Goal: Task Accomplishment & Management: Complete application form

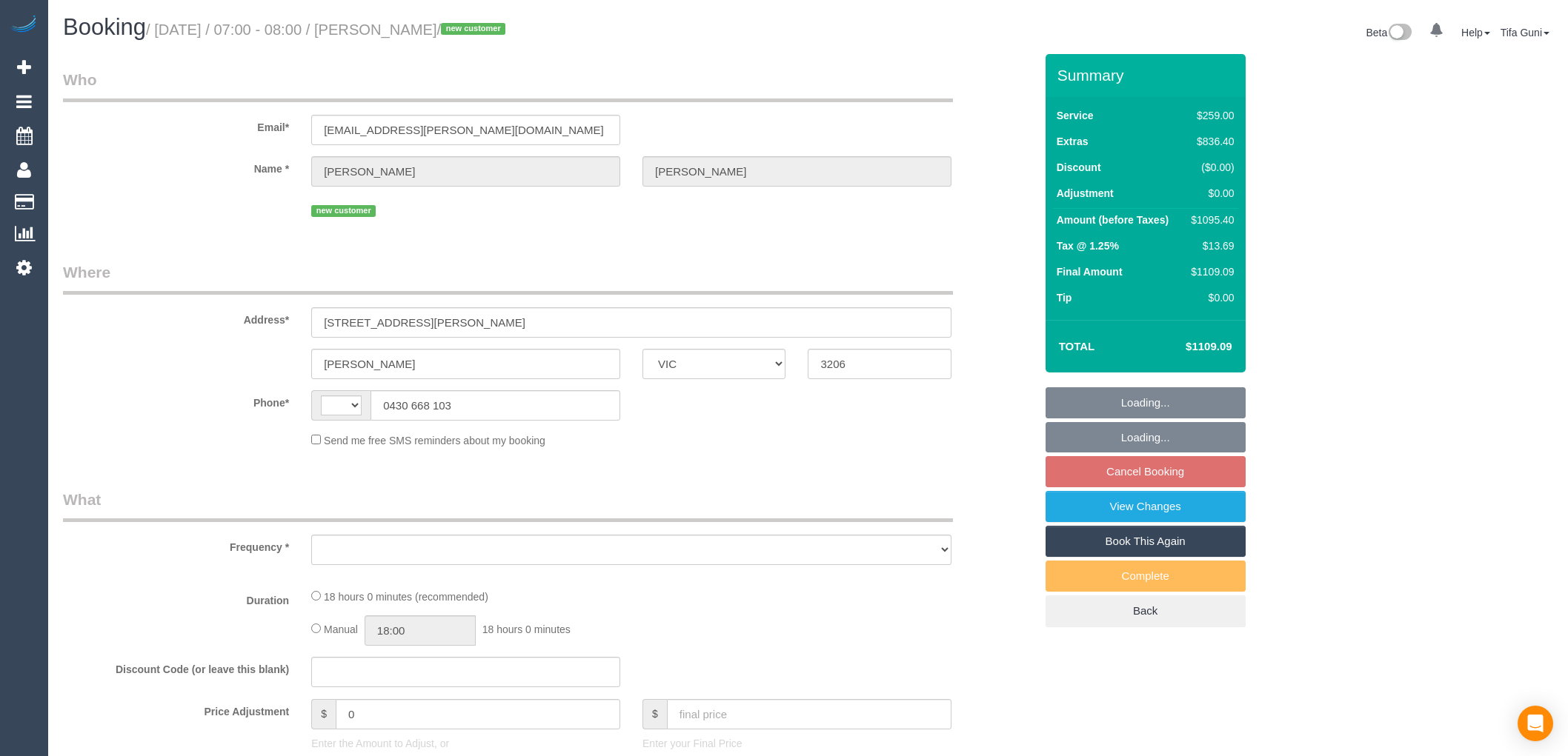
select select "VIC"
select select "string:AU"
select select "object:293"
select select "string:stripe-pm_1S4rt52GScqysDRVnhxRJnn7"
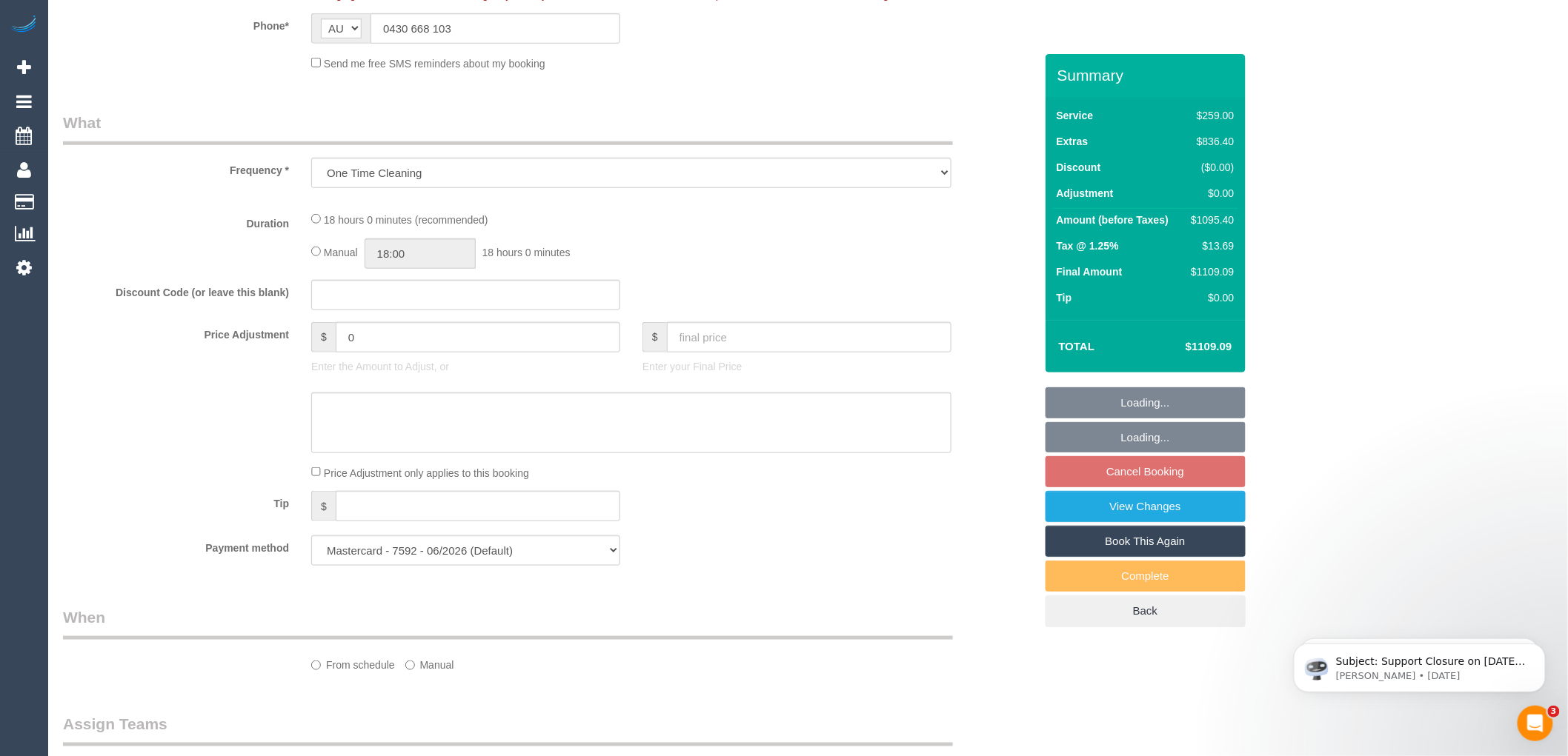
scroll to position [493, 0]
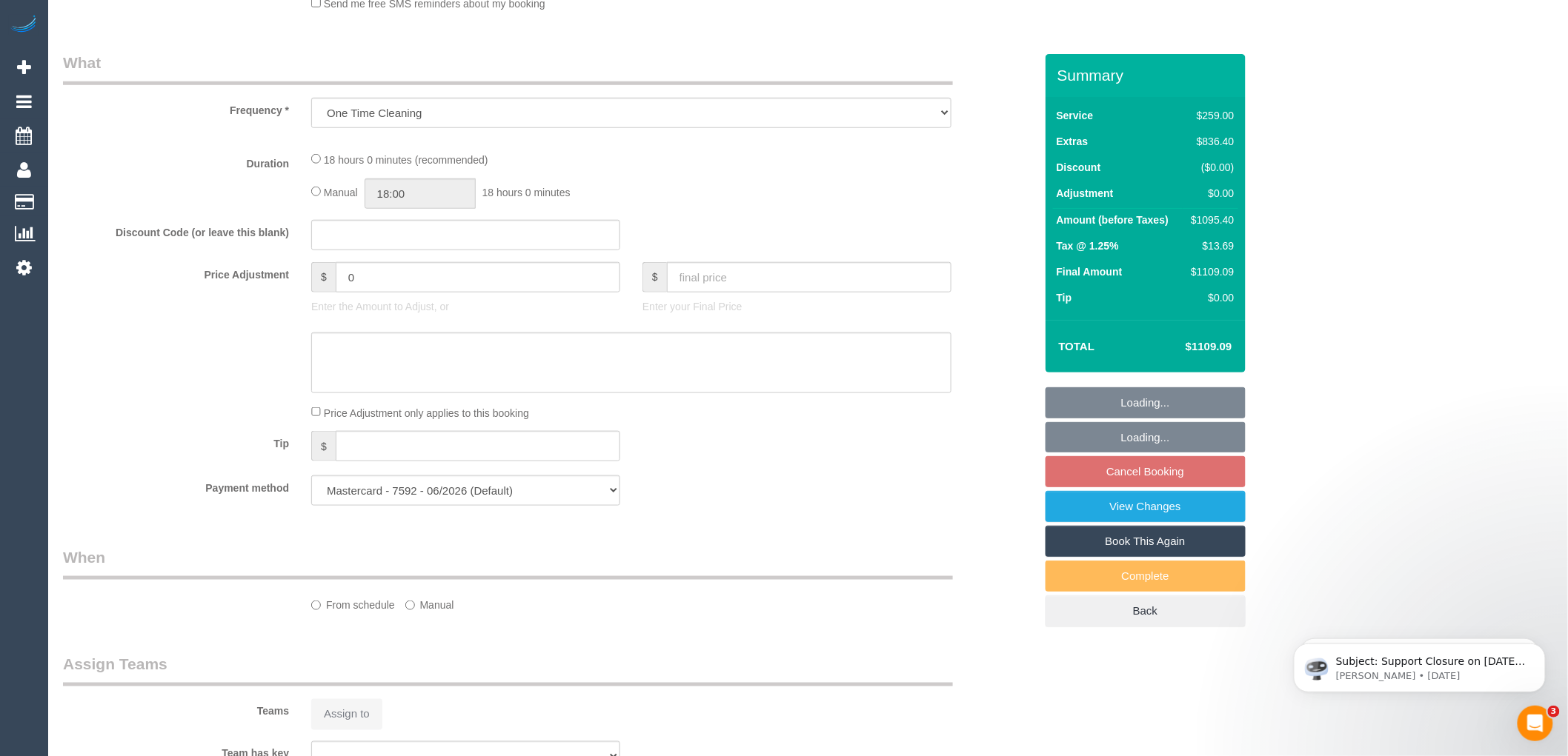
select select "number:28"
select select "number:14"
select select "number:19"
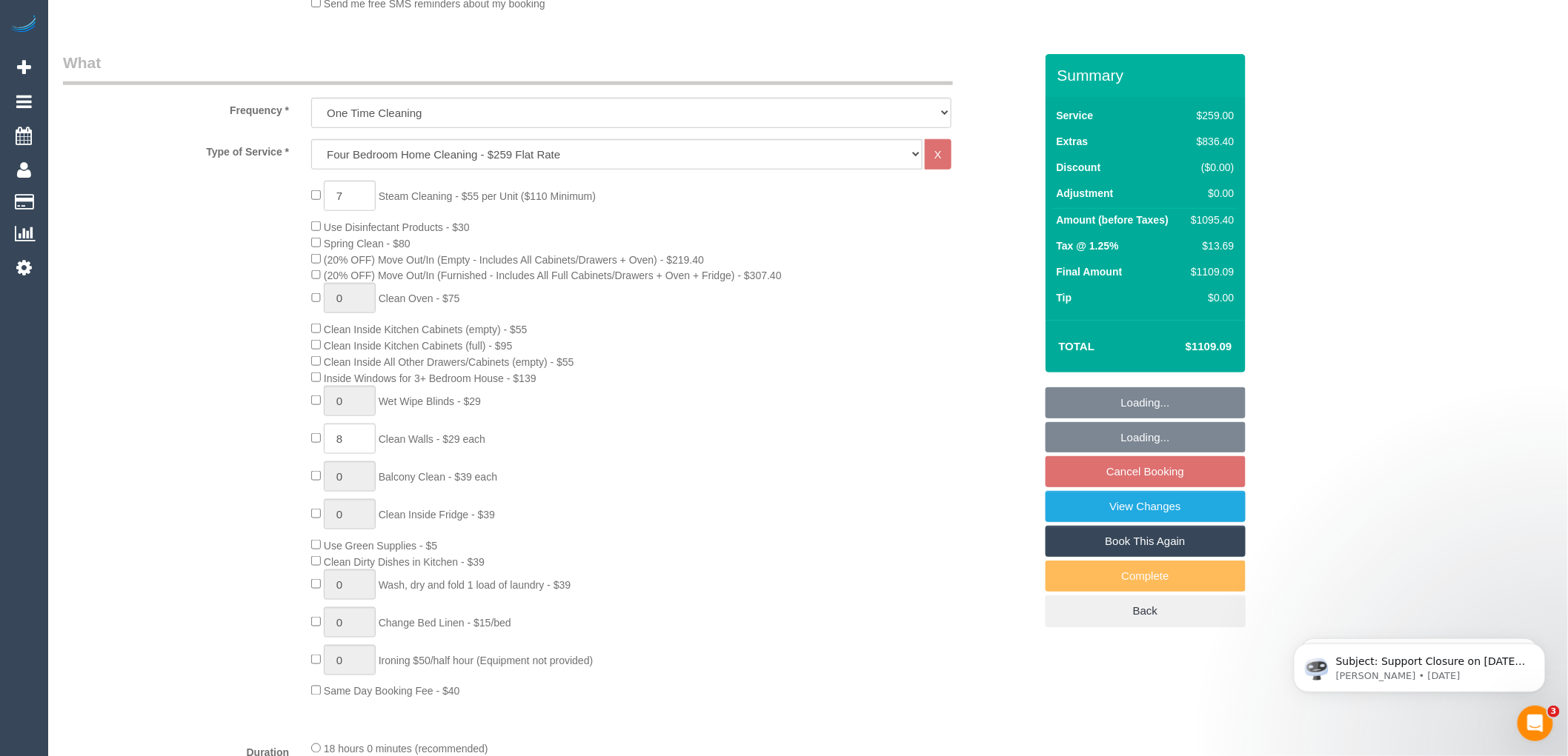
select select "object:789"
select select "spot1"
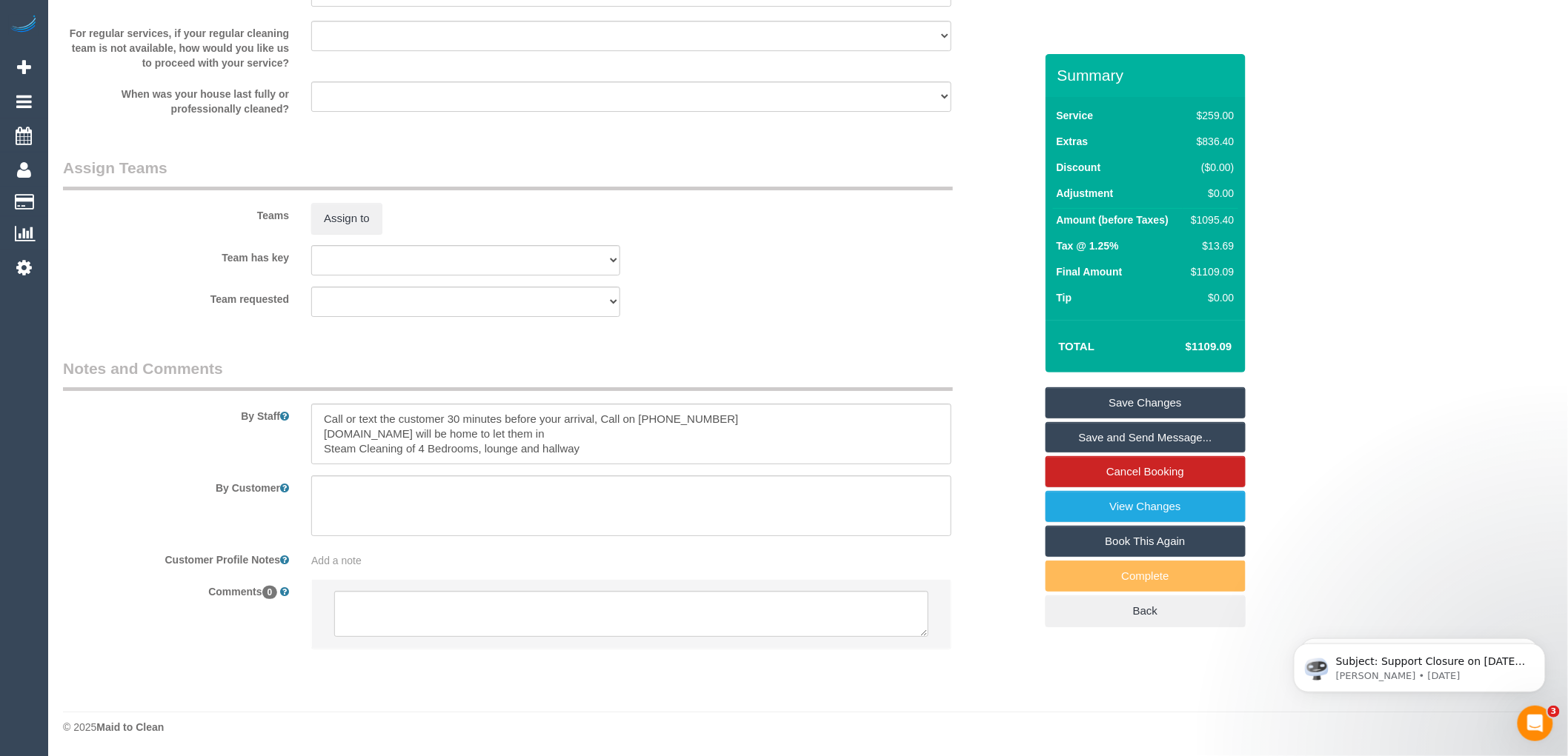
scroll to position [2095, 0]
click at [411, 605] on textarea at bounding box center [632, 614] width 594 height 46
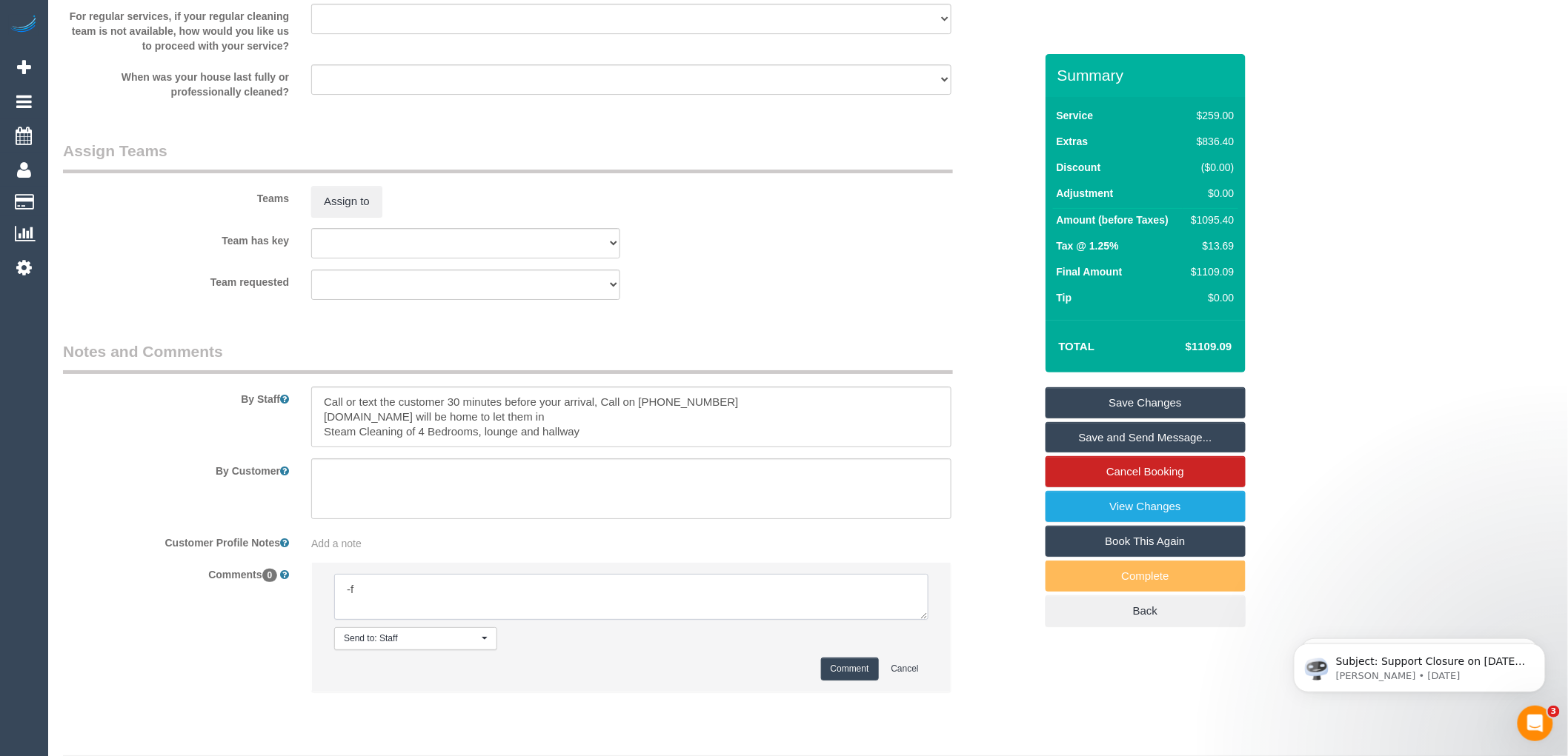
type textarea "-"
paste textarea "Flexibility dates: Flexibility times: Notes: knows we need to review Contact vi…"
click at [923, 620] on textarea at bounding box center [632, 596] width 594 height 46
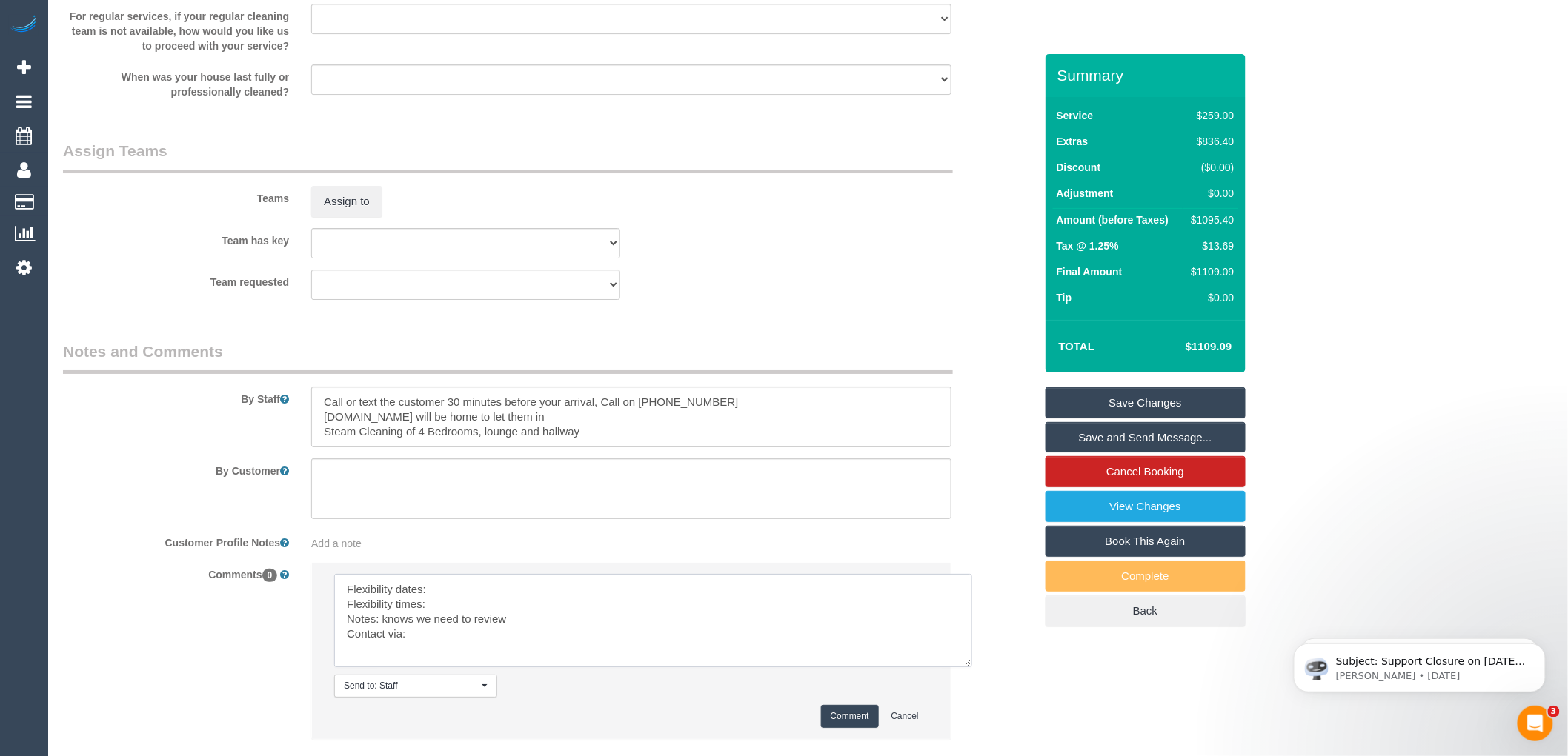
drag, startPoint x: 921, startPoint y: 632, endPoint x: 966, endPoint y: 684, distance: 68.8
click at [967, 667] on textarea at bounding box center [654, 620] width 638 height 93
click at [456, 604] on textarea at bounding box center [654, 622] width 639 height 97
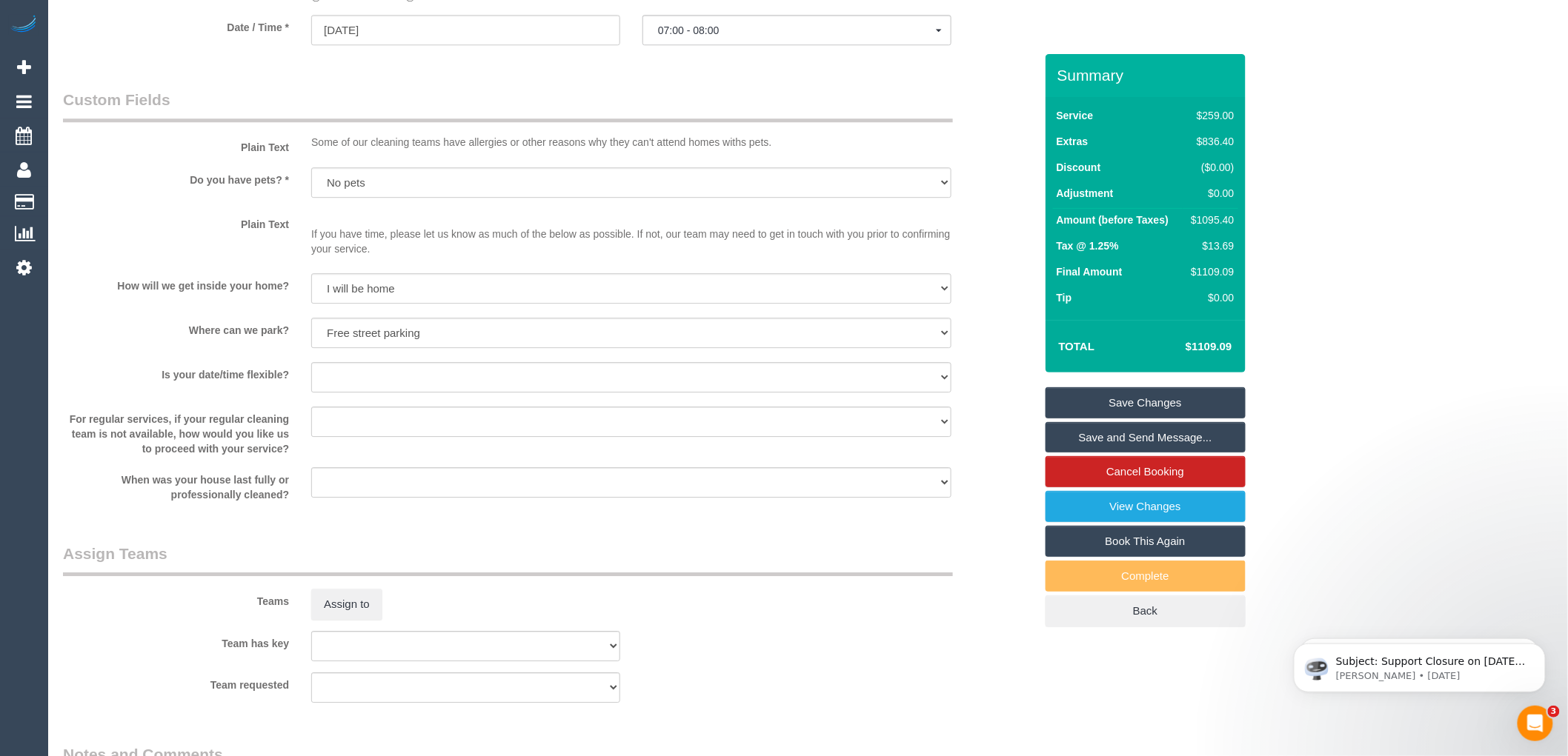
scroll to position [1601, 0]
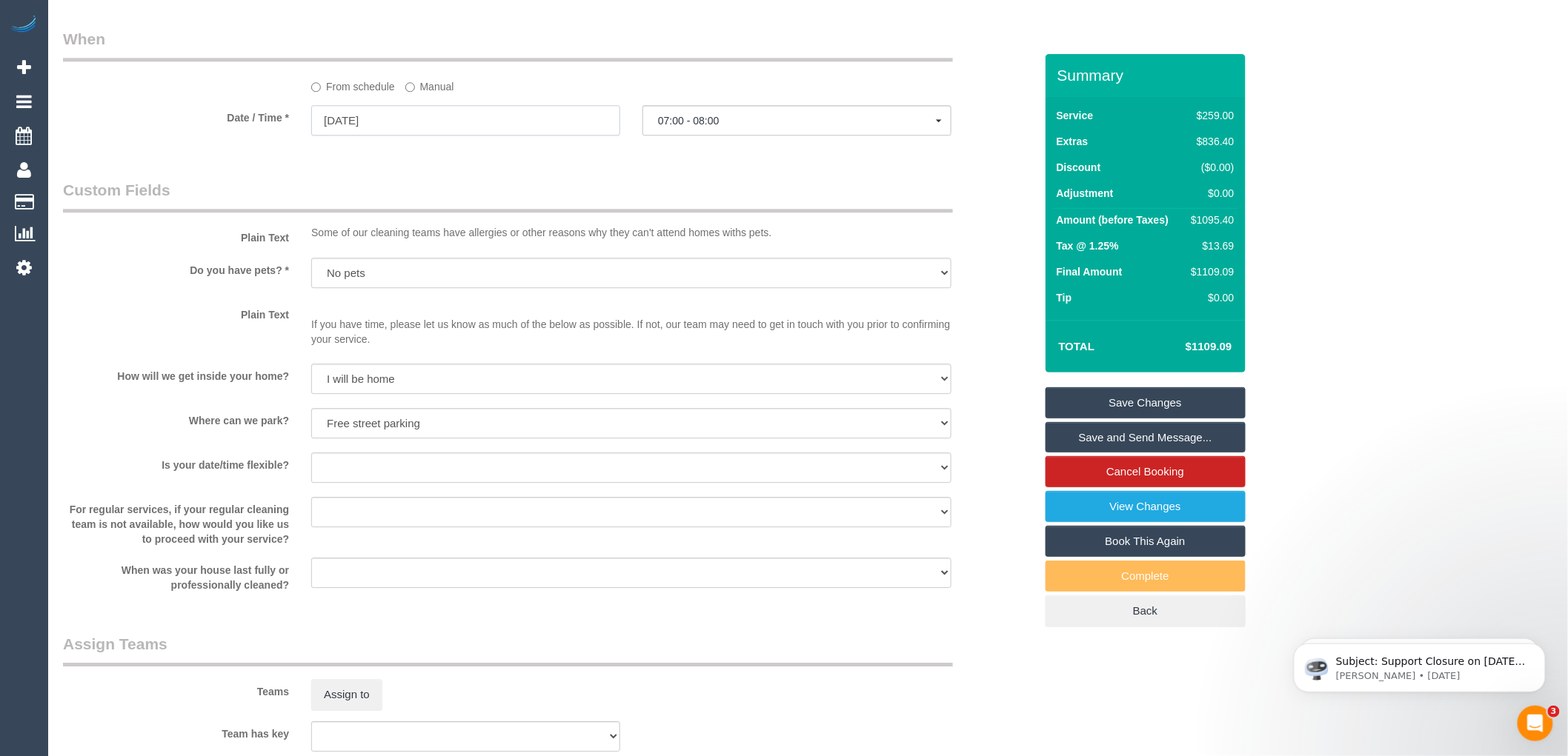
click at [378, 136] on input "15/09/2025" at bounding box center [466, 120] width 309 height 31
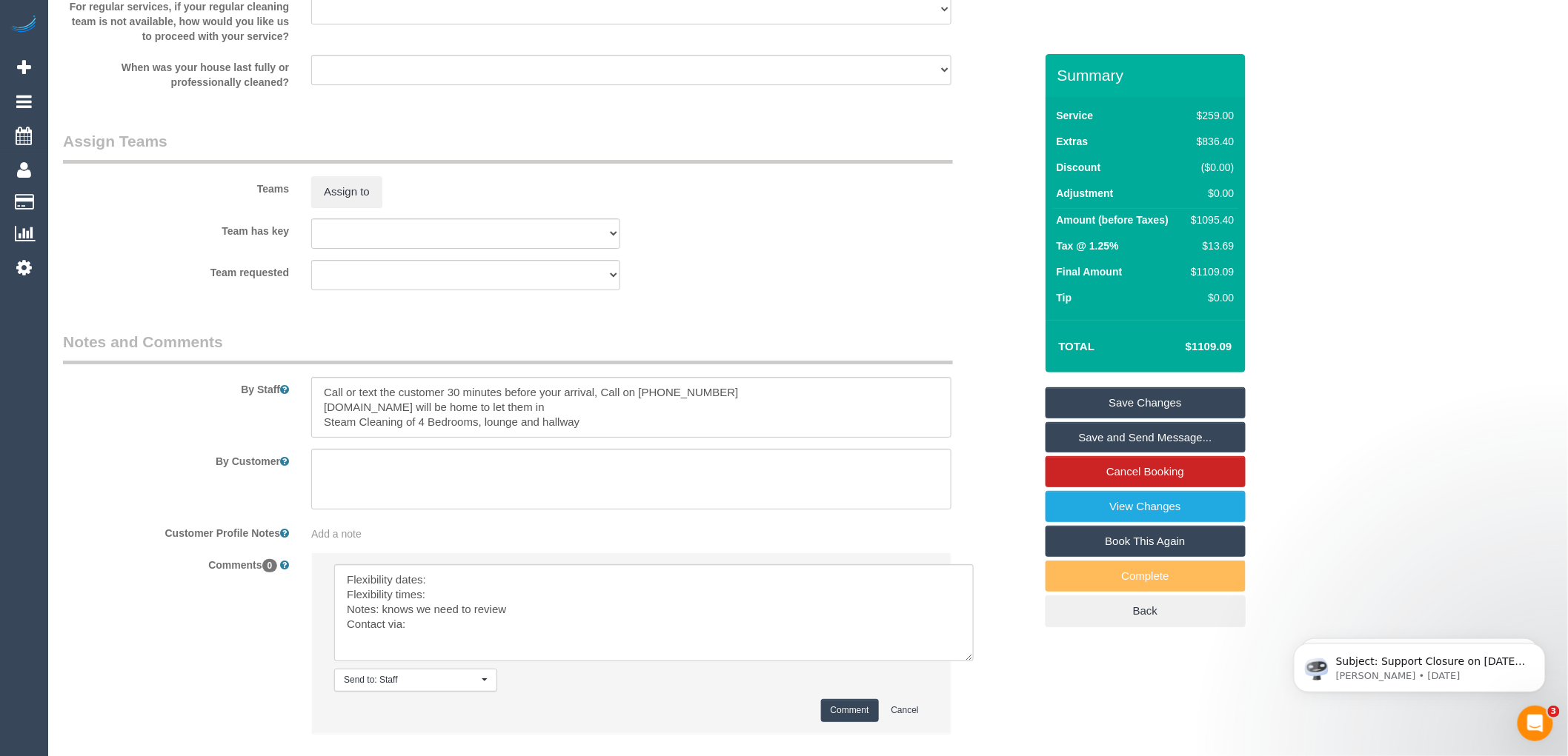
scroll to position [2208, 0]
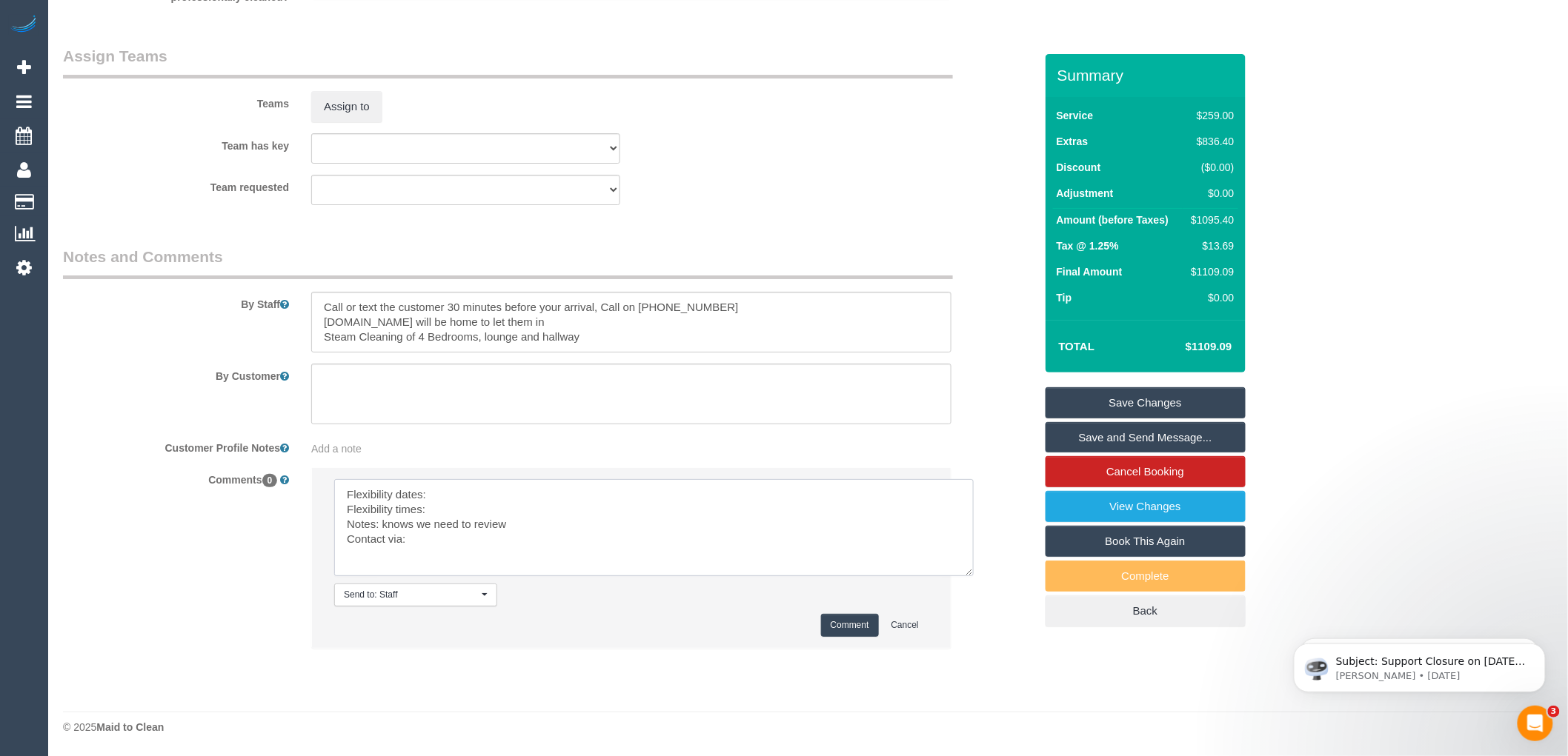
click at [452, 496] on textarea at bounding box center [654, 528] width 639 height 97
click at [448, 506] on textarea at bounding box center [654, 528] width 639 height 97
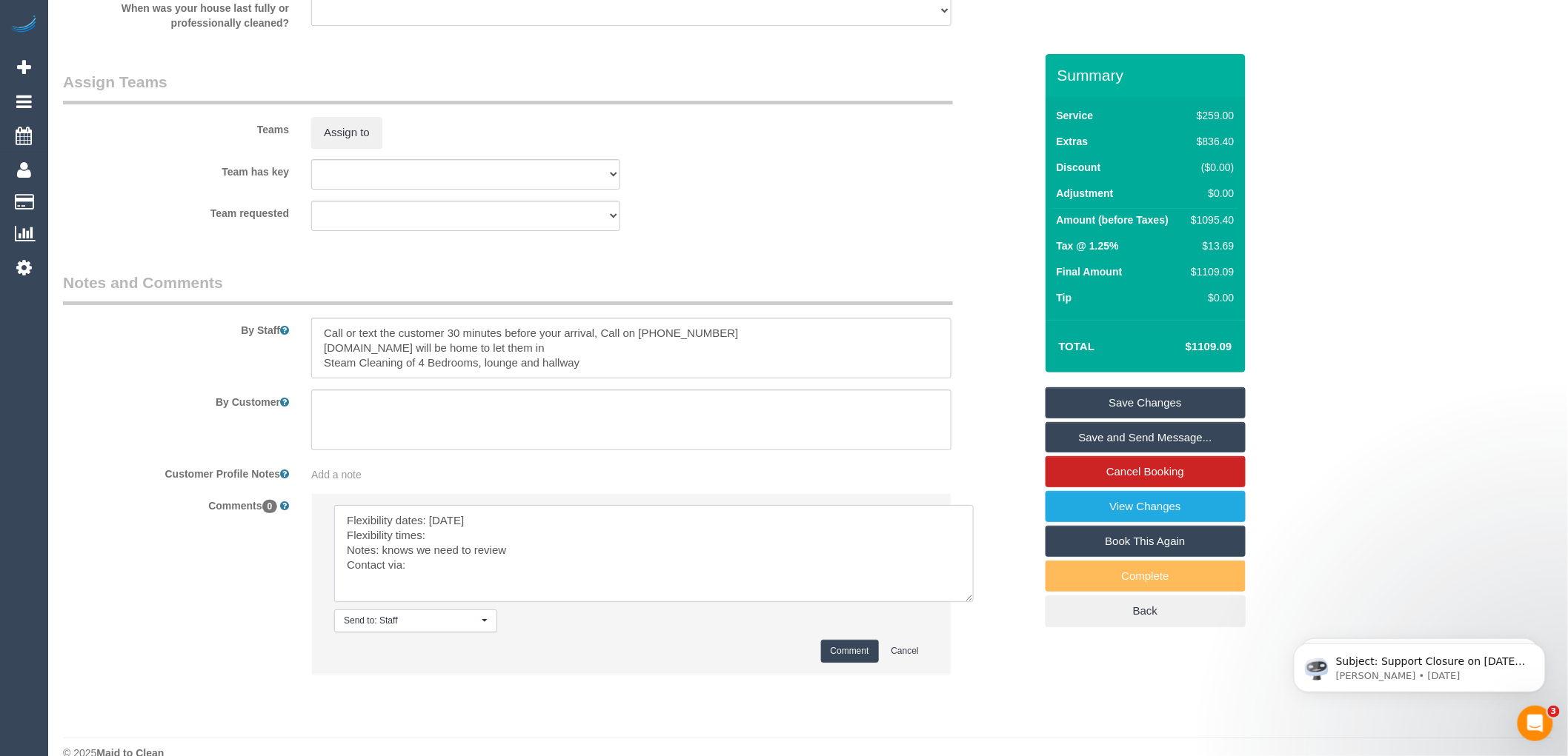
scroll to position [2125, 0]
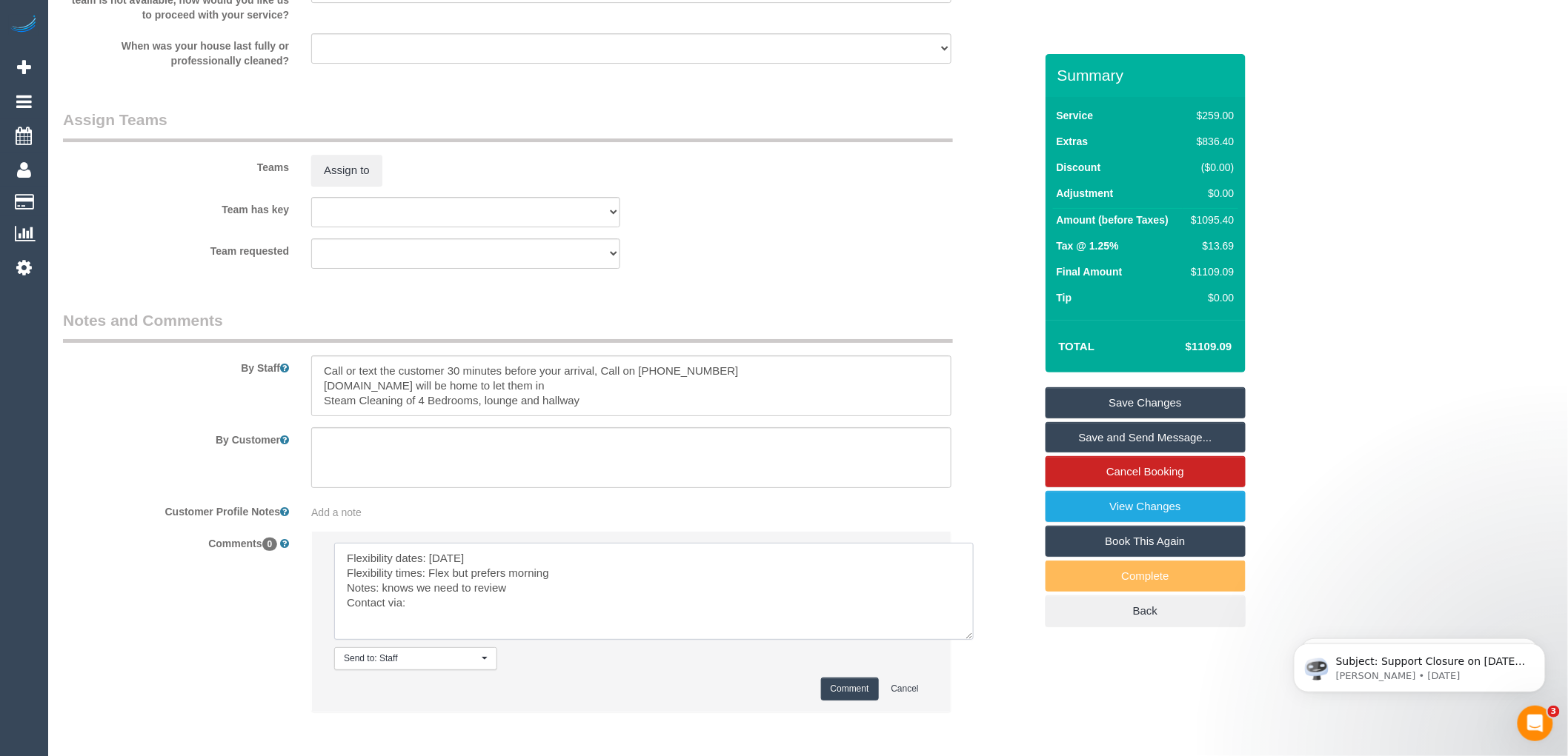
click at [440, 626] on textarea at bounding box center [654, 591] width 639 height 97
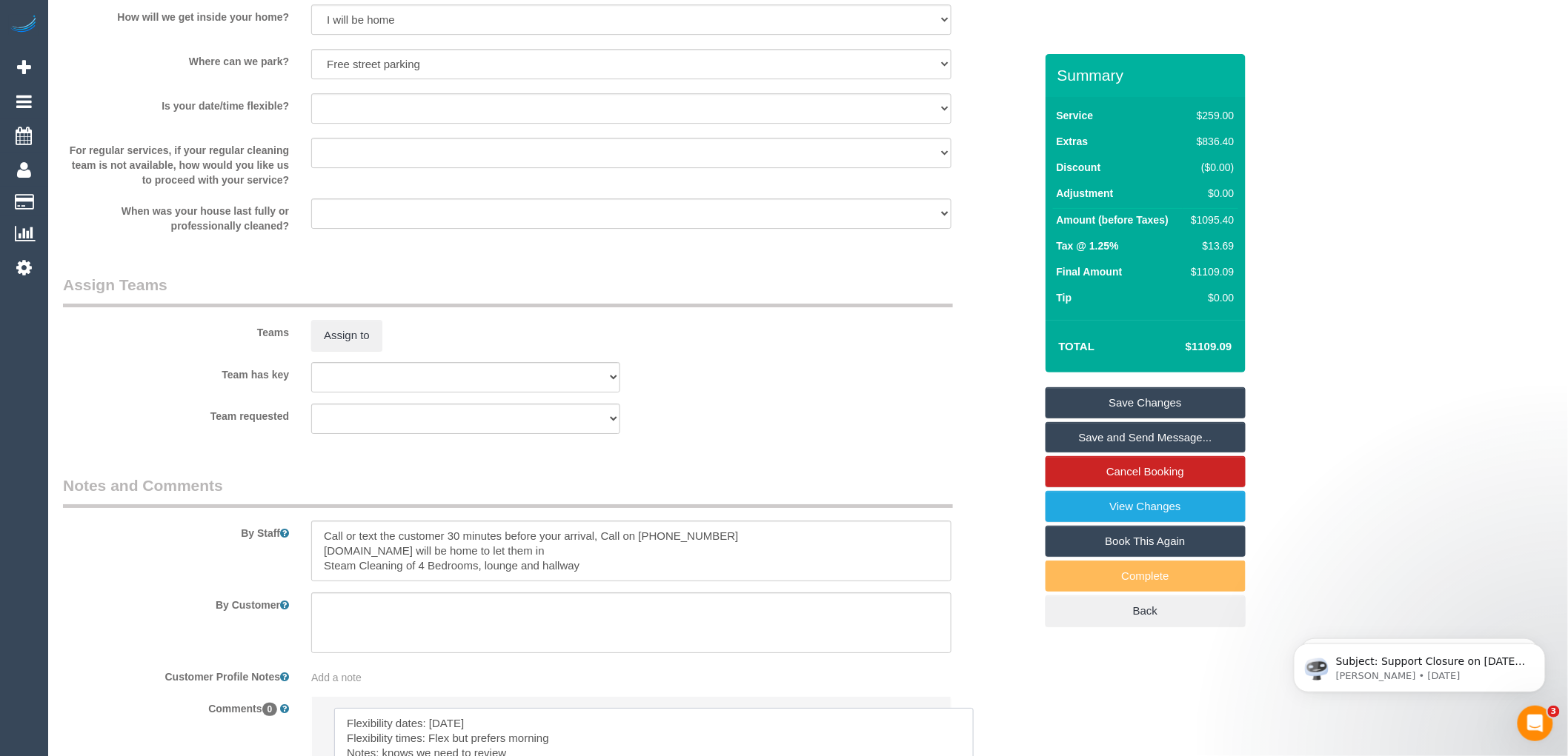
scroll to position [2208, 0]
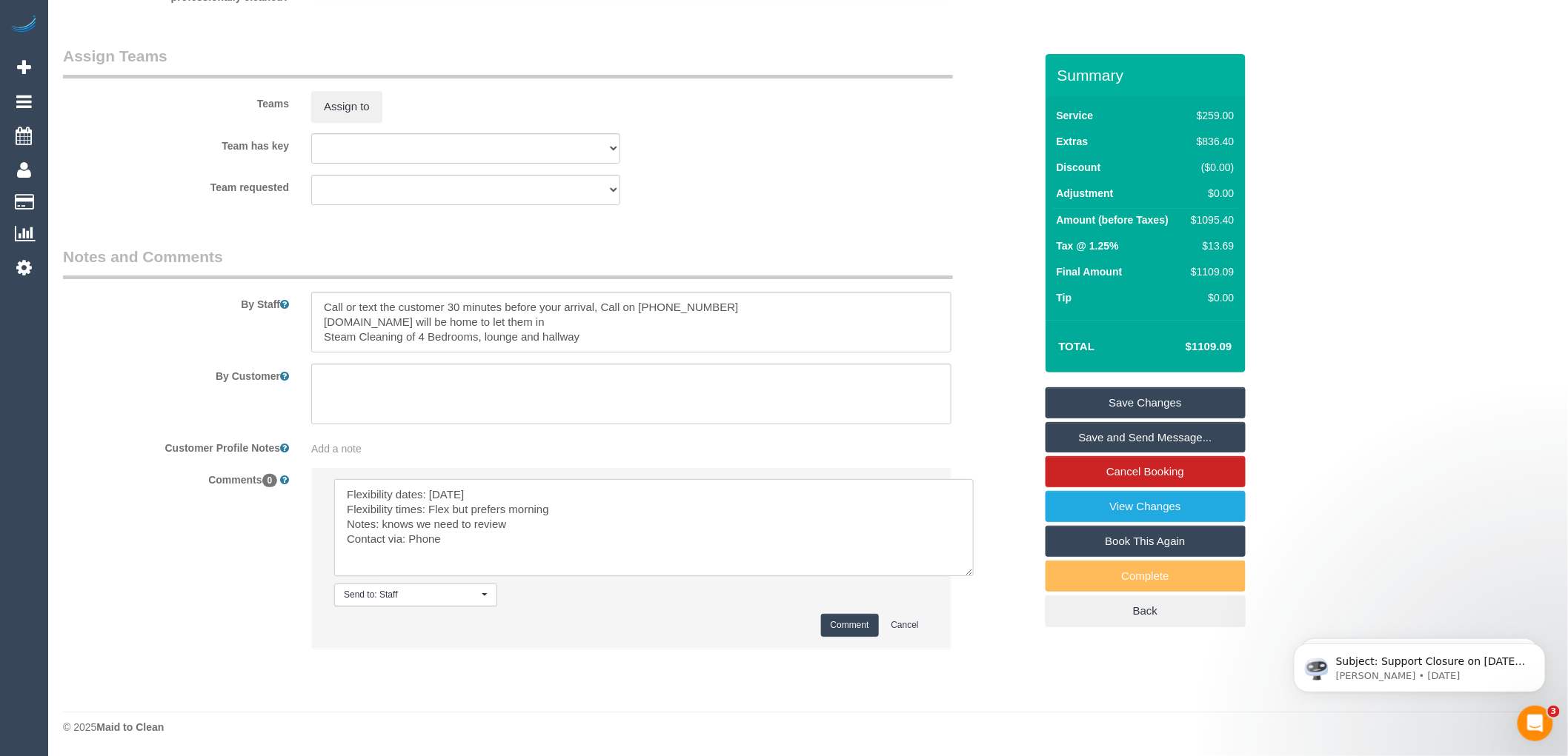
type textarea "Flexibility dates: Monday Flexibility times: Flex but prefers morning Notes: kn…"
click at [849, 619] on button "Comment" at bounding box center [850, 625] width 58 height 23
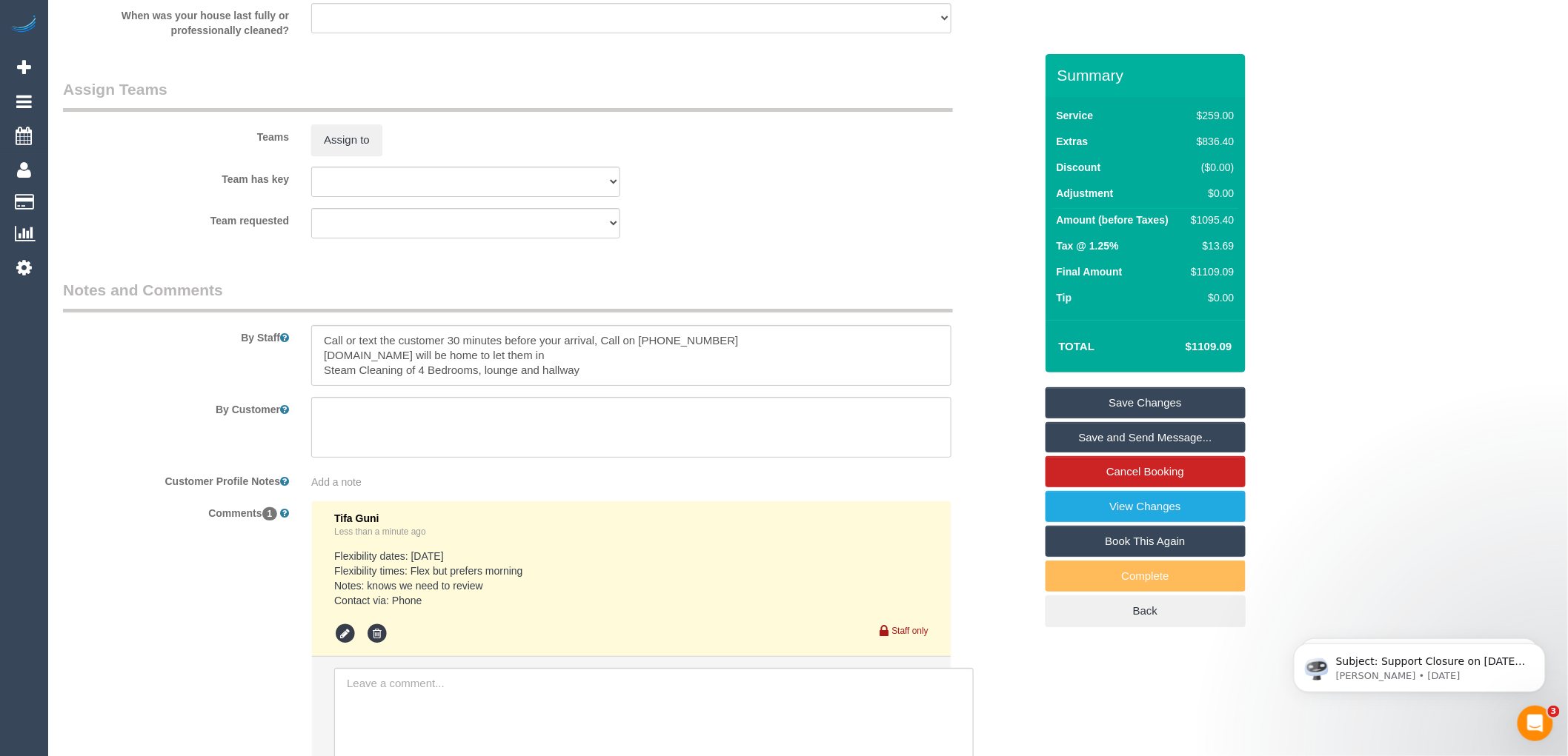
scroll to position [1890, 0]
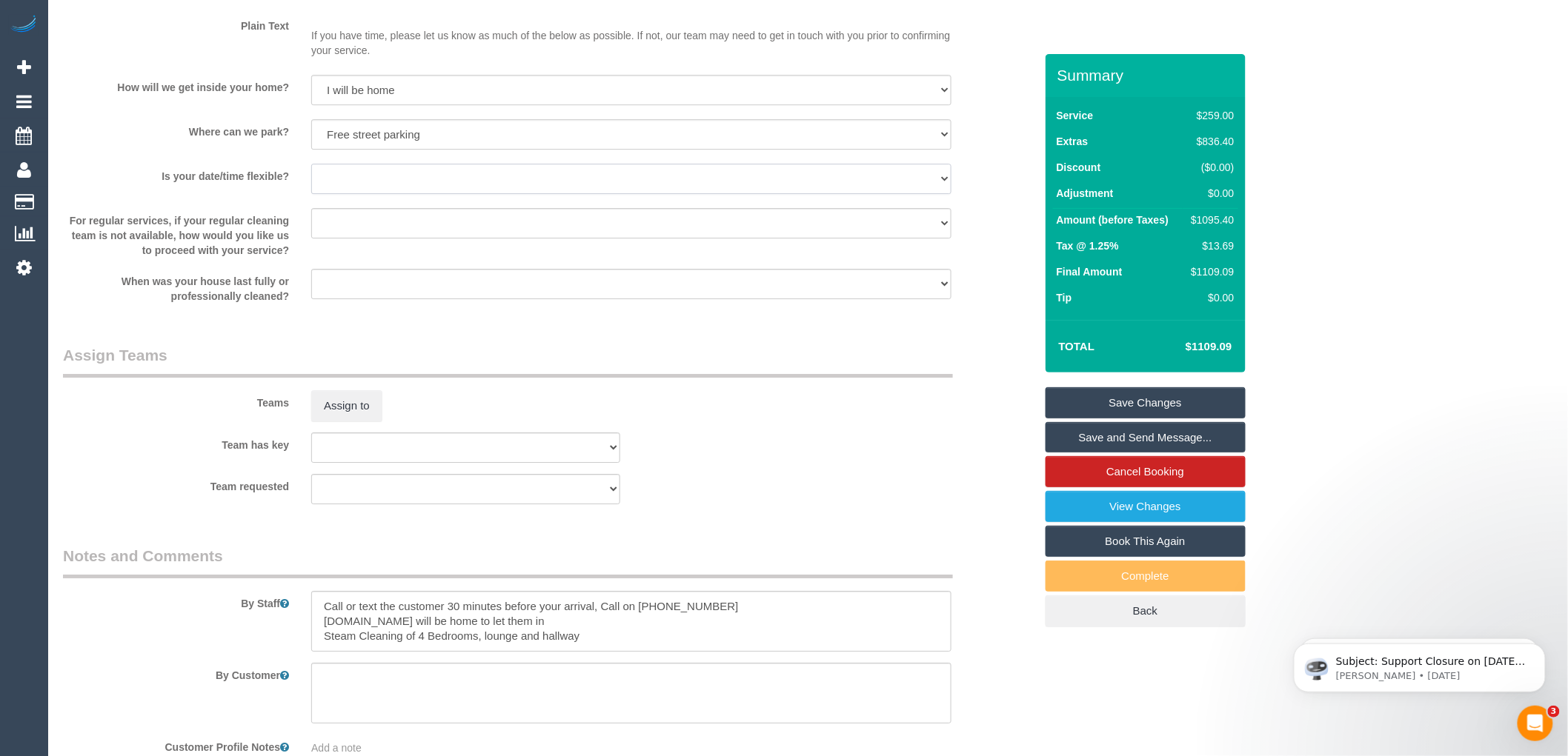
click at [421, 194] on select "Yes - date and time Yes - date but not time Yes - time but not date No - No fle…" at bounding box center [632, 179] width 640 height 31
select select "number:36"
click at [312, 182] on select "Yes - date and time Yes - date but not time Yes - time but not date No - No fle…" at bounding box center [632, 179] width 640 height 31
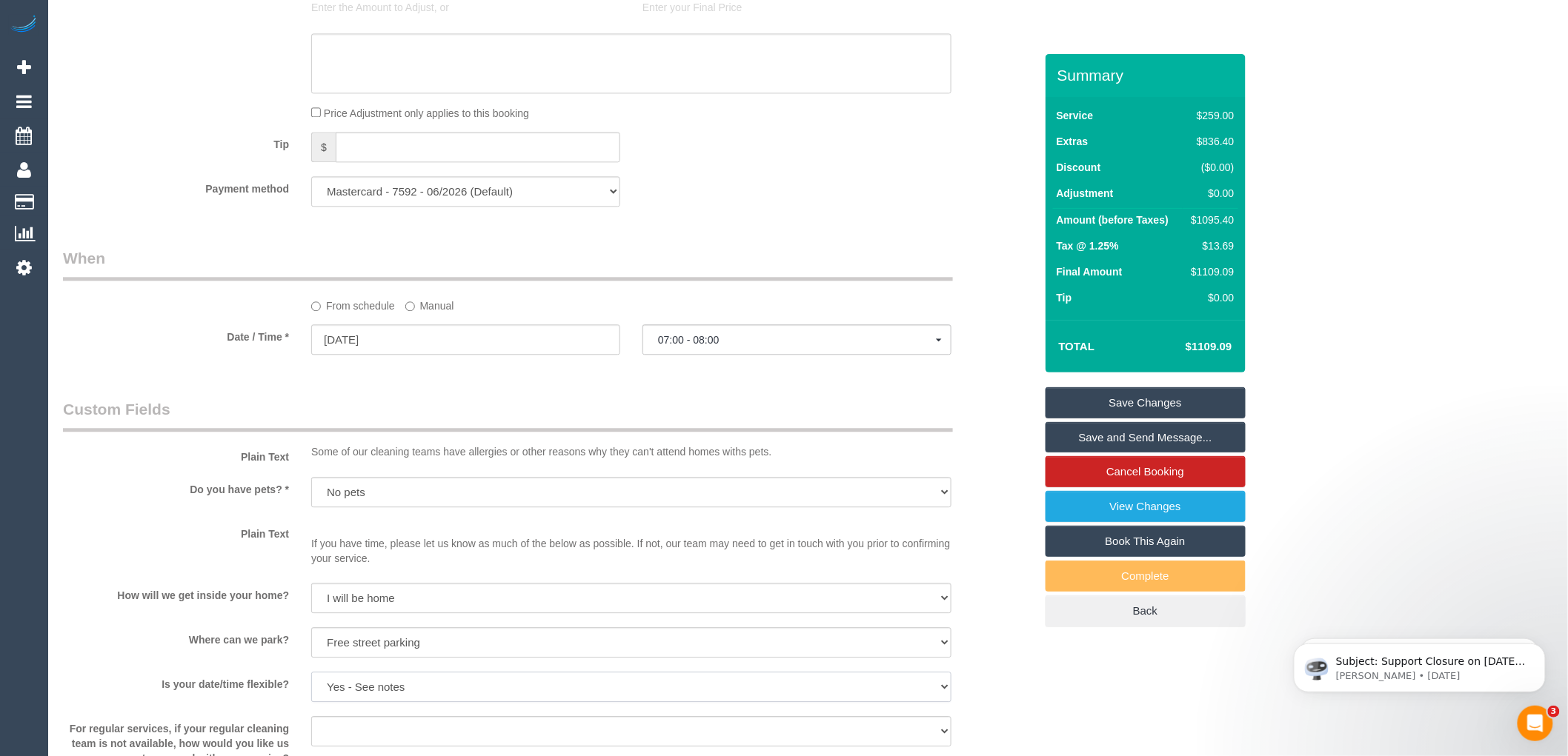
scroll to position [1314, 0]
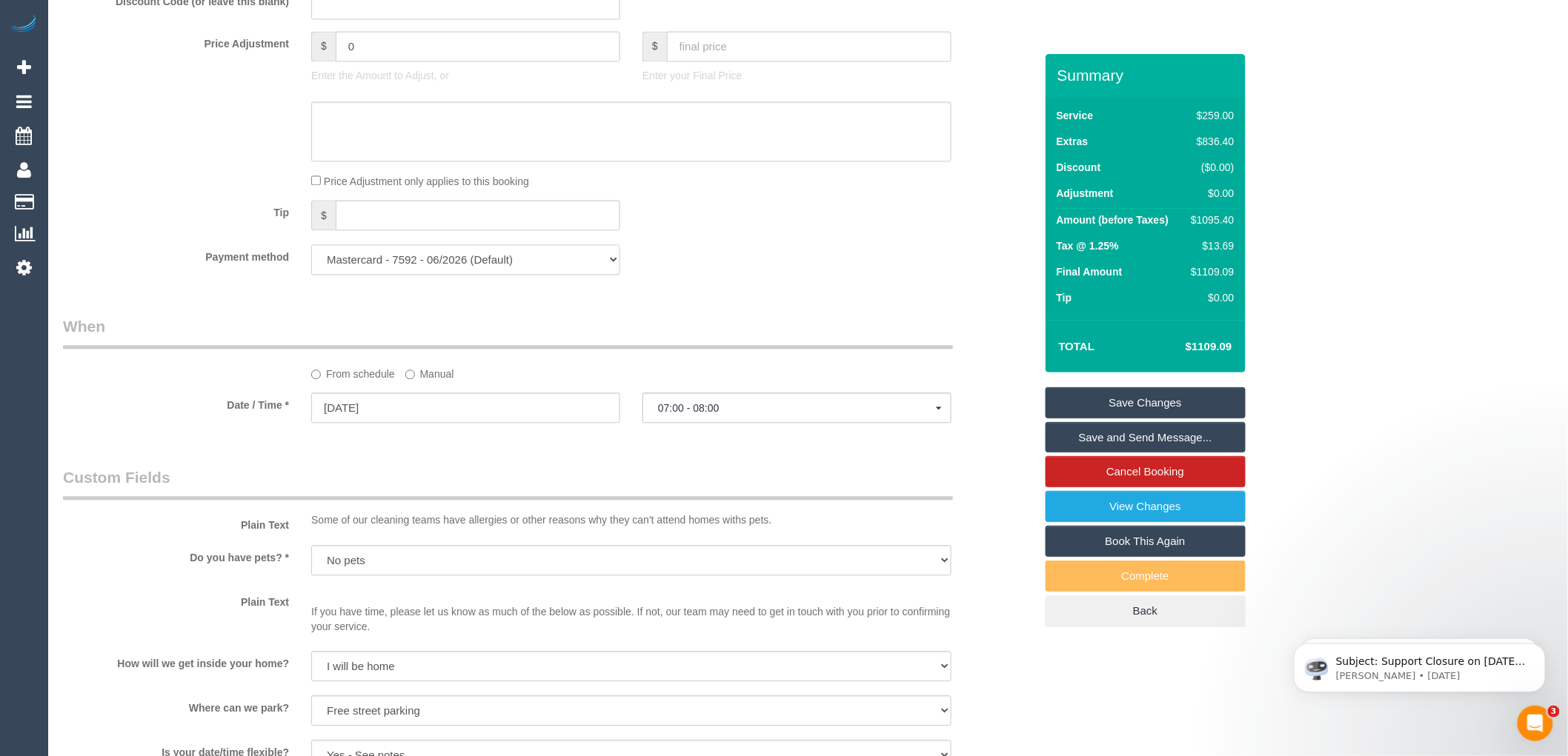
click at [388, 275] on select "Mastercard - 7592 - 06/2026 Mastercard - 7592 - 06/2026 (Default) Add Credit Ca…" at bounding box center [466, 260] width 309 height 31
click at [108, 220] on label "Tip" at bounding box center [176, 210] width 248 height 20
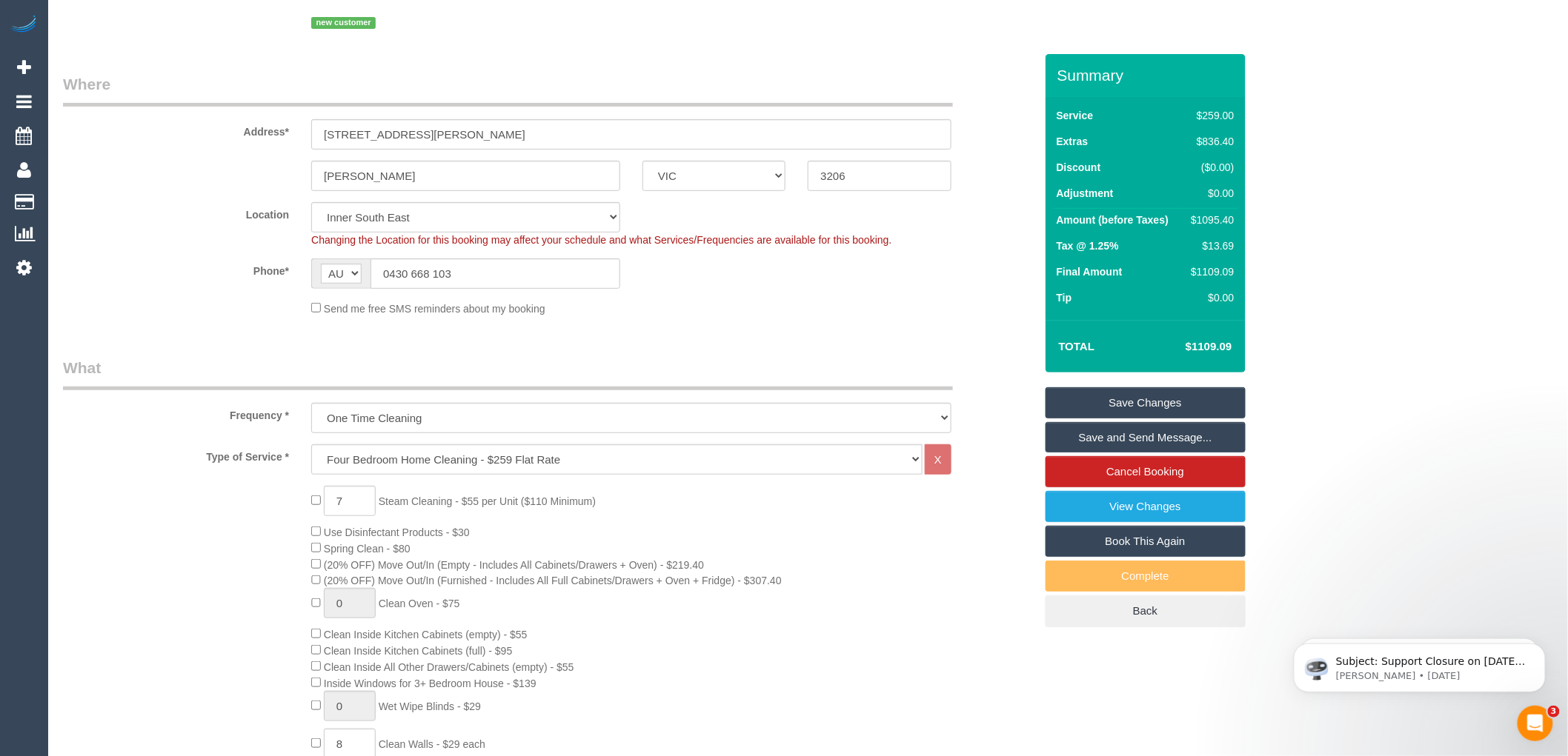
scroll to position [0, 0]
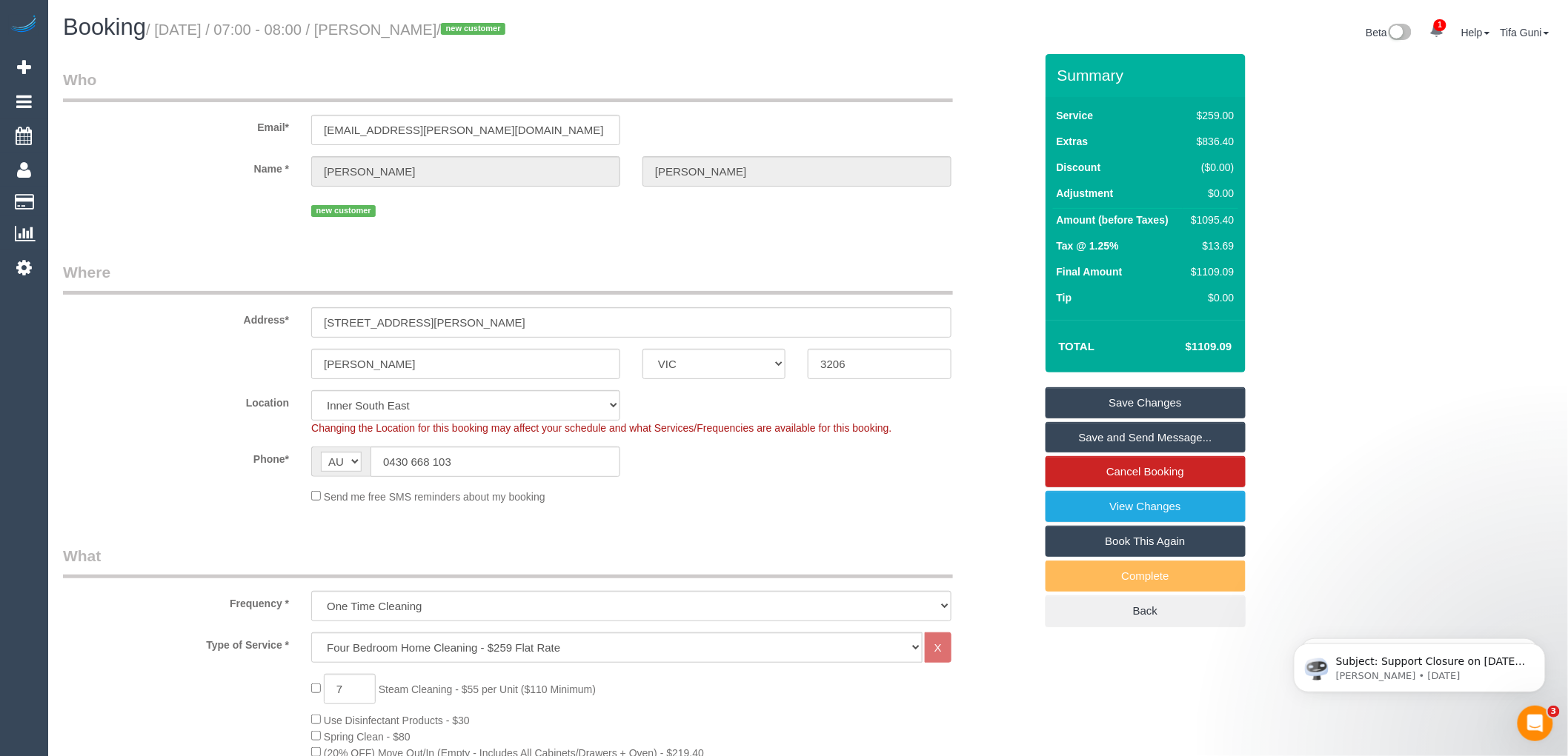
click at [1144, 402] on link "Save Changes" at bounding box center [1146, 403] width 200 height 31
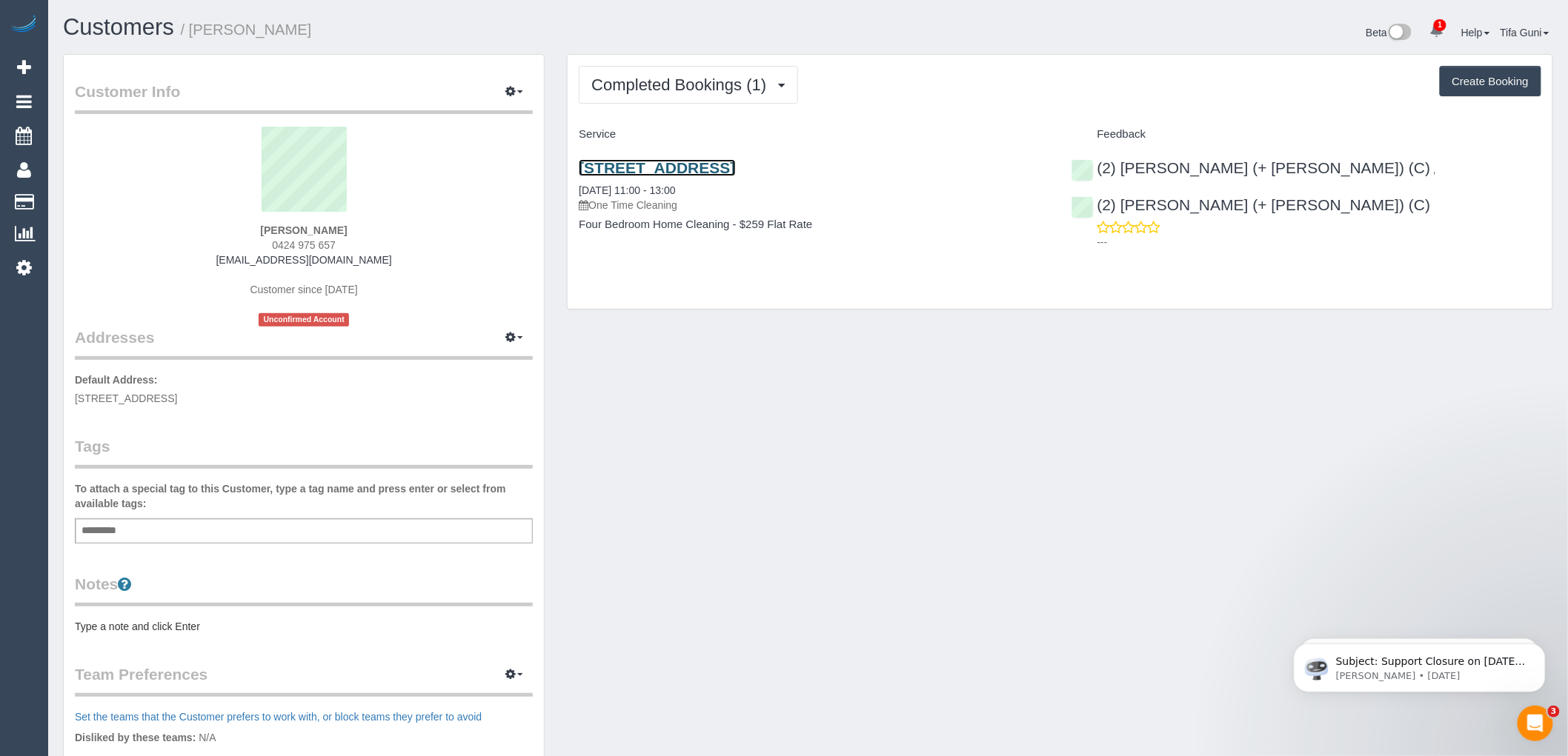
click at [702, 167] on link "26 Davies St, Altona, VIC 3018" at bounding box center [657, 168] width 156 height 17
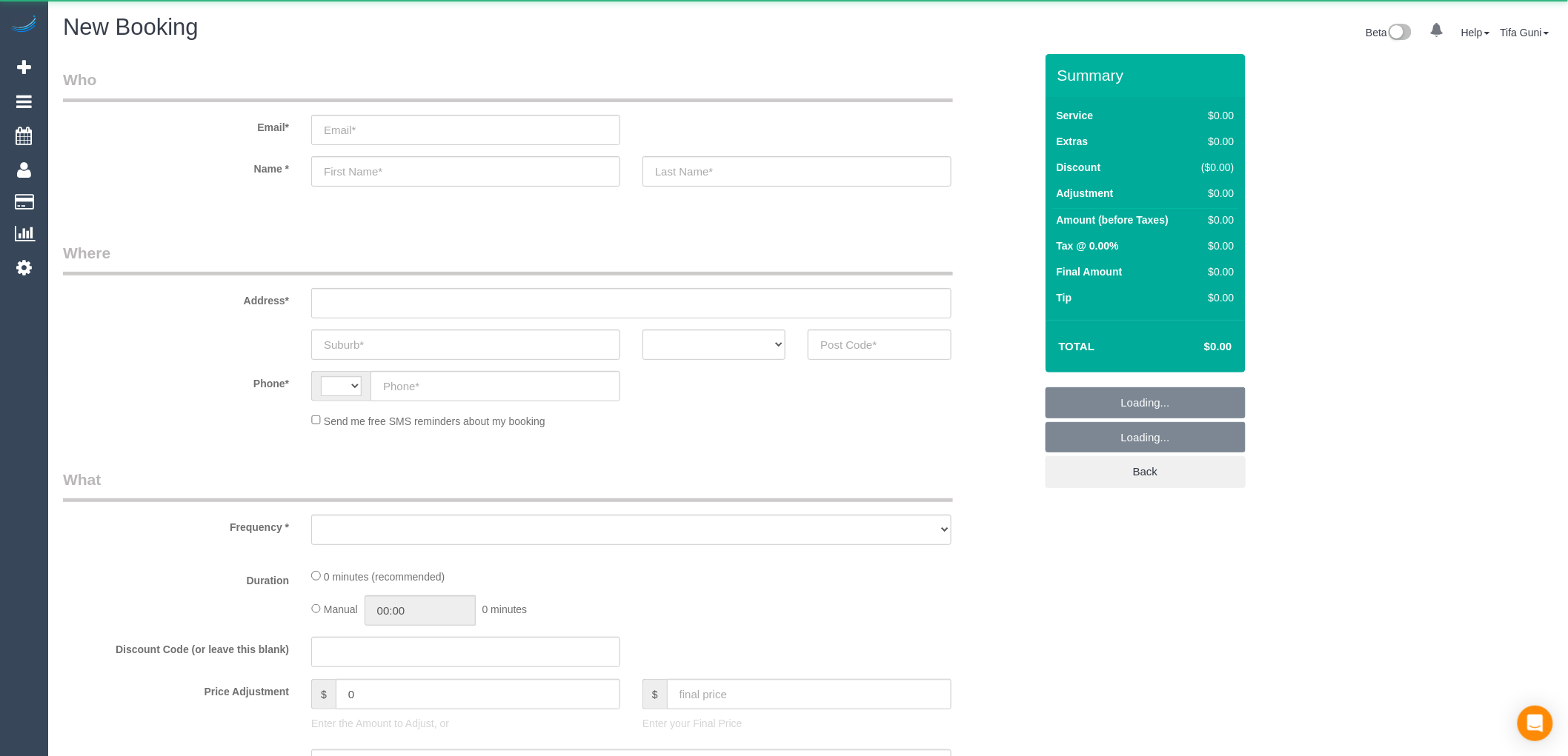
select select "string:AU"
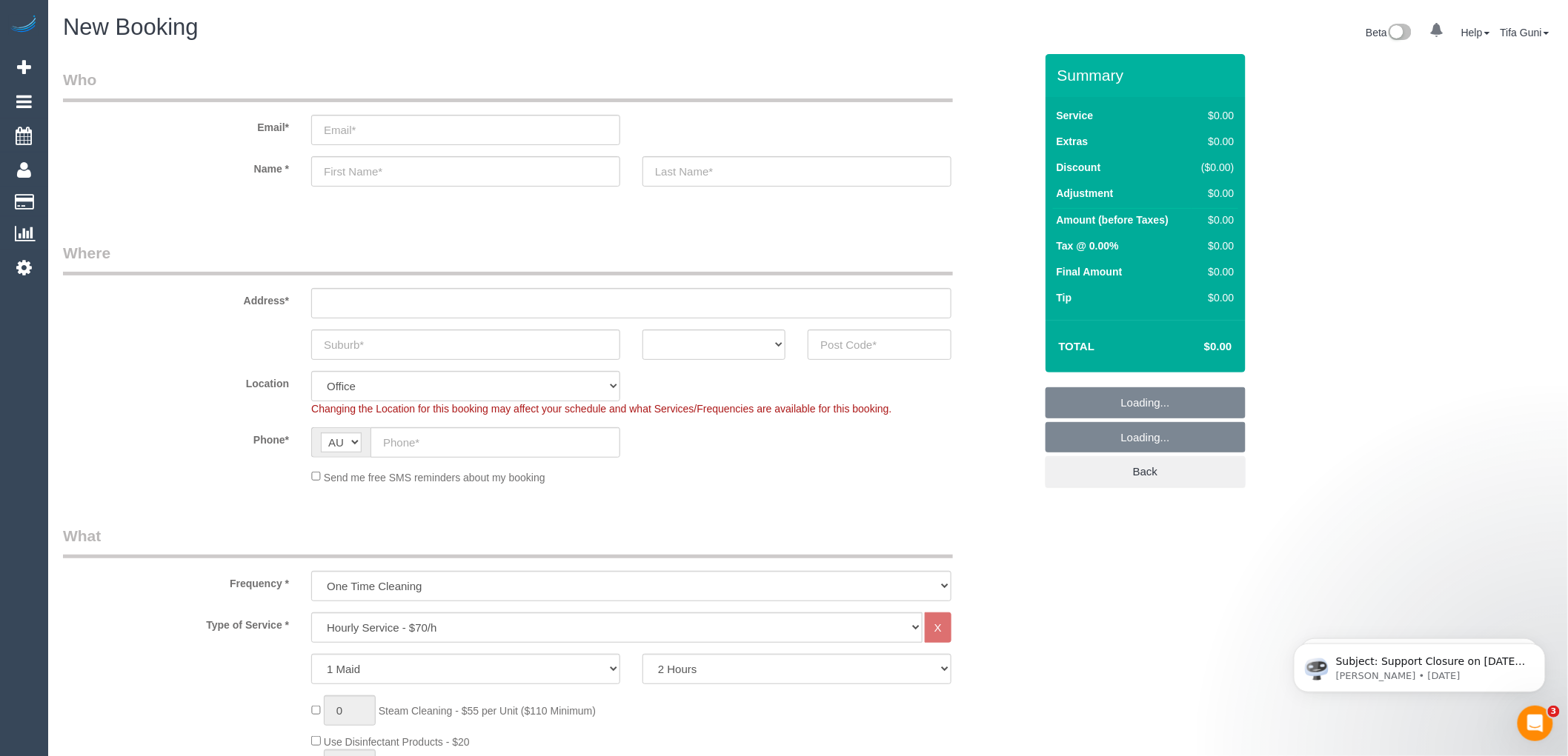
select select "object:822"
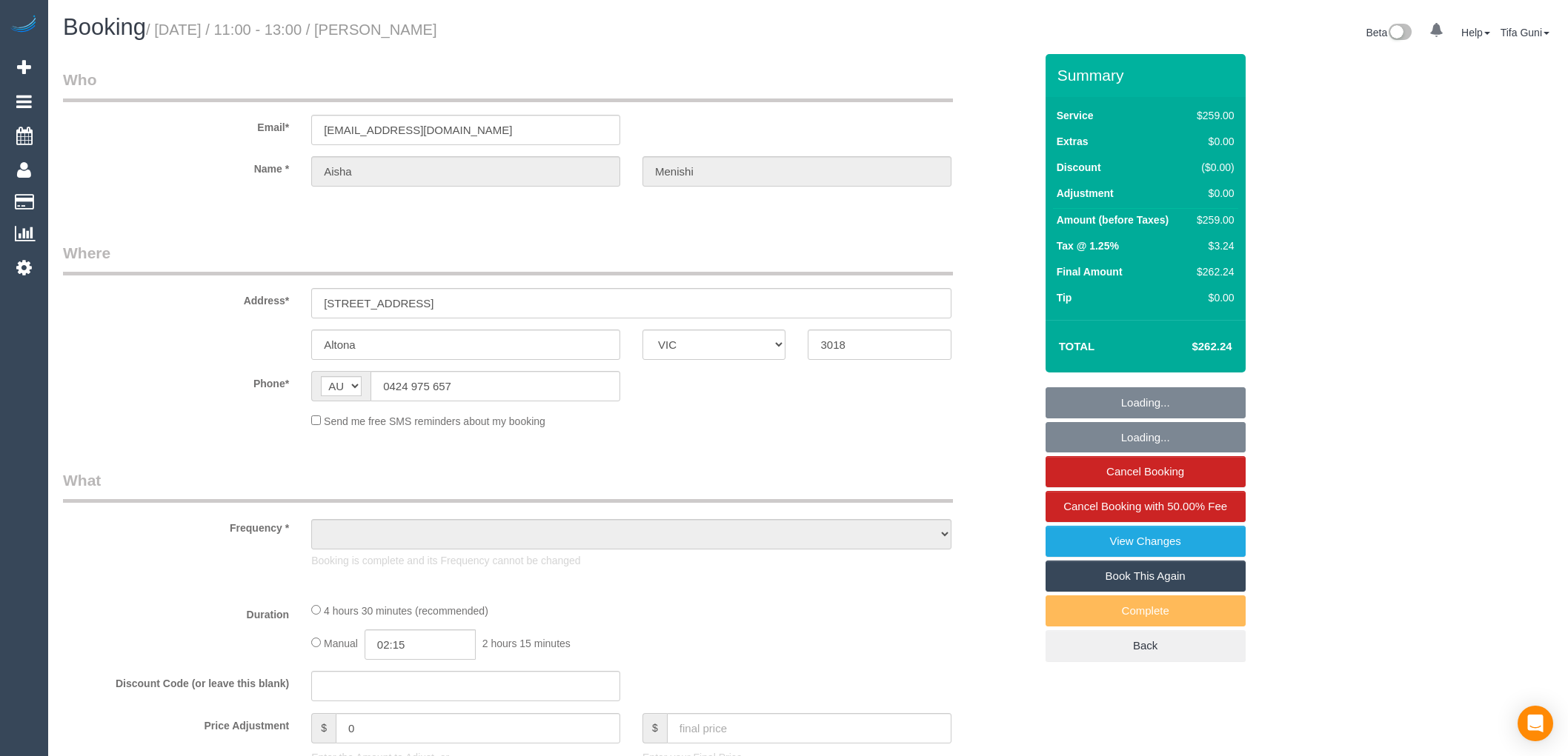
select select "VIC"
select select "string:stripe-pm_1RxJ6d2GScqysDRVlRbzmH70"
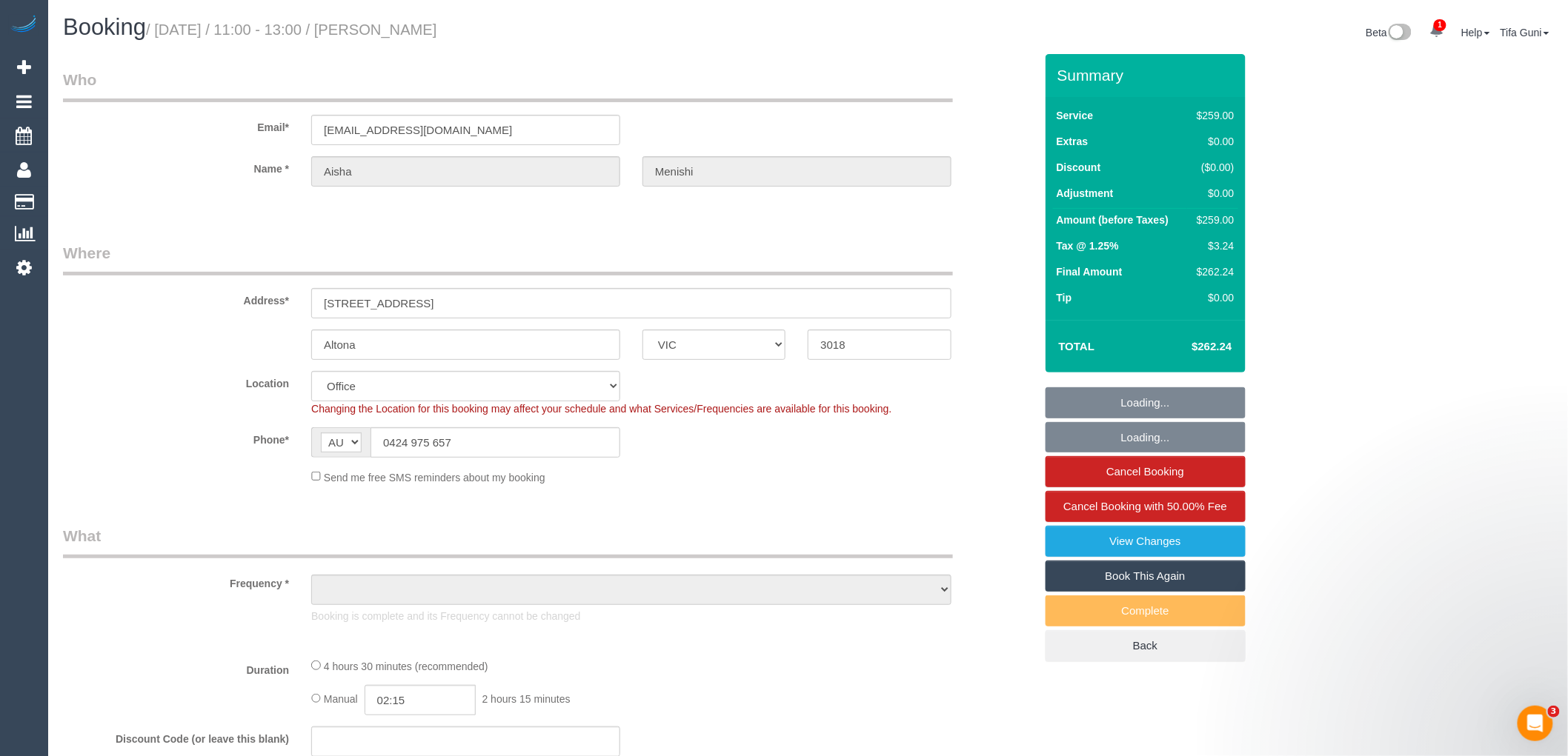
select select "object:612"
select select "number:27"
select select "number:14"
select select "number:18"
select select "number:24"
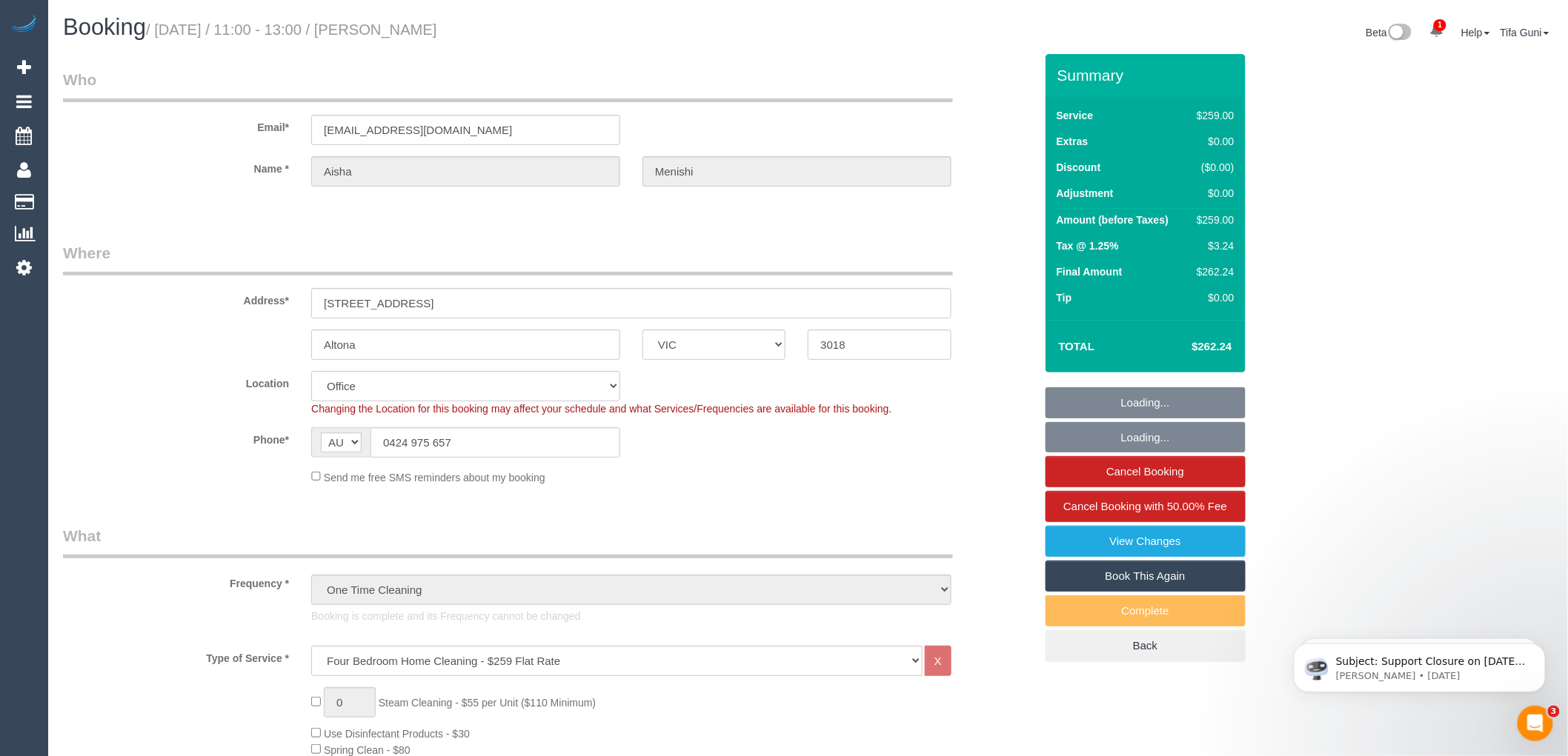
select select "object:859"
drag, startPoint x: 469, startPoint y: 441, endPoint x: 369, endPoint y: 445, distance: 100.1
click at [369, 445] on div "AF AL DZ AD AO AI AQ AG AR AM AW AU AT AZ BS BH BD BB BY BE BZ BJ BM BT BO BA B…" at bounding box center [466, 443] width 309 height 31
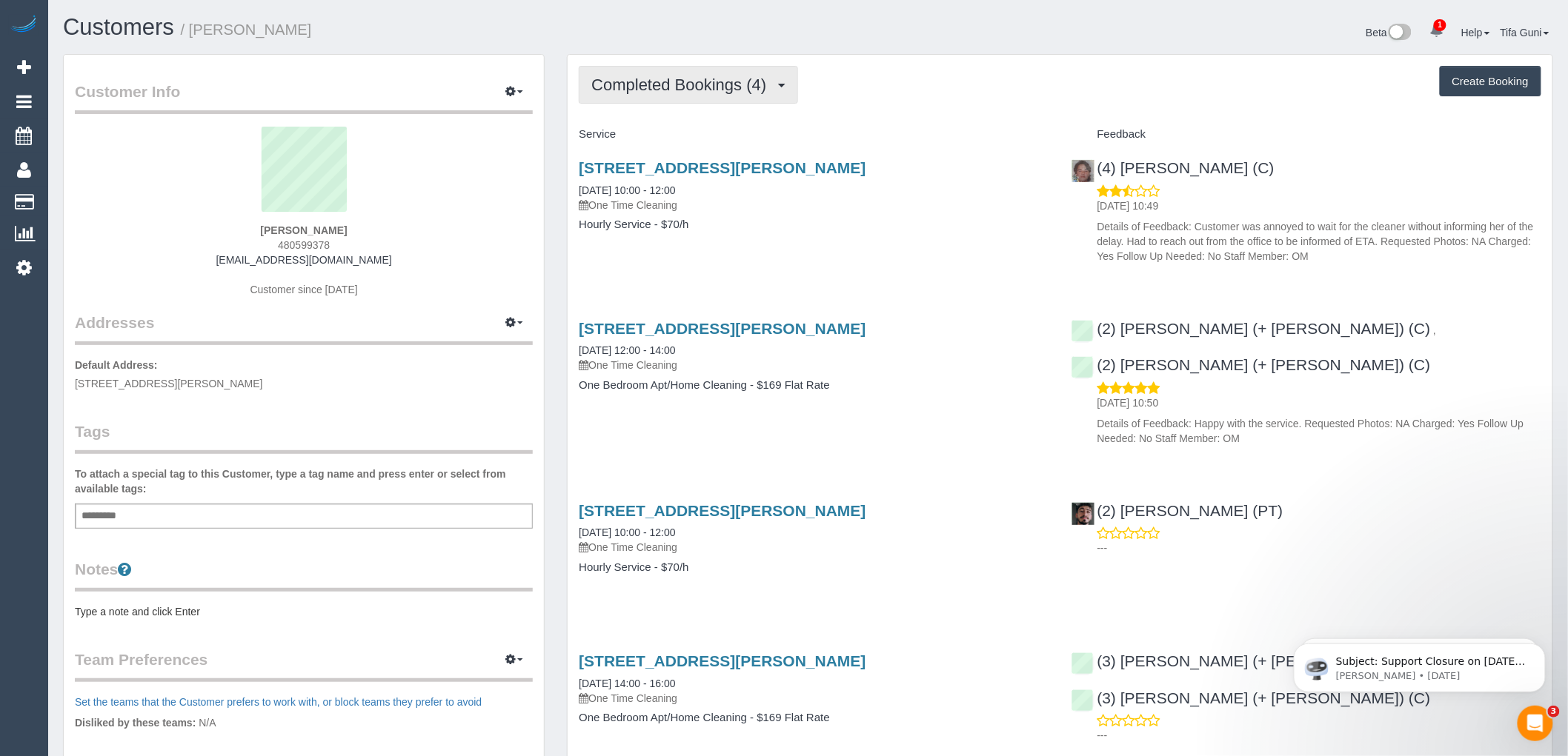
click at [750, 89] on span "Completed Bookings (4)" at bounding box center [683, 85] width 183 height 19
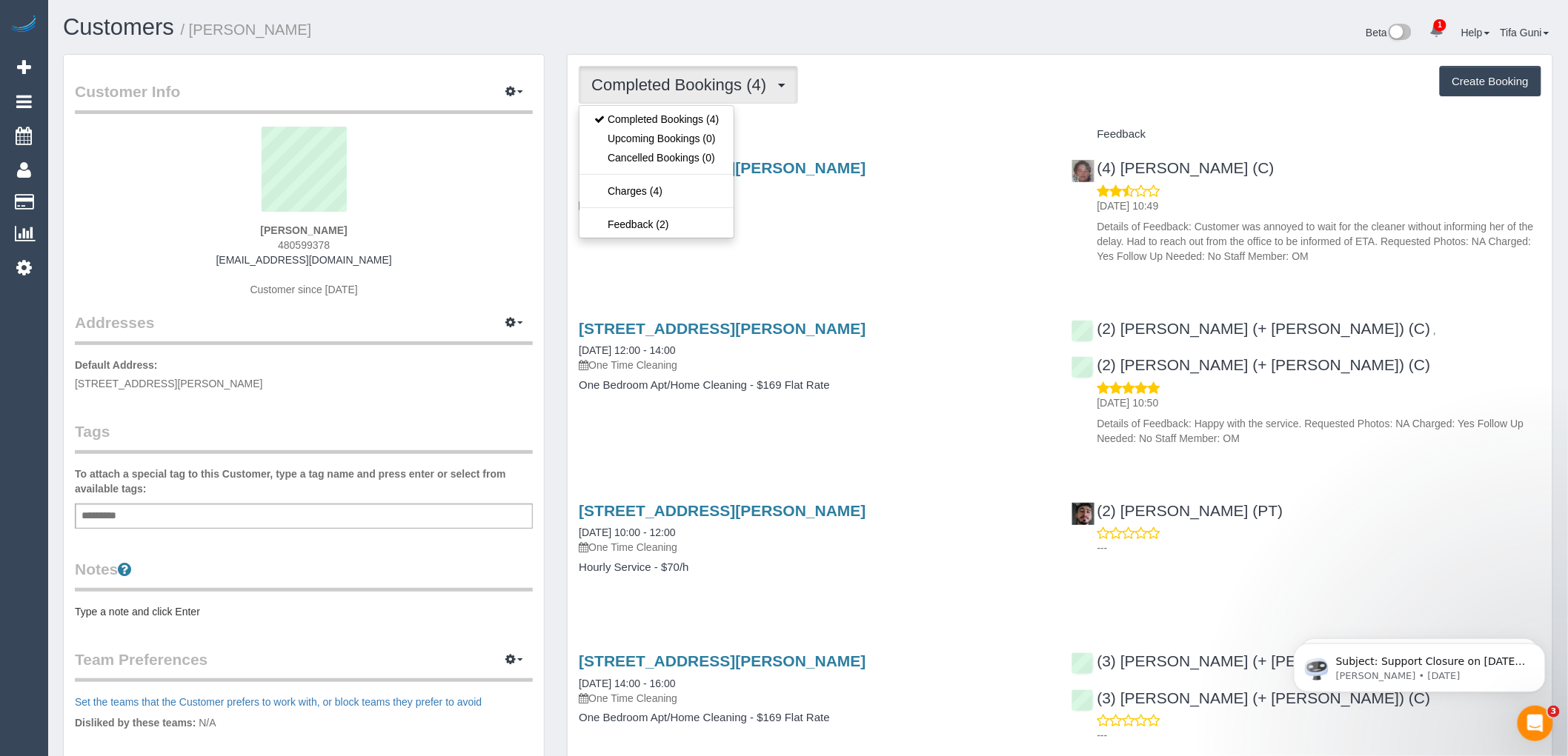
click at [772, 135] on h4 "Service" at bounding box center [813, 134] width 469 height 13
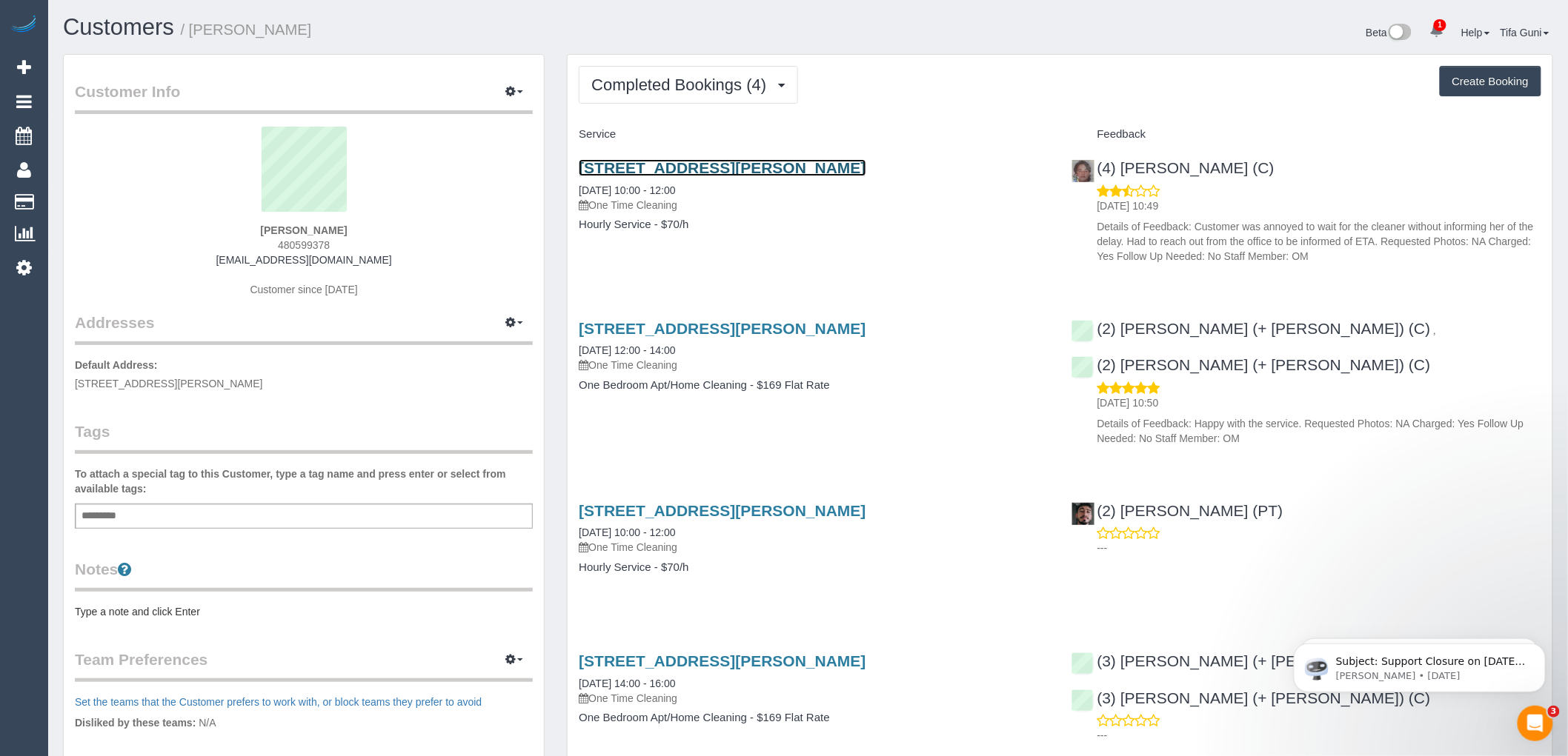
click at [749, 166] on link "15 Clifton St, 221, Prahran, VIC 3181" at bounding box center [722, 168] width 287 height 17
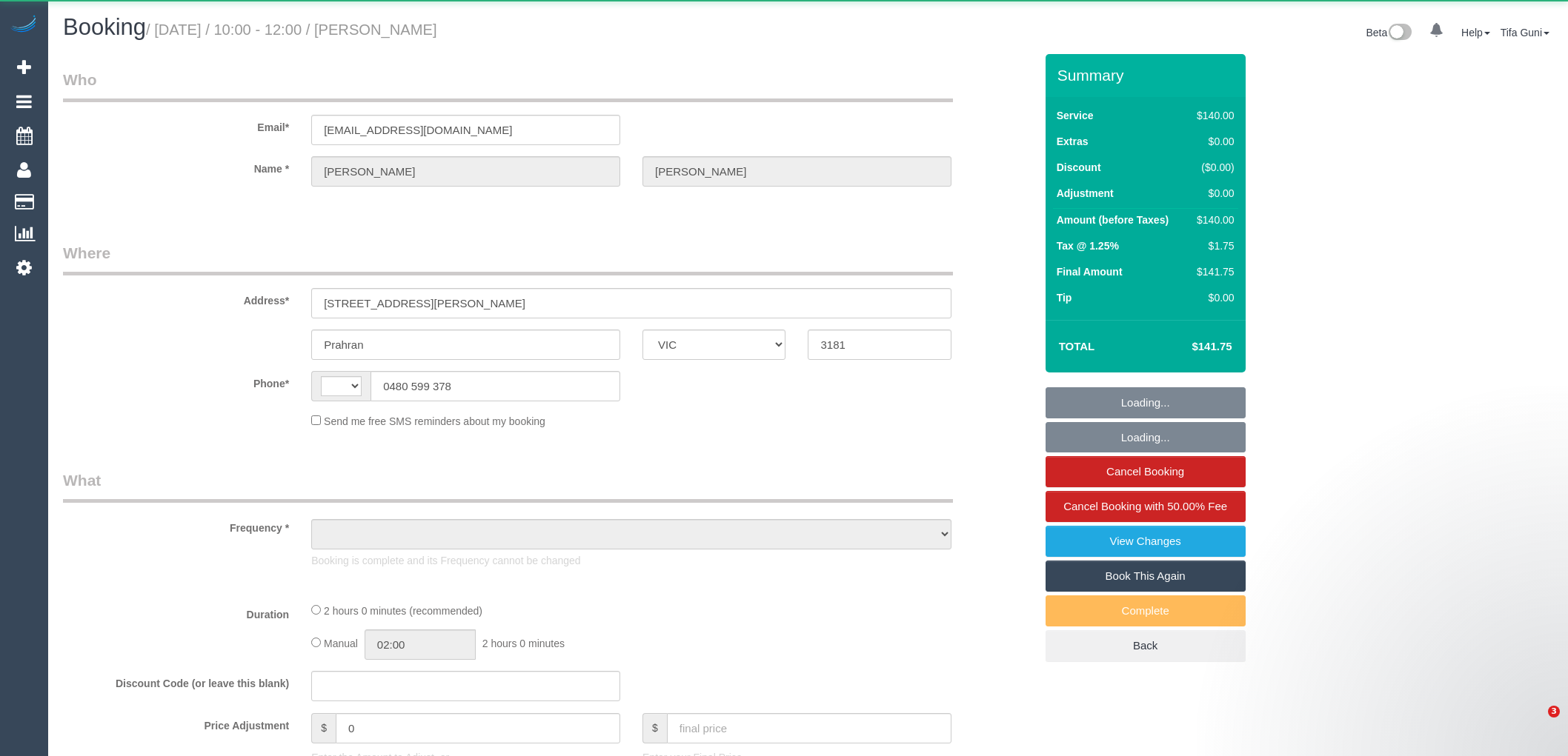
select select "VIC"
select select "string:AU"
select select "object:546"
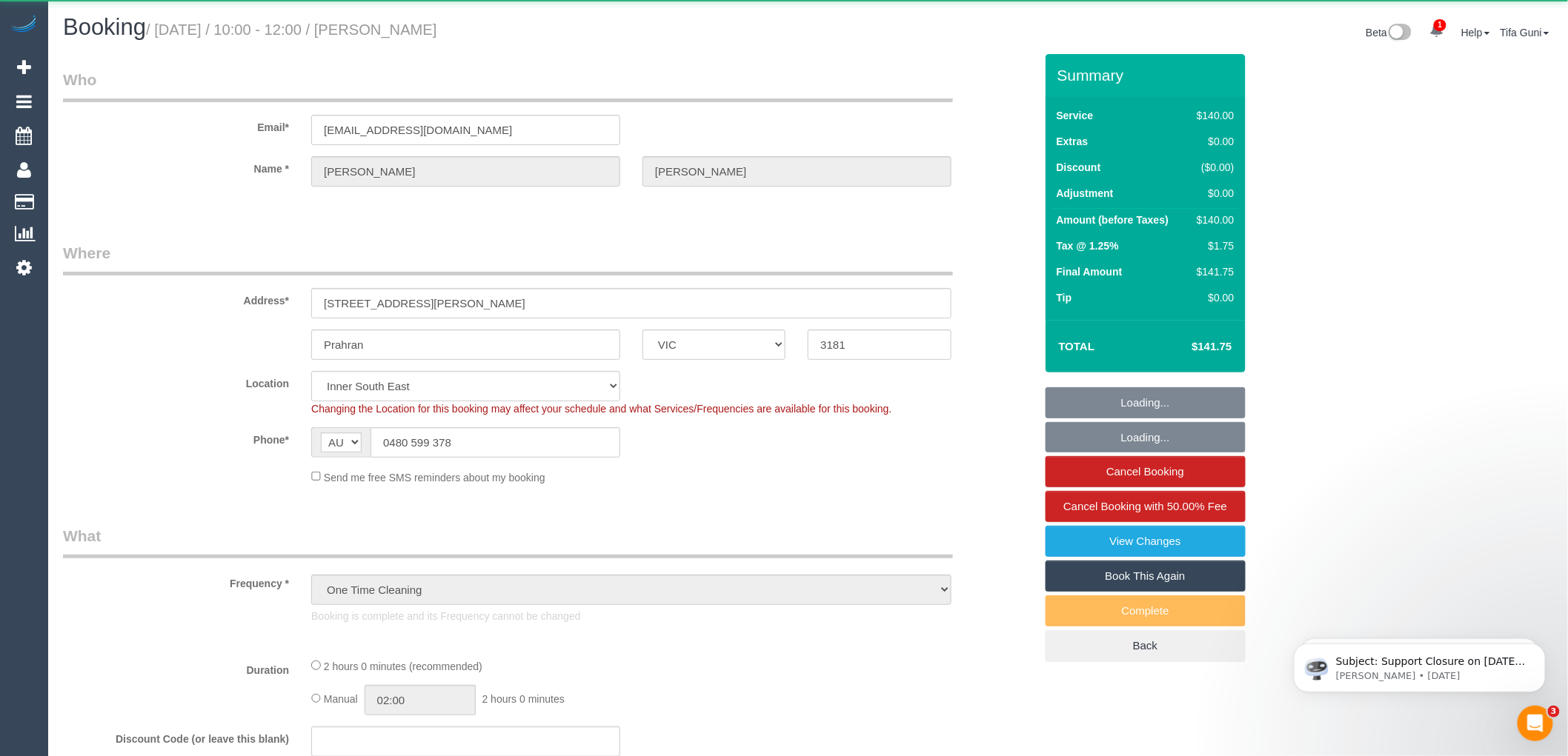
select select "string:stripe-pm_1RkEzG2GScqysDRV3niZXcJr"
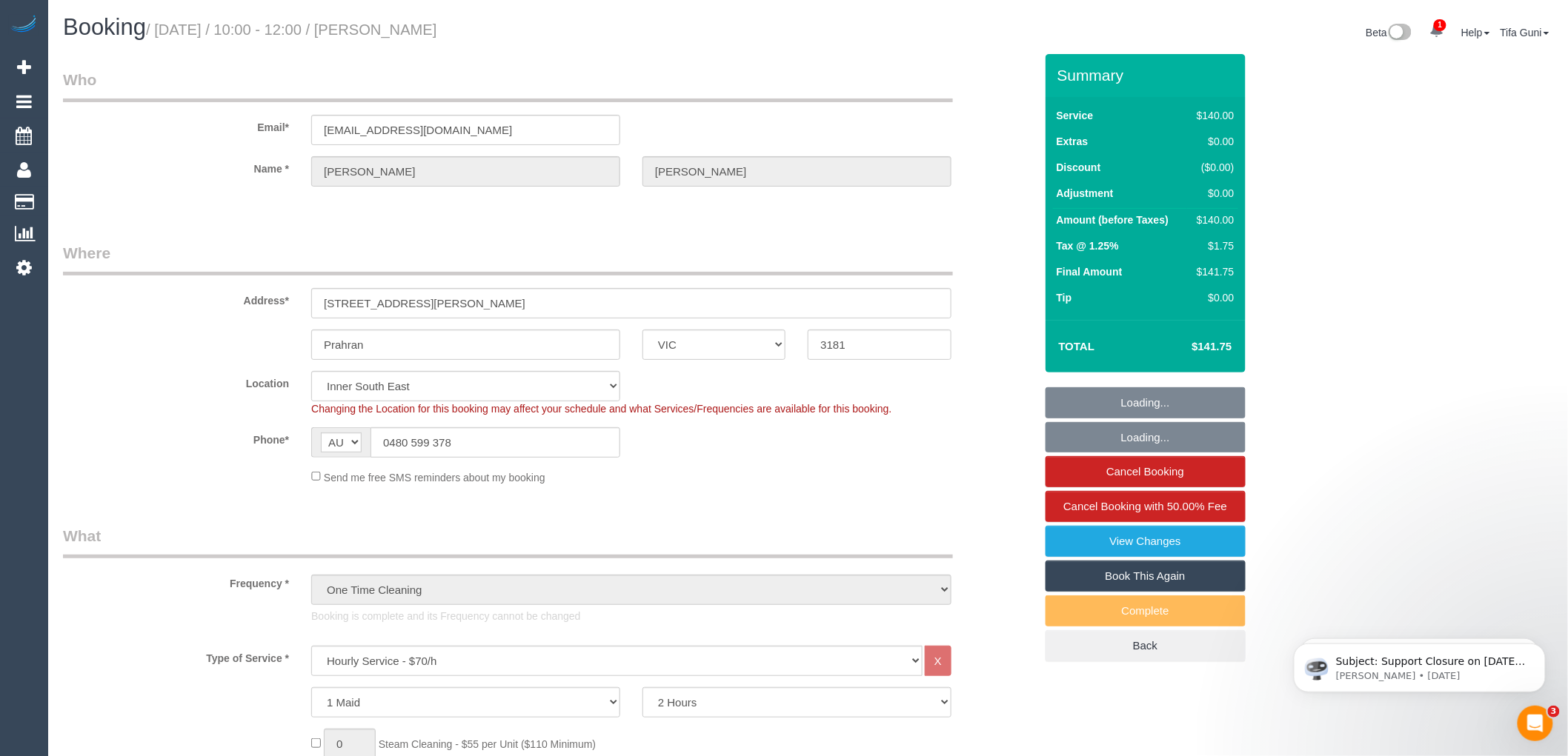
select select "object:1290"
select select "spot1"
select select "number:28"
select select "number:14"
select select "number:19"
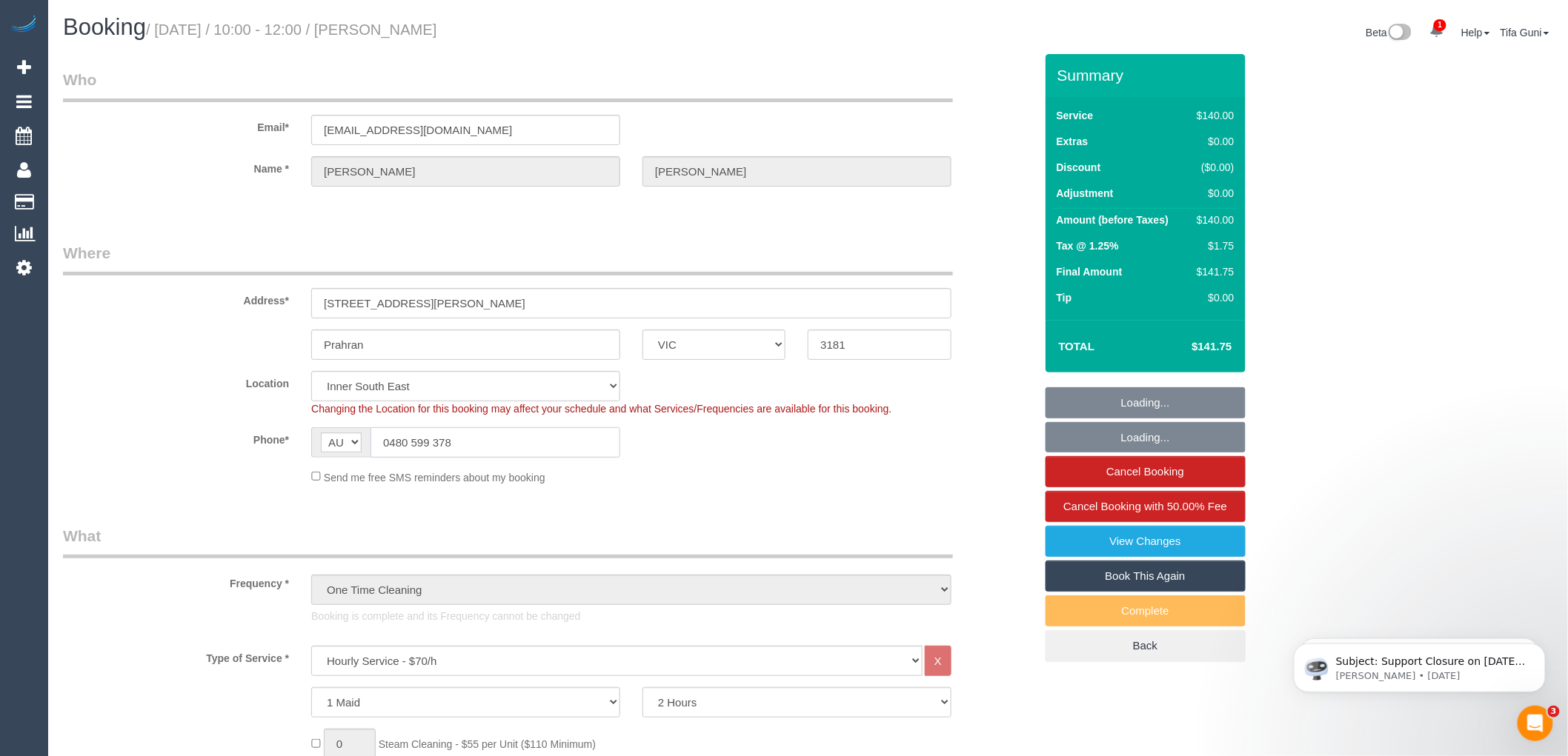
select select "number:25"
select select "number:33"
select select "number:12"
drag, startPoint x: 464, startPoint y: 445, endPoint x: 370, endPoint y: 432, distance: 94.9
click at [370, 432] on input "0480 599 378" at bounding box center [495, 443] width 250 height 31
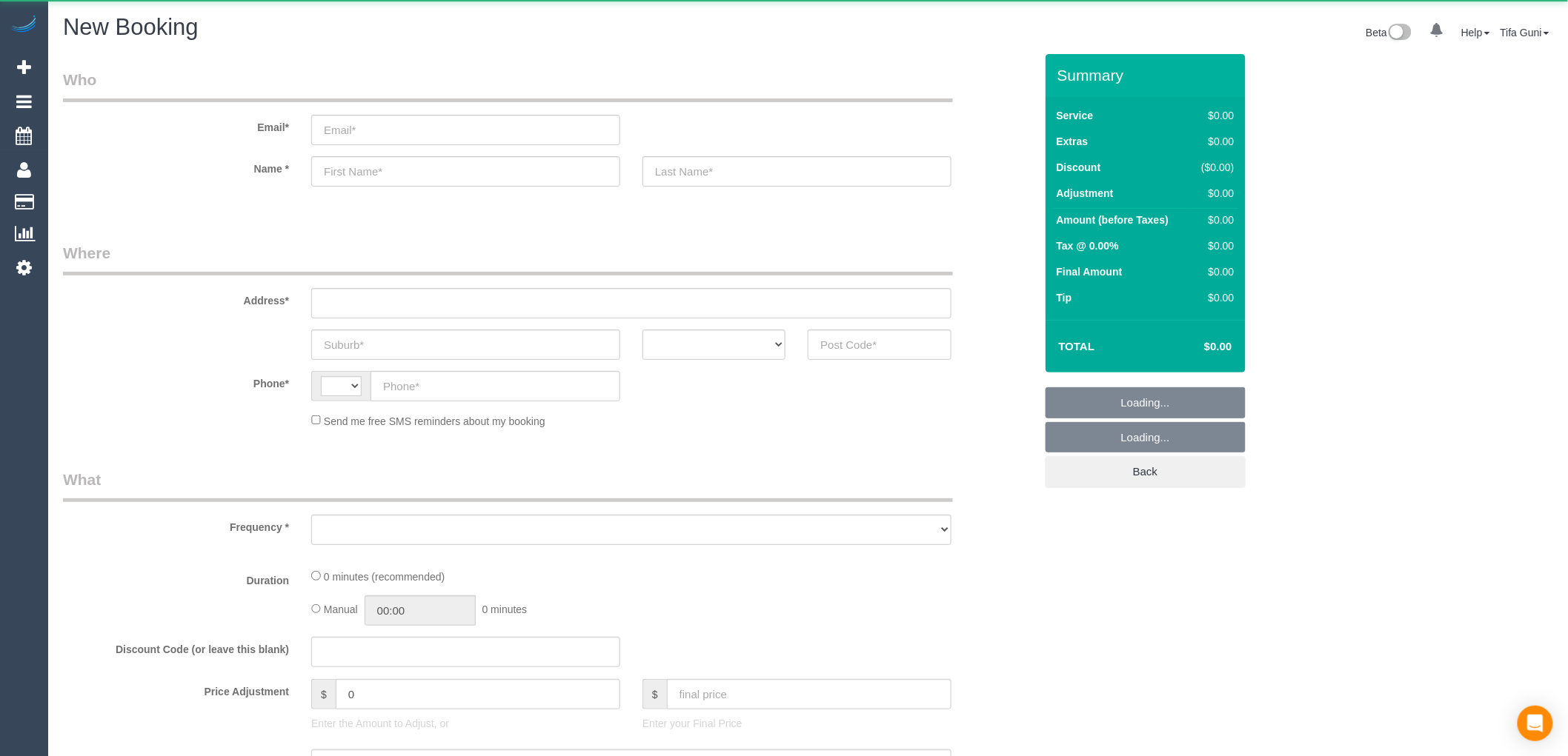
select select "string:AU"
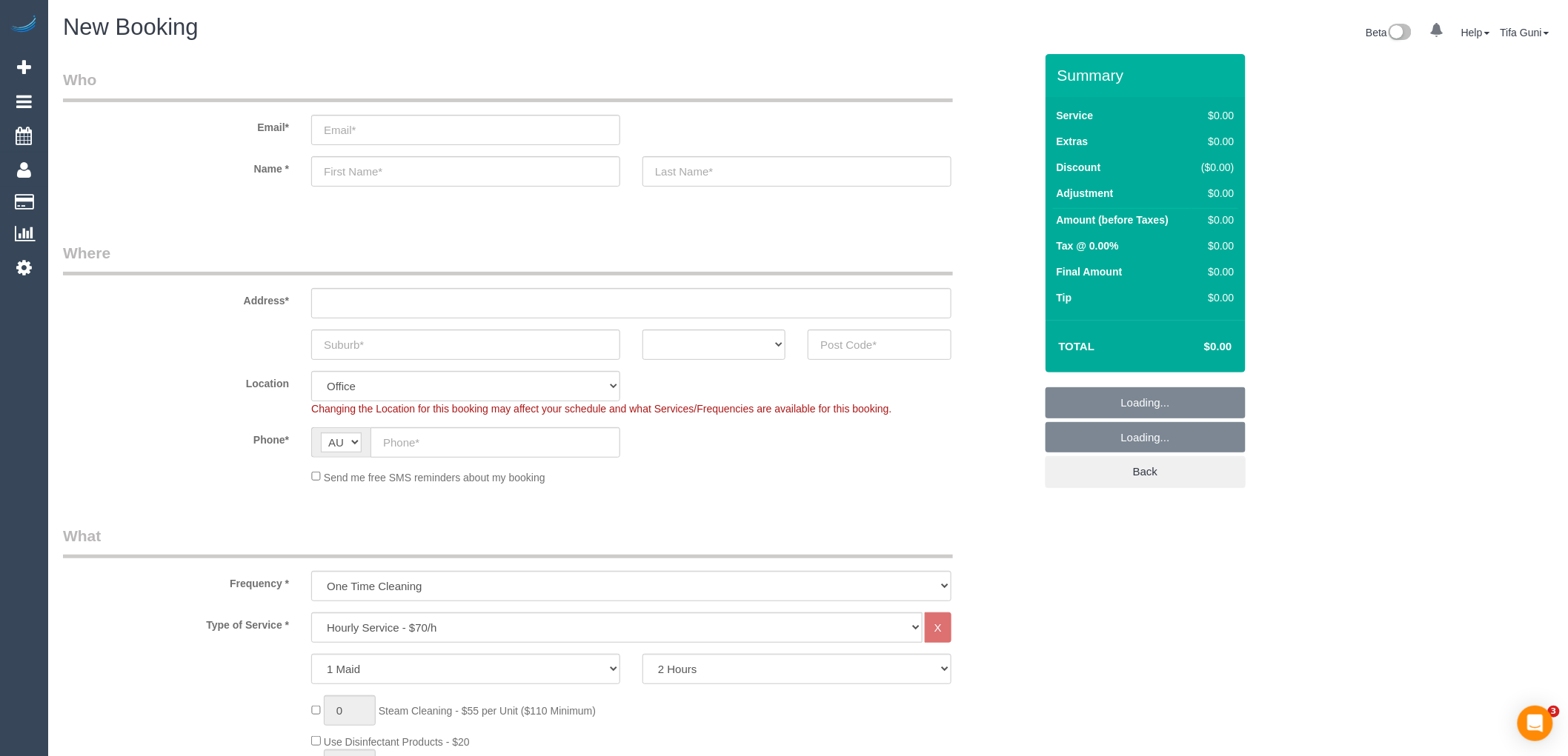
select select "object:2098"
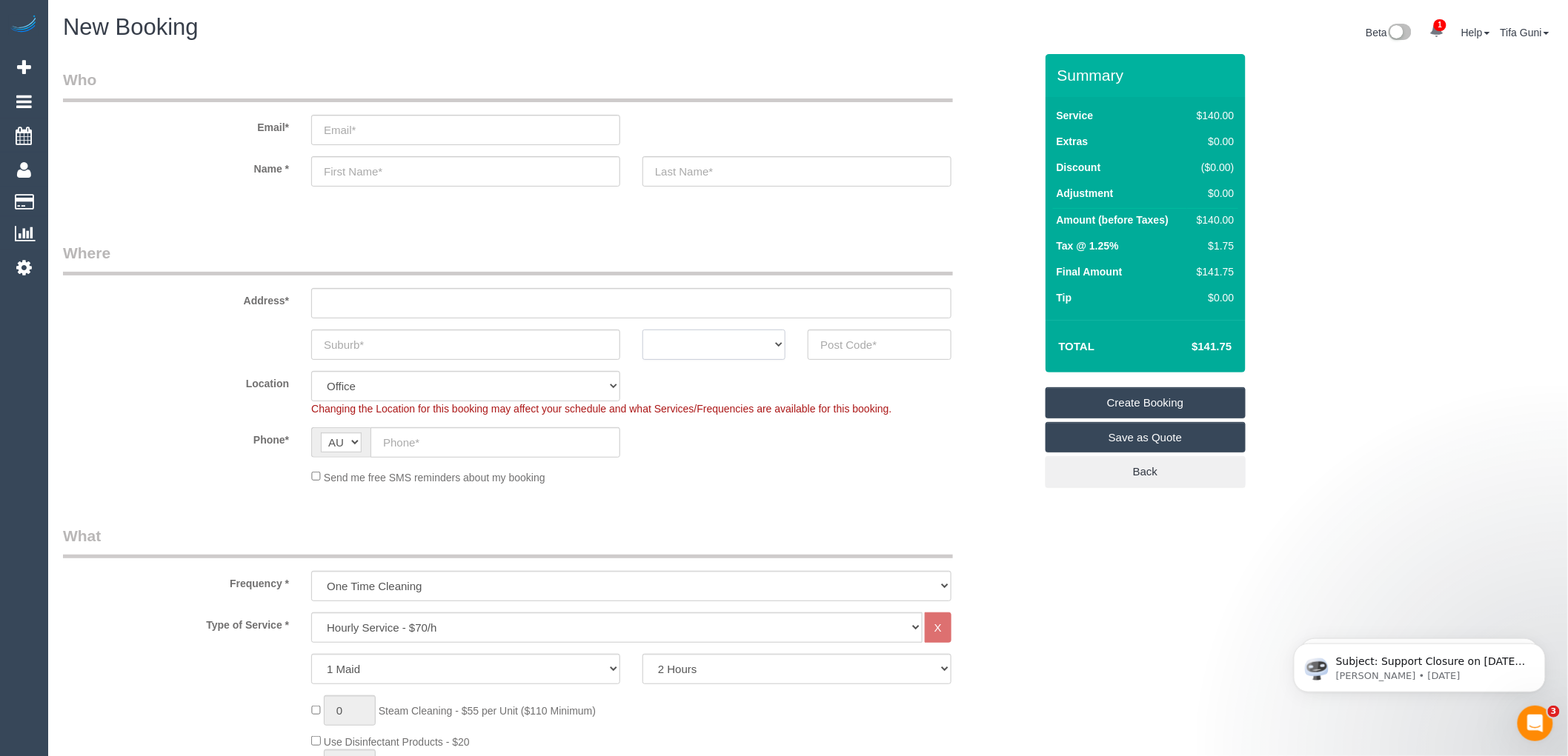
click at [773, 347] on select "ACT [GEOGRAPHIC_DATA] NT [GEOGRAPHIC_DATA] SA TAS [GEOGRAPHIC_DATA] [GEOGRAPHIC…" at bounding box center [714, 344] width 143 height 31
select select "VIC"
click at [643, 329] on select "ACT [GEOGRAPHIC_DATA] NT [GEOGRAPHIC_DATA] SA TAS [GEOGRAPHIC_DATA] [GEOGRAPHIC…" at bounding box center [714, 344] width 143 height 31
click at [837, 344] on input "text" at bounding box center [879, 344] width 143 height 31
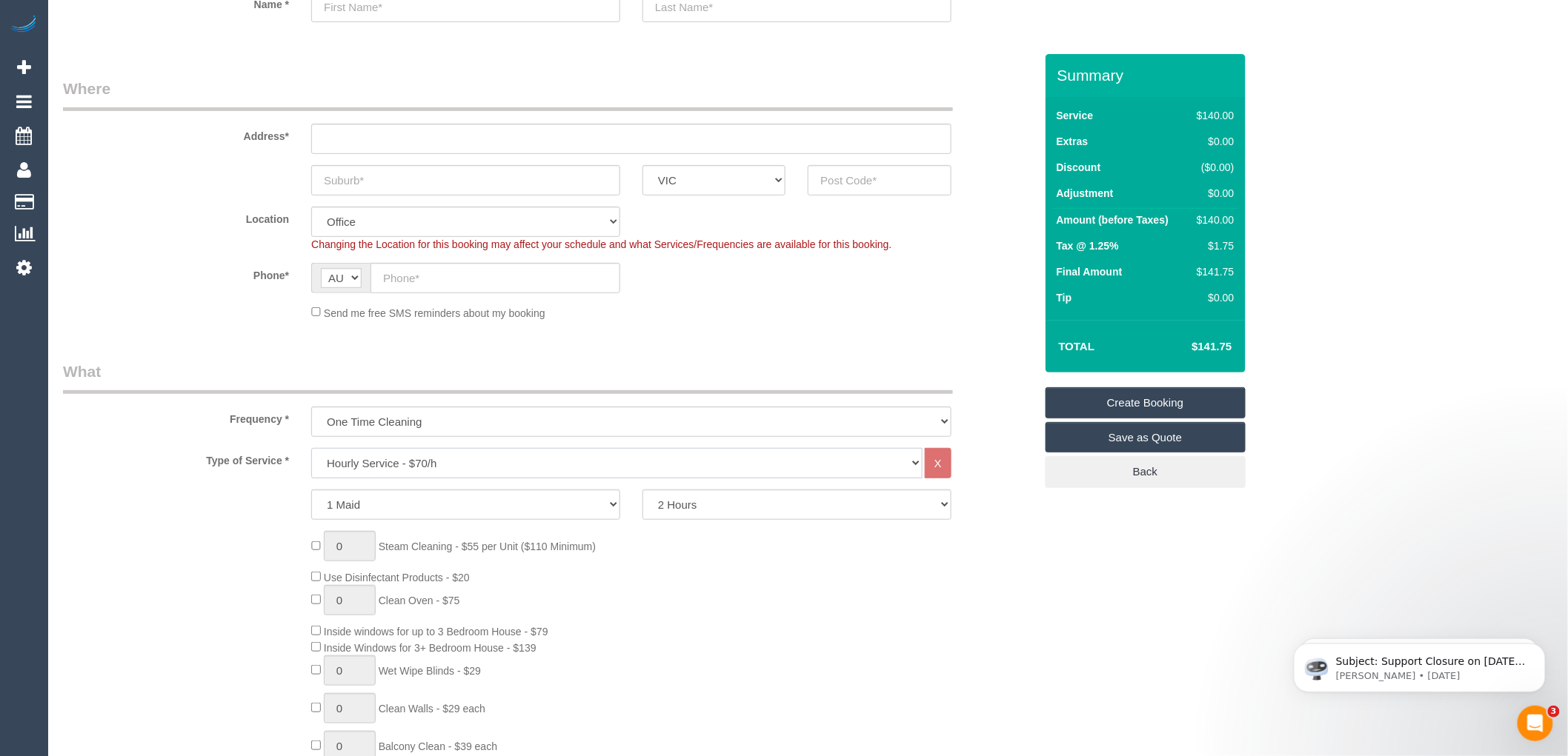
click at [396, 465] on select "Hourly Service - $70/h Hourly Service - $65/h Hourly Service - $60/h Hourly Ser…" at bounding box center [617, 463] width 611 height 31
select select "211"
click at [312, 449] on select "Hourly Service - $70/h Hourly Service - $65/h Hourly Service - $60/h Hourly Ser…" at bounding box center [617, 463] width 611 height 31
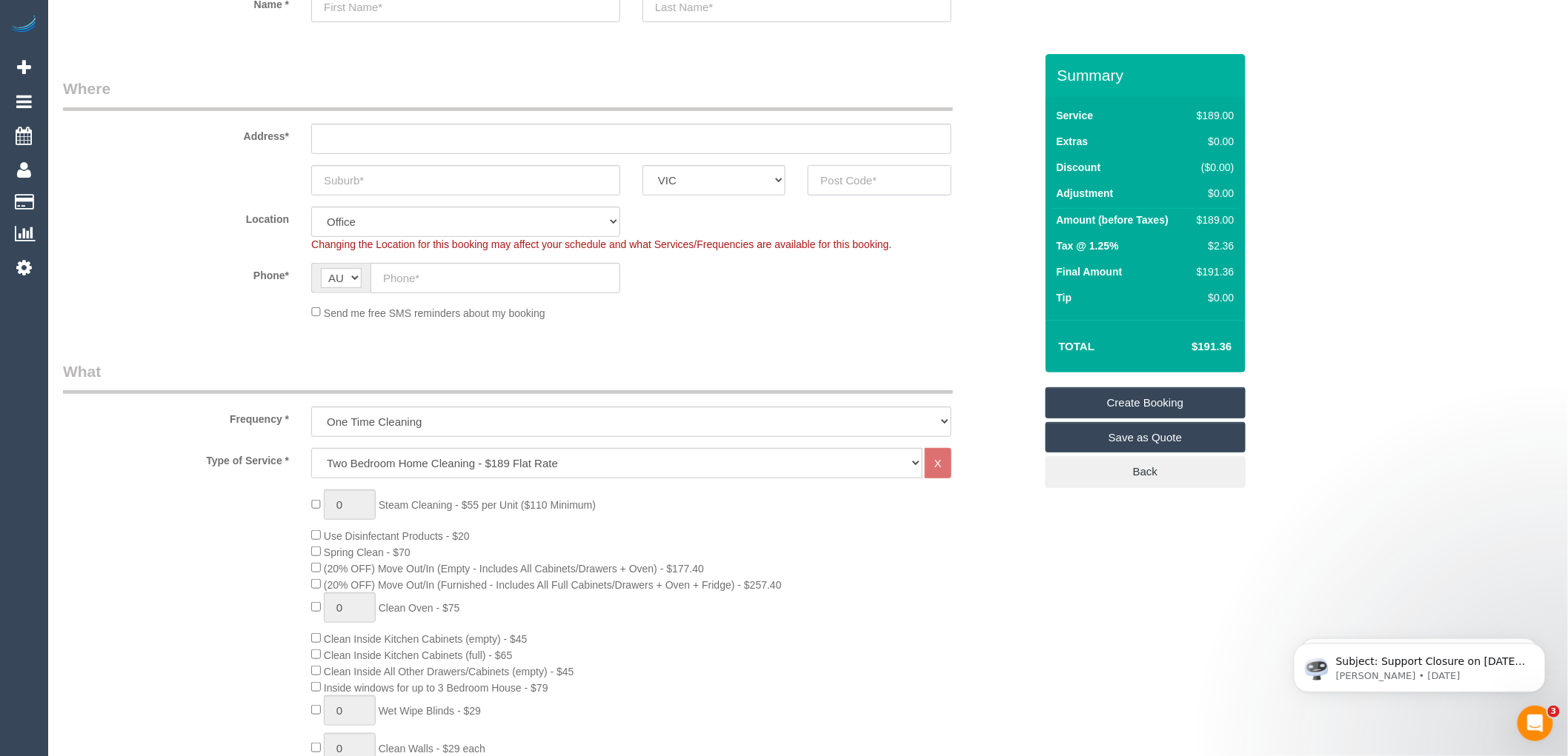
click at [842, 185] on input "text" at bounding box center [879, 181] width 143 height 31
click at [352, 171] on input "text" at bounding box center [466, 181] width 309 height 31
drag, startPoint x: 431, startPoint y: 176, endPoint x: 315, endPoint y: 174, distance: 116.0
click at [287, 181] on div "[GEOGRAPHIC_DATA] ACT [GEOGRAPHIC_DATA] NT [GEOGRAPHIC_DATA] SA TAS [GEOGRAPHIC…" at bounding box center [548, 181] width 994 height 31
type input "[GEOGRAPHIC_DATA]"
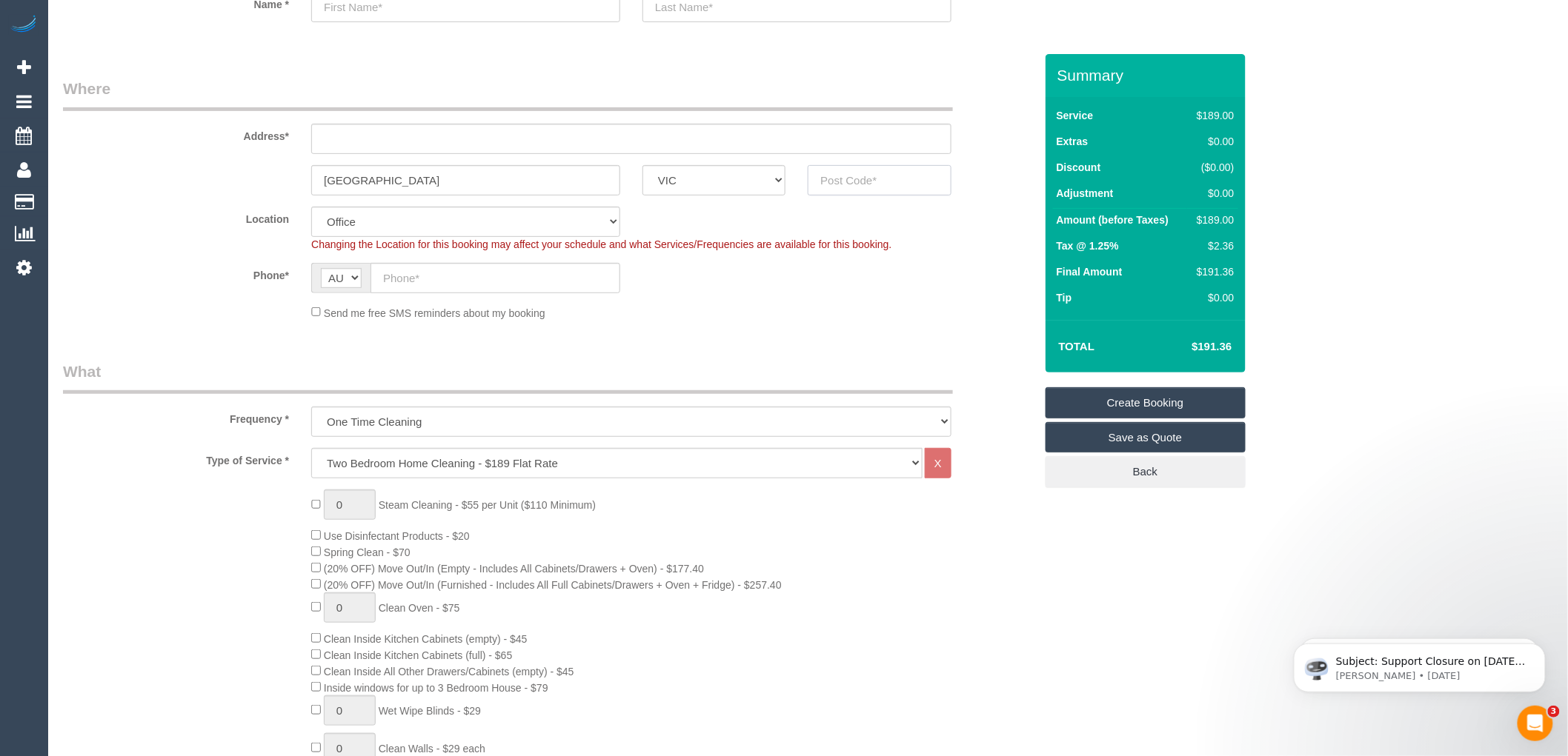
click at [846, 177] on input "text" at bounding box center [879, 181] width 143 height 31
type input "3207"
click at [334, 142] on input "text" at bounding box center [632, 139] width 640 height 31
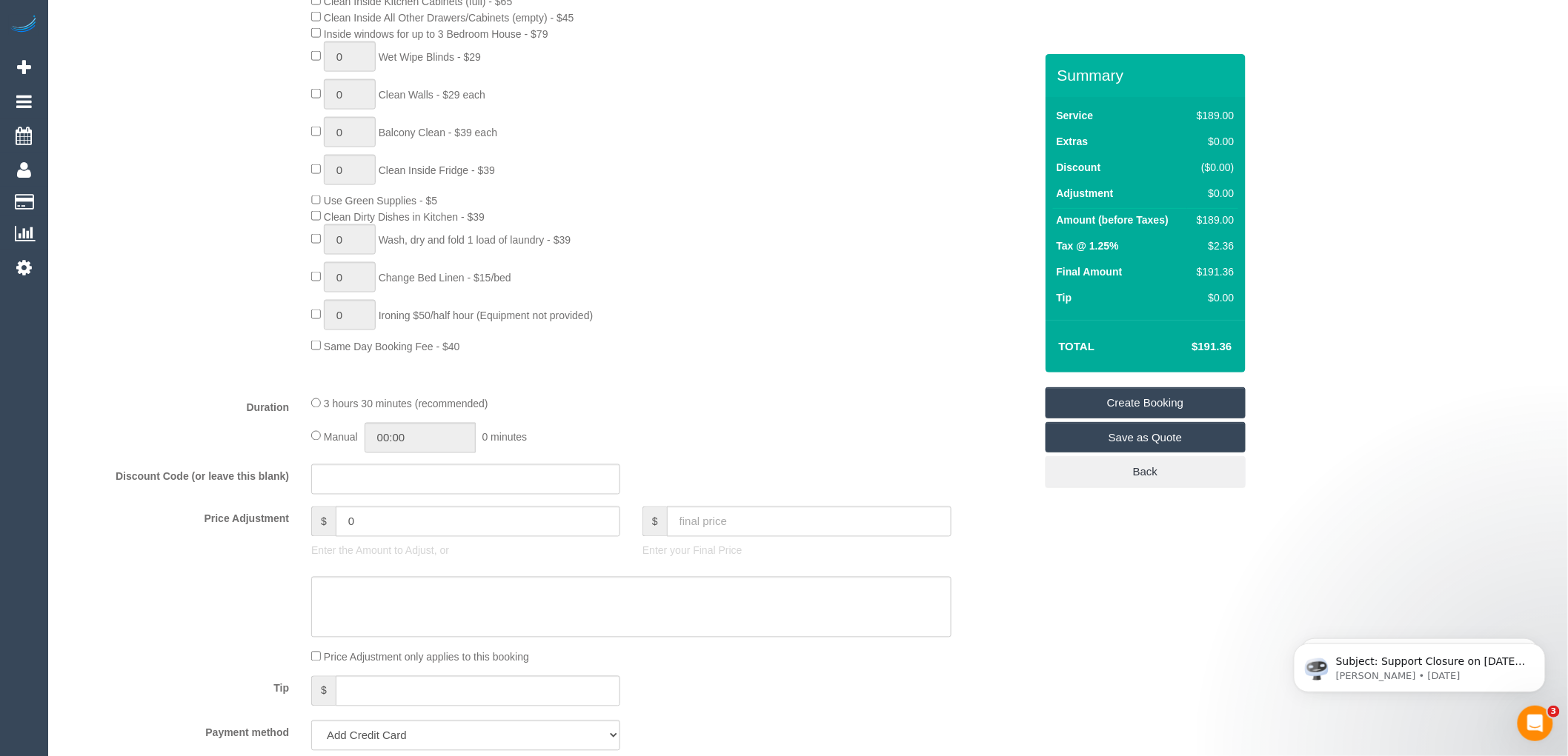
scroll to position [823, 0]
type input "-"
type input "1"
select select "54"
type input "0"
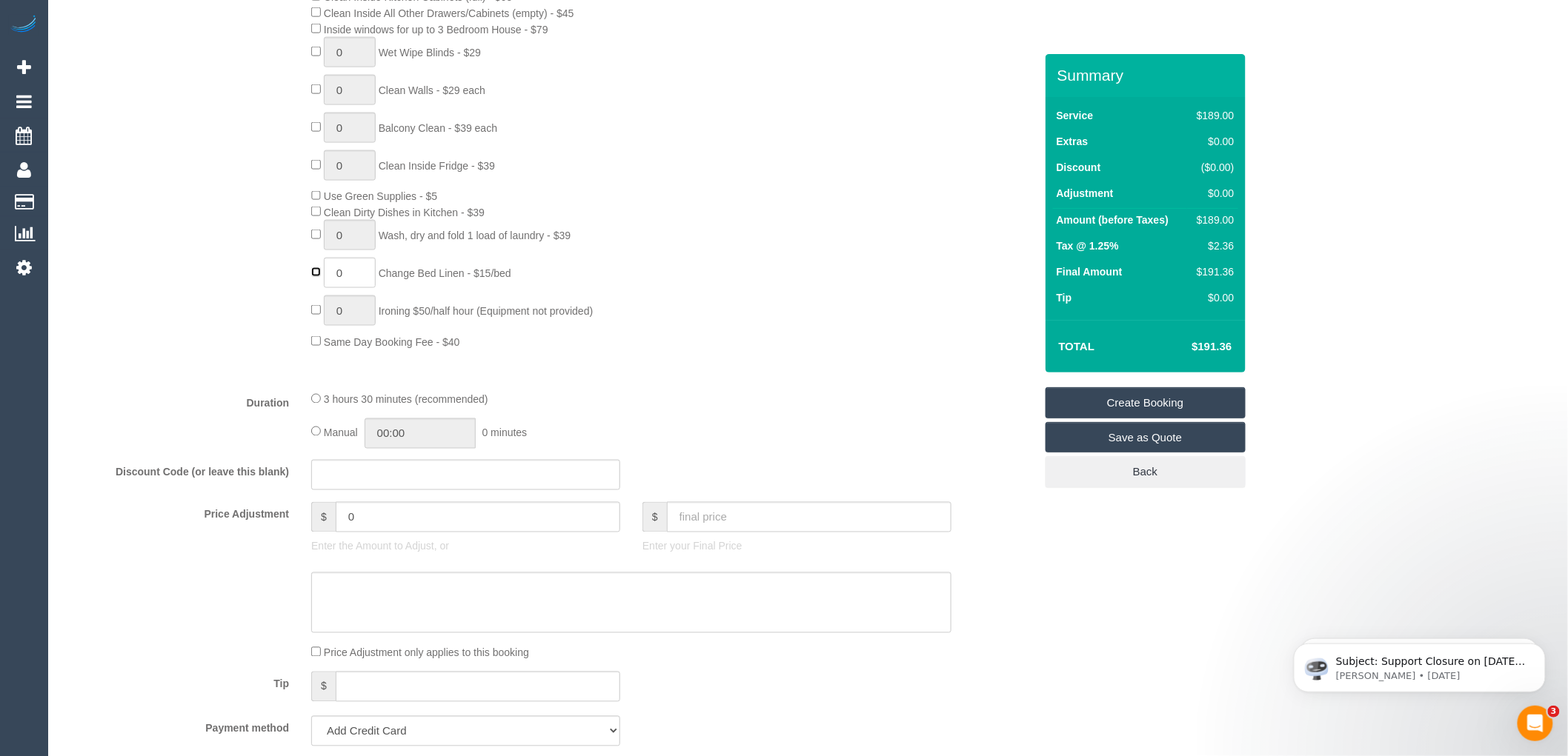
select select "object:2182"
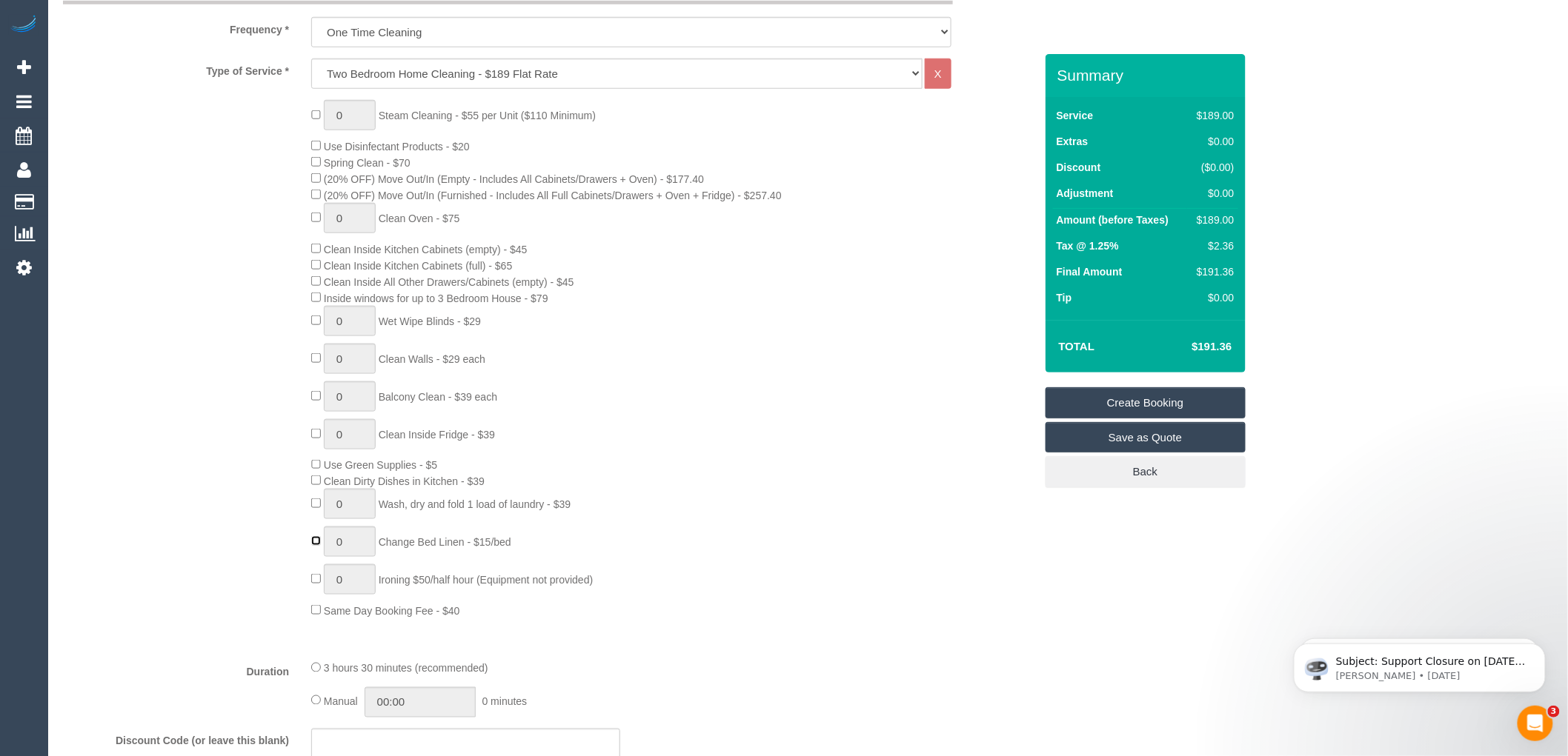
scroll to position [575, 0]
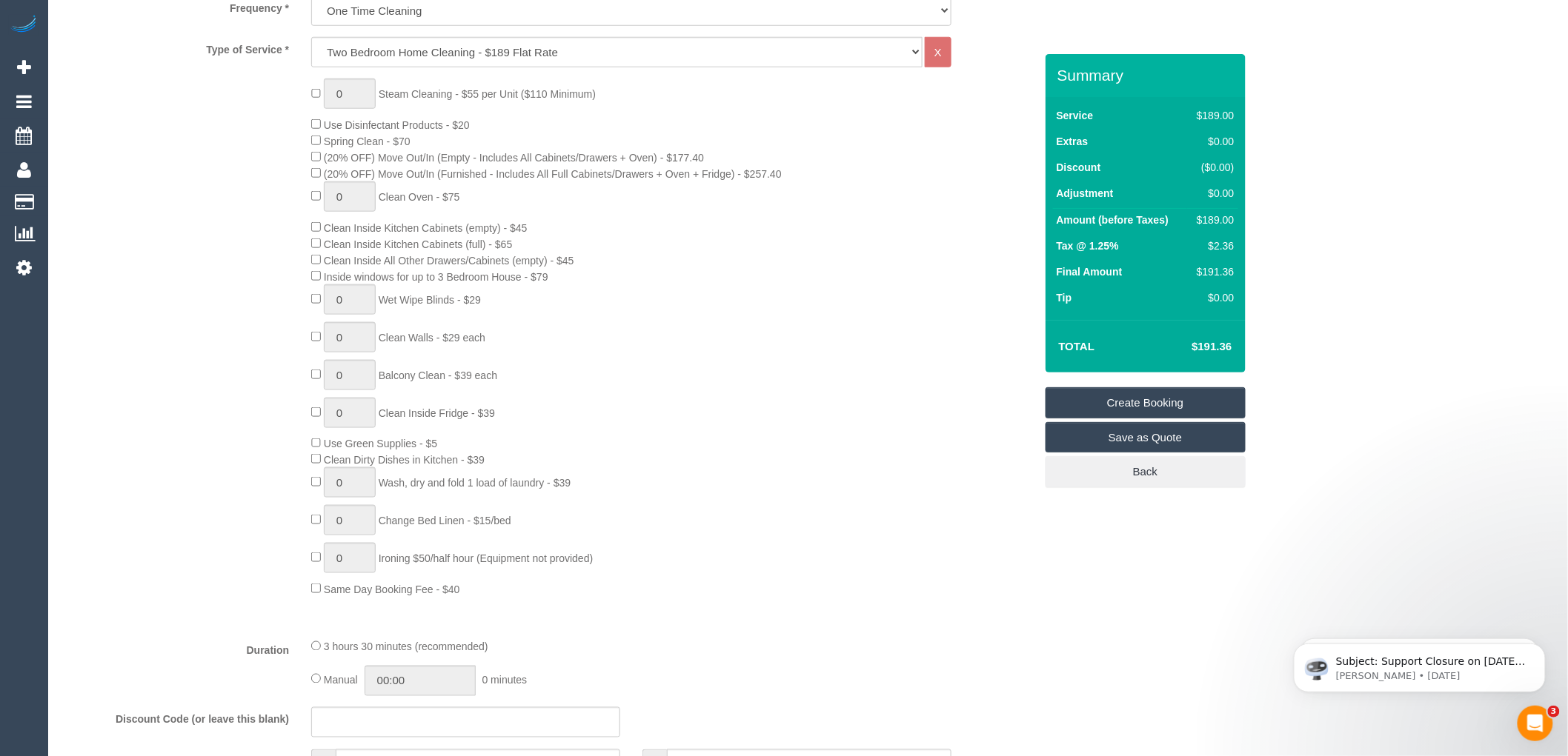
click at [310, 282] on div "0 Steam Cleaning - $55 per Unit ($110 Minimum) Use Disinfectant Products - $20 …" at bounding box center [672, 338] width 745 height 518
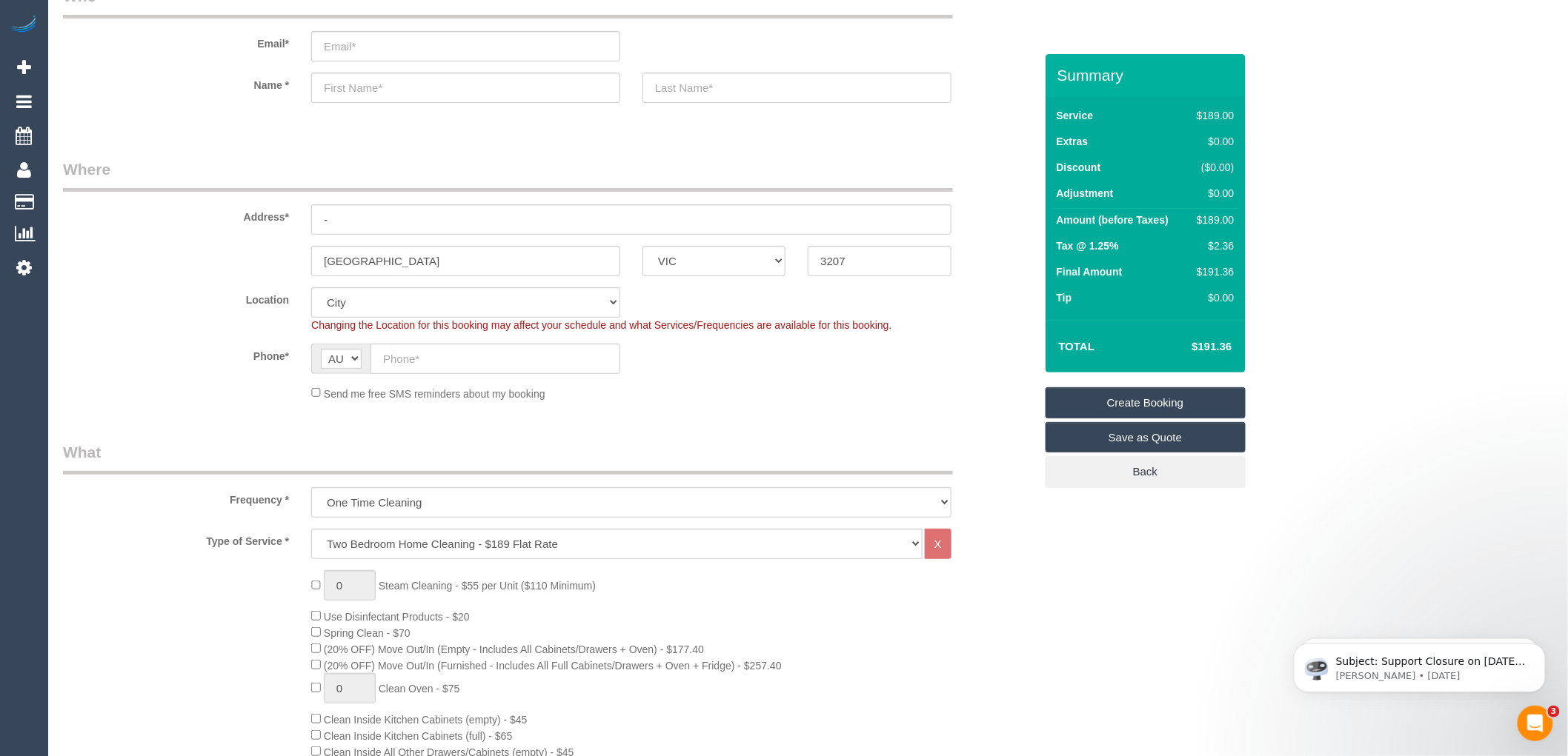
scroll to position [82, 0]
click at [379, 216] on input "-" at bounding box center [632, 221] width 640 height 31
click at [345, 47] on input "email" at bounding box center [466, 48] width 309 height 31
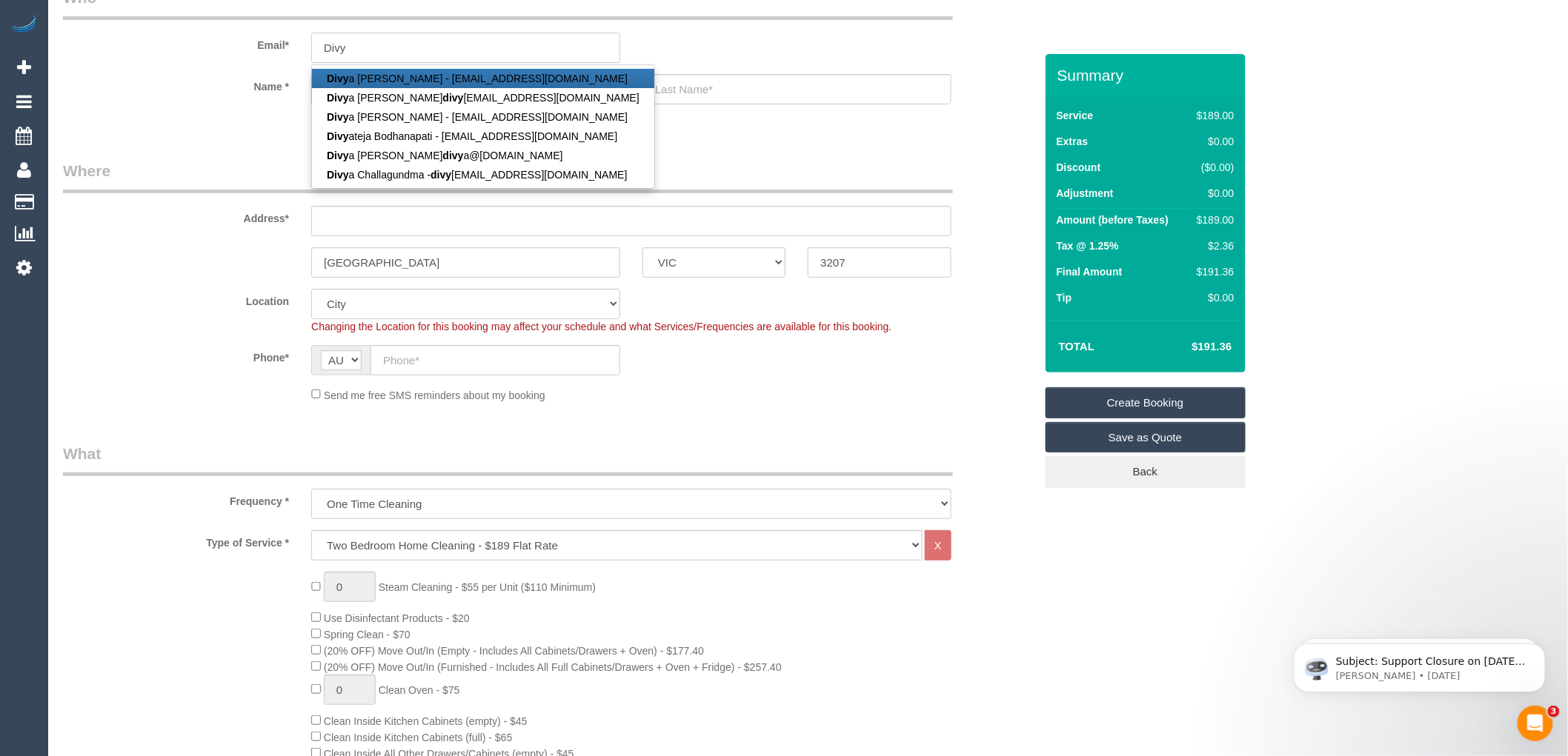
type input "Divy"
click at [356, 227] on input "text" at bounding box center [632, 221] width 640 height 31
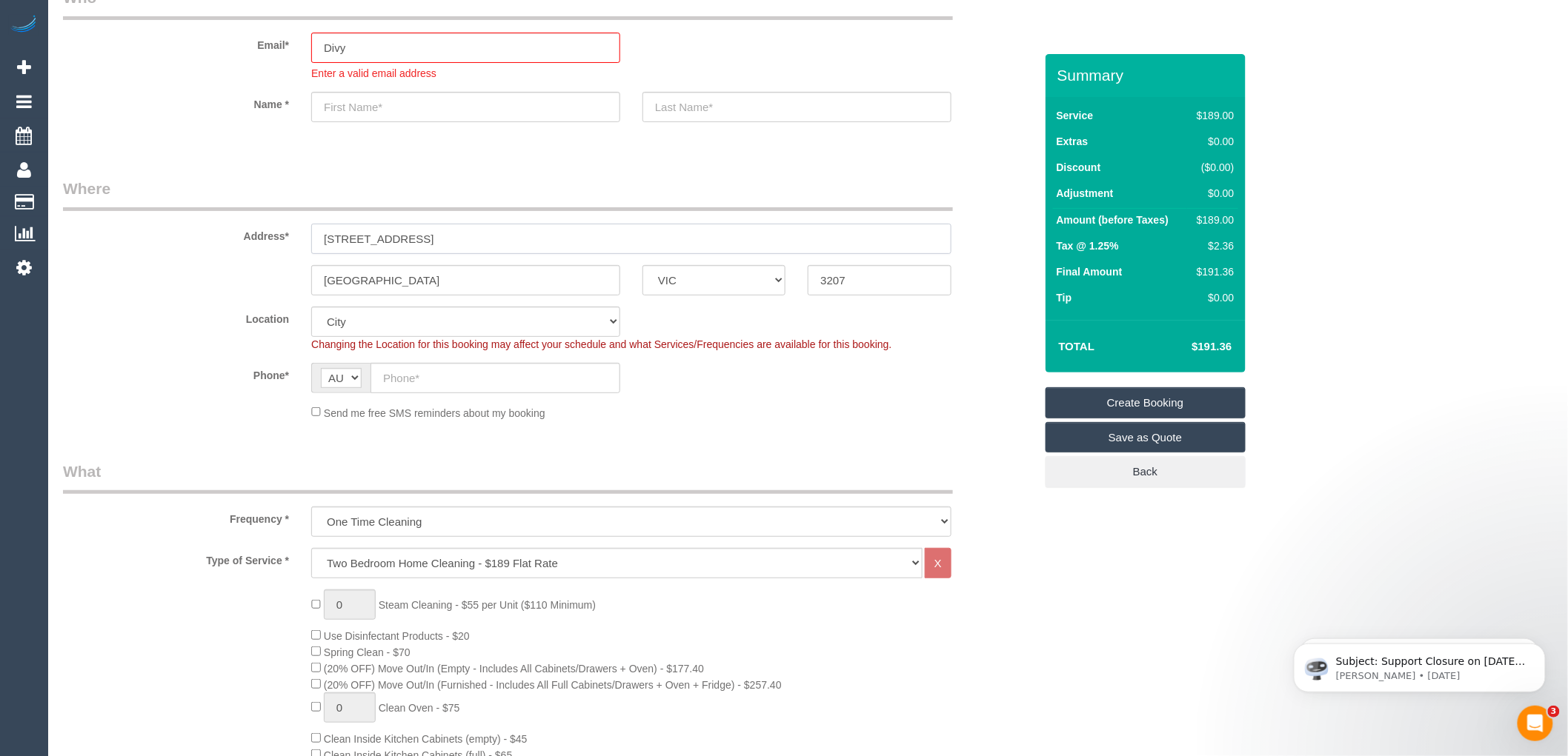
type input "[STREET_ADDRESS]"
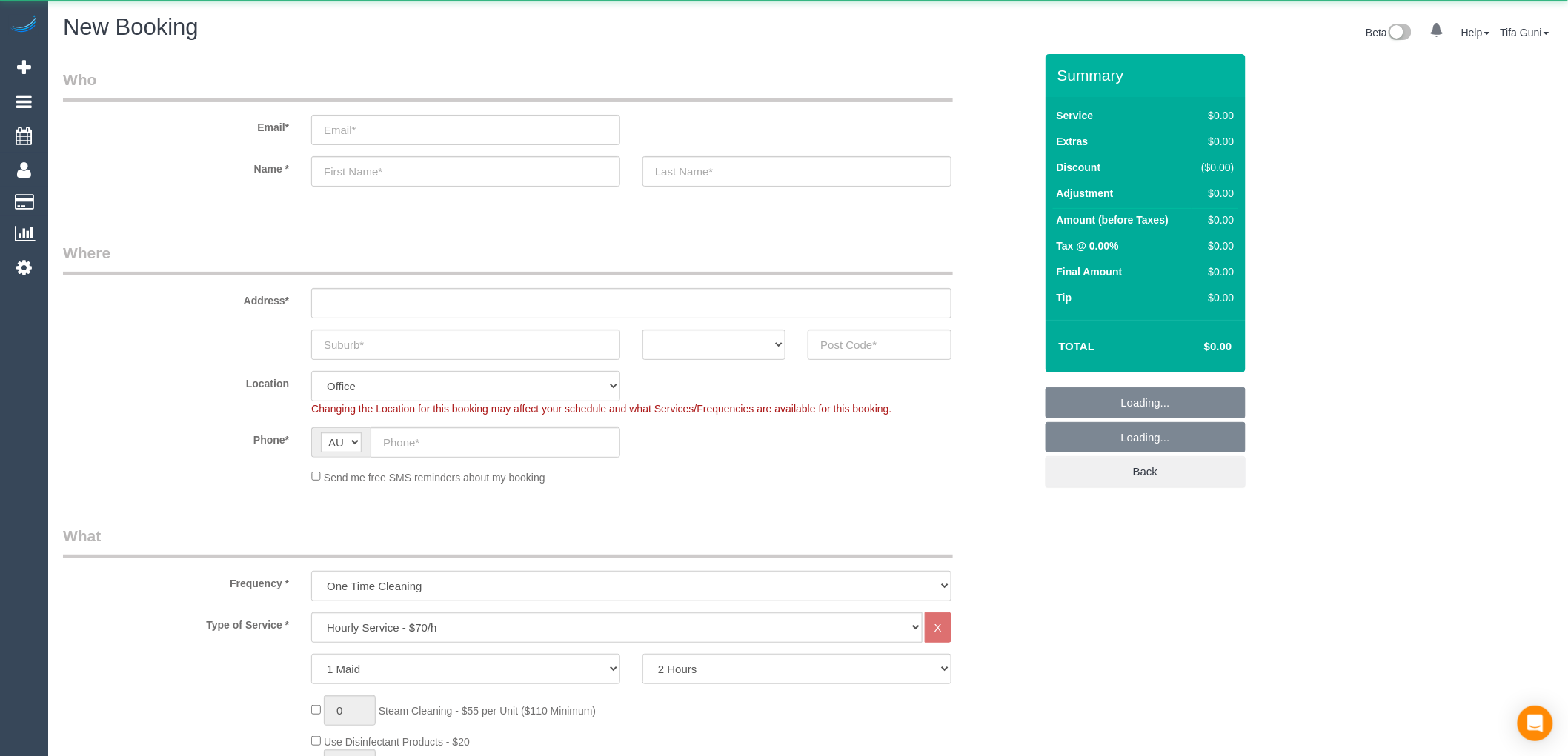
select select "string:AU"
select select "object:2098"
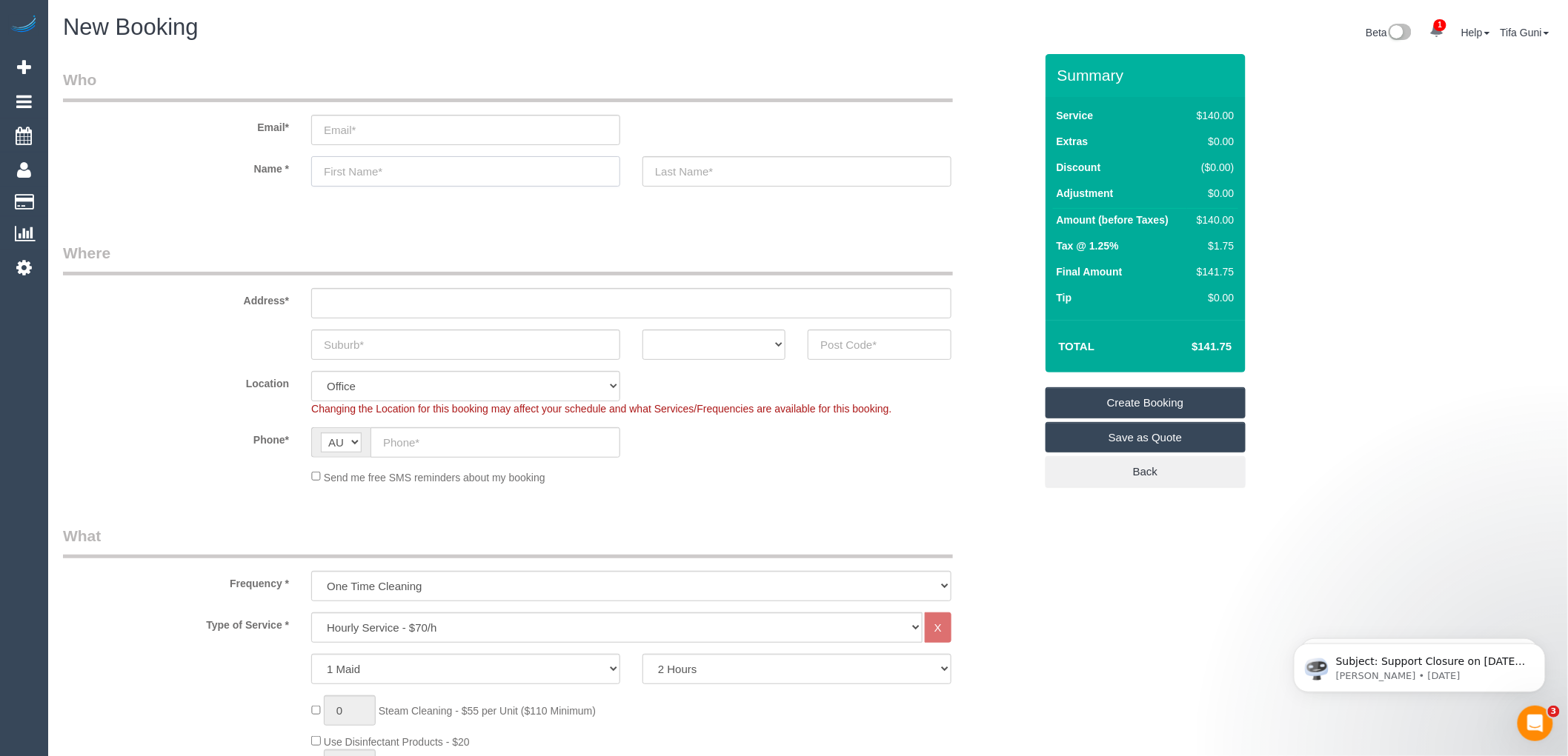
click at [349, 175] on input "text" at bounding box center [466, 171] width 309 height 31
type input "[PERSON_NAME]"
click at [755, 341] on select "ACT [GEOGRAPHIC_DATA] NT [GEOGRAPHIC_DATA] SA TAS [GEOGRAPHIC_DATA] [GEOGRAPHIC…" at bounding box center [714, 344] width 143 height 31
select select "VIC"
click at [643, 329] on select "ACT NSW NT QLD SA TAS VIC WA" at bounding box center [714, 344] width 143 height 31
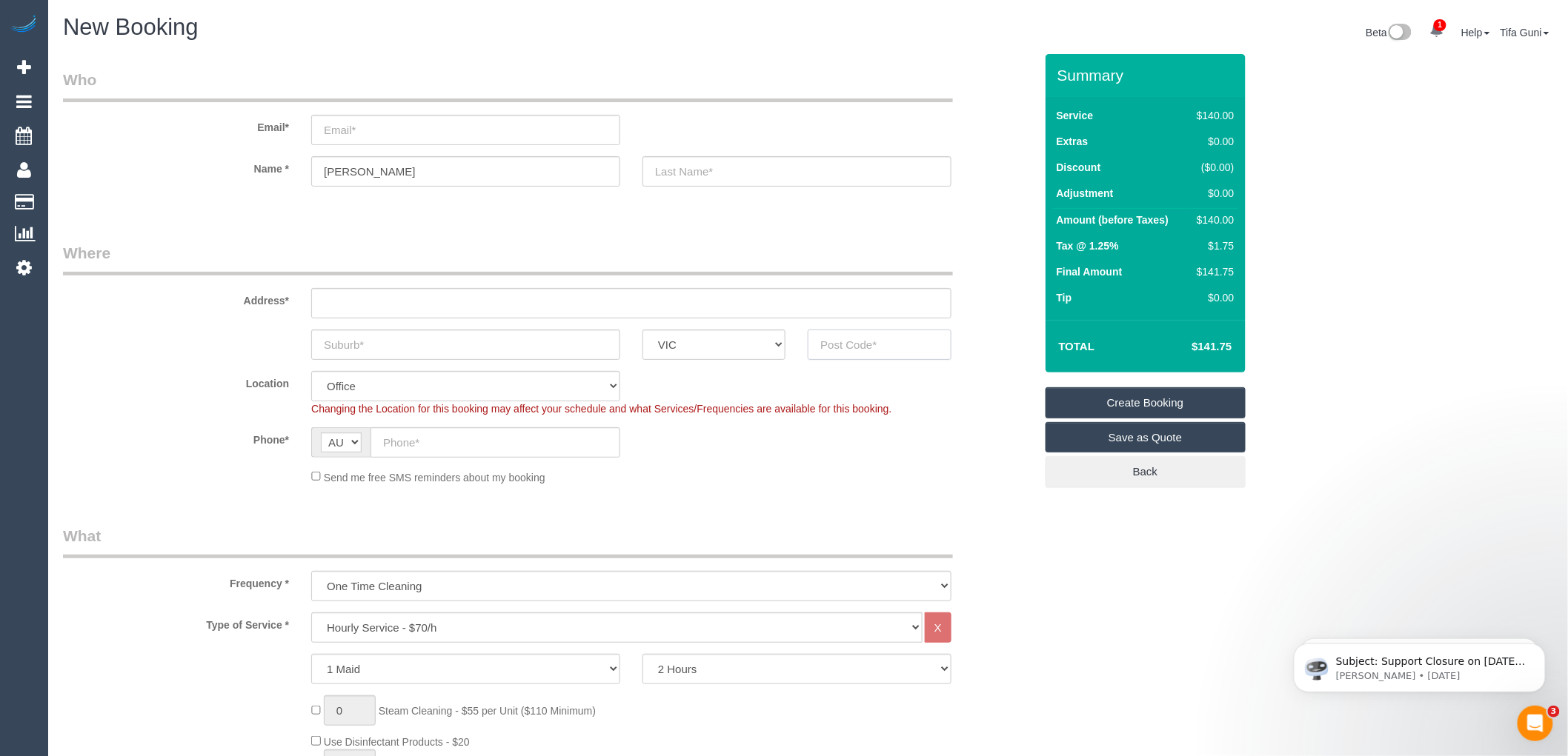
click at [863, 341] on input "text" at bounding box center [879, 344] width 143 height 31
type input "3186"
click at [402, 345] on input "text" at bounding box center [466, 344] width 309 height 31
click at [358, 313] on input "text" at bounding box center [632, 304] width 640 height 31
type input "-45 whyce street"
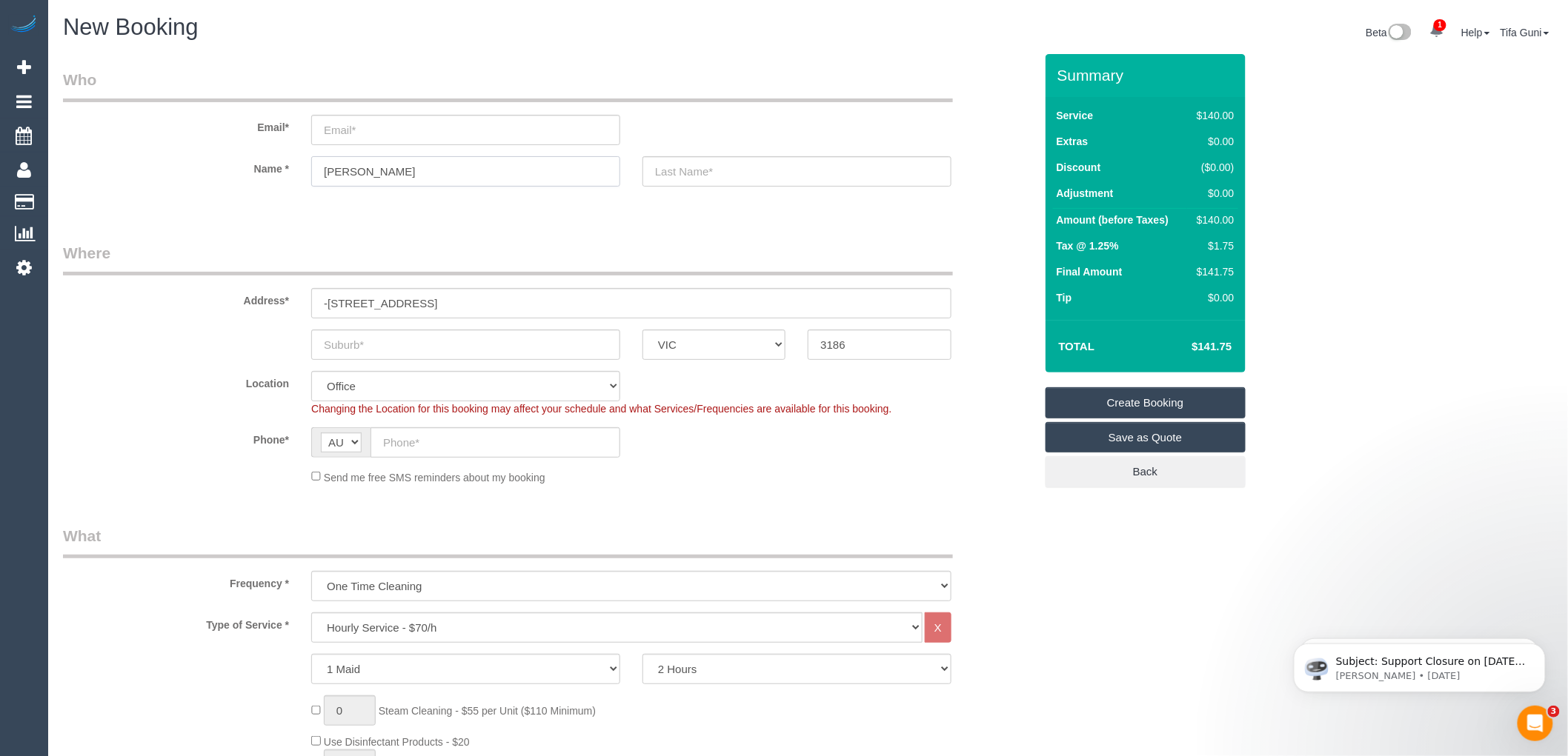
drag, startPoint x: 319, startPoint y: 166, endPoint x: 269, endPoint y: 166, distance: 50.0
click at [269, 166] on div "Name * alfini" at bounding box center [548, 171] width 994 height 31
select select "64"
select select "object:2104"
click at [347, 169] on input "text" at bounding box center [466, 171] width 309 height 31
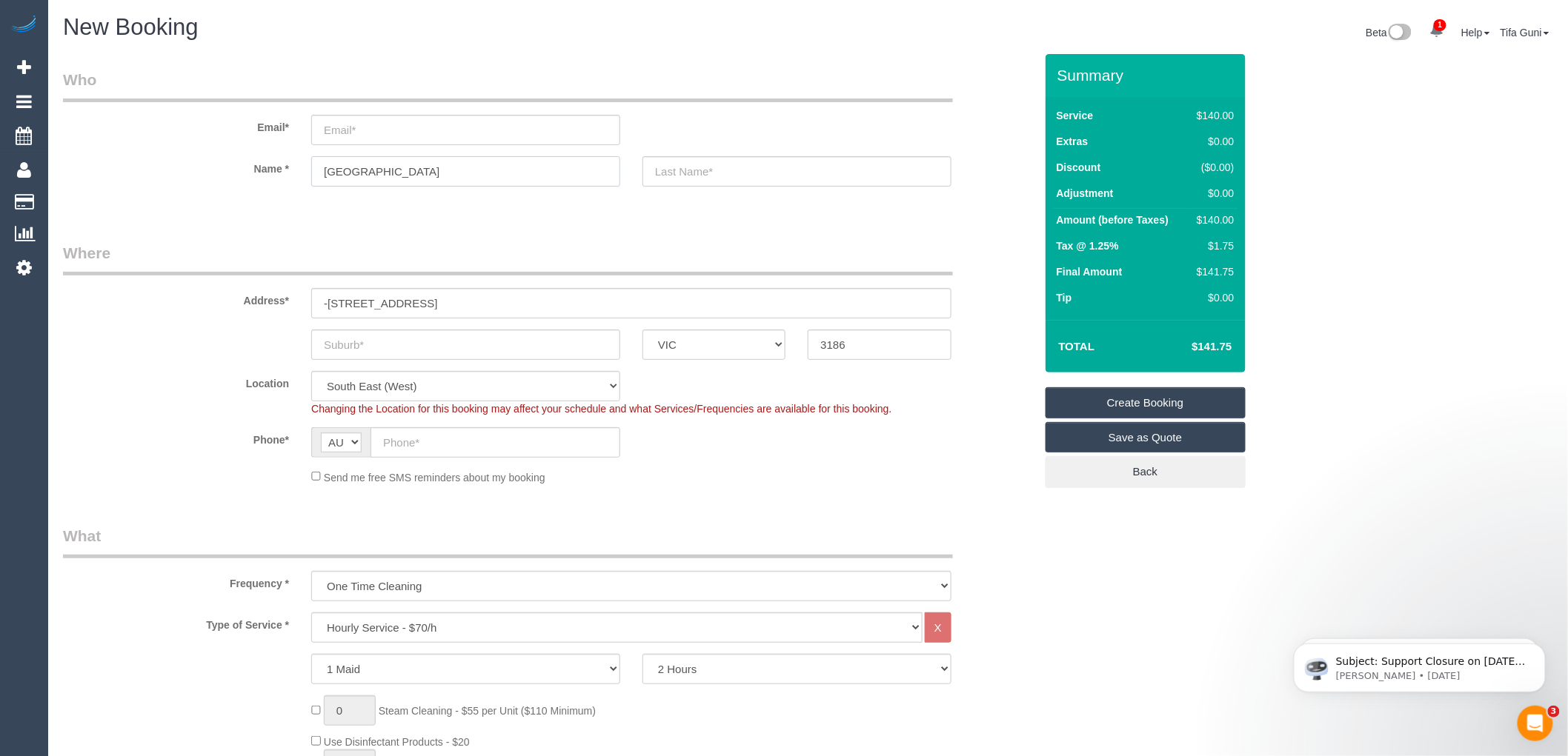
type input "Athenie"
click at [677, 168] on input "text" at bounding box center [797, 171] width 309 height 31
type input "B"
type input "Lecey"
click at [364, 125] on input "email" at bounding box center [466, 130] width 309 height 31
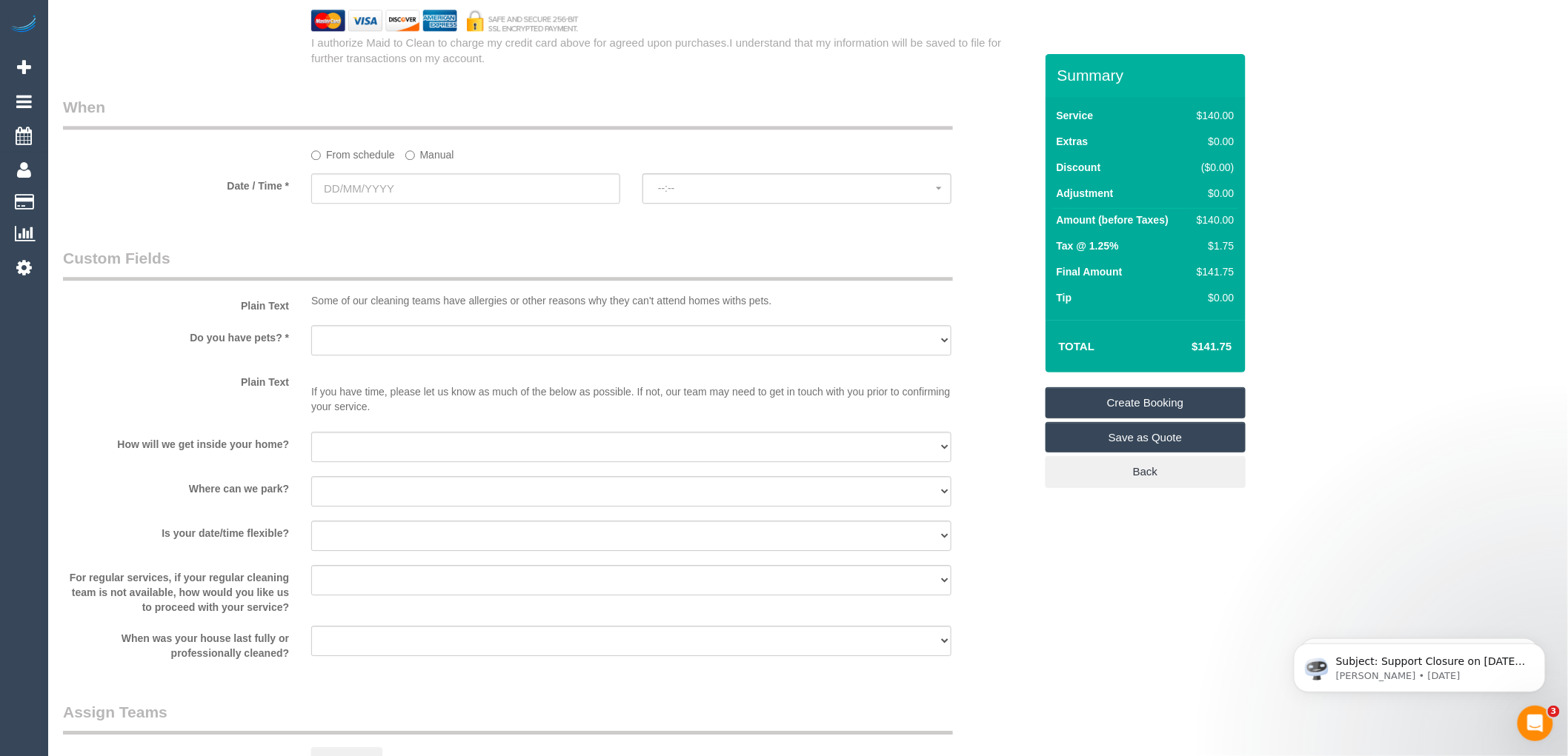
scroll to position [1564, 0]
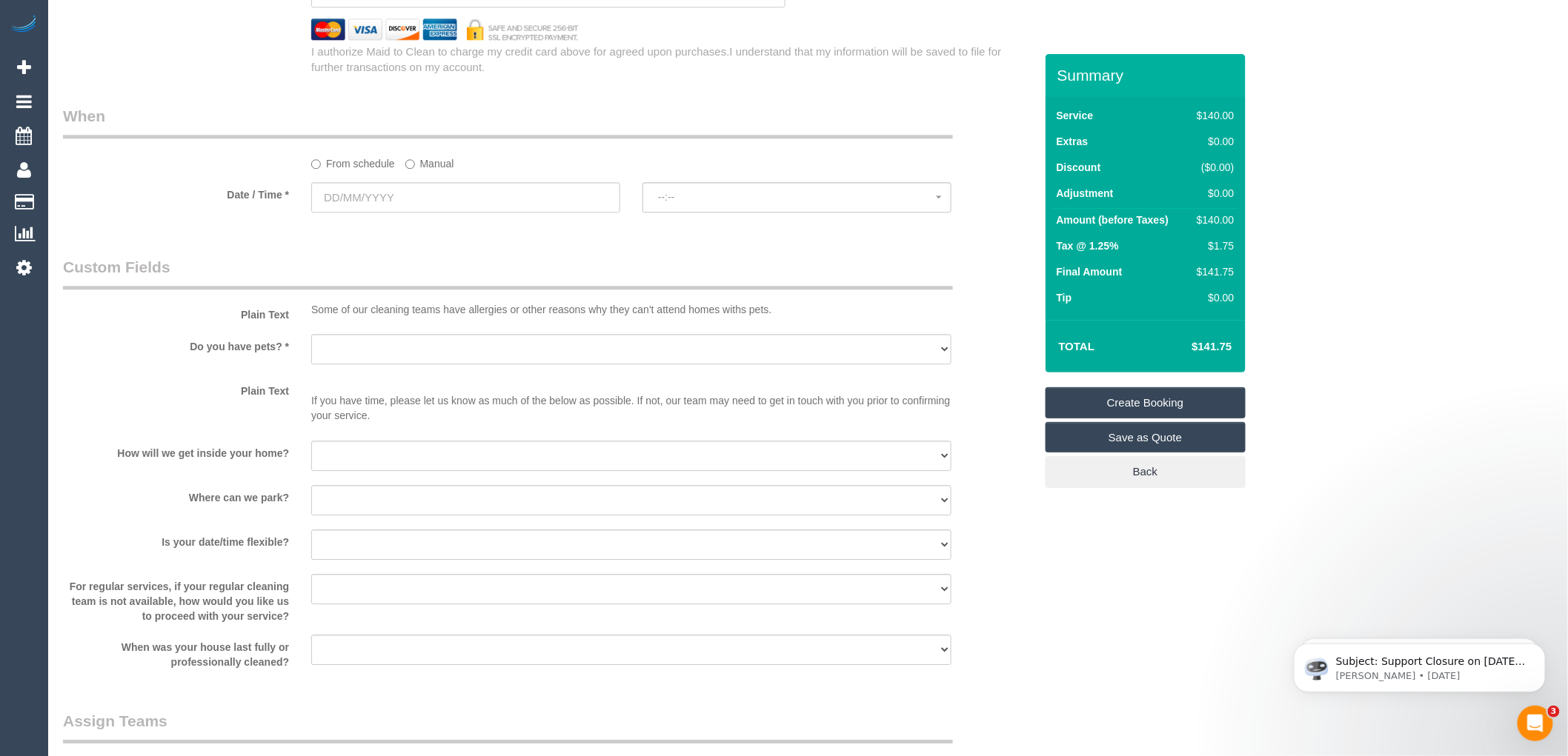
type input "Athenie.lecey."
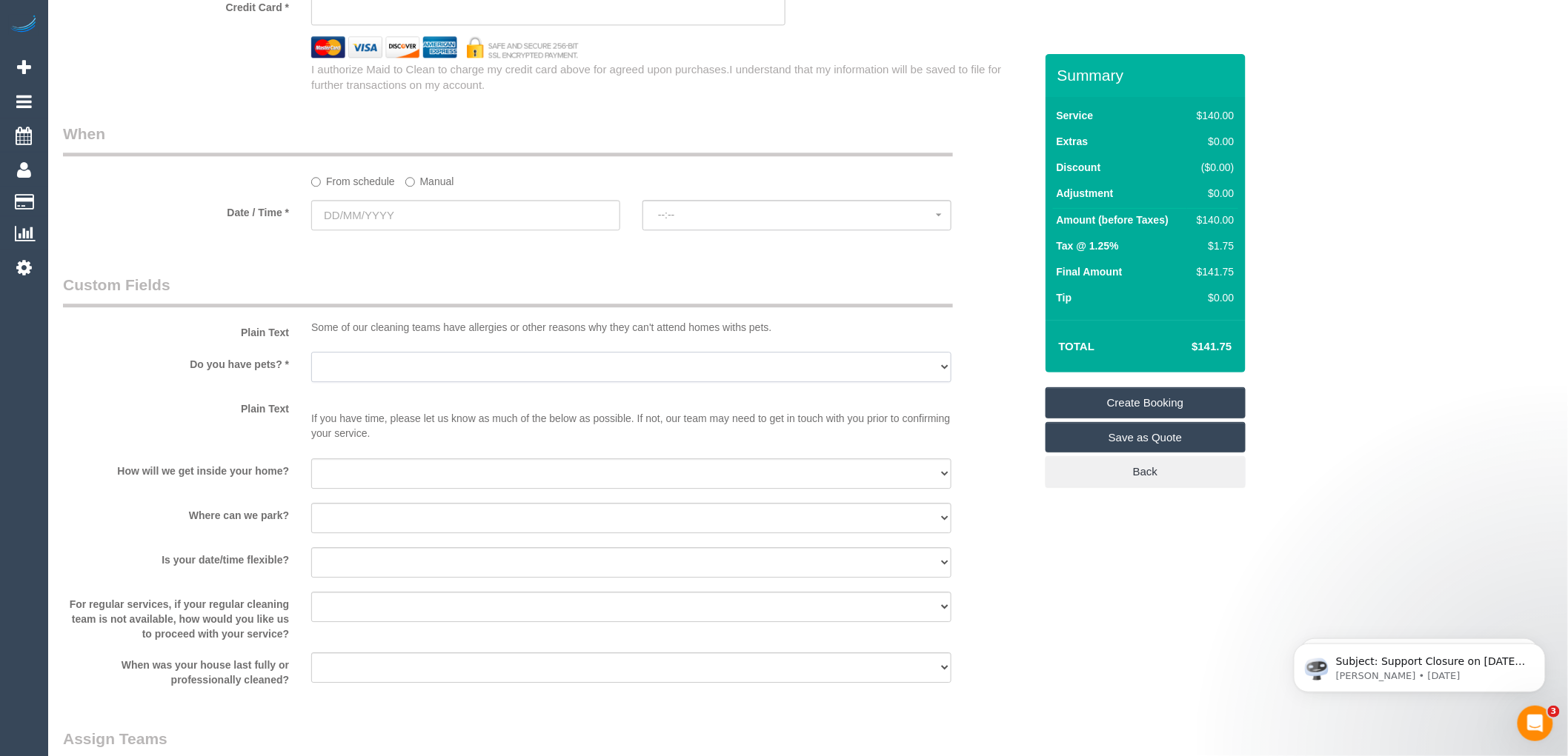
scroll to position [1581, 0]
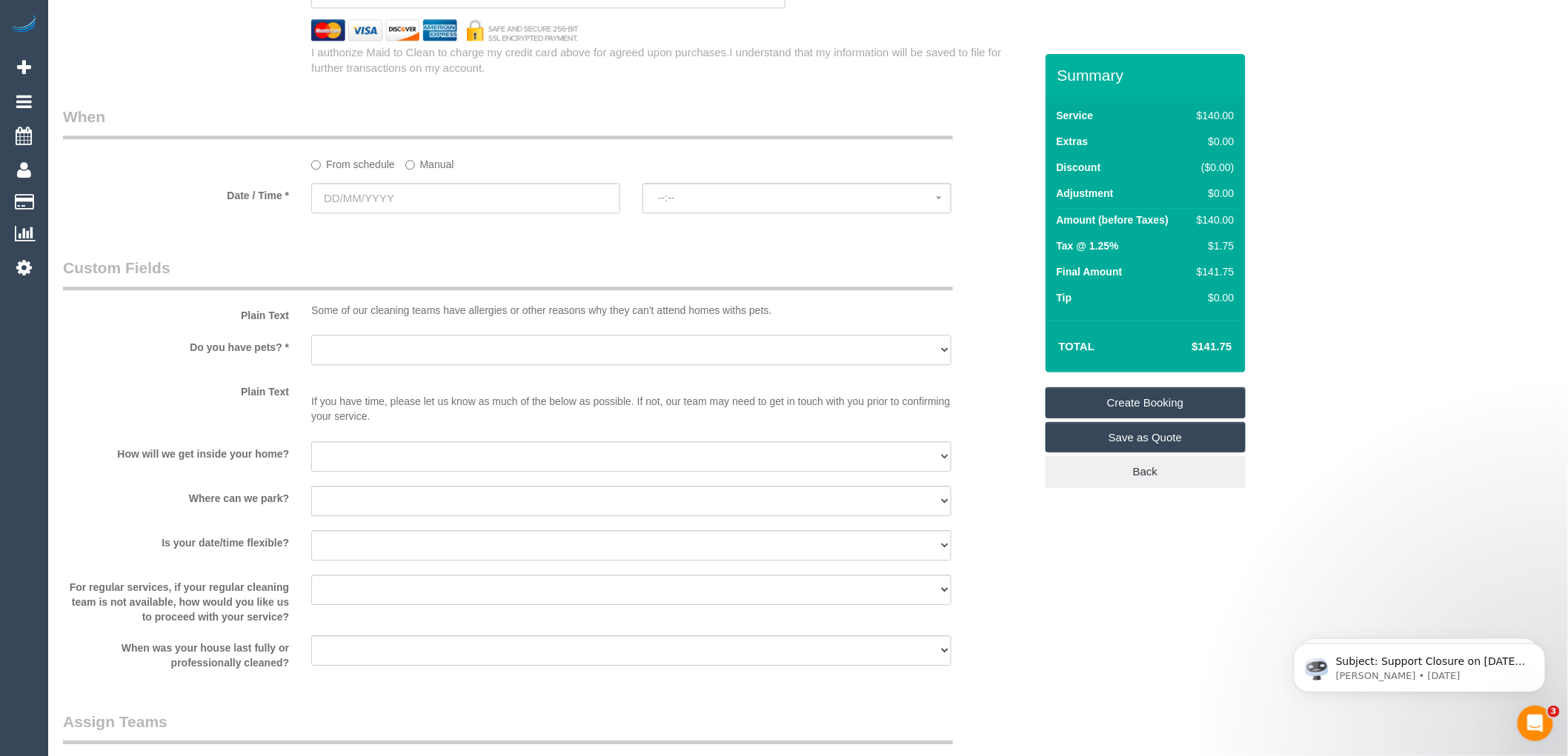
click at [382, 359] on select "Yes - Cats Yes - Dogs No pets Yes - Dogs and Cats Yes - Other" at bounding box center [632, 350] width 640 height 31
select select "number:29"
click at [312, 345] on select "Yes - Cats Yes - Dogs No pets Yes - Dogs and Cats Yes - Other" at bounding box center [632, 350] width 640 height 31
click at [373, 210] on input "text" at bounding box center [466, 199] width 309 height 31
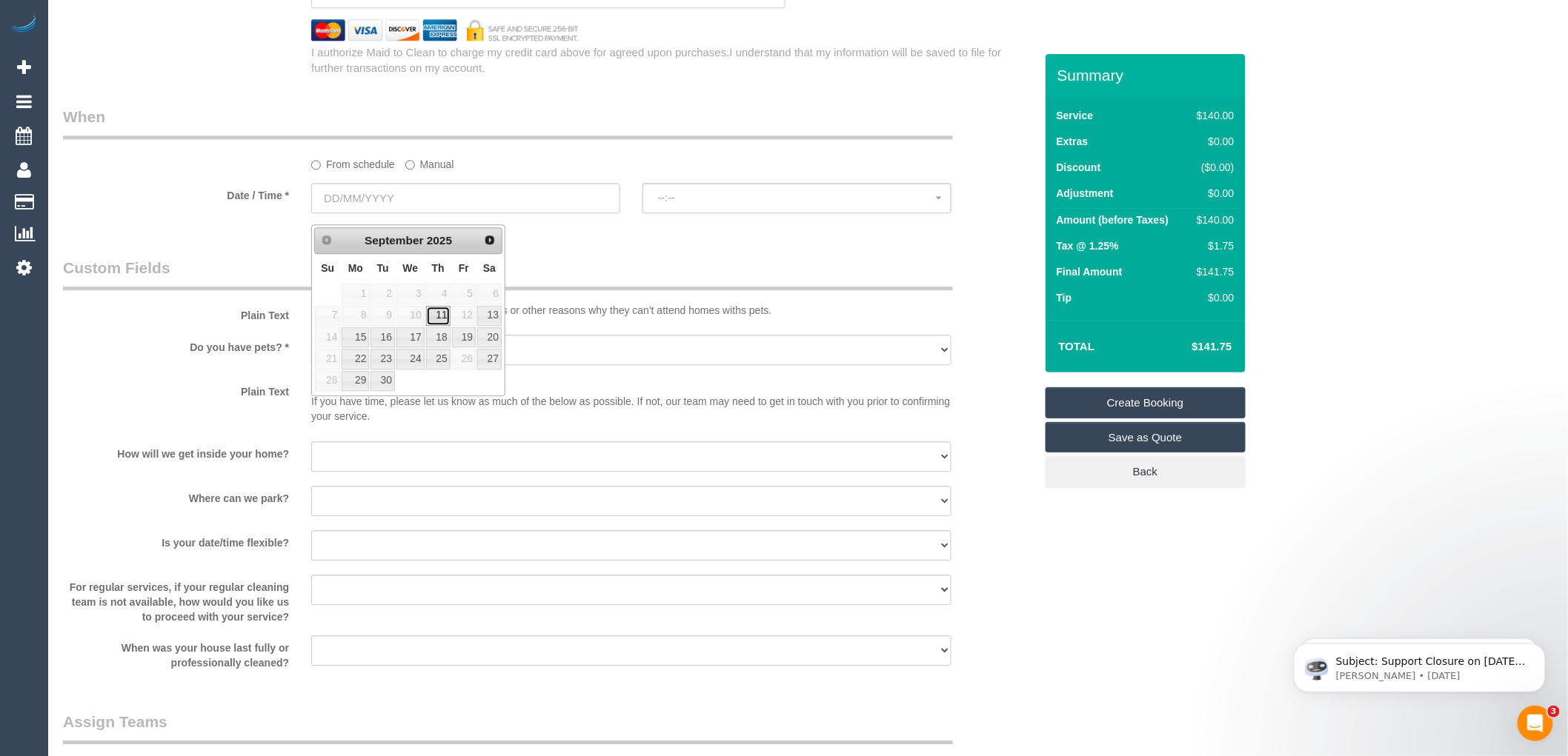
click at [440, 310] on link "11" at bounding box center [438, 316] width 25 height 20
type input "11/09/2025"
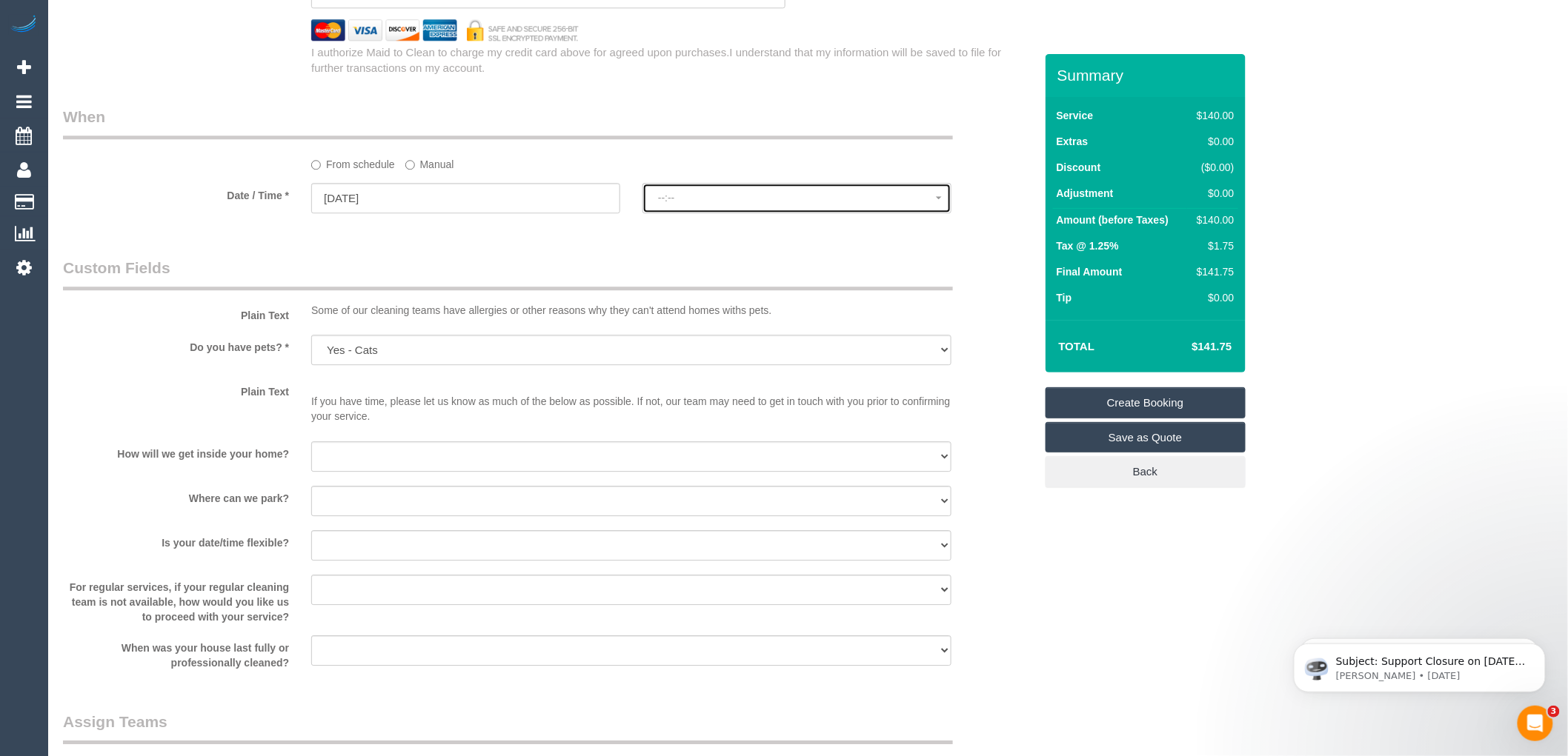
click at [701, 204] on span "--:--" at bounding box center [796, 198] width 278 height 12
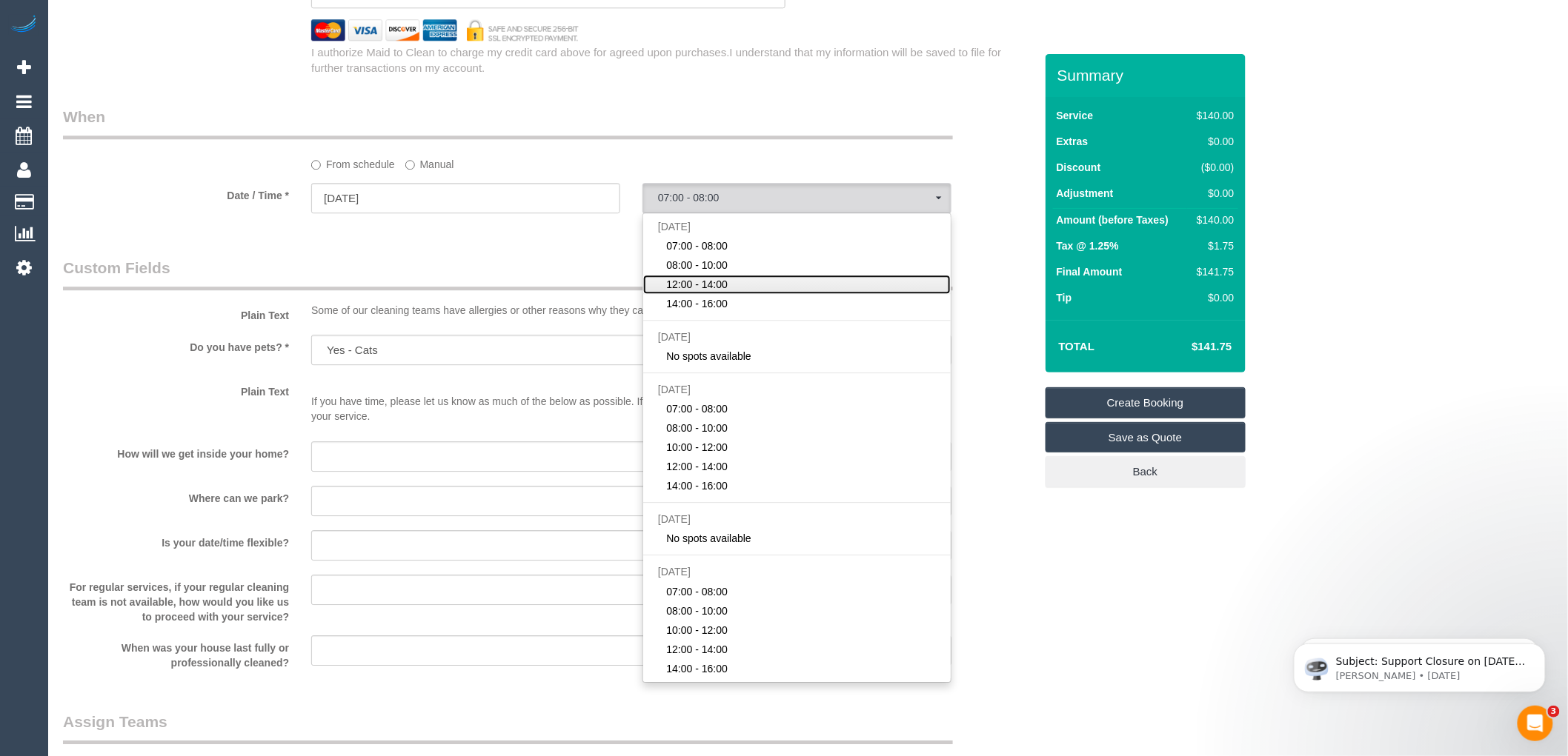
click at [713, 290] on span "12:00 - 14:00" at bounding box center [698, 283] width 61 height 14
select select "spot3"
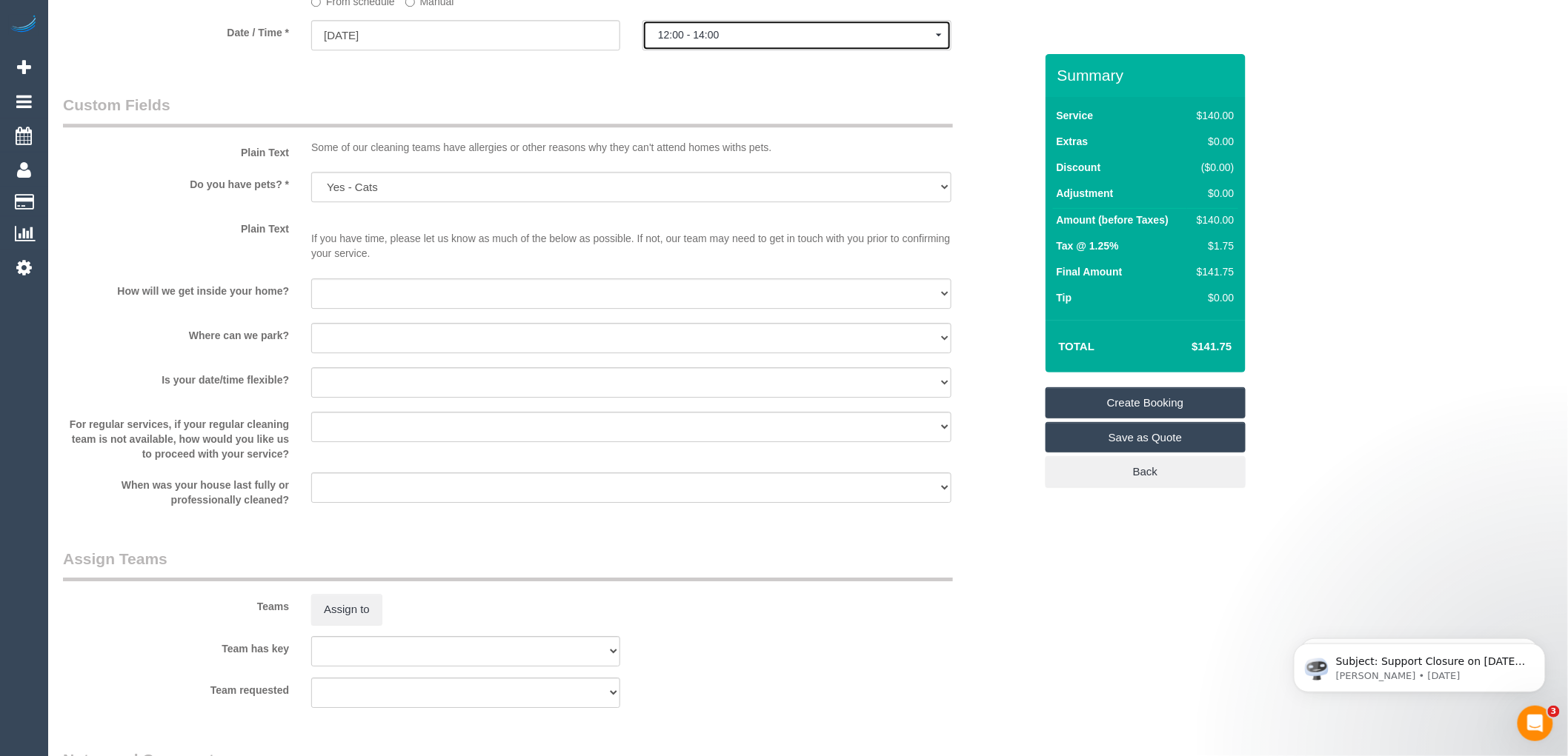
scroll to position [1745, 0]
click at [363, 300] on select "I will be home Key will be left (please provide details below) Lock box/Access …" at bounding box center [632, 292] width 640 height 31
select select "number:14"
click at [312, 287] on select "I will be home Key will be left (please provide details below) Lock box/Access …" at bounding box center [632, 292] width 640 height 31
click at [368, 344] on select "I will provide parking on-site Free street parking Paid street parking (cost wi…" at bounding box center [632, 337] width 640 height 31
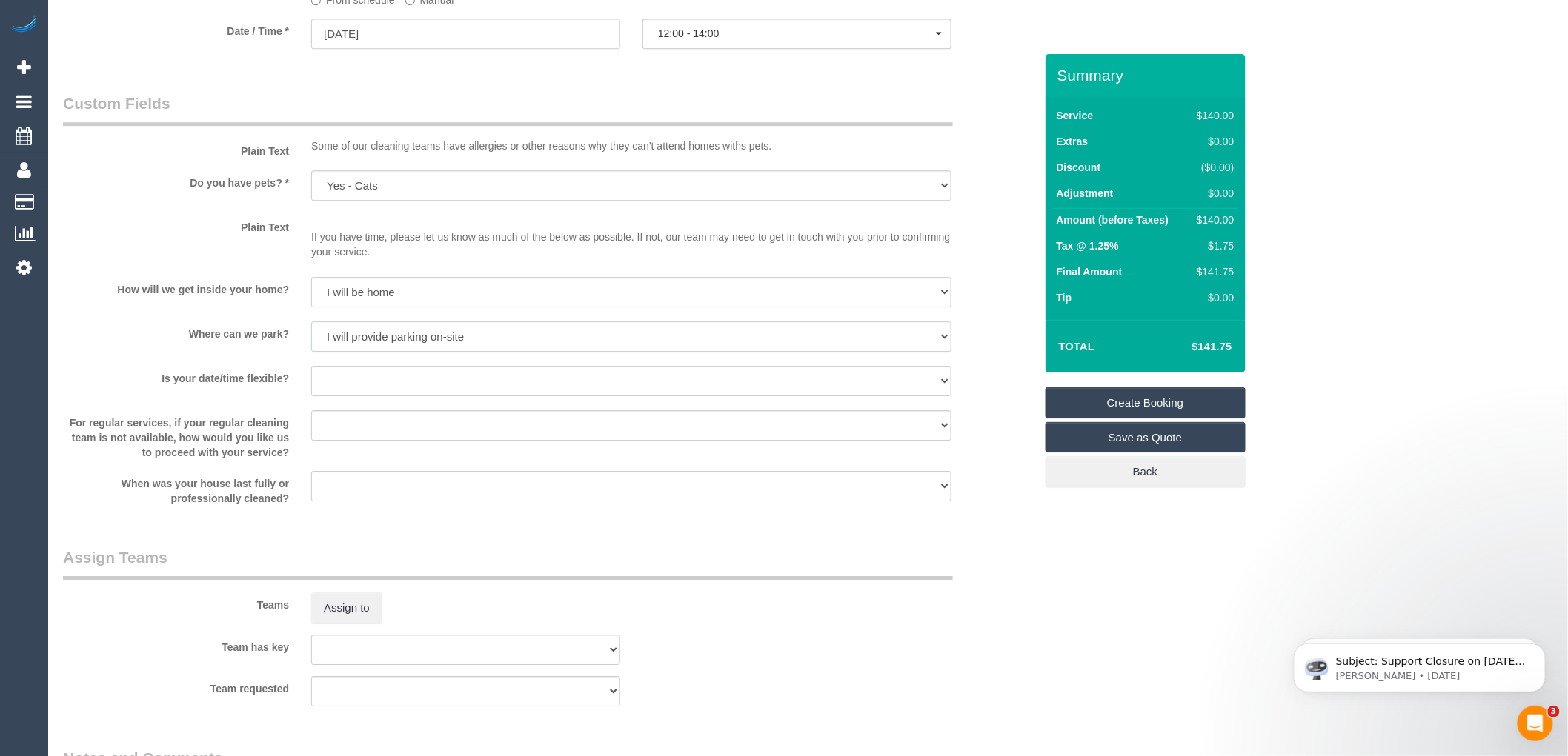
click at [312, 331] on select "I will provide parking on-site Free street parking Paid street parking (cost wi…" at bounding box center [632, 337] width 640 height 31
drag, startPoint x: 373, startPoint y: 347, endPoint x: 373, endPoint y: 356, distance: 9.0
click at [372, 347] on select "I will provide parking on-site Free street parking Paid street parking (cost wi…" at bounding box center [632, 337] width 640 height 31
select select "number:19"
click at [312, 331] on select "I will provide parking on-site Free street parking Paid street parking (cost wi…" at bounding box center [632, 337] width 640 height 31
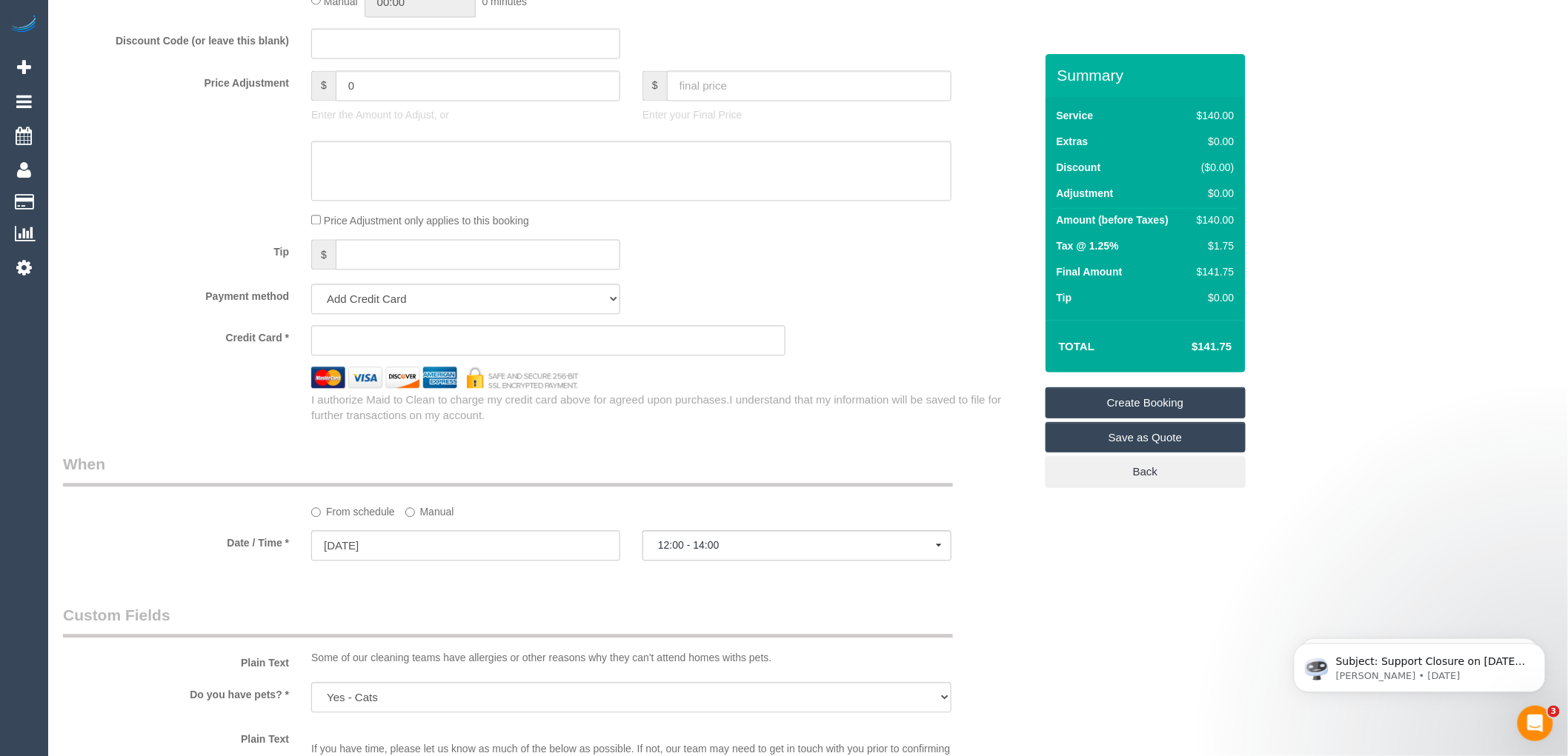
scroll to position [1398, 0]
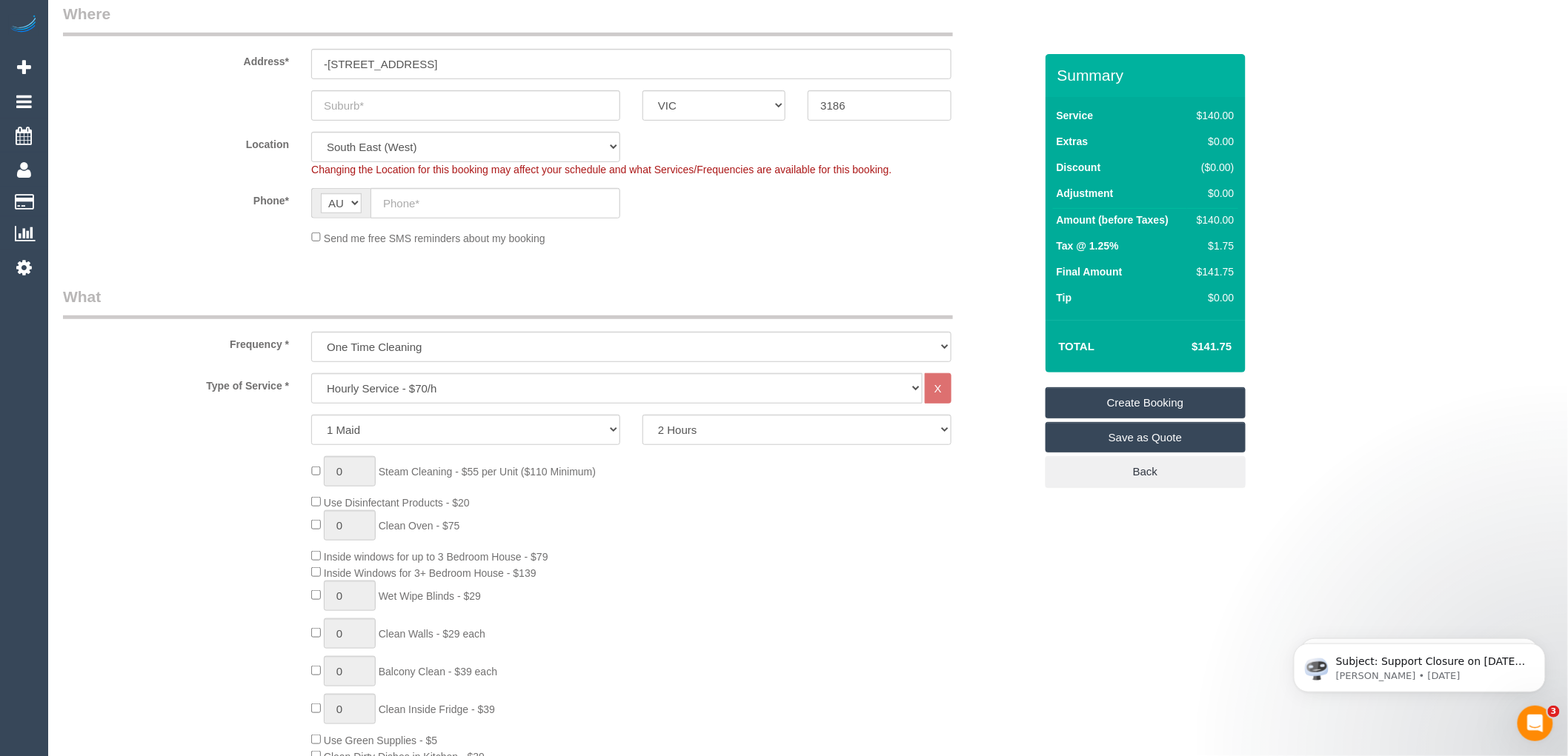
scroll to position [0, 0]
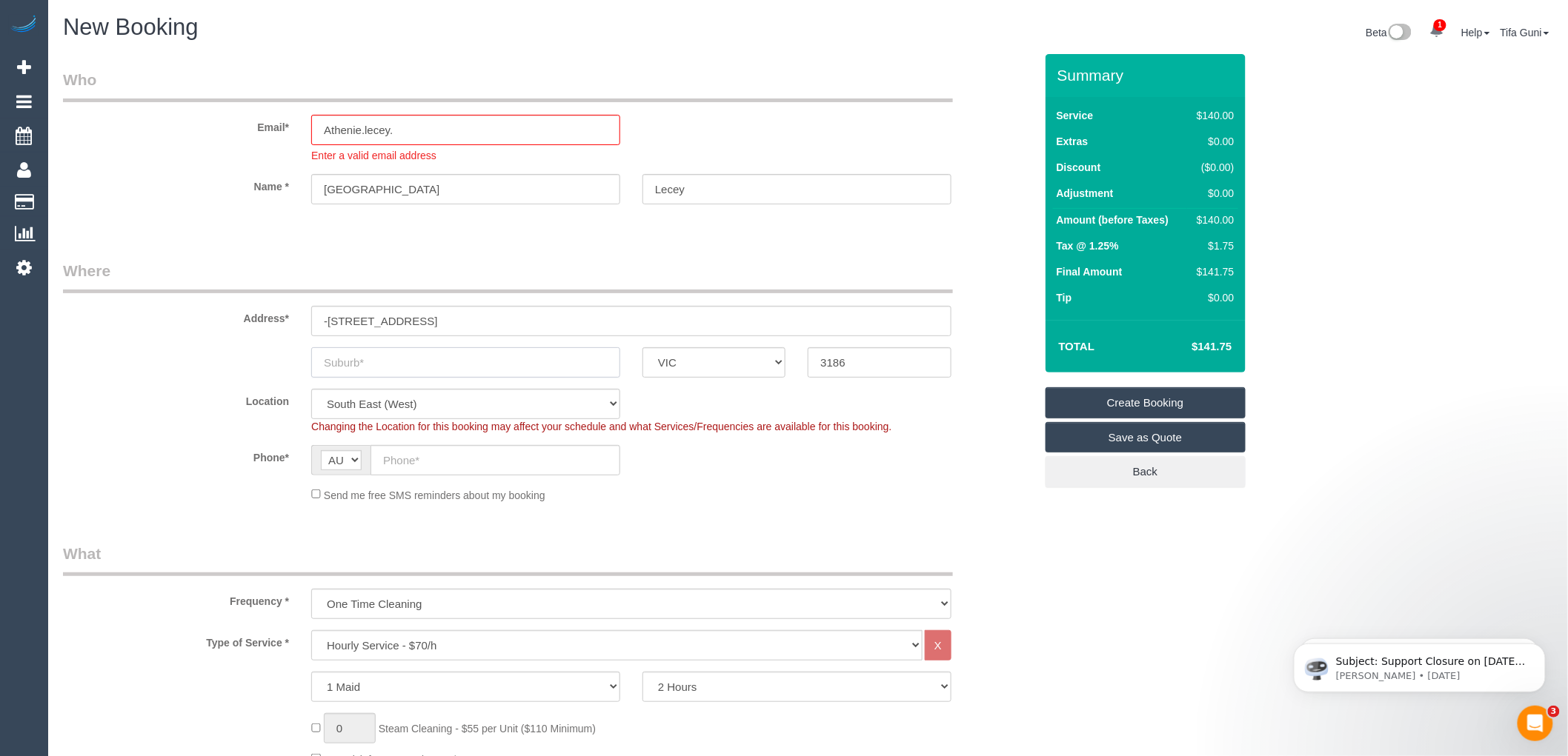
click at [381, 369] on input "text" at bounding box center [466, 362] width 309 height 31
paste input "Brighton"
type input "Brighton"
click at [368, 323] on input "-45 whyce street" at bounding box center [632, 322] width 640 height 31
type input "-45 whyte street"
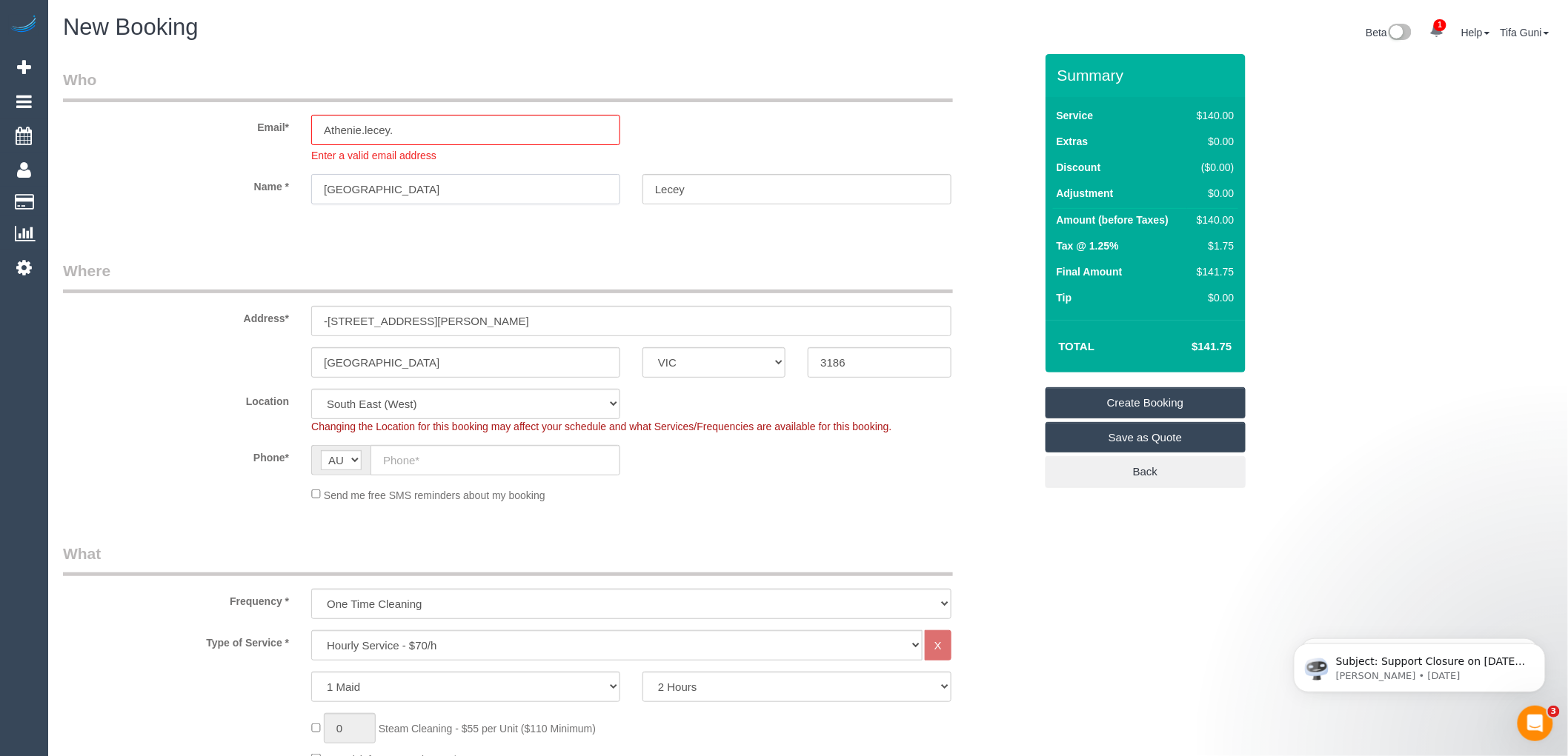
click at [374, 193] on input "Athenie" at bounding box center [466, 189] width 309 height 31
click at [672, 188] on input "Lecey" at bounding box center [797, 189] width 309 height 31
type input "Leckey"
drag, startPoint x: 395, startPoint y: 128, endPoint x: 364, endPoint y: 126, distance: 31.1
click at [364, 126] on input "Athenie.lecey." at bounding box center [466, 130] width 309 height 31
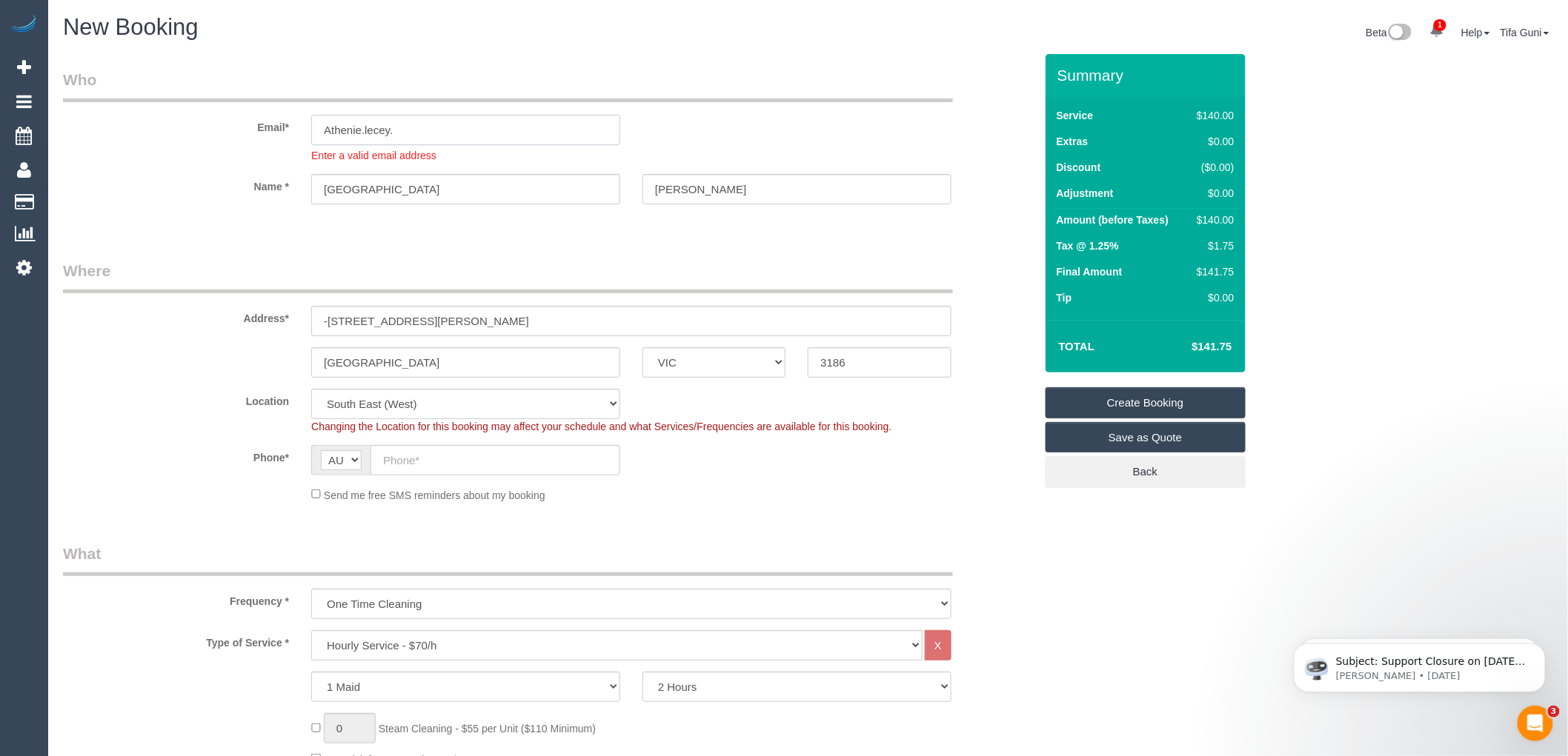
click at [415, 134] on input "Athenie.lecey." at bounding box center [466, 130] width 309 height 31
click at [389, 127] on input "Athenie@" at bounding box center [466, 130] width 309 height 31
drag, startPoint x: 479, startPoint y: 122, endPoint x: 296, endPoint y: 133, distance: 183.3
click at [296, 133] on div "Email* Athenie@leckey.com.au Enter a valid email address" at bounding box center [548, 115] width 994 height 94
type input "Athenie@leckey.com.au"
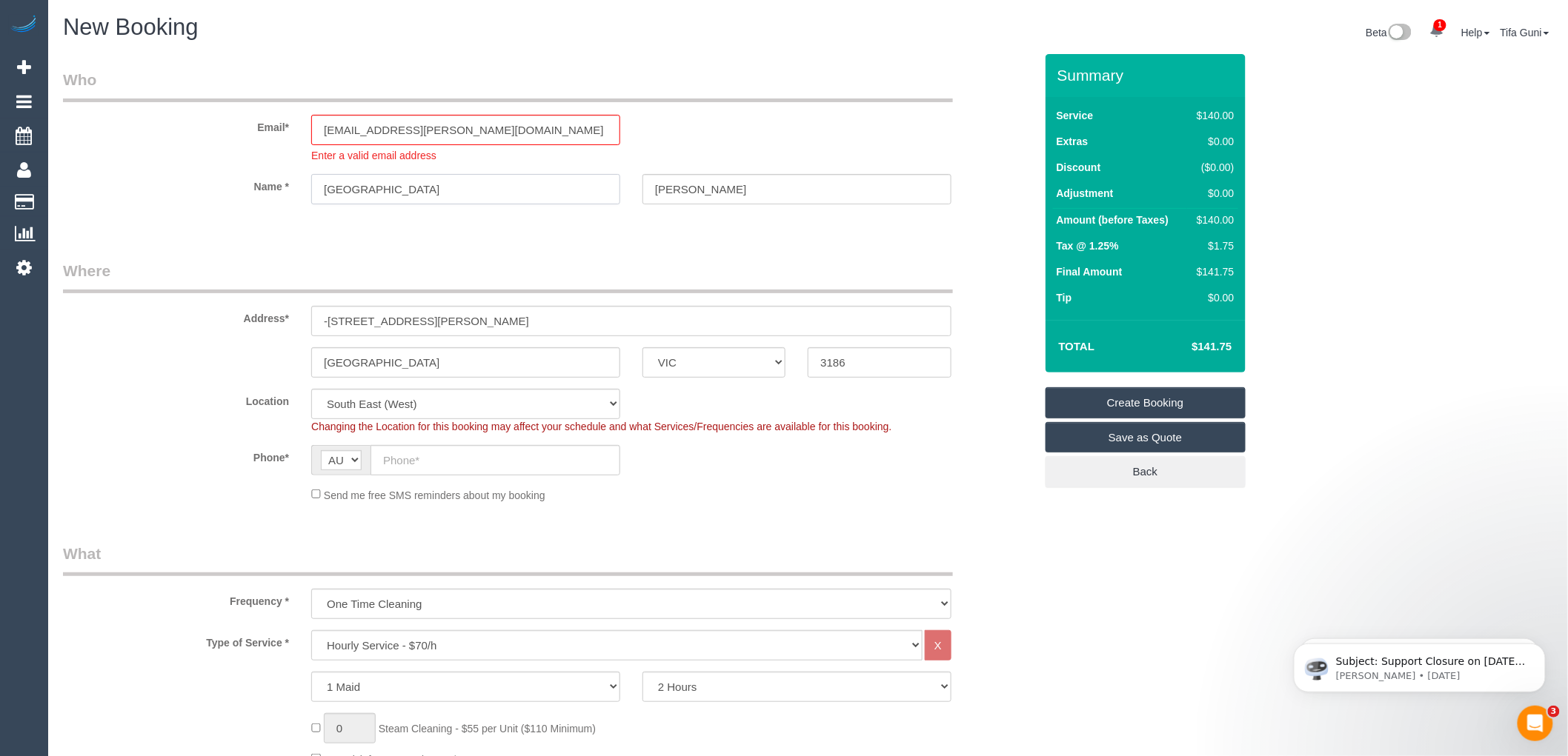
click at [391, 183] on input "Athenie" at bounding box center [466, 189] width 309 height 31
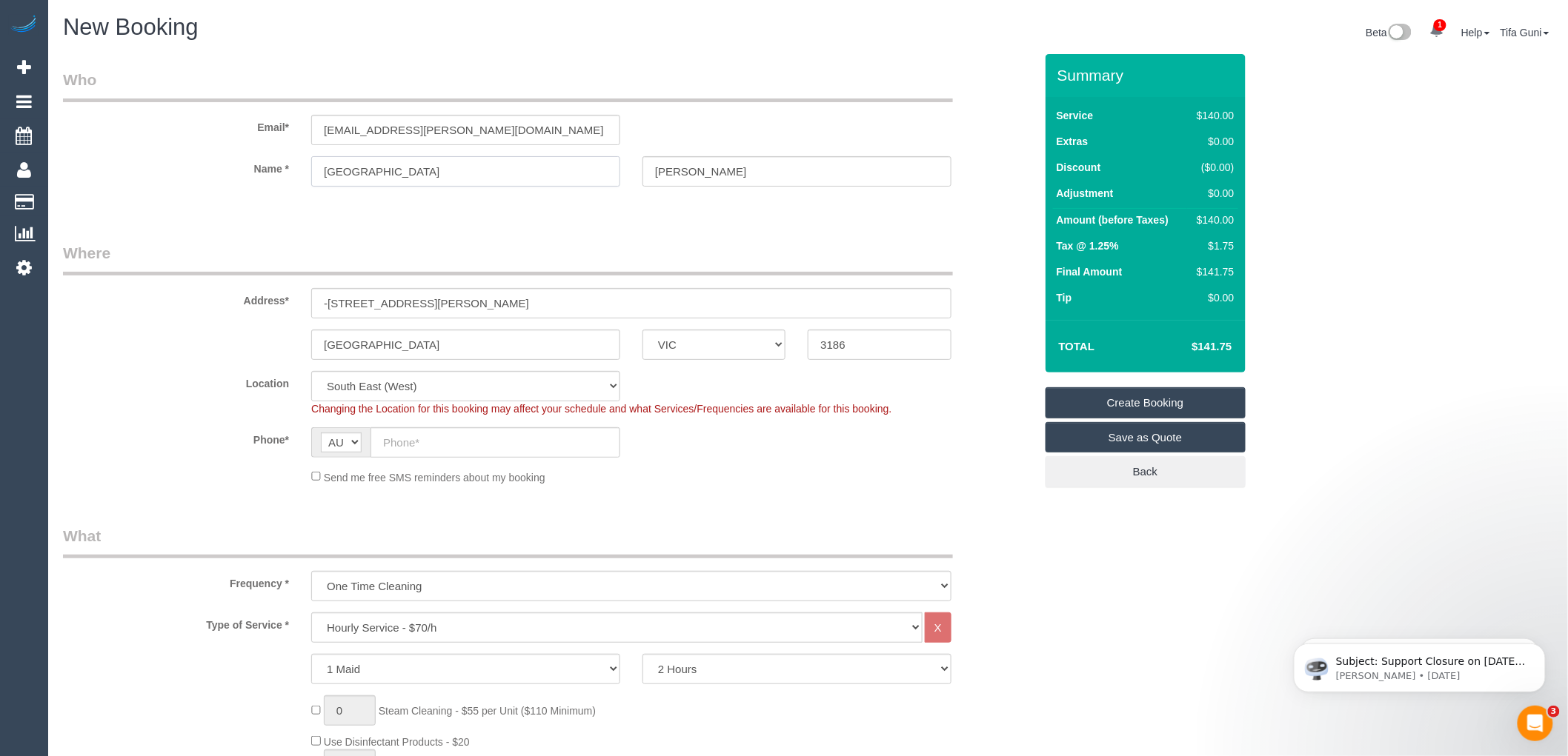
select select "spot19"
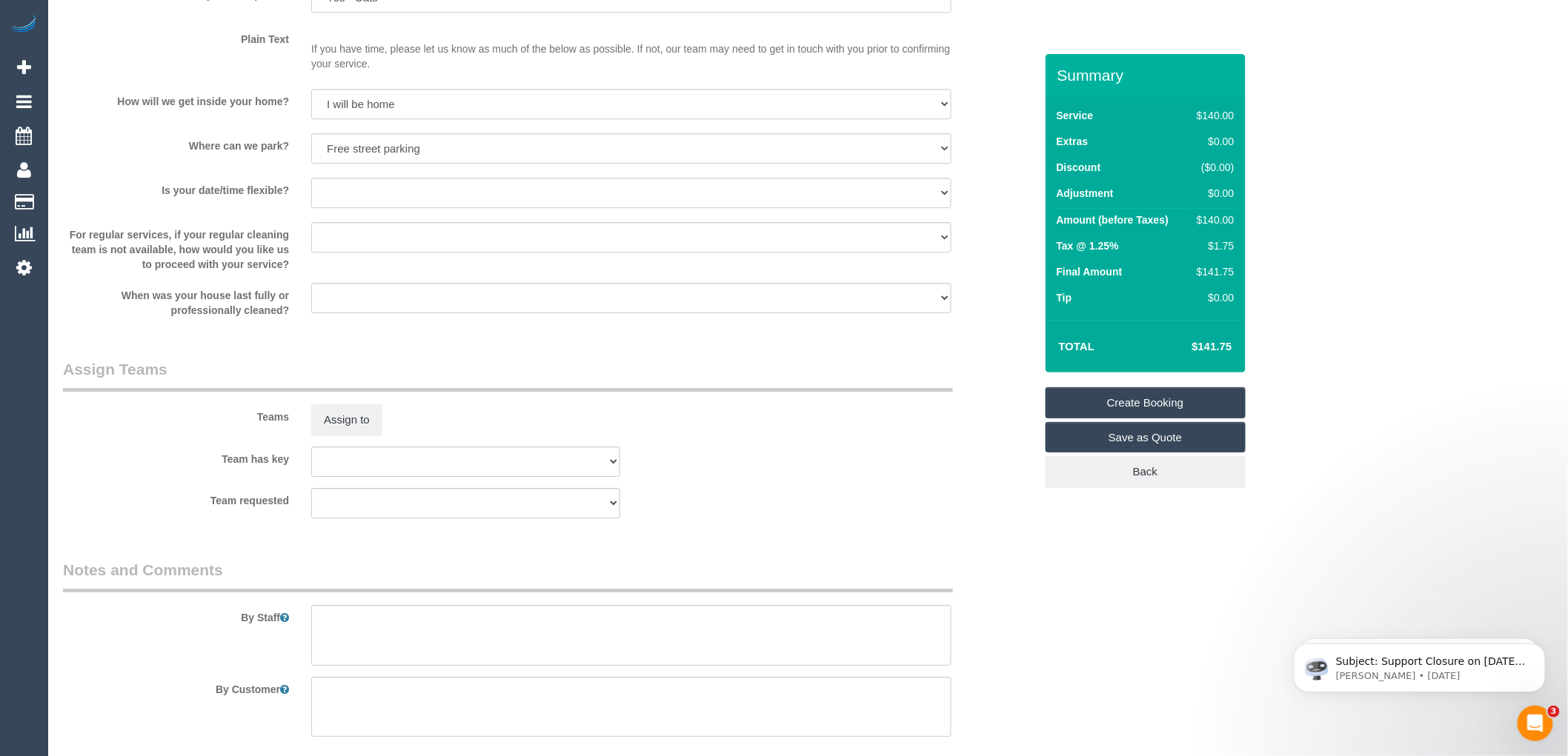
scroll to position [1998, 0]
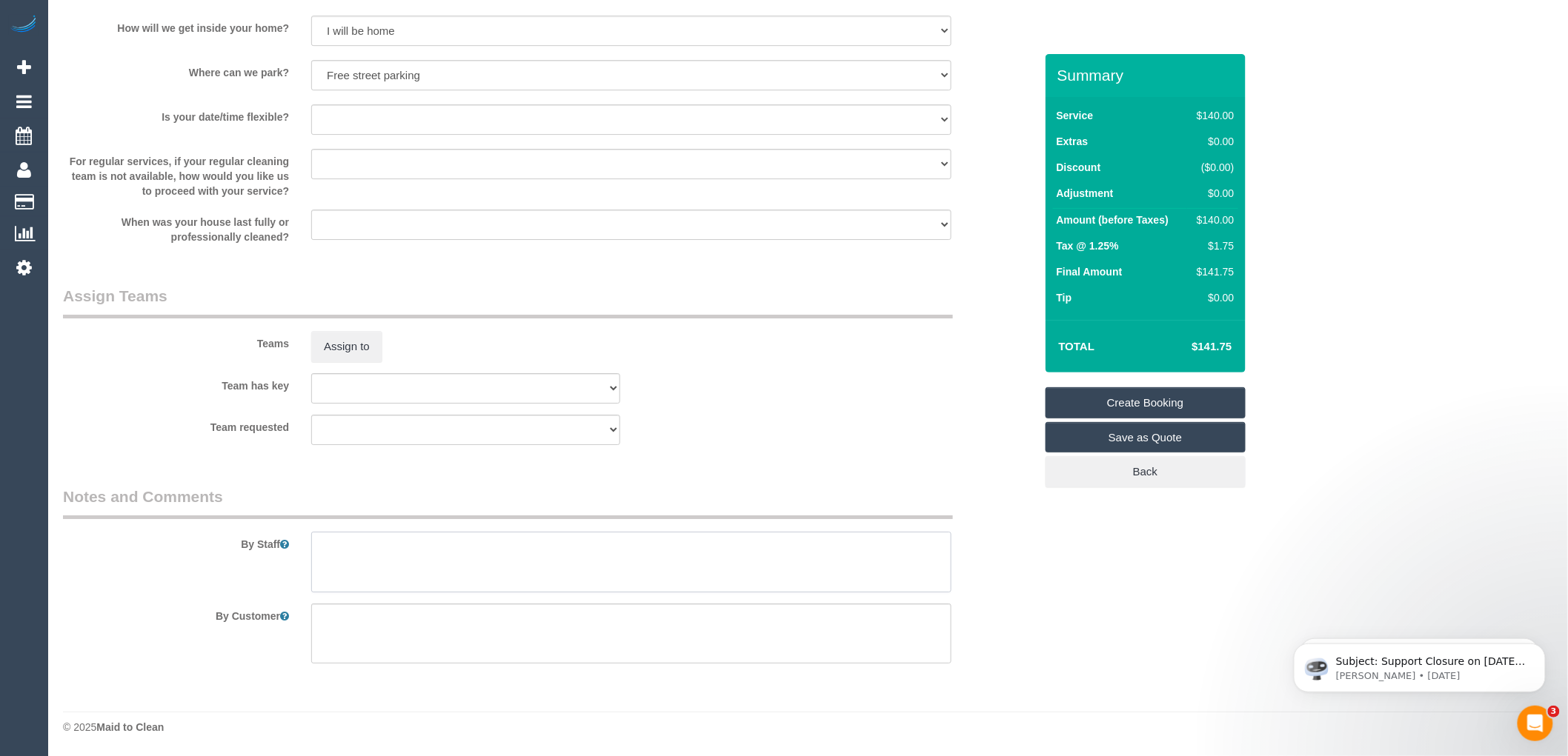
click at [327, 544] on textarea at bounding box center [632, 563] width 640 height 61
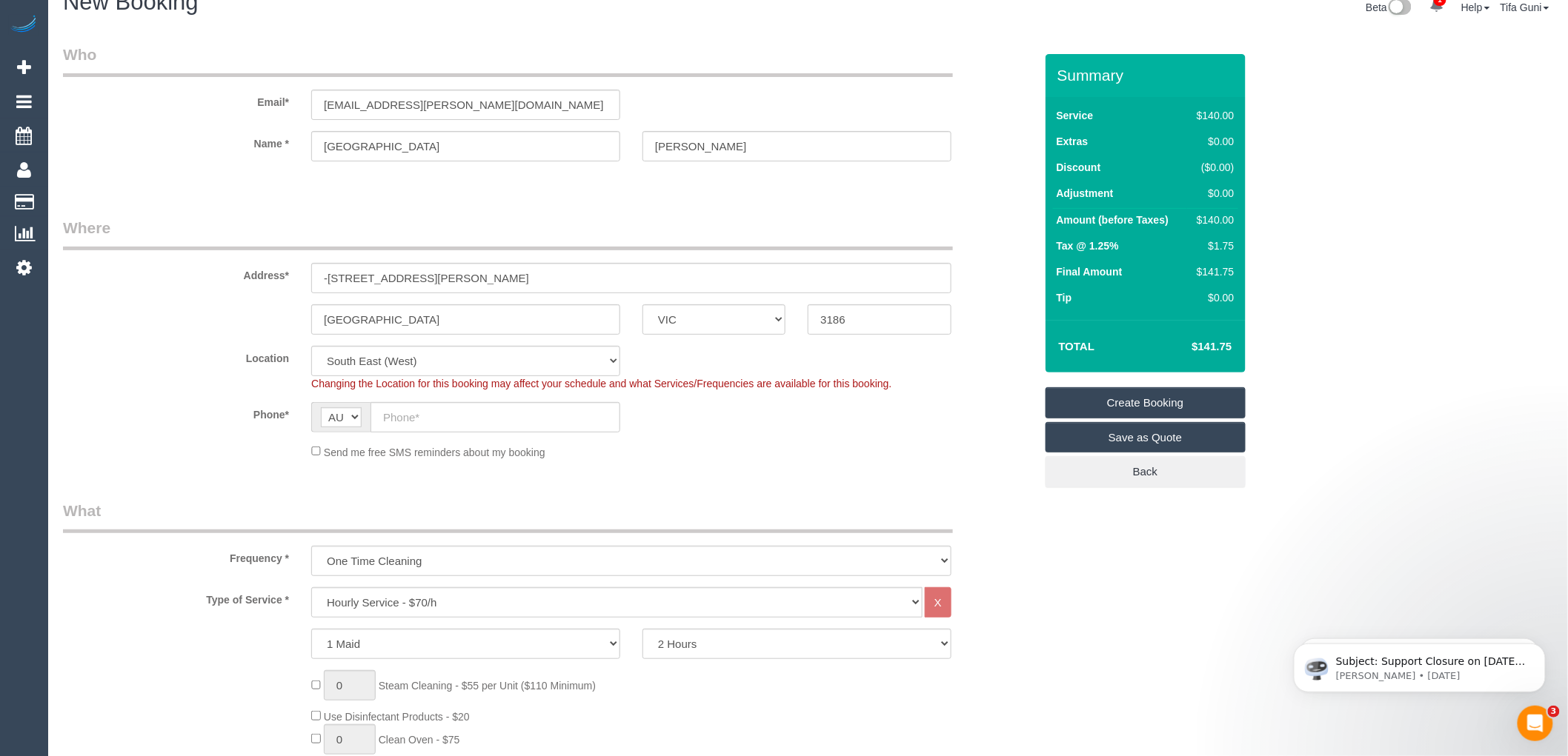
scroll to position [24, 0]
click at [410, 423] on input "text" at bounding box center [495, 419] width 250 height 31
paste input "61 408 952 711"
drag, startPoint x: 396, startPoint y: 415, endPoint x: 373, endPoint y: 415, distance: 23.0
click at [373, 415] on input "61 408 952 711" at bounding box center [495, 419] width 250 height 31
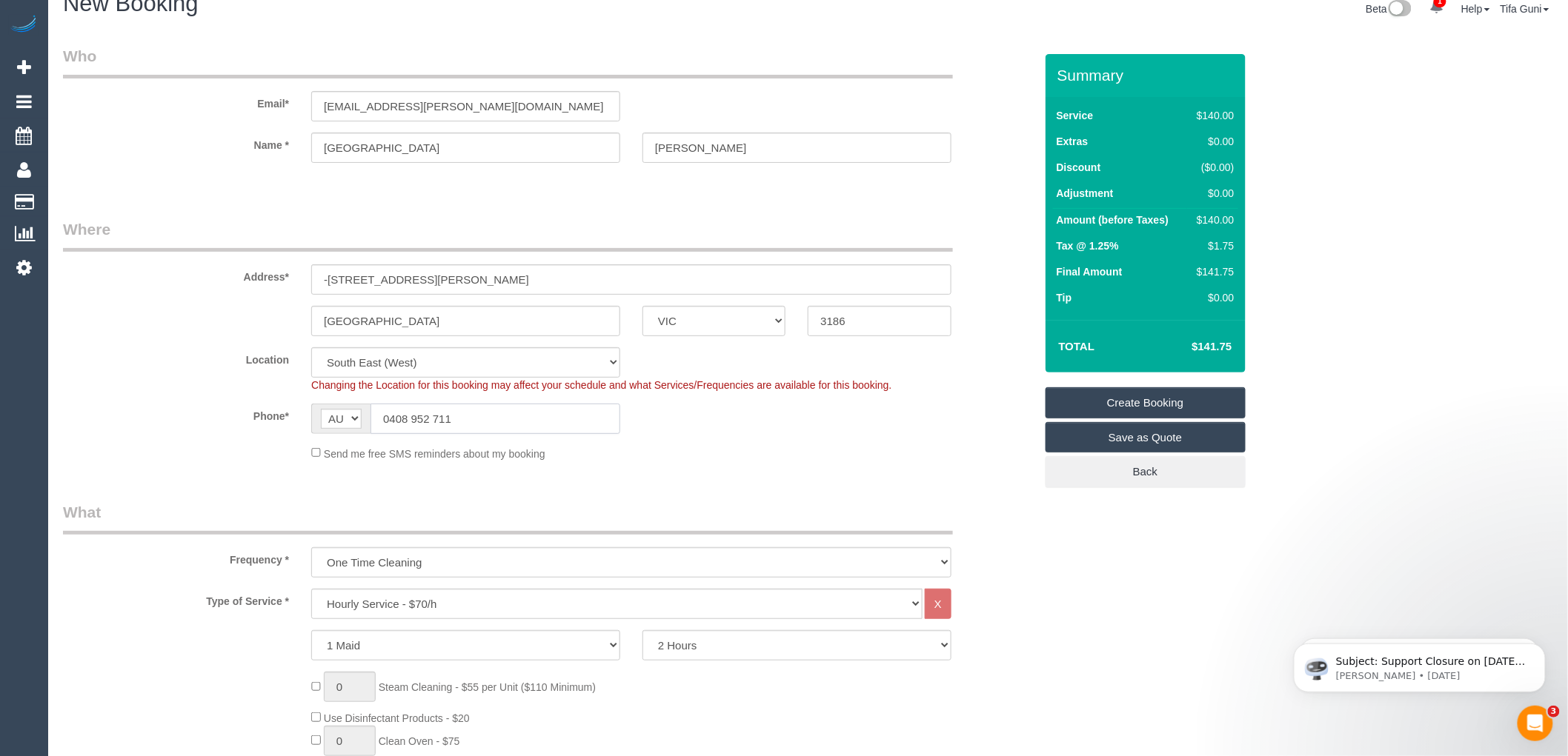
type input "0408 952 711"
click at [714, 441] on sui-booking-location "Location Office City East (North) East (South) Inner East Inner North (East) In…" at bounding box center [548, 404] width 971 height 114
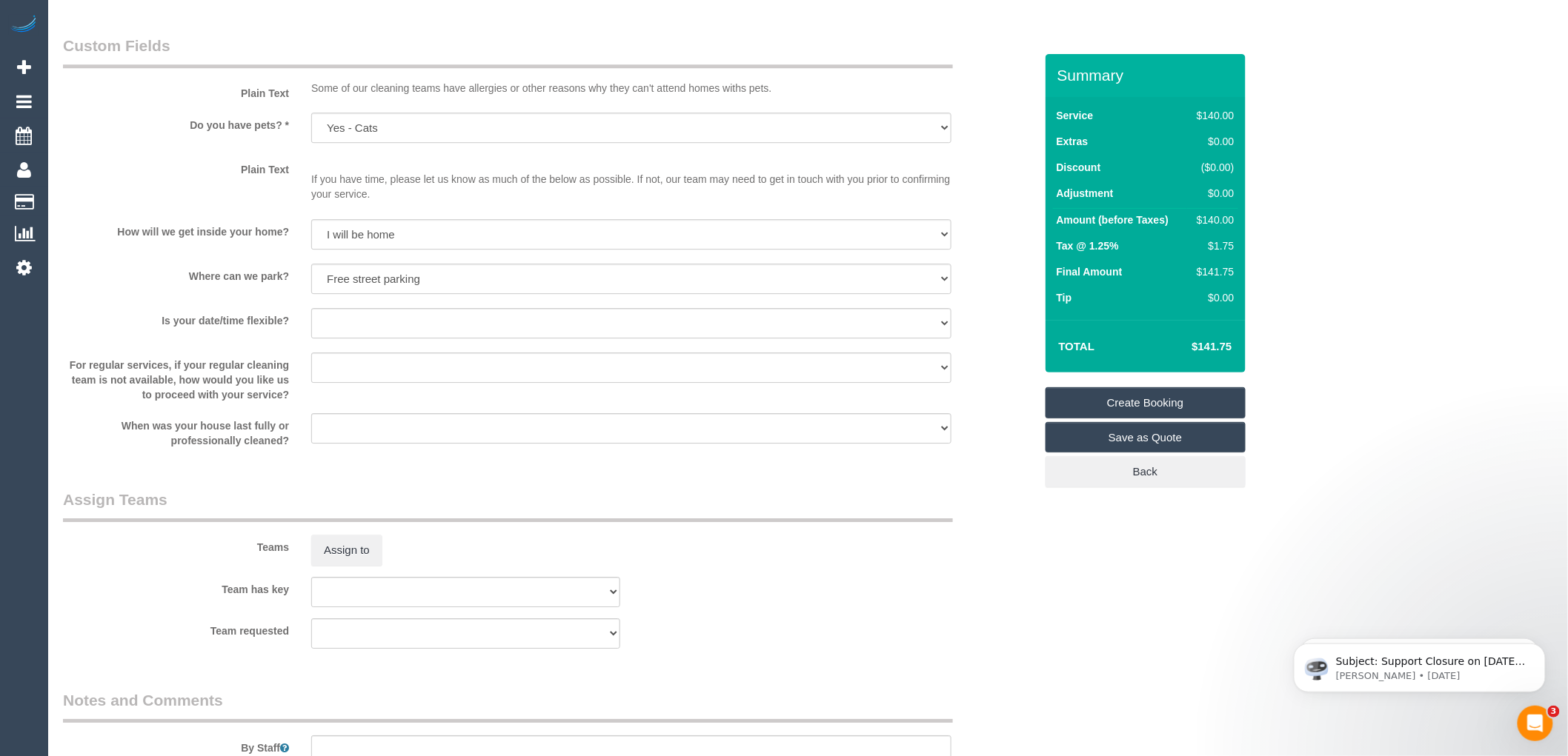
scroll to position [1998, 0]
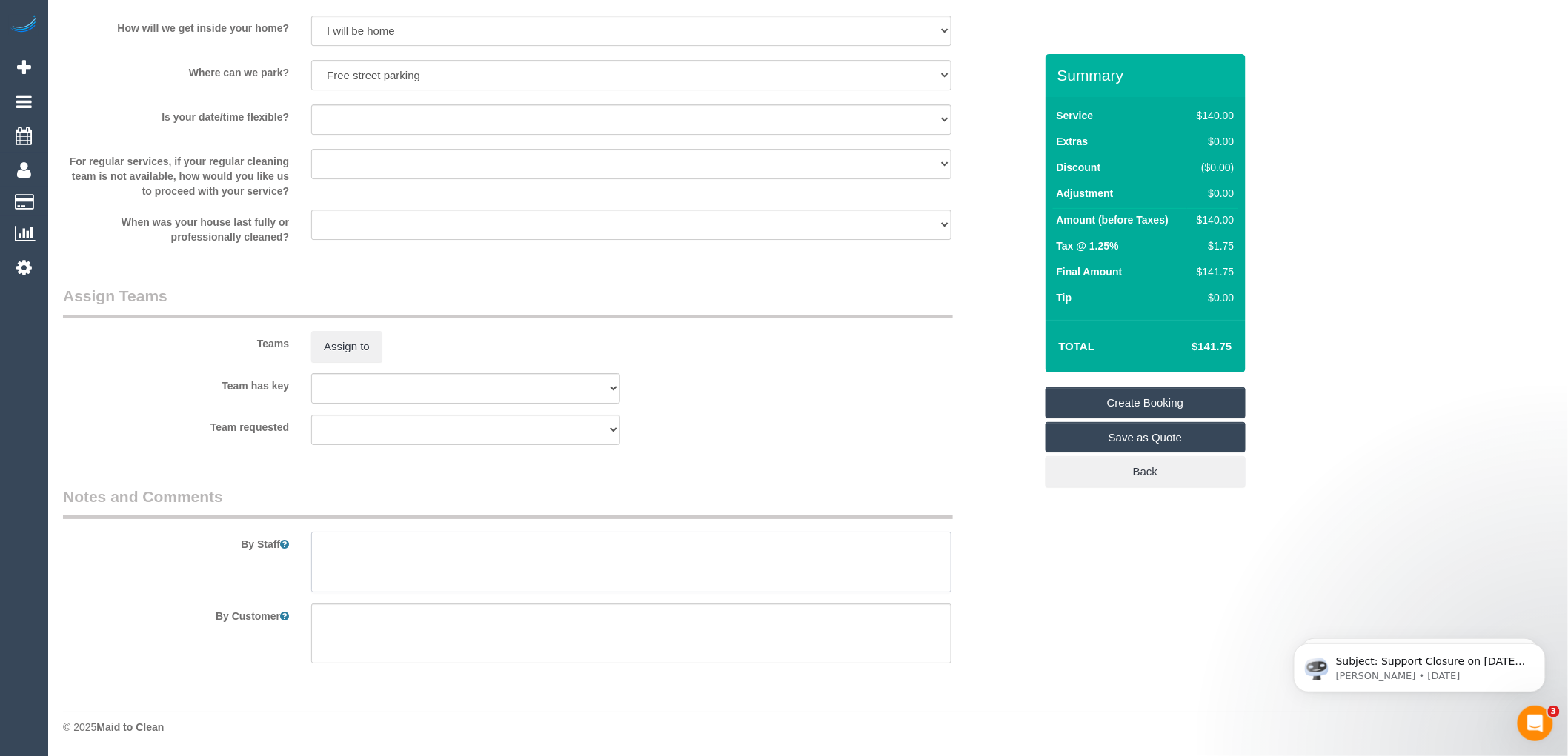
click at [379, 552] on textarea at bounding box center [632, 563] width 640 height 61
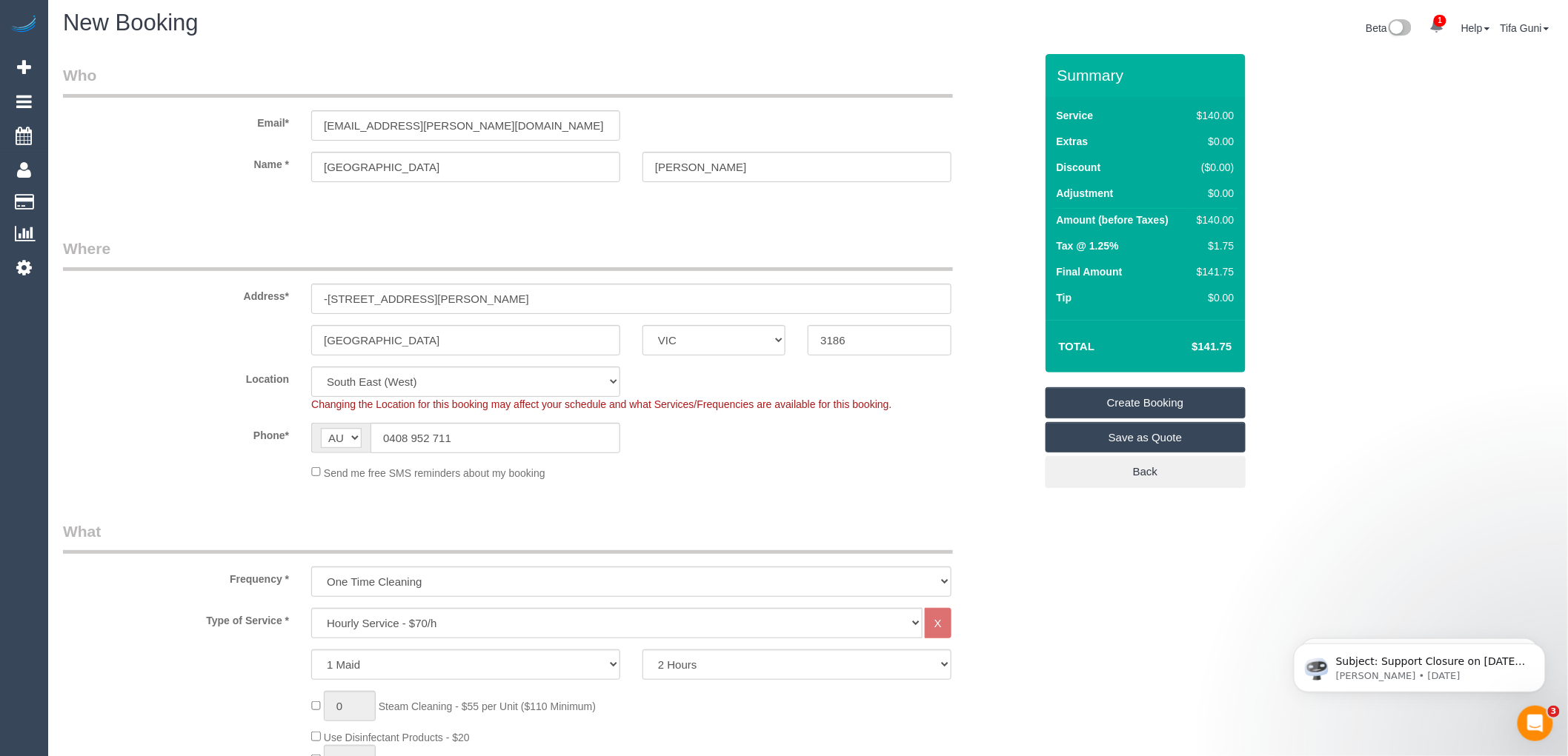
scroll to position [0, 0]
type textarea "Customer will be home to let you in Free street parking"
drag, startPoint x: 464, startPoint y: 128, endPoint x: 312, endPoint y: 120, distance: 152.2
click at [312, 120] on input "Athenie@leckey.com.au" at bounding box center [466, 130] width 309 height 31
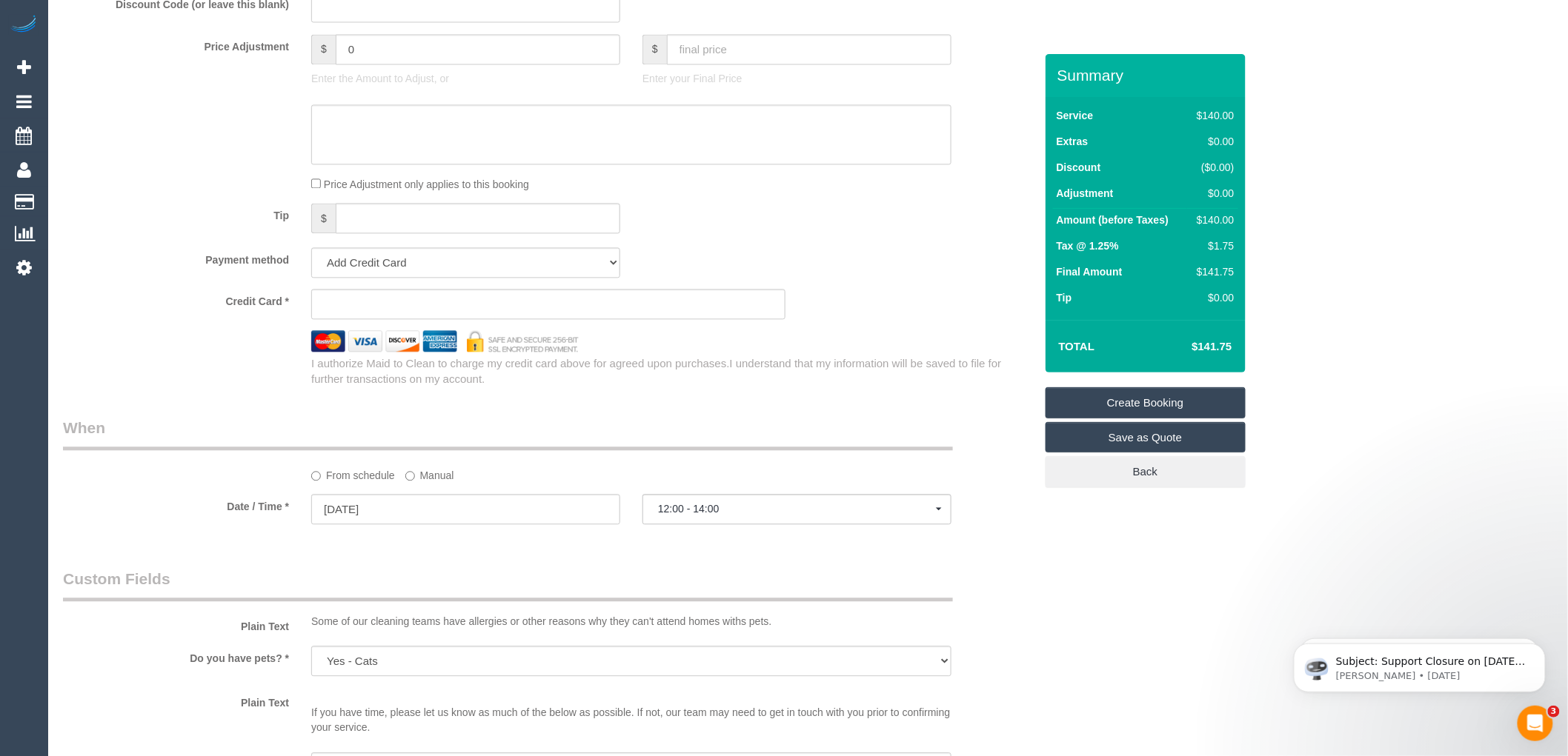
scroll to position [1398, 0]
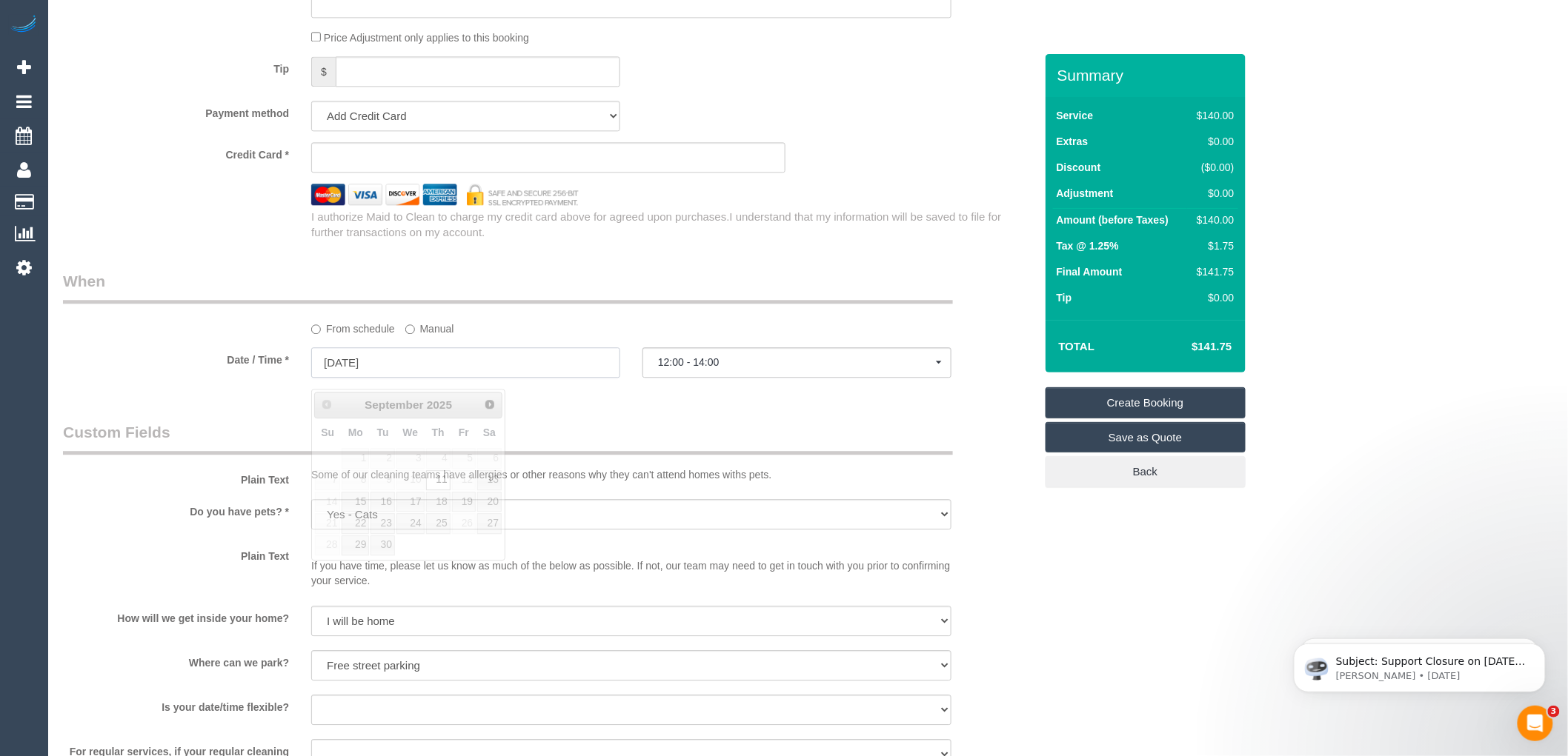
click at [441, 375] on input "11/09/2025" at bounding box center [466, 362] width 309 height 31
click at [557, 321] on div "From schedule Manual" at bounding box center [548, 304] width 994 height 66
click at [1136, 402] on link "Create Booking" at bounding box center [1146, 403] width 200 height 31
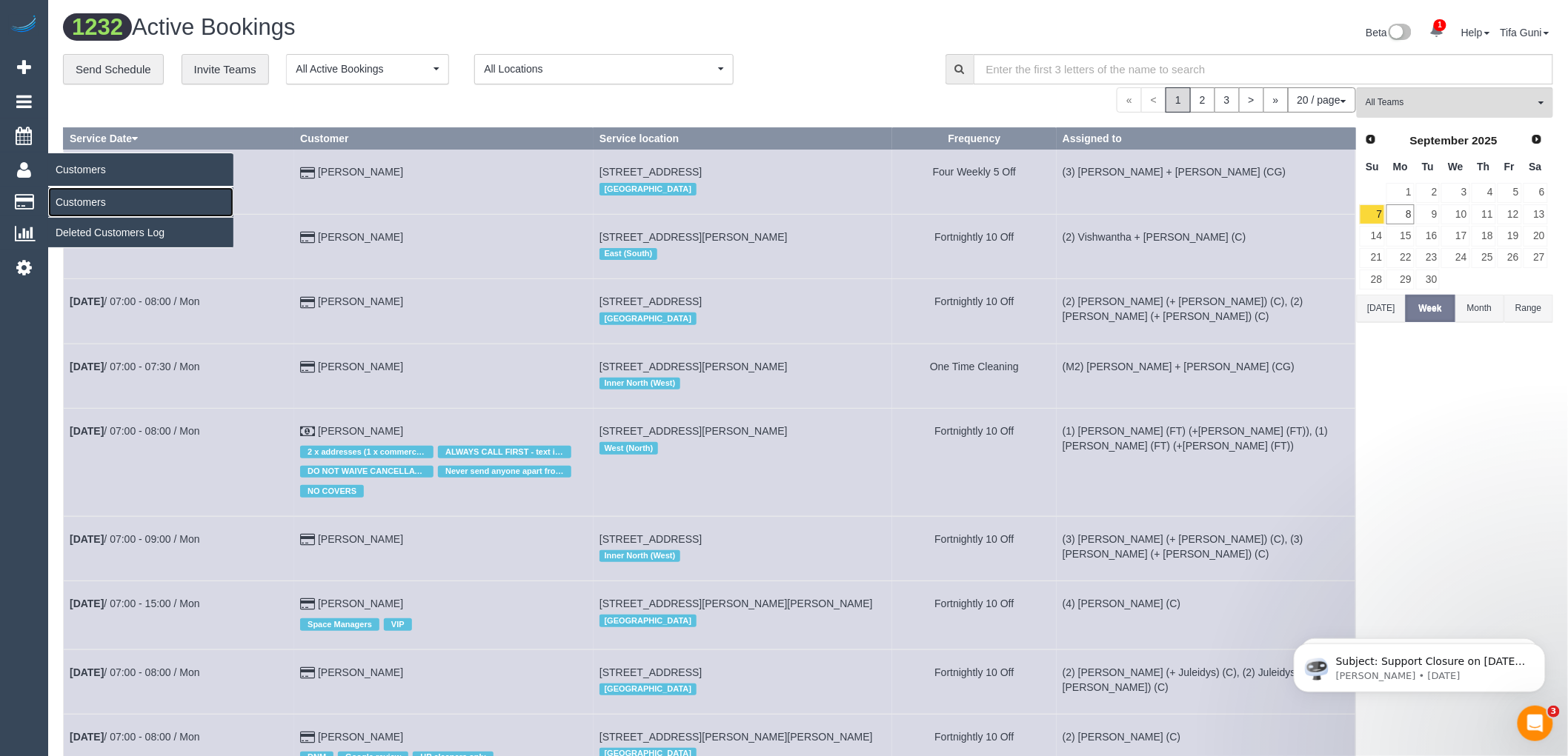
click at [86, 205] on link "Customers" at bounding box center [141, 202] width 185 height 30
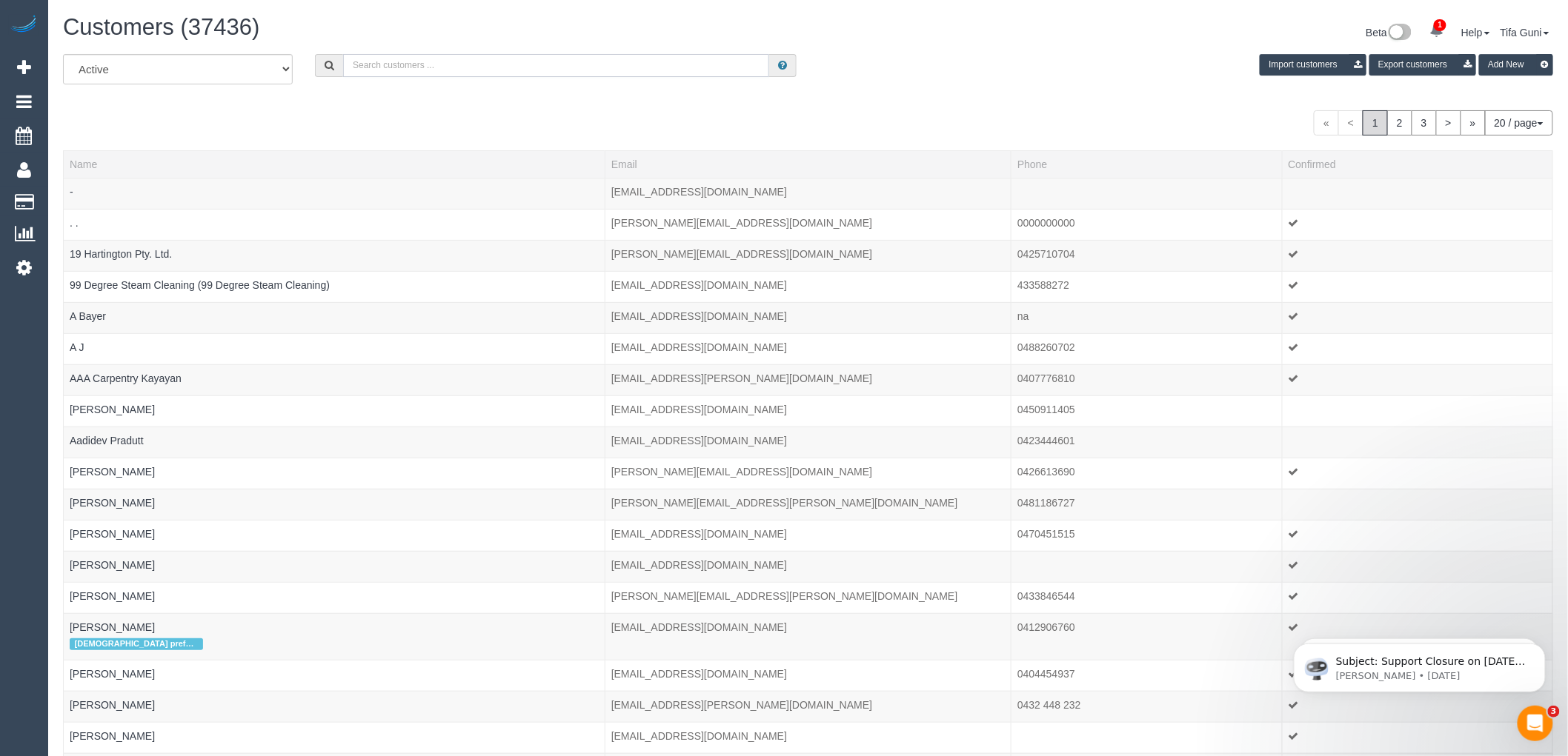
click at [380, 68] on input "text" at bounding box center [556, 65] width 426 height 23
paste input "Athenie@leckey.com.au"
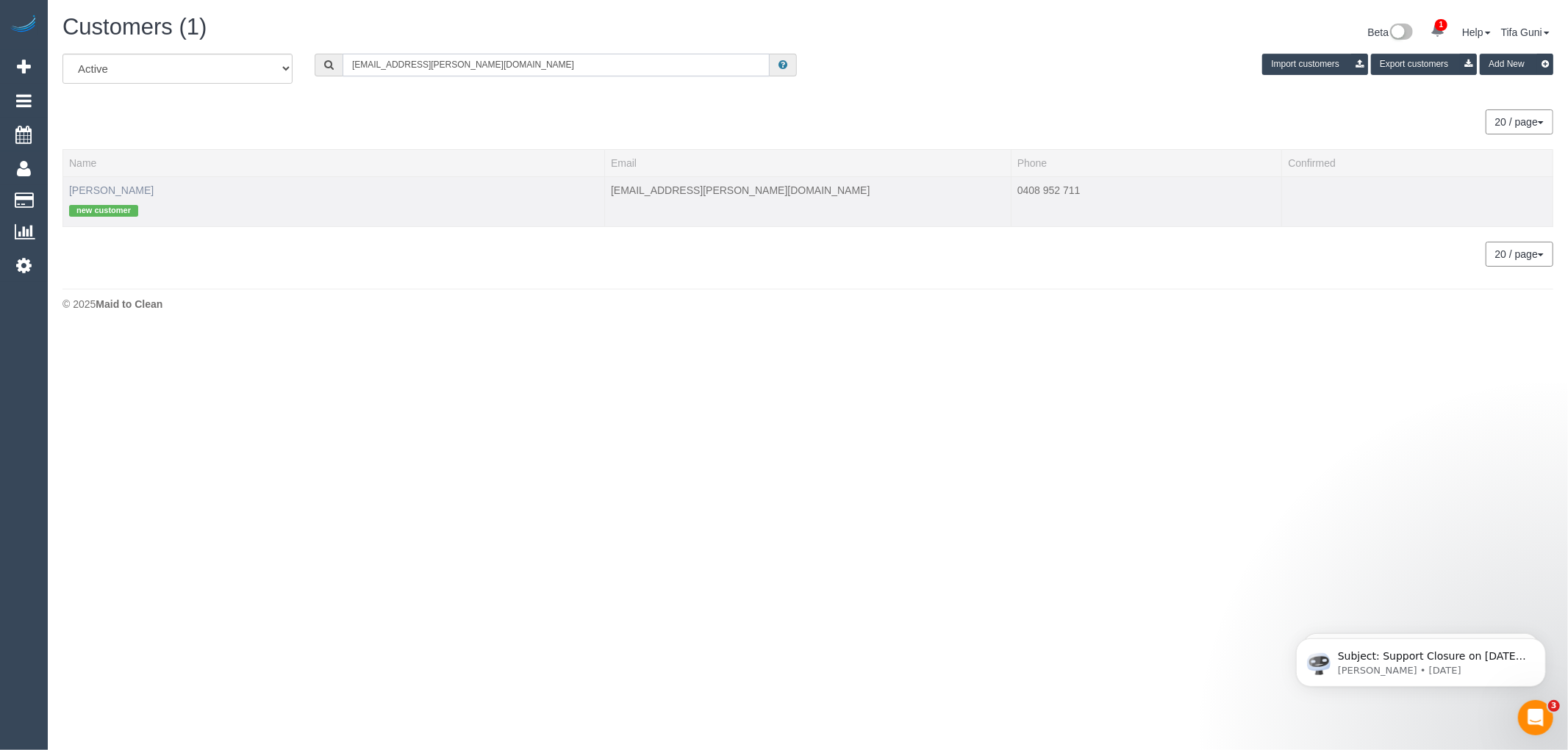
type input "Athenie@leckey.com.au"
click at [100, 189] on link "[PERSON_NAME]" at bounding box center [111, 190] width 84 height 12
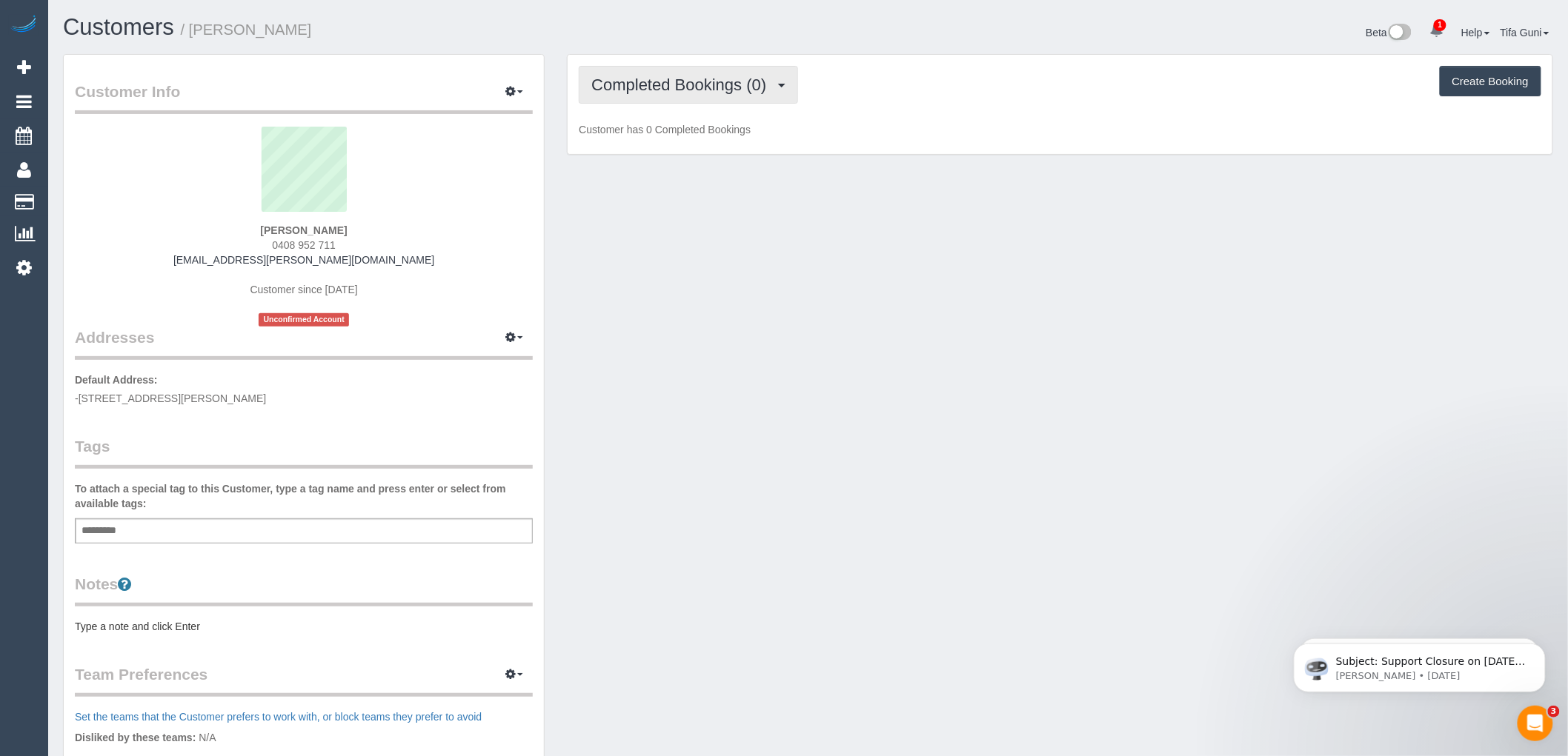
click at [757, 75] on button "Completed Bookings (0)" at bounding box center [688, 85] width 219 height 38
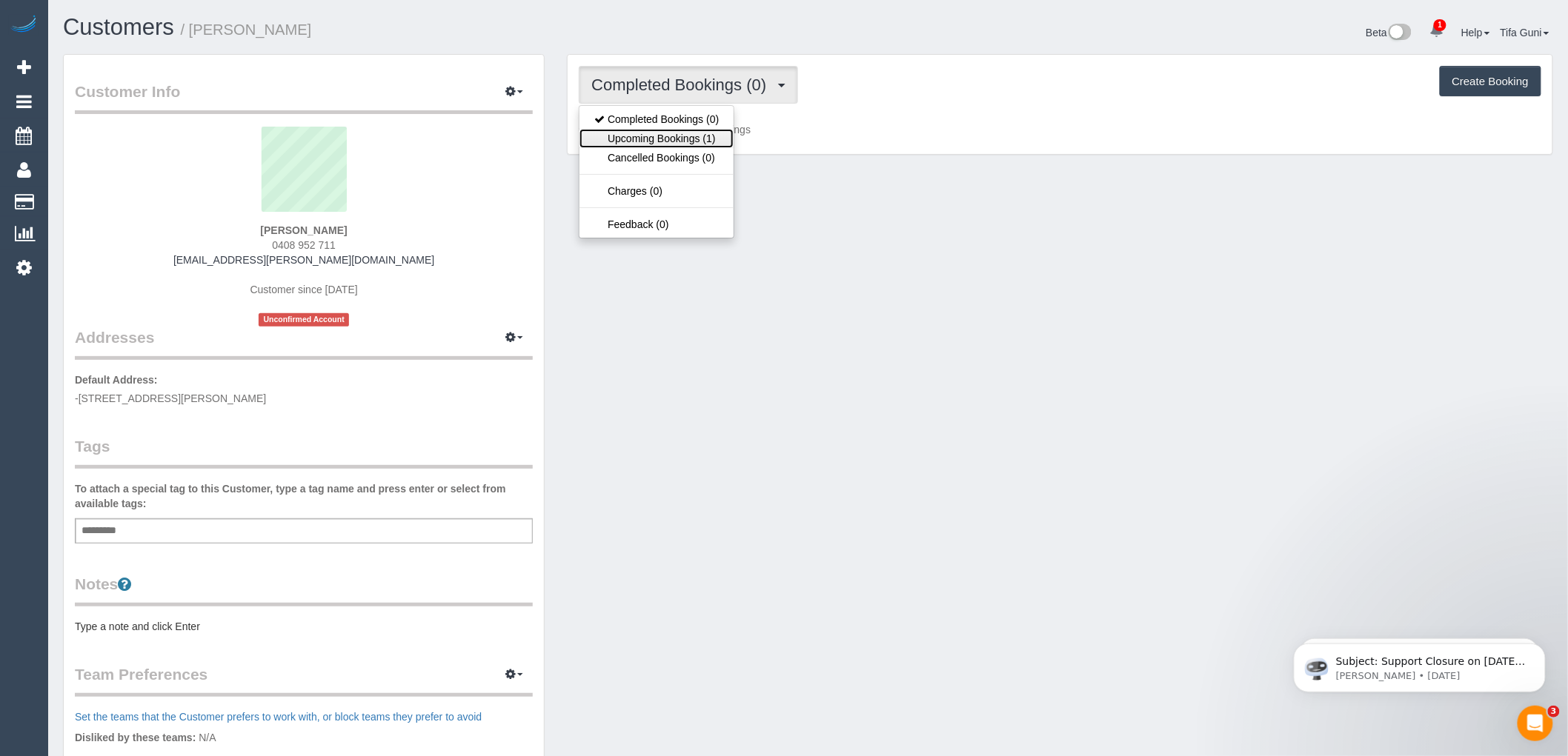
click at [679, 137] on link "Upcoming Bookings (1)" at bounding box center [657, 138] width 155 height 20
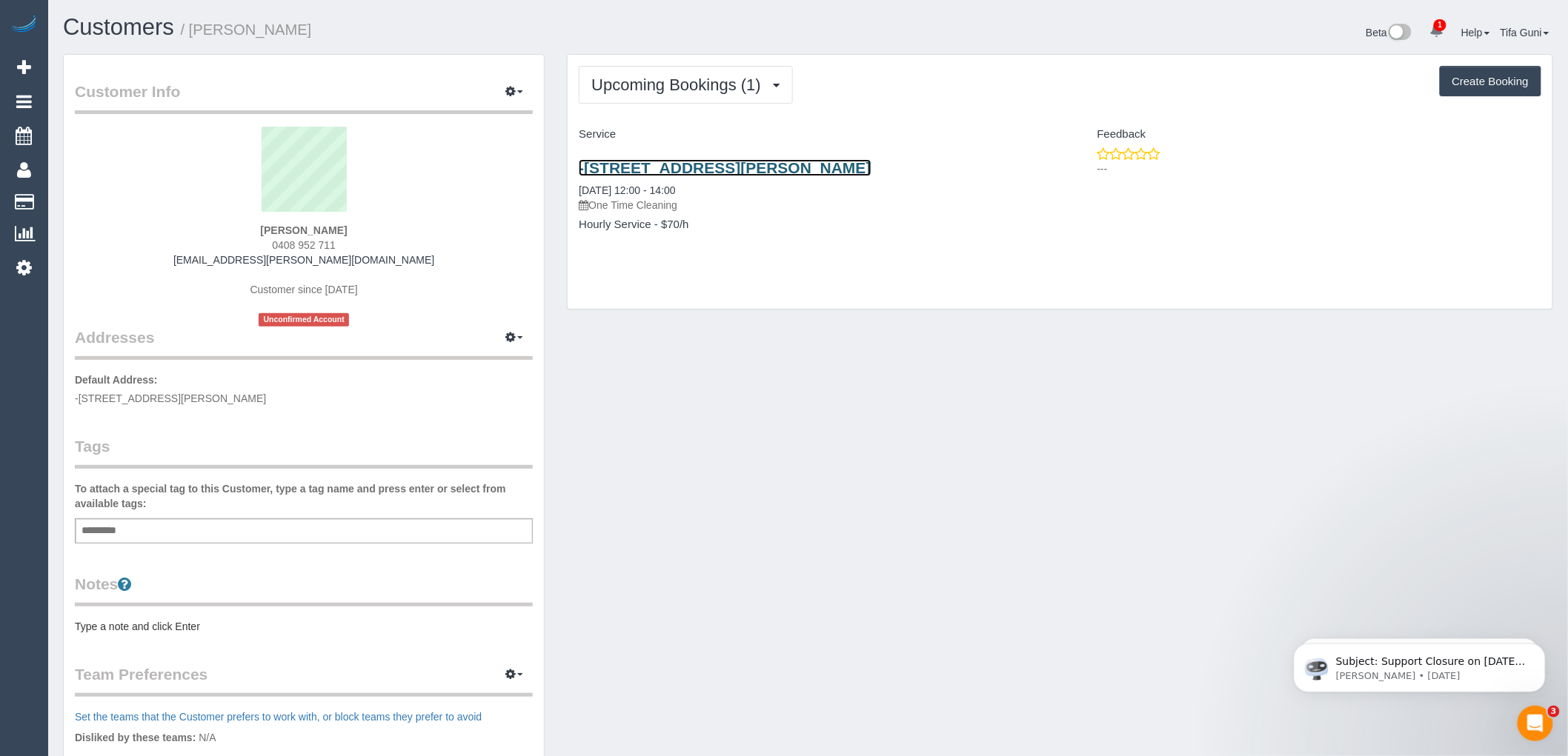
click at [697, 165] on link "-45 Whyte Street, Brighton, VIC 3186" at bounding box center [725, 168] width 292 height 17
click at [650, 167] on link "-45 Whyte Street, Brighton, VIC 3186" at bounding box center [725, 168] width 292 height 17
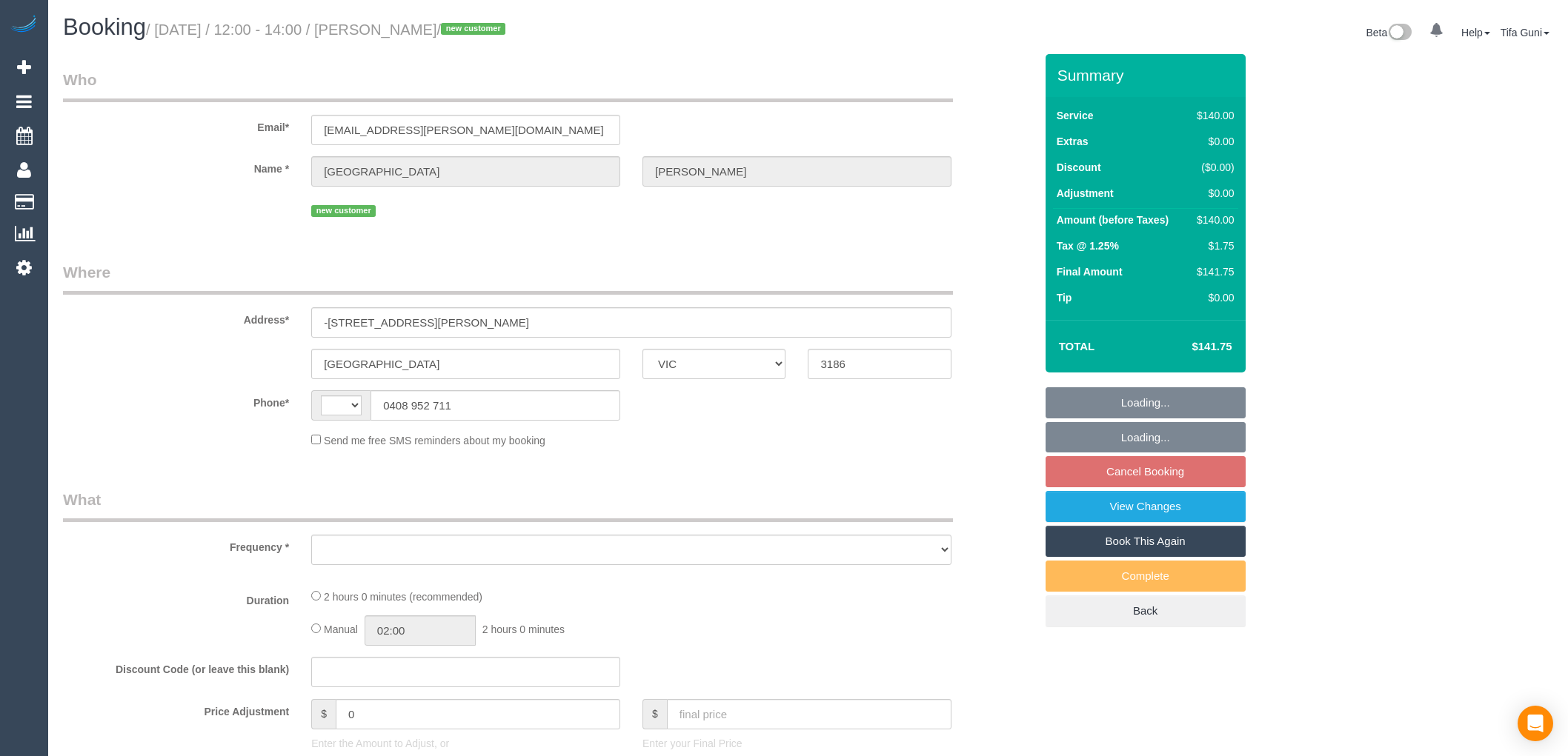
select select "VIC"
select select "string:AU"
select select "object:540"
select select "string:stripe-pm_1S4tZc2GScqysDRVwCz2L2Vy"
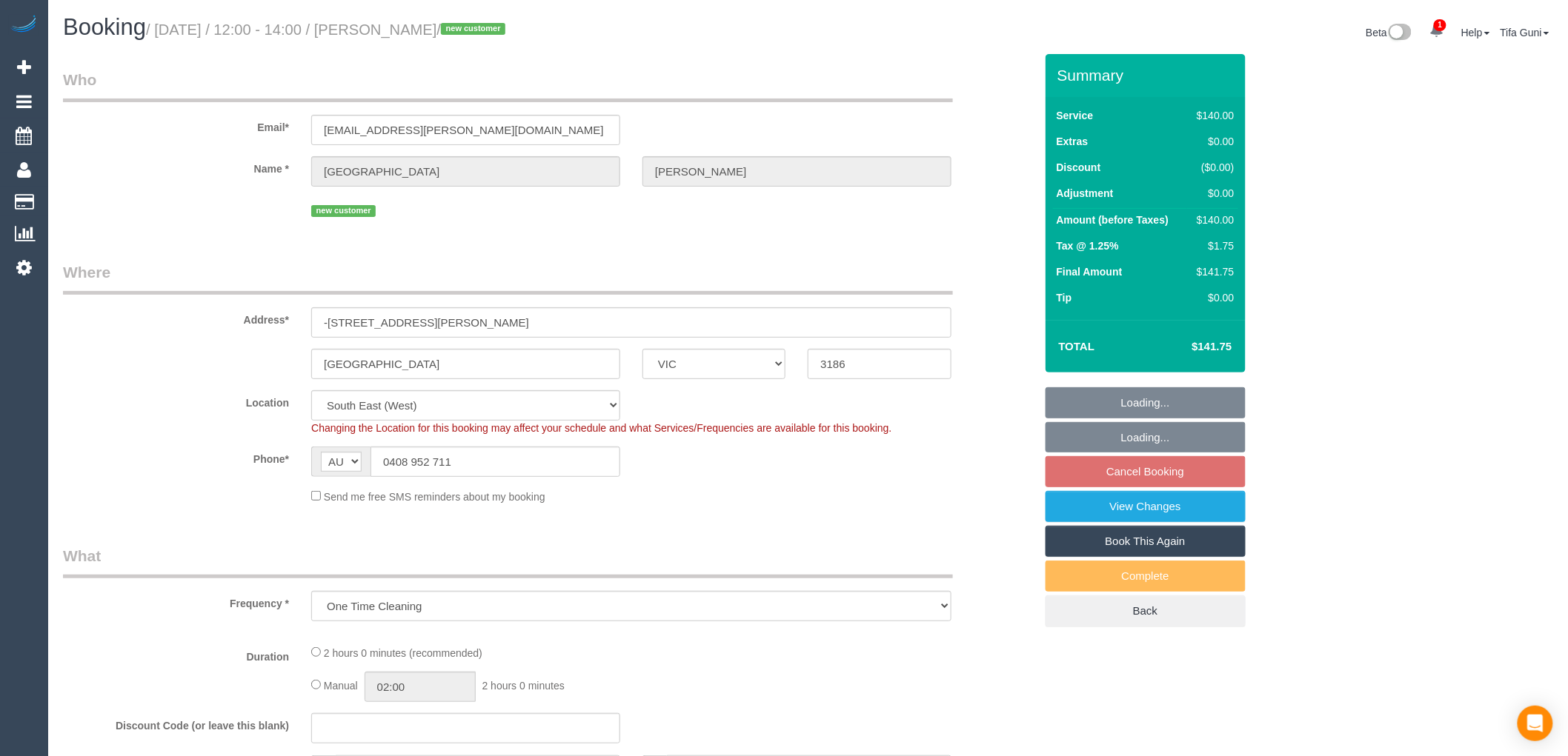
select select "number:29"
select select "number:14"
select select "number:19"
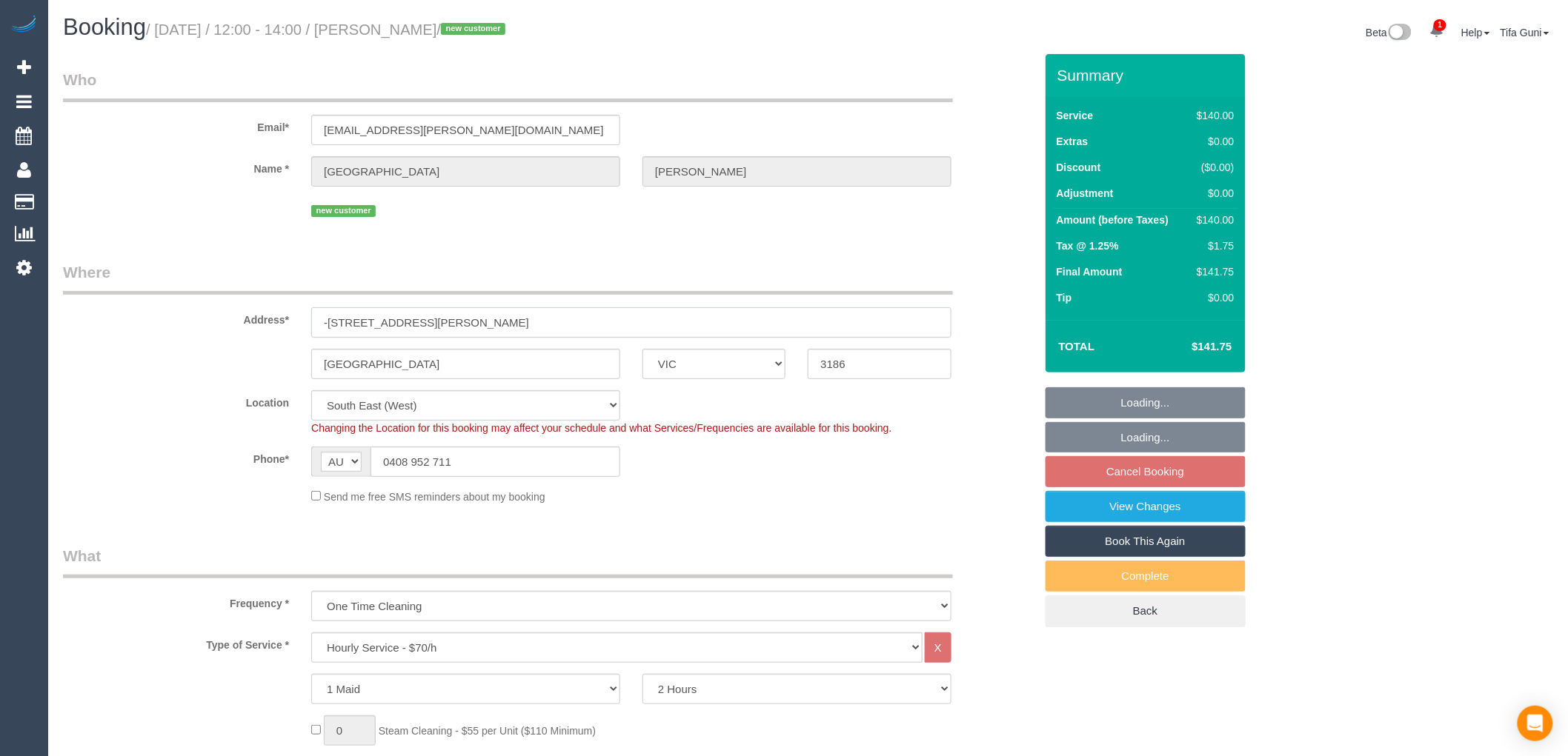
click at [328, 323] on input "-[STREET_ADDRESS][PERSON_NAME]" at bounding box center [632, 322] width 640 height 31
select select "object:857"
select select "spot1"
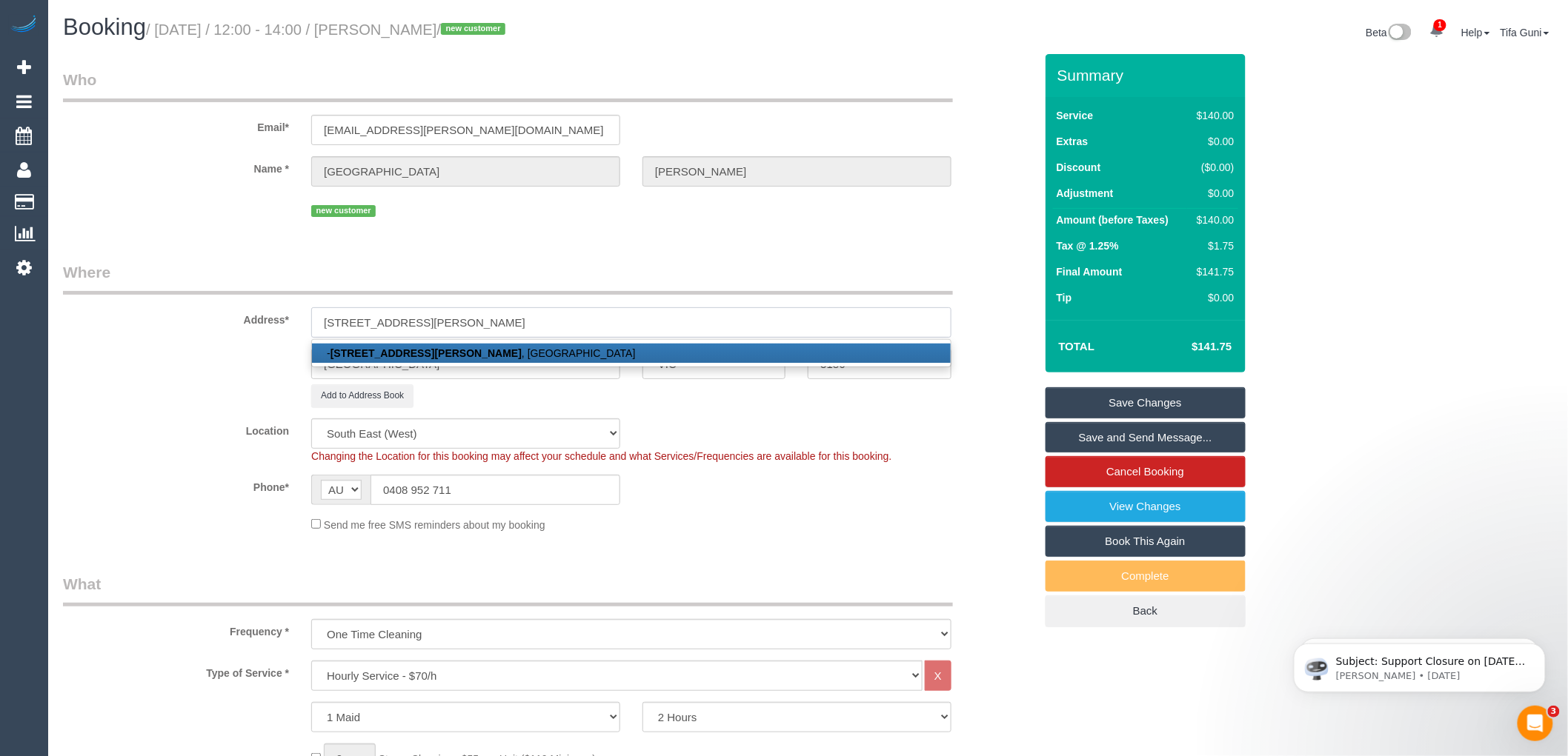
type input "45 whyte street"
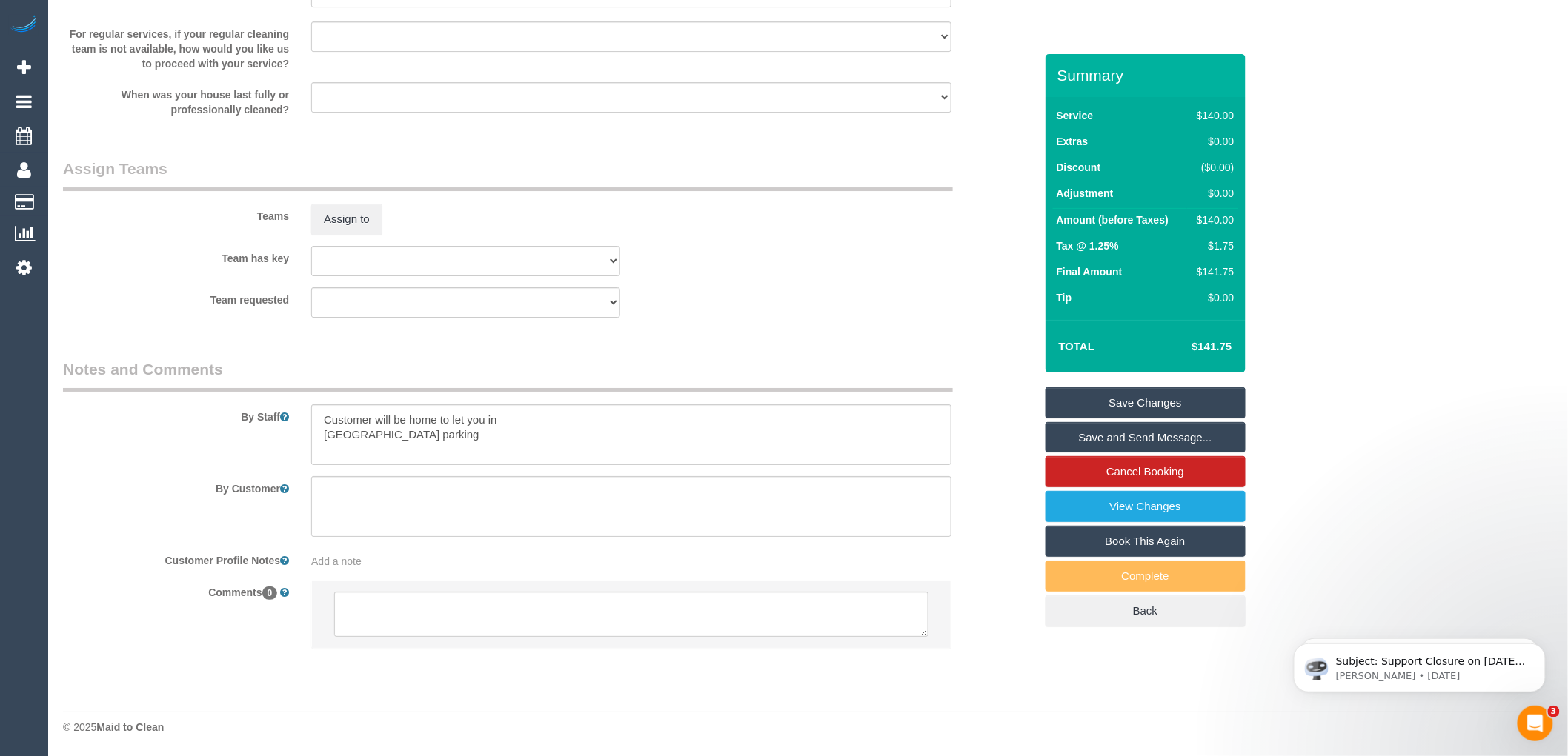
scroll to position [2077, 0]
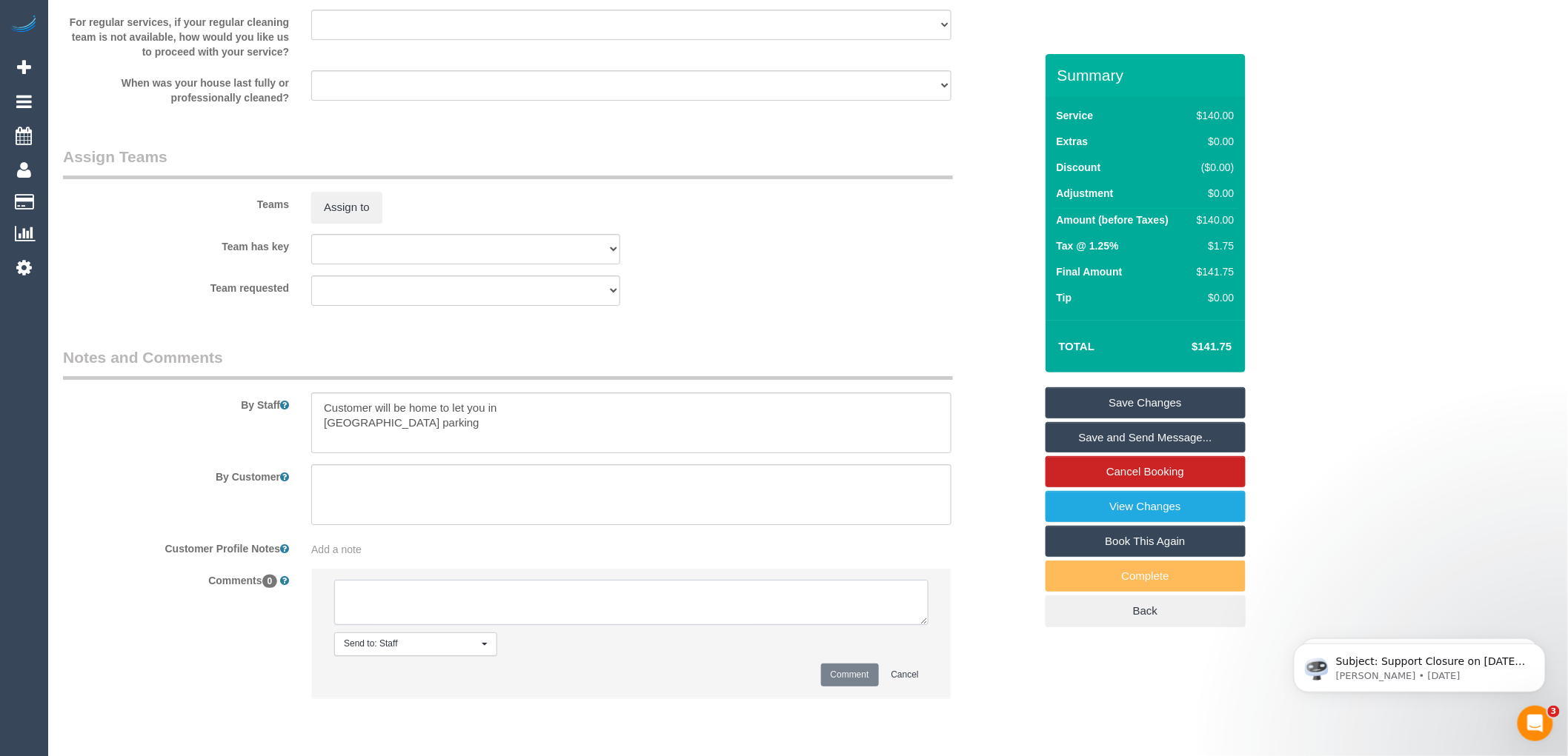
click at [403, 609] on textarea at bounding box center [632, 602] width 594 height 46
type textarea "-"
paste textarea "Flexibility dates: Flexibility times: Notes: knows we need to review Contact vi…"
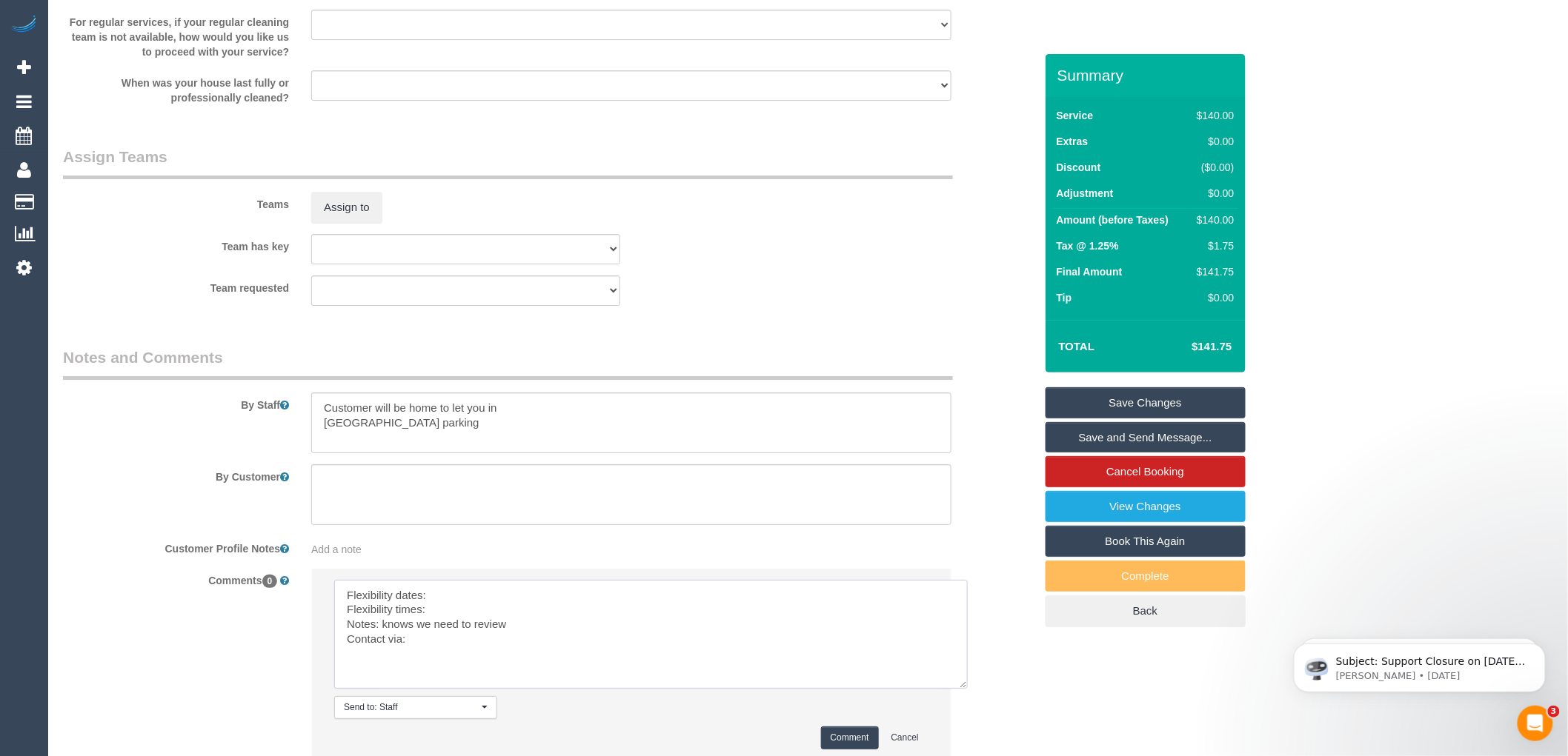
drag, startPoint x: 922, startPoint y: 630, endPoint x: 964, endPoint y: 697, distance: 79.1
click at [964, 689] on textarea at bounding box center [651, 634] width 633 height 109
click at [448, 605] on textarea at bounding box center [652, 636] width 635 height 112
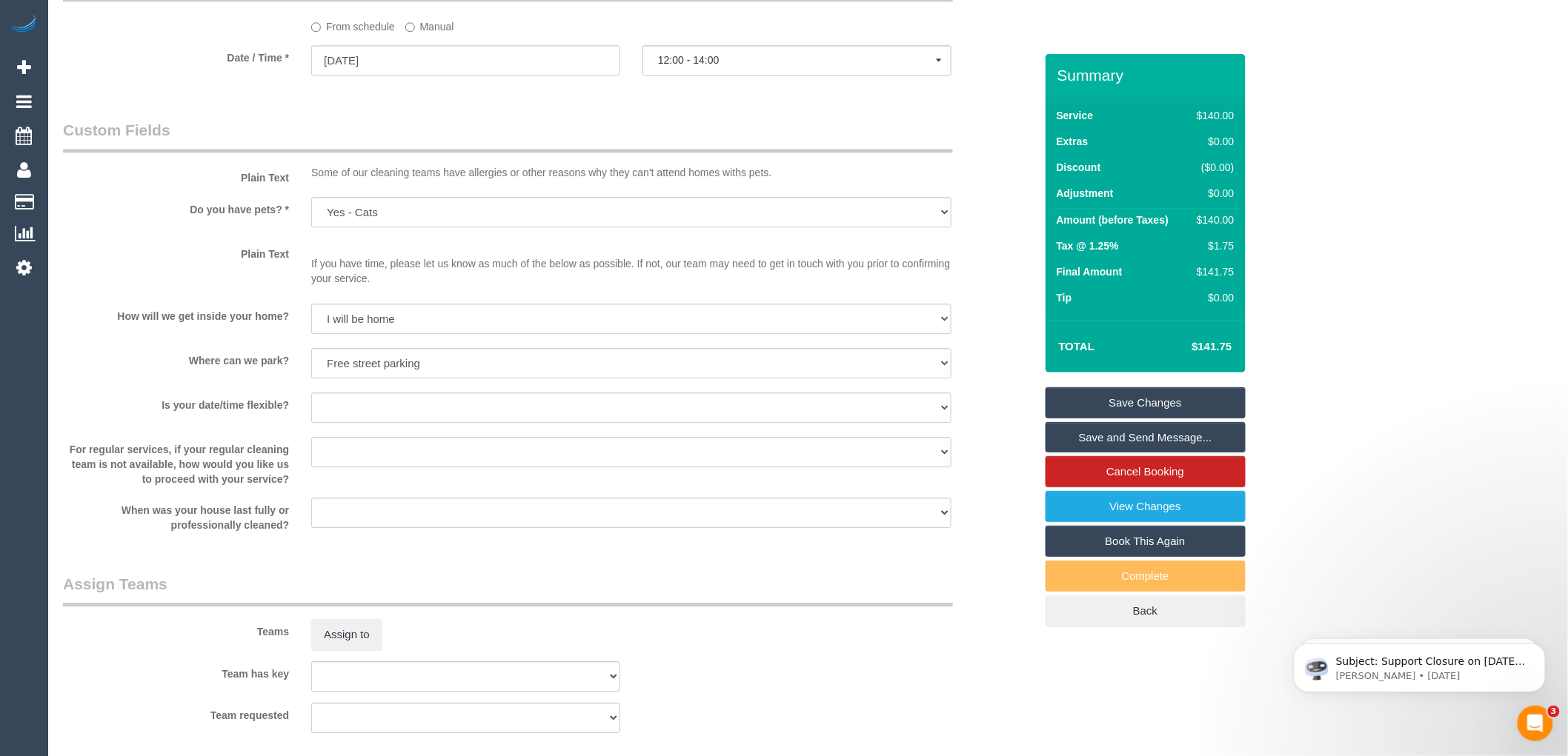
scroll to position [1501, 0]
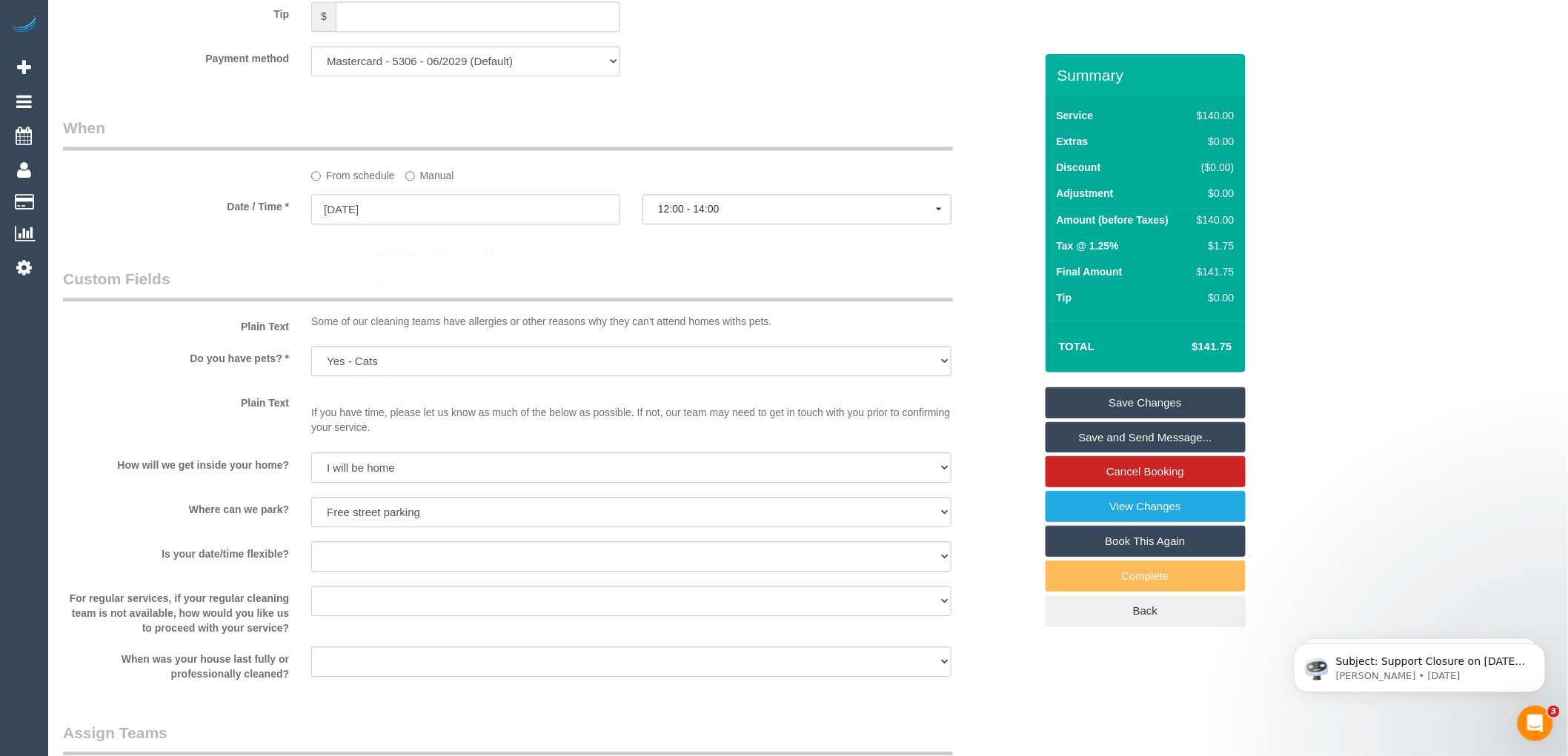
click at [374, 224] on input "[DATE]" at bounding box center [466, 210] width 309 height 31
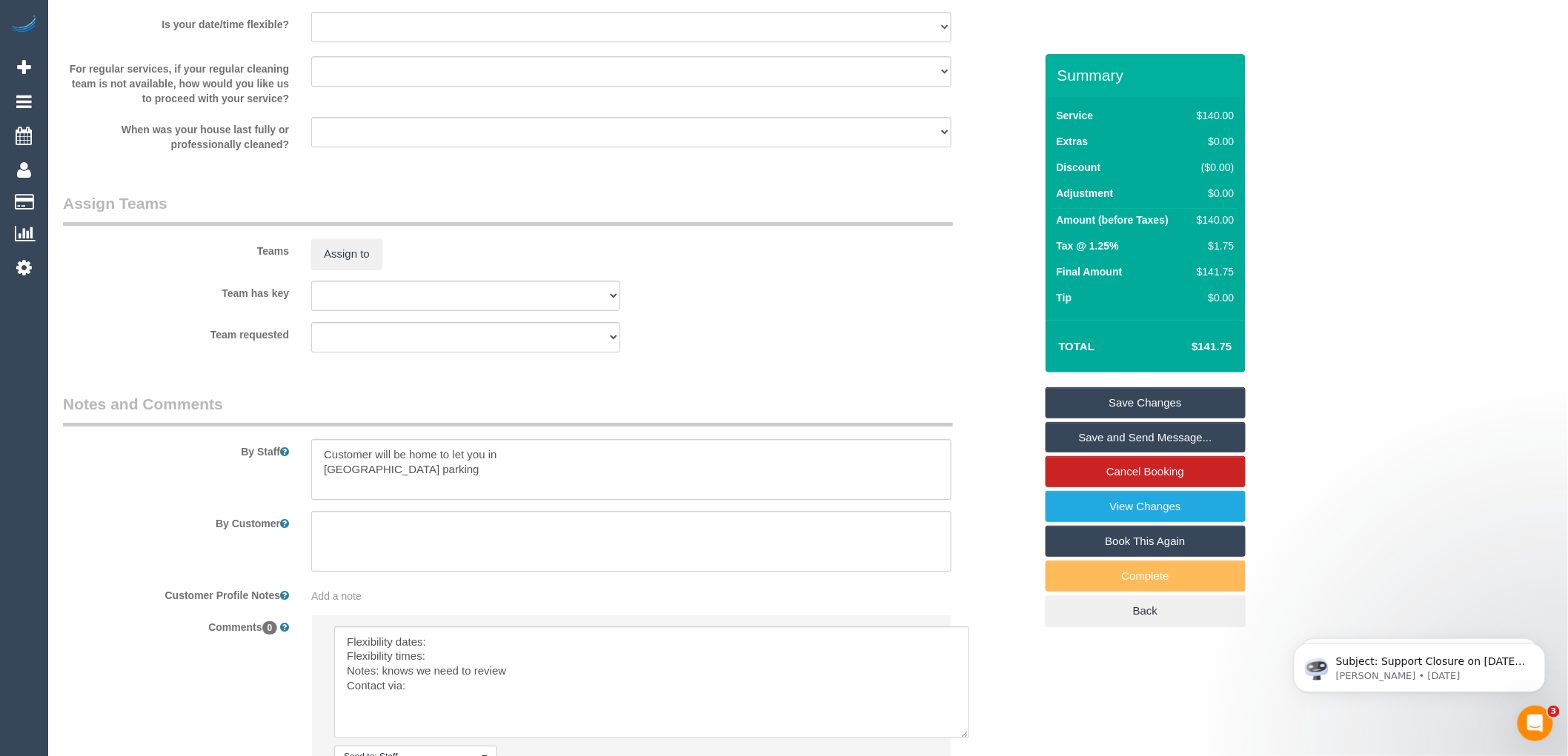
scroll to position [2159, 0]
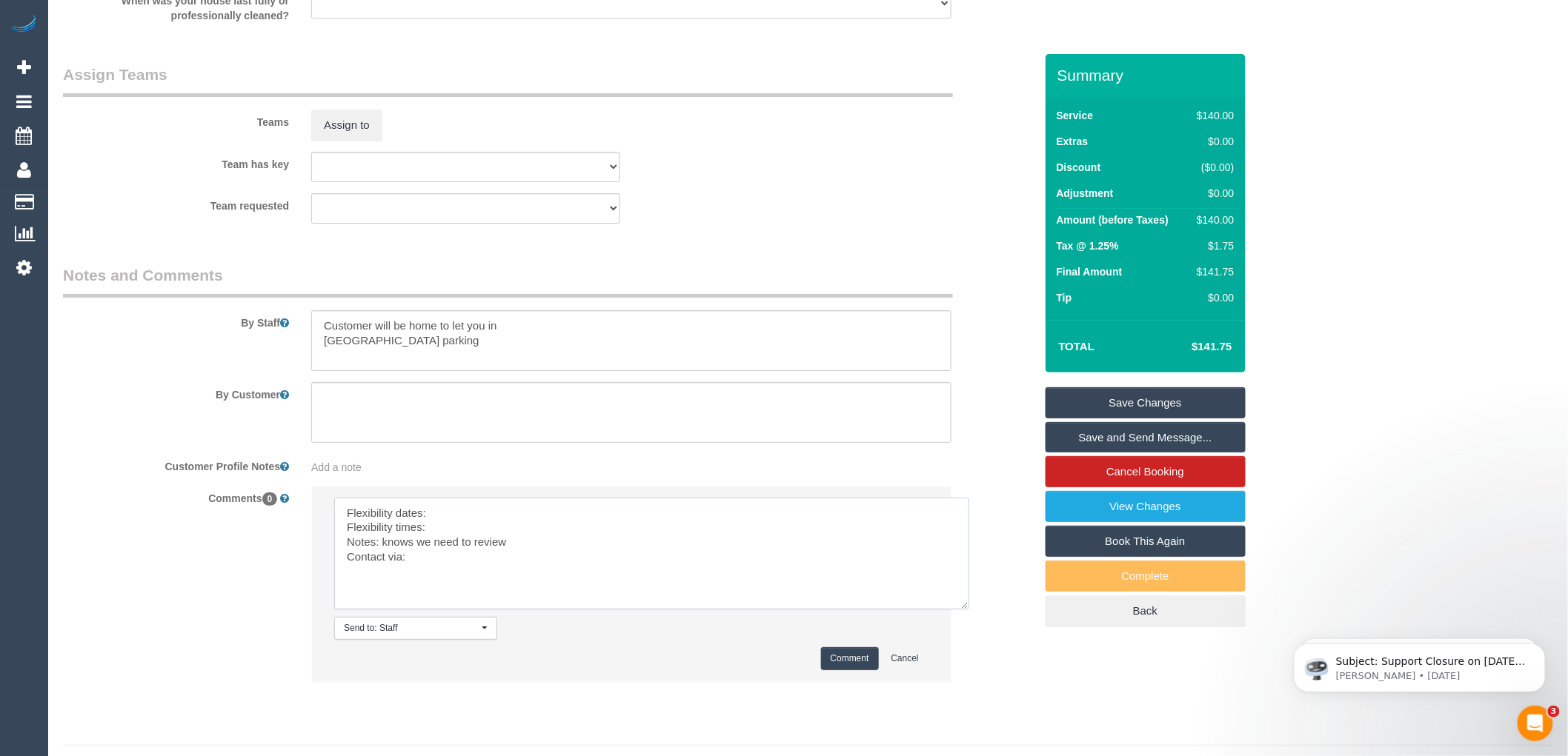
click at [458, 521] on textarea at bounding box center [652, 554] width 635 height 112
click at [458, 539] on textarea at bounding box center [652, 554] width 635 height 112
click at [464, 574] on textarea at bounding box center [652, 554] width 635 height 112
type textarea "Flexibility dates: [DATE] Flexibility times: Flexible from 12 Notes: knows we n…"
click at [831, 670] on button "Comment" at bounding box center [850, 658] width 58 height 23
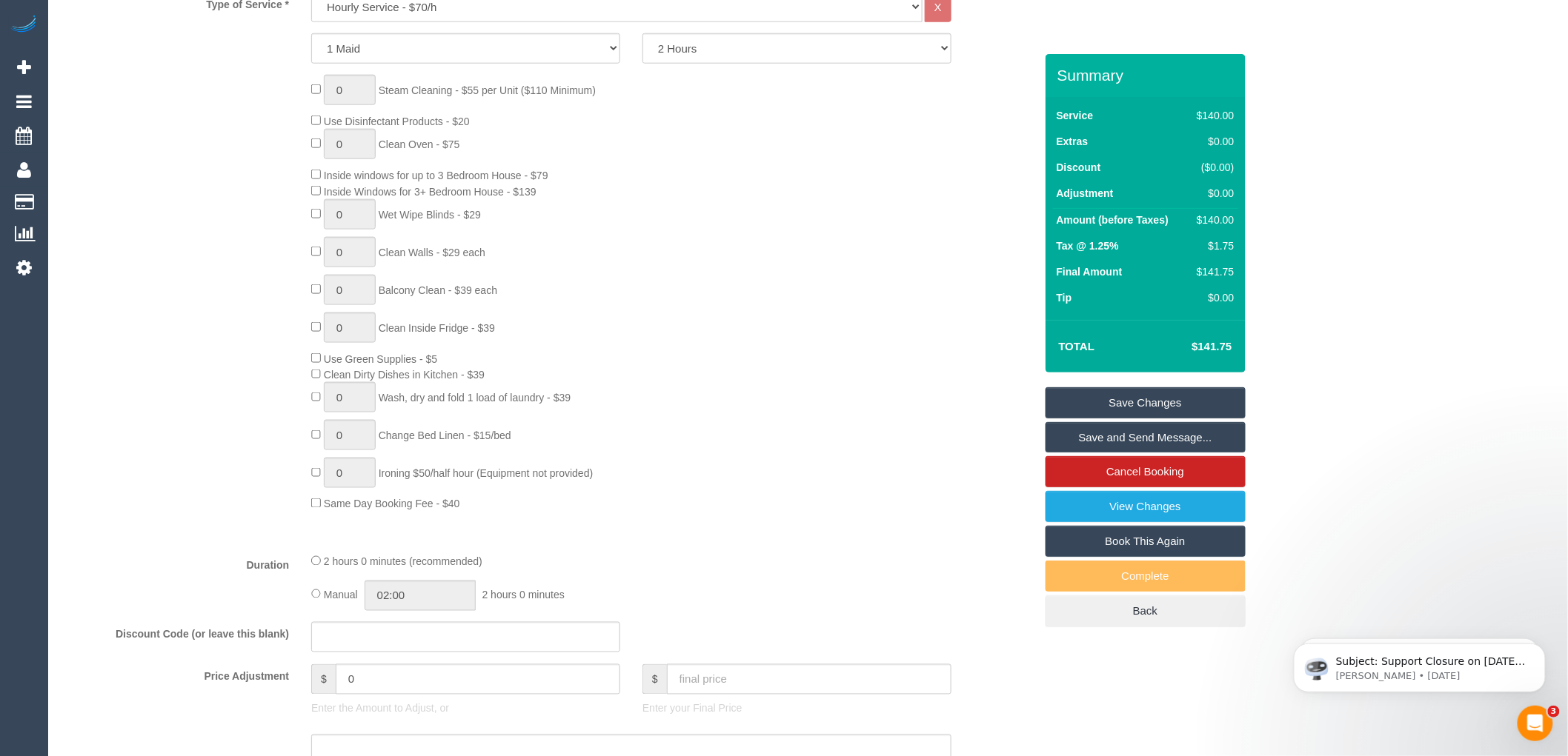
scroll to position [493, 0]
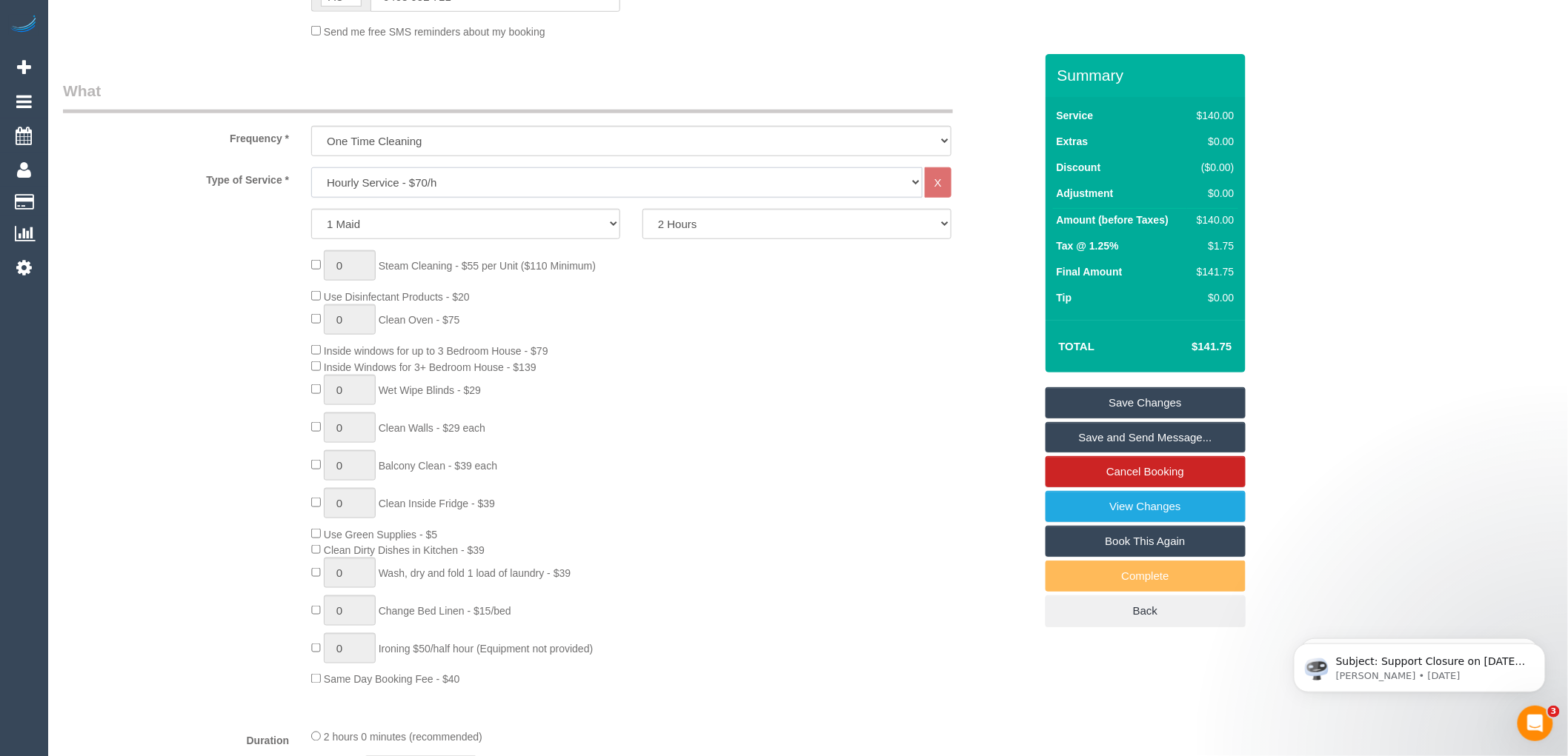
click at [396, 178] on select "Hourly Service - $70/h Hourly Service - $65/h Hourly Service - $60/h Hourly Ser…" at bounding box center [617, 182] width 611 height 31
select select "213"
click at [312, 169] on select "Hourly Service - $70/h Hourly Service - $65/h Hourly Service - $60/h Hourly Ser…" at bounding box center [617, 182] width 611 height 31
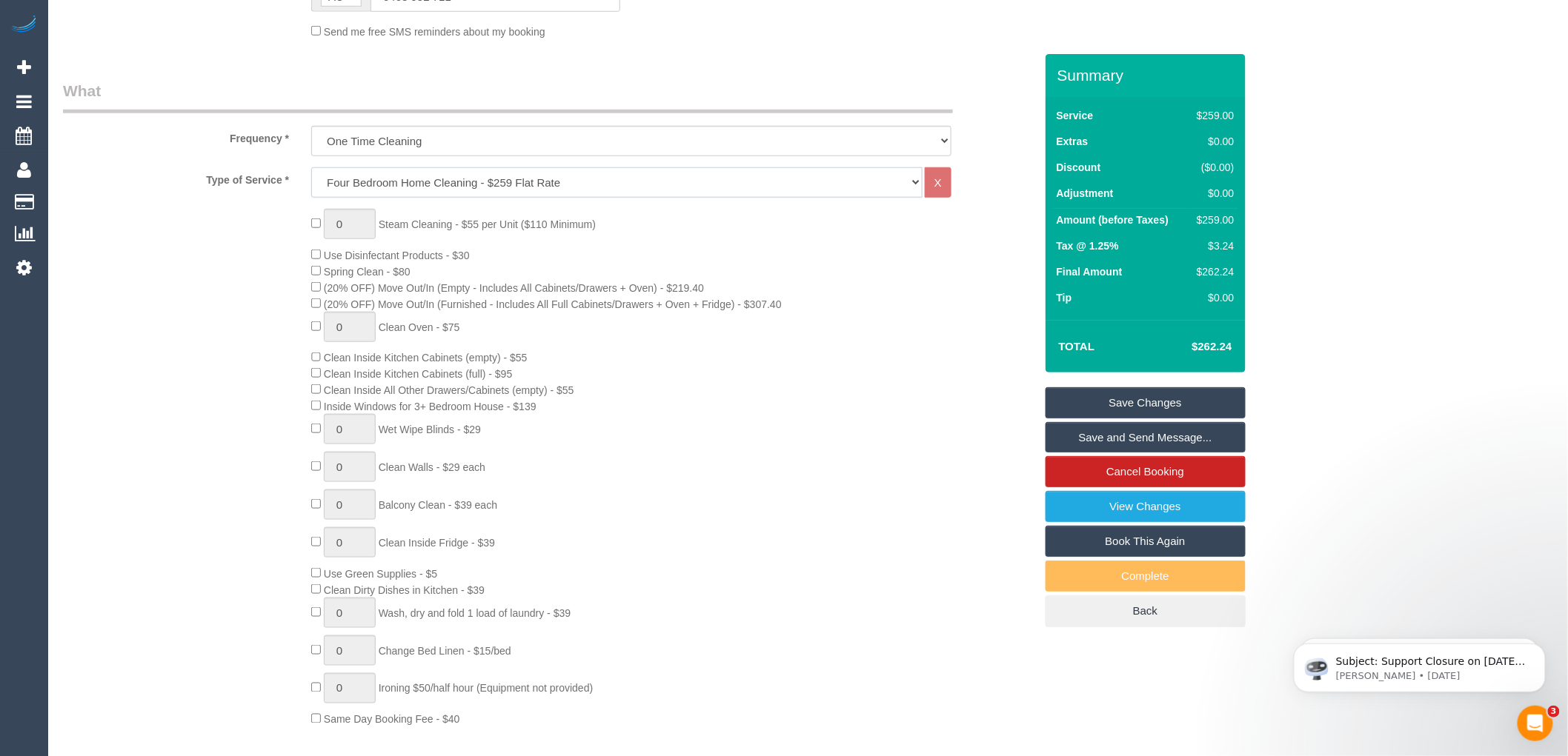
select select "spot15"
click at [423, 191] on select "Hourly Service - $70/h Hourly Service - $65/h Hourly Service - $60/h Hourly Ser…" at bounding box center [617, 182] width 611 height 31
select select "214"
click at [312, 169] on select "Hourly Service - $70/h Hourly Service - $65/h Hourly Service - $60/h Hourly Ser…" at bounding box center [617, 182] width 611 height 31
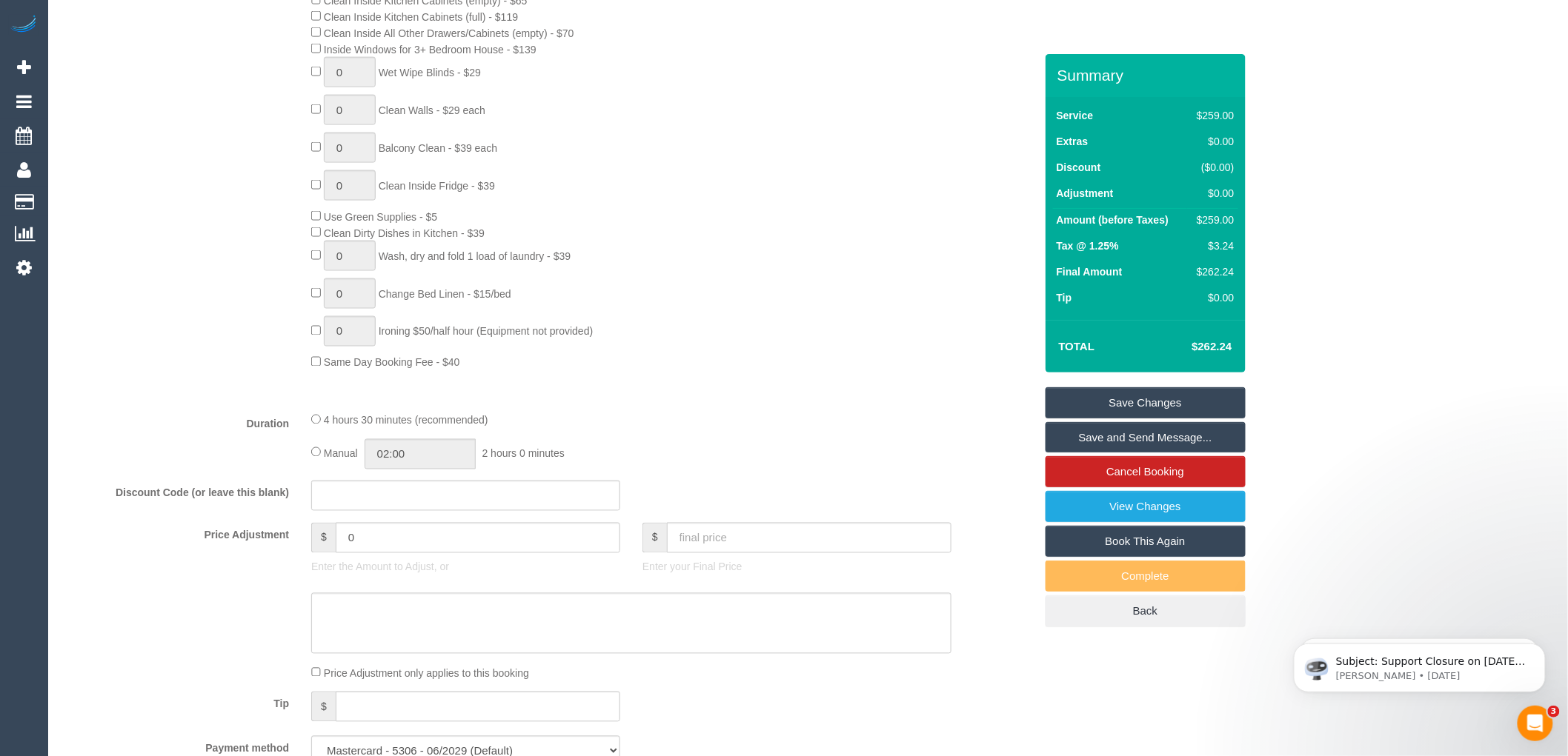
scroll to position [1151, 0]
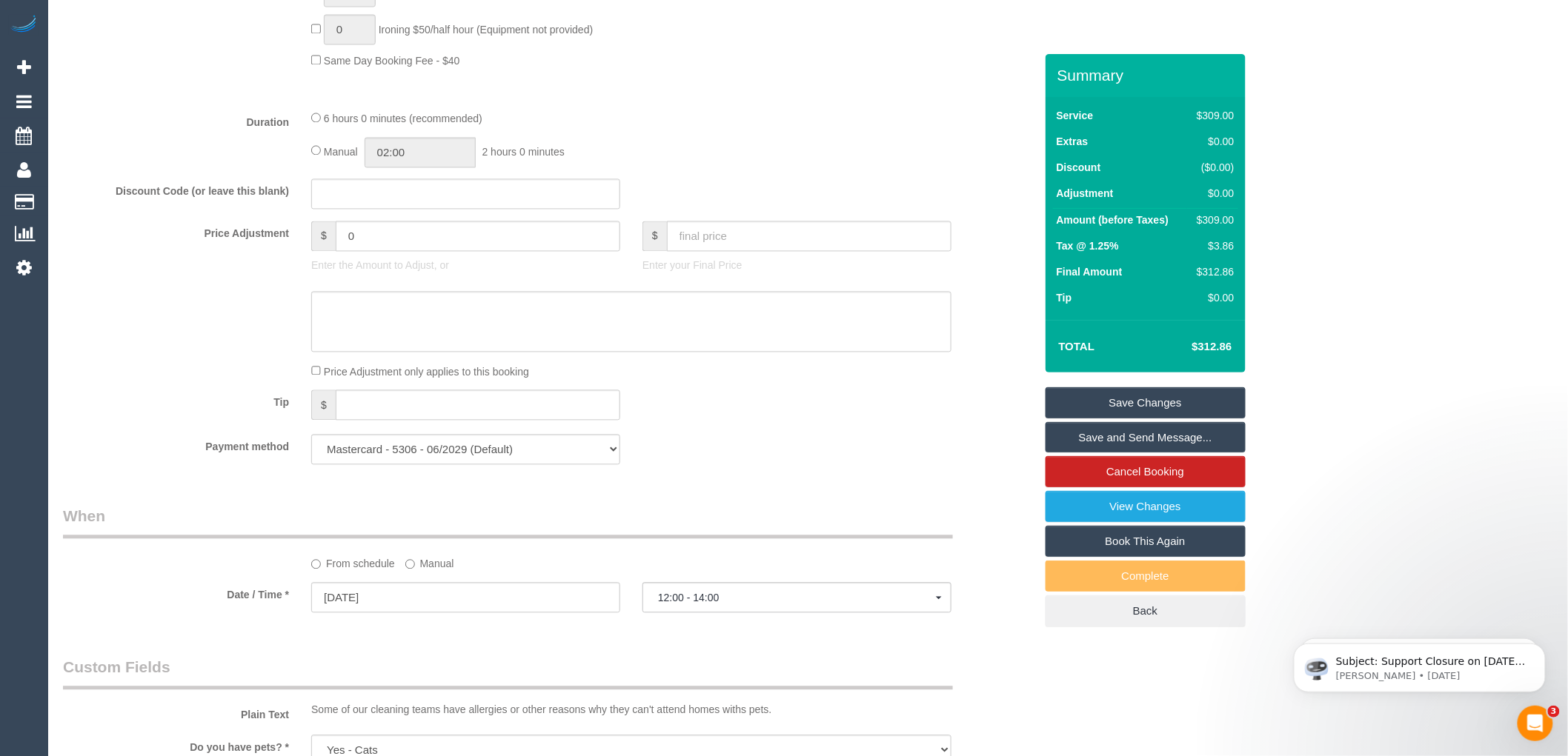
select select "spot29"
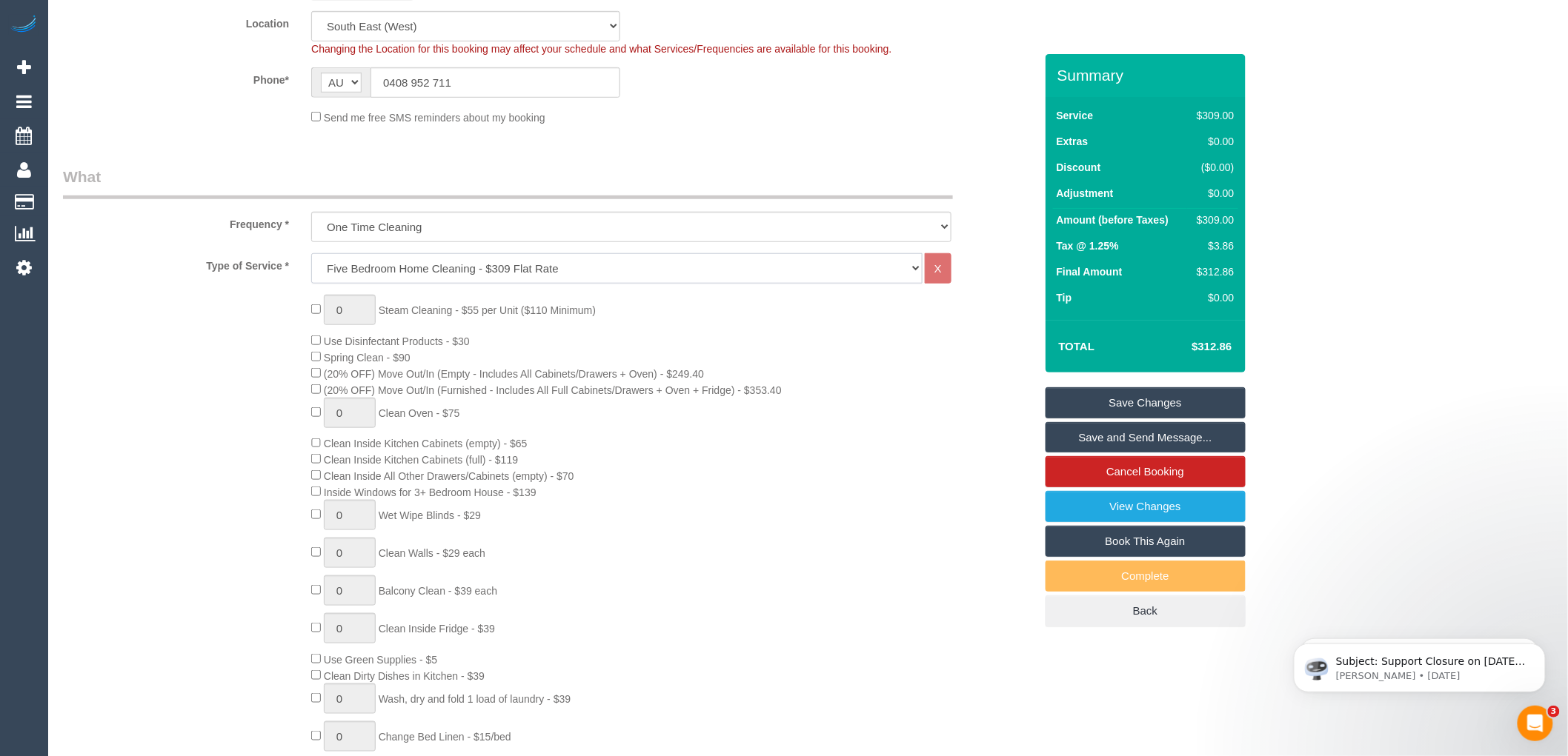
scroll to position [411, 0]
click at [432, 267] on select "Hourly Service - $70/h Hourly Service - $65/h Hourly Service - $60/h Hourly Ser…" at bounding box center [617, 265] width 611 height 31
select select "215"
click at [312, 252] on select "Hourly Service - $70/h Hourly Service - $65/h Hourly Service - $60/h Hourly Ser…" at bounding box center [617, 265] width 611 height 31
click at [603, 440] on div "0 Steam Cleaning - $55 per Unit ($110 Minimum) Use Disinfectant Products - $30 …" at bounding box center [672, 550] width 745 height 518
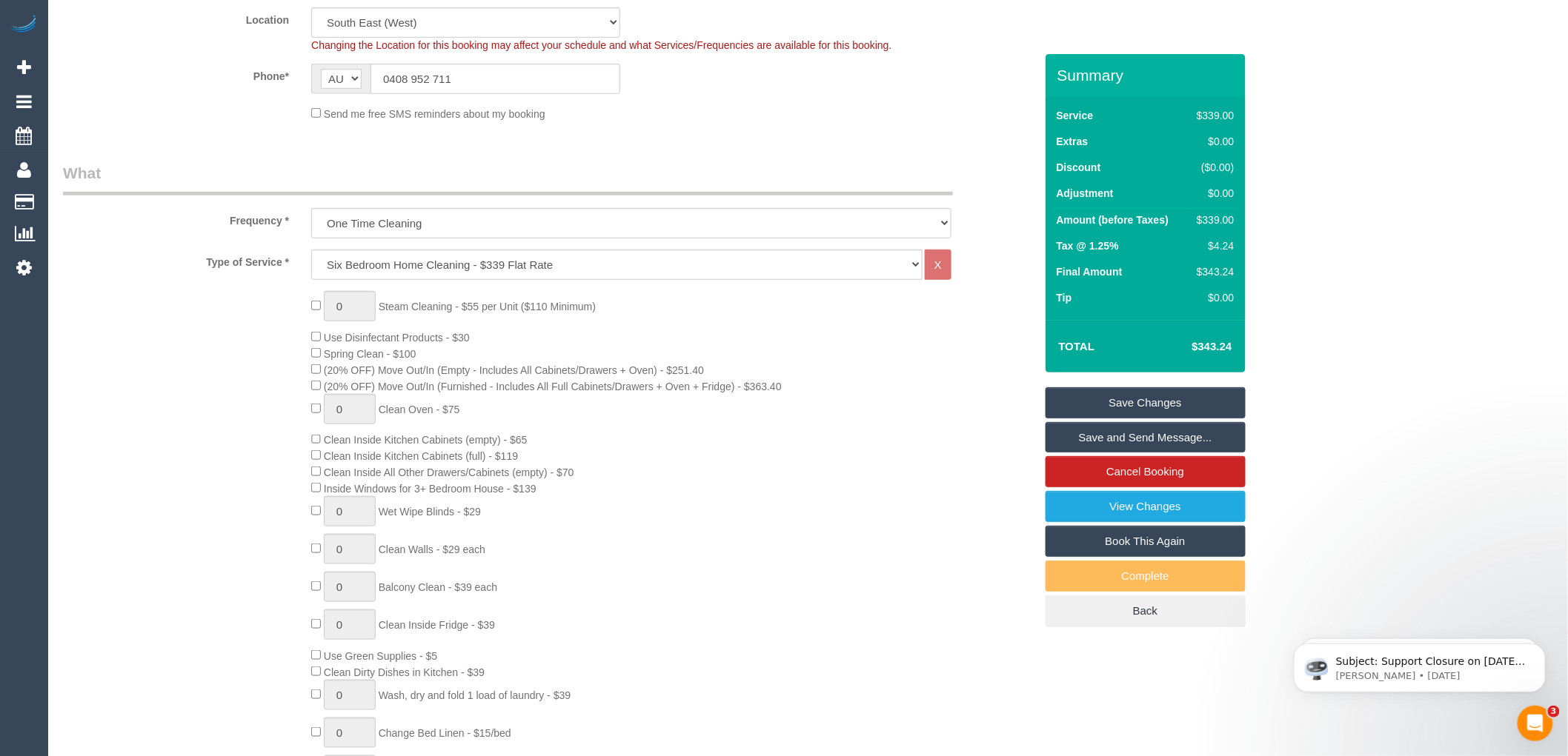
select select "spot43"
click at [376, 265] on select "Hourly Service - $70/h Hourly Service - $65/h Hourly Service - $60/h Hourly Ser…" at bounding box center [617, 265] width 611 height 31
select select "213"
click at [312, 252] on select "Hourly Service - $70/h Hourly Service - $65/h Hourly Service - $60/h Hourly Ser…" at bounding box center [617, 265] width 611 height 31
click at [598, 434] on div "0 Steam Cleaning - $55 per Unit ($110 Minimum) Use Disinfectant Products - $30 …" at bounding box center [672, 550] width 745 height 518
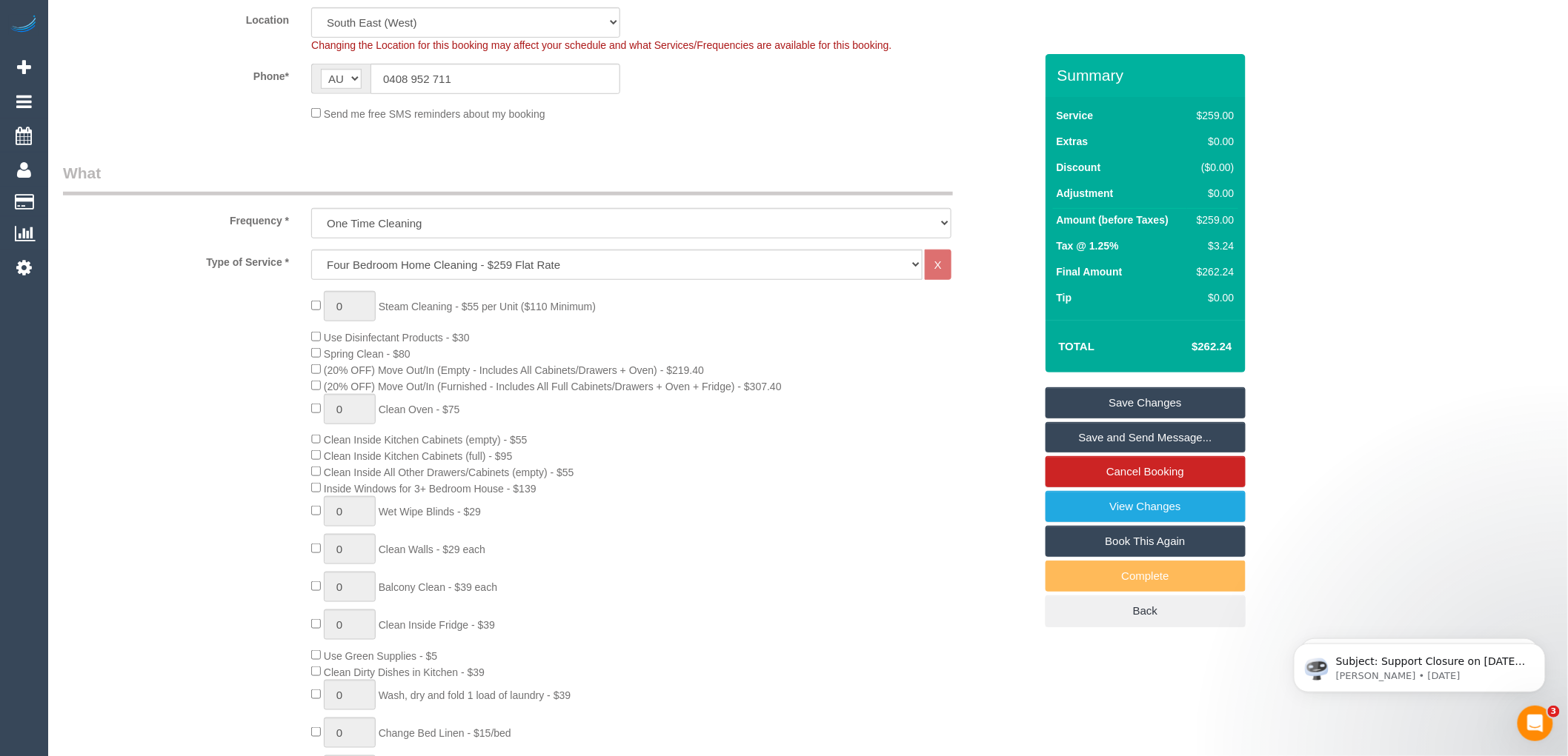
select select "spot57"
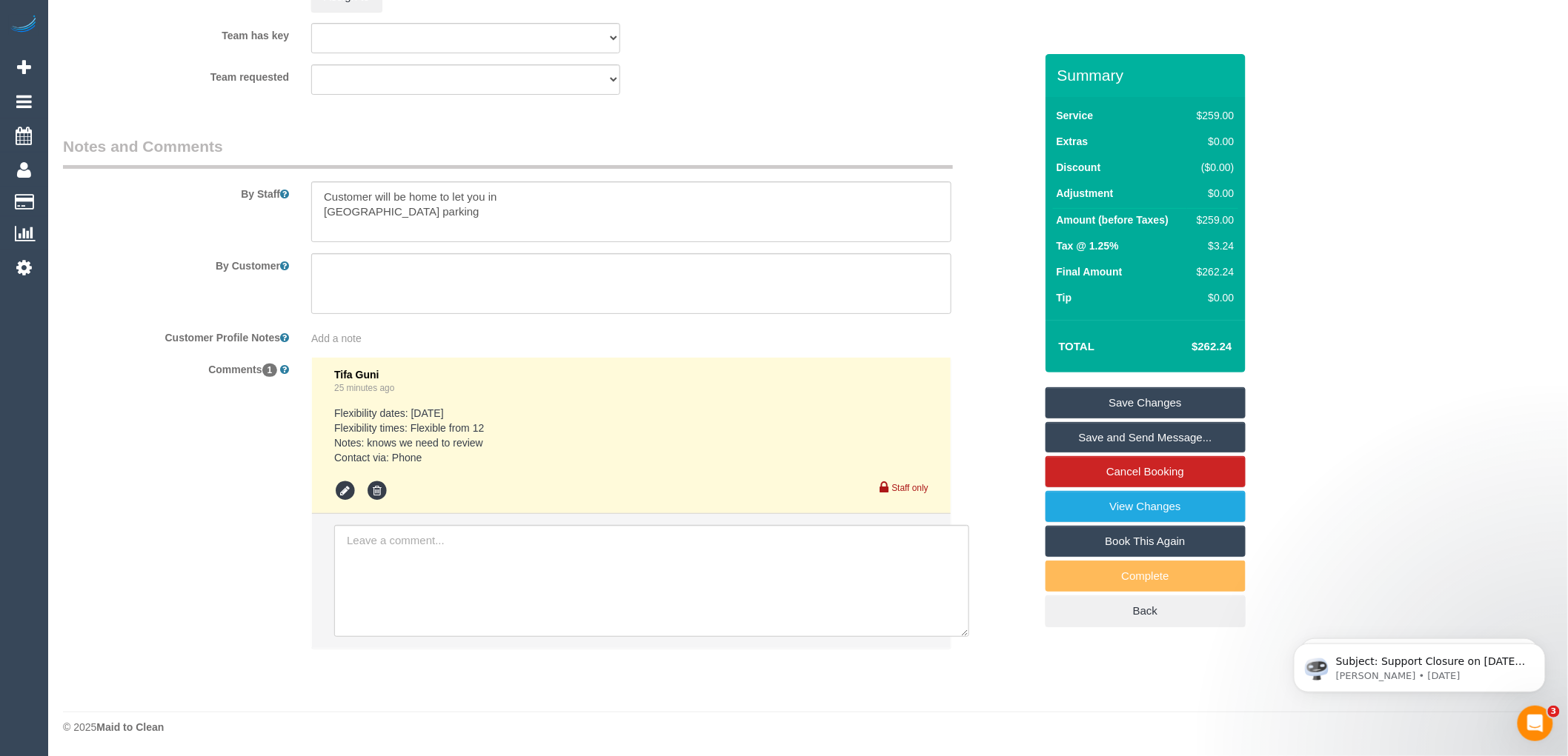
scroll to position [2098, 0]
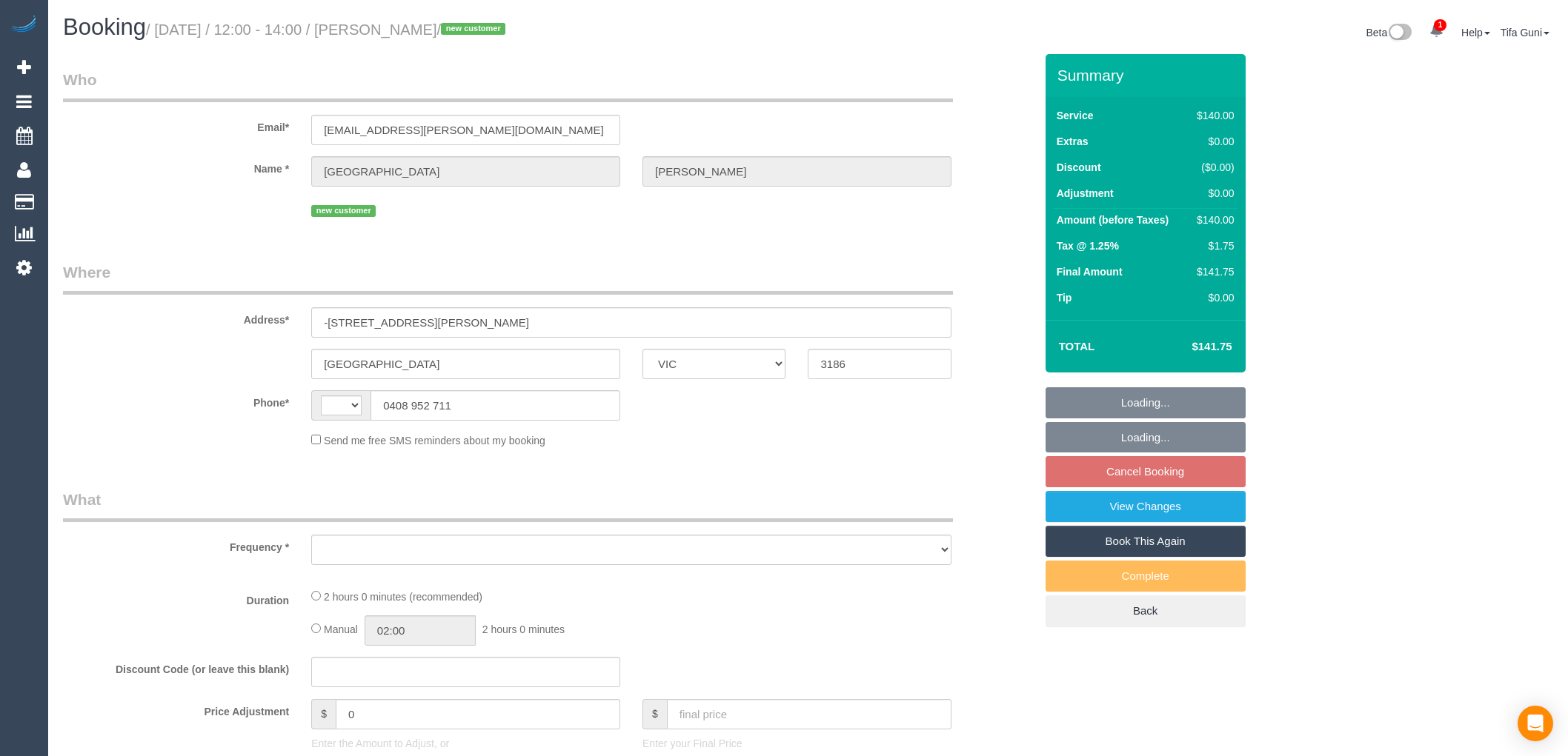
select select "VIC"
select select "object:314"
select select "string:stripe-pm_1S4tZc2GScqysDRVwCz2L2Vy"
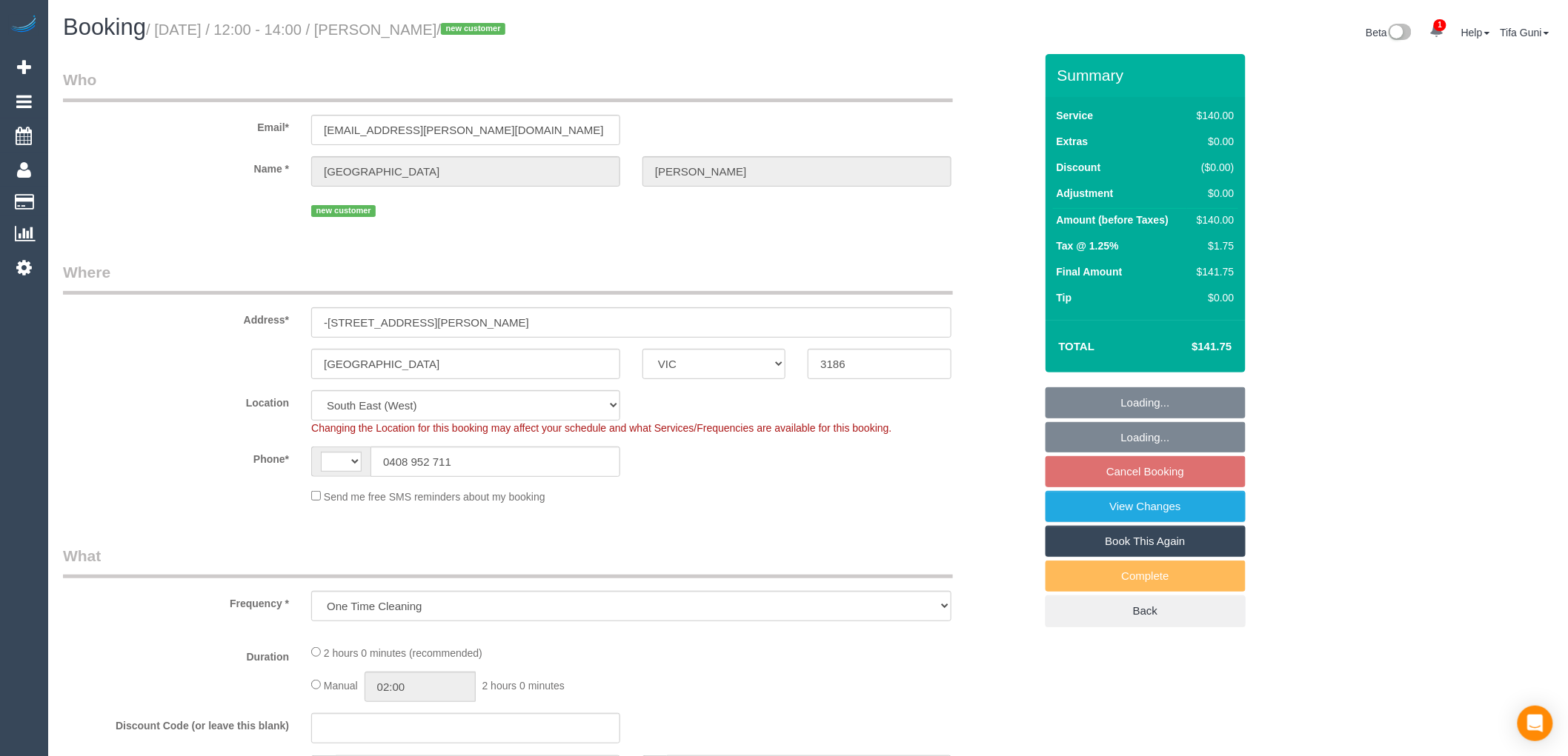
select select "object:321"
select select "string:AU"
select select "number:29"
select select "number:14"
select select "number:19"
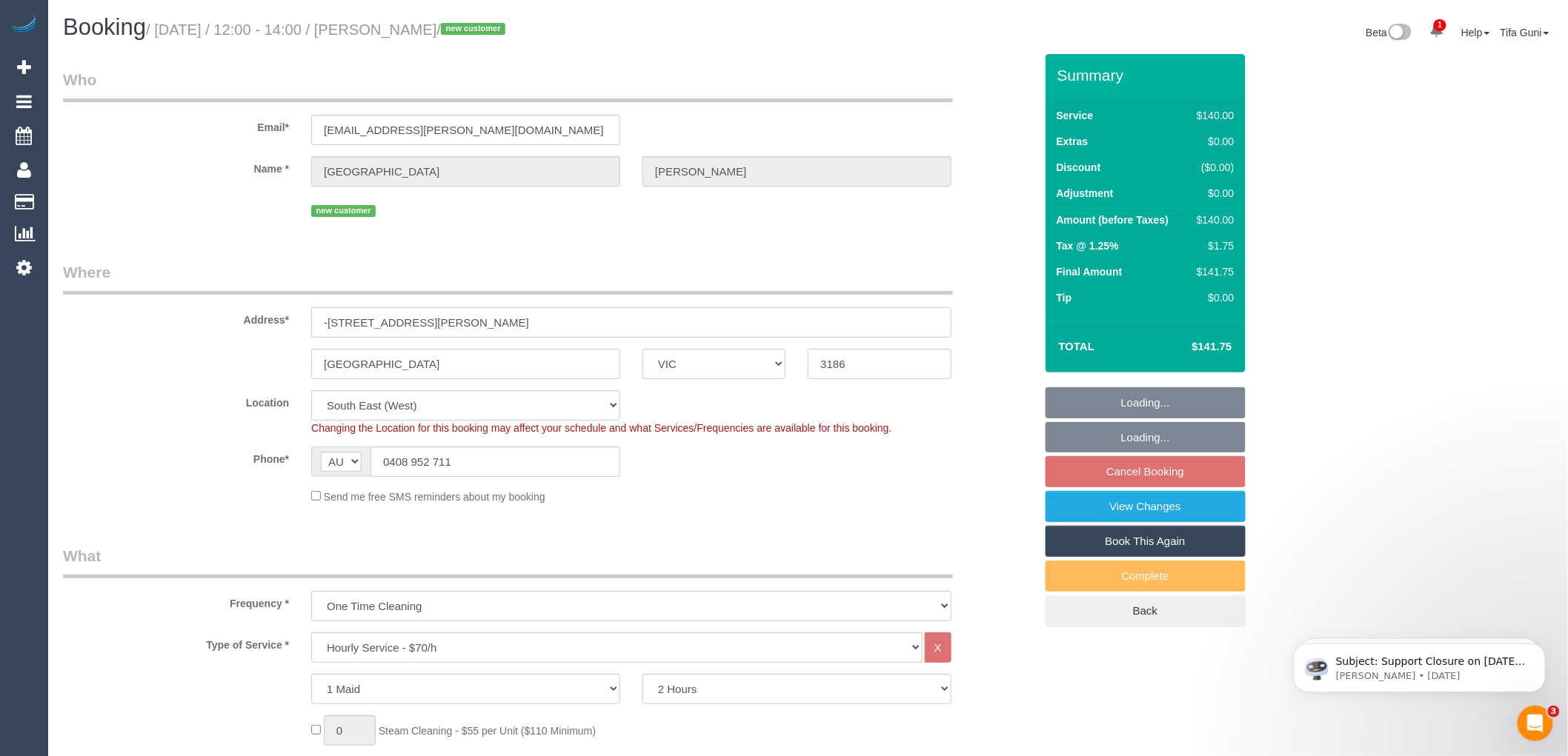
select select "spot1"
click at [330, 318] on input "-[STREET_ADDRESS][PERSON_NAME]" at bounding box center [632, 322] width 640 height 31
click at [327, 318] on input "-[STREET_ADDRESS][PERSON_NAME]" at bounding box center [632, 322] width 640 height 31
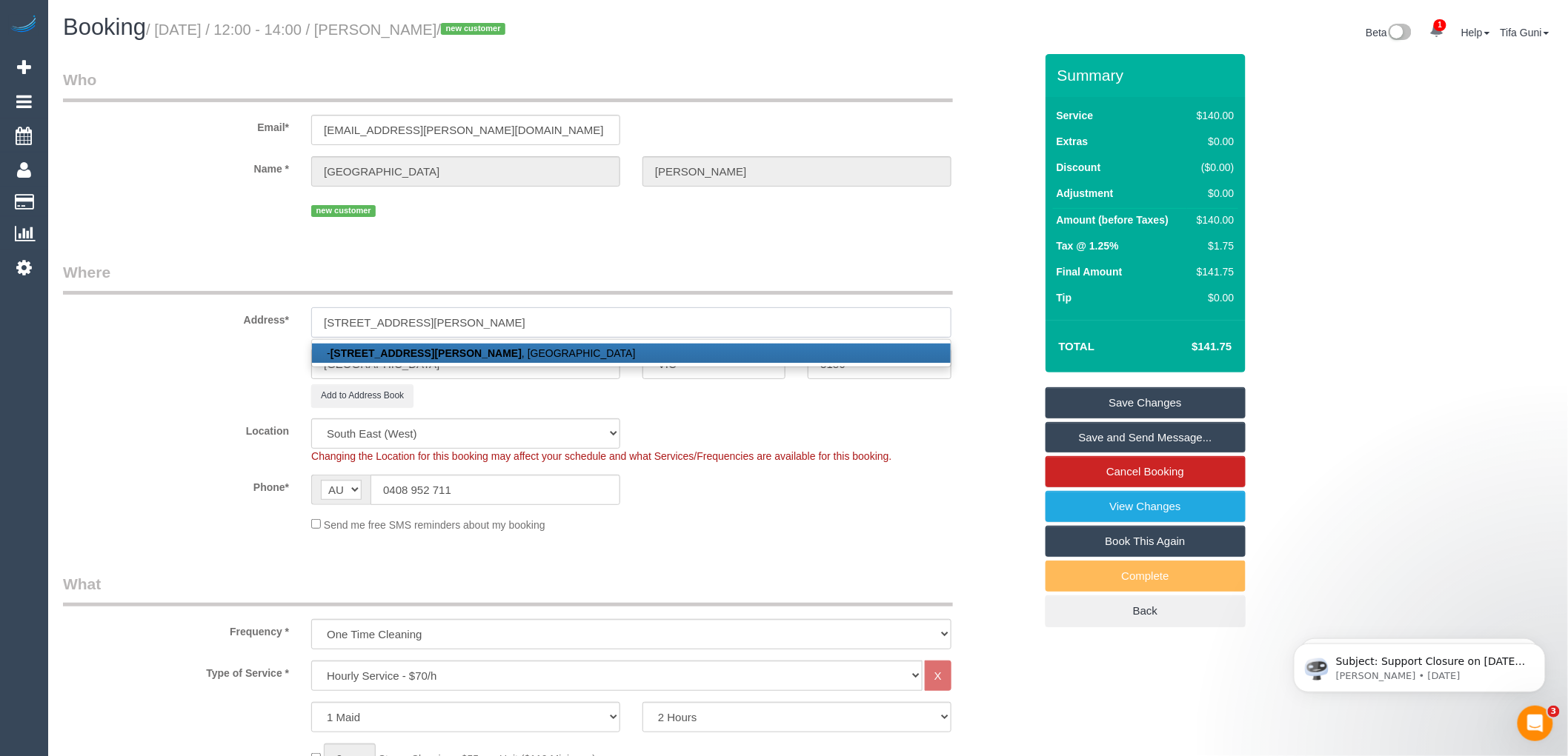
type input "[STREET_ADDRESS][PERSON_NAME]"
click at [1111, 401] on link "Save Changes" at bounding box center [1146, 403] width 200 height 31
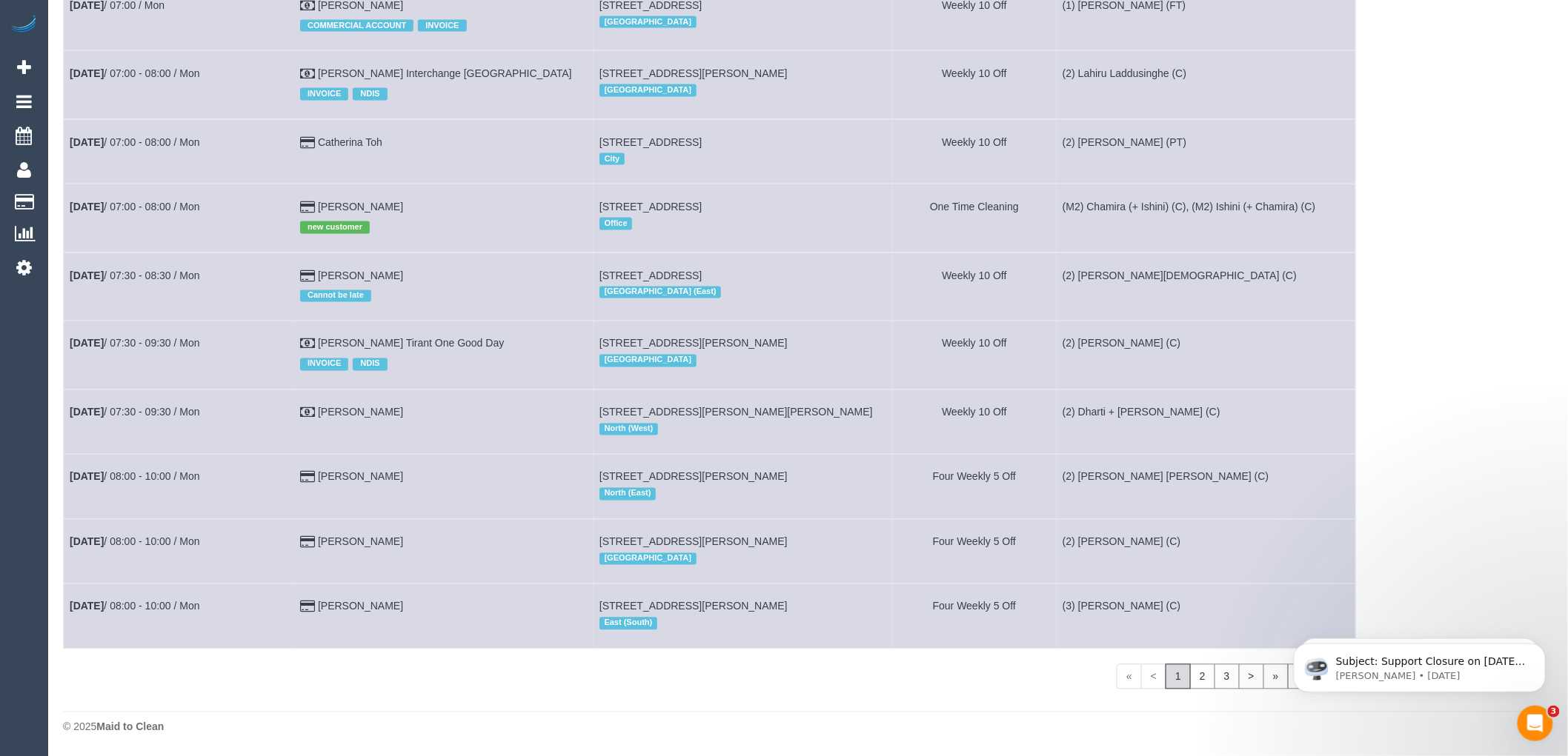
scroll to position [905, 0]
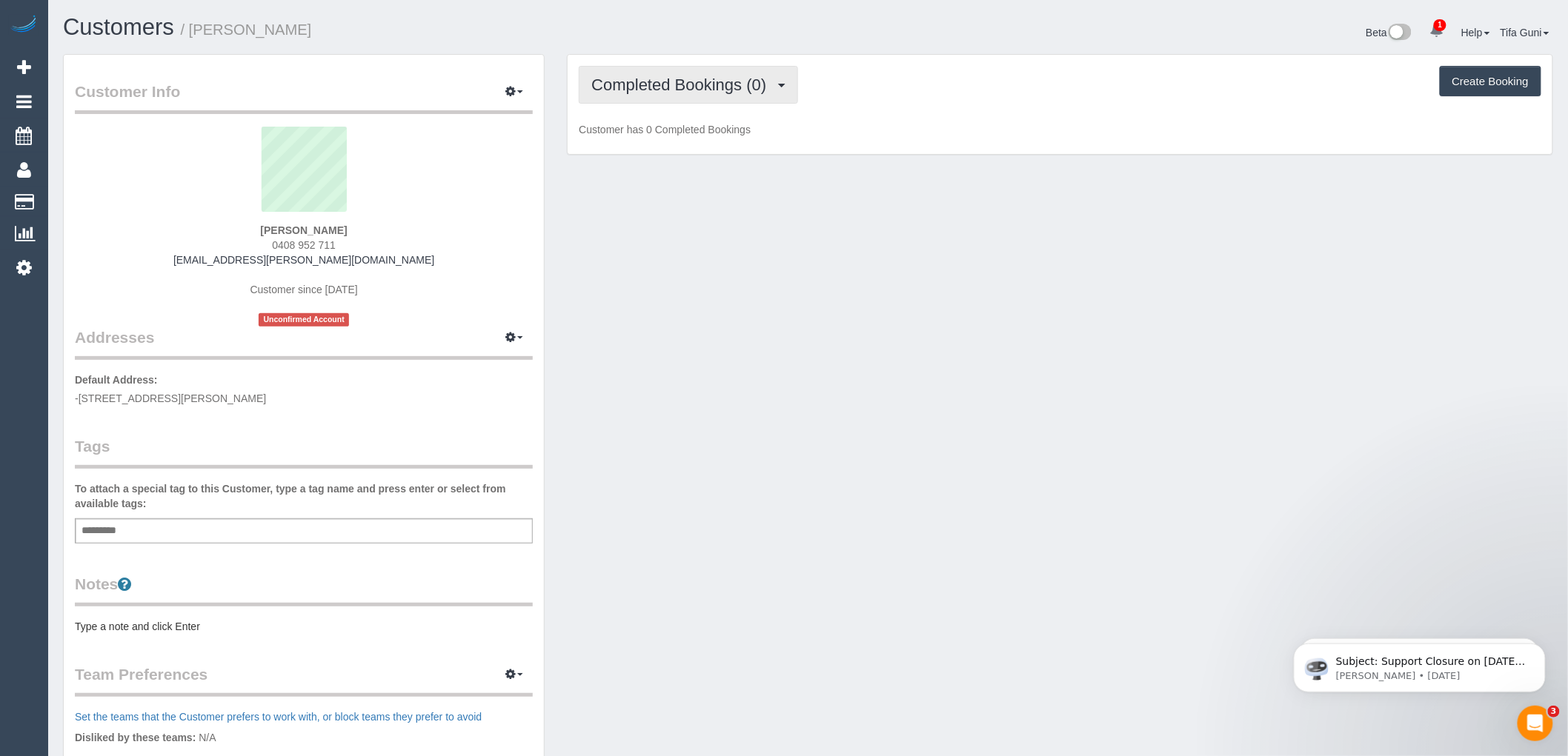
click at [767, 87] on span "Completed Bookings (0)" at bounding box center [683, 85] width 183 height 19
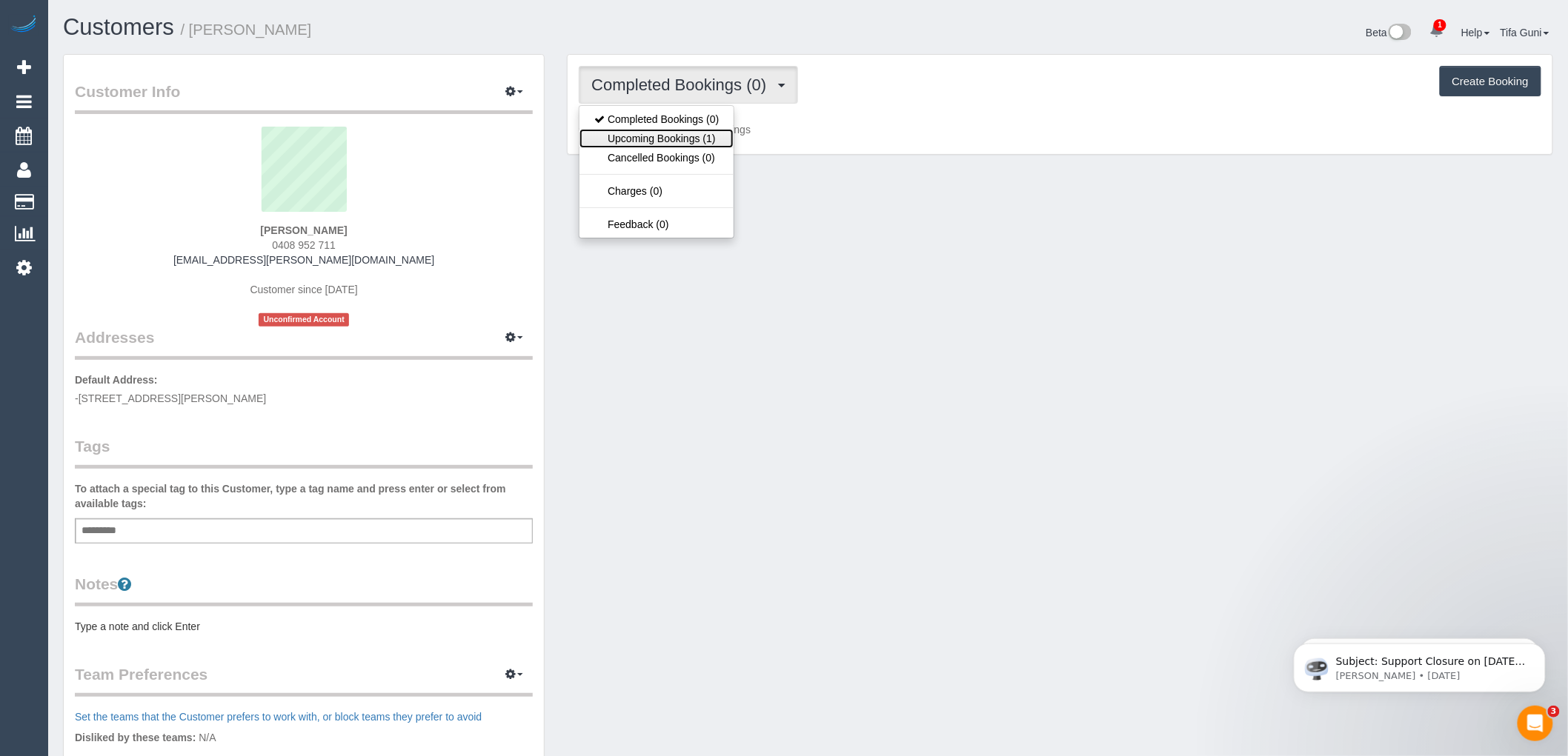
click at [704, 139] on link "Upcoming Bookings (1)" at bounding box center [657, 138] width 155 height 20
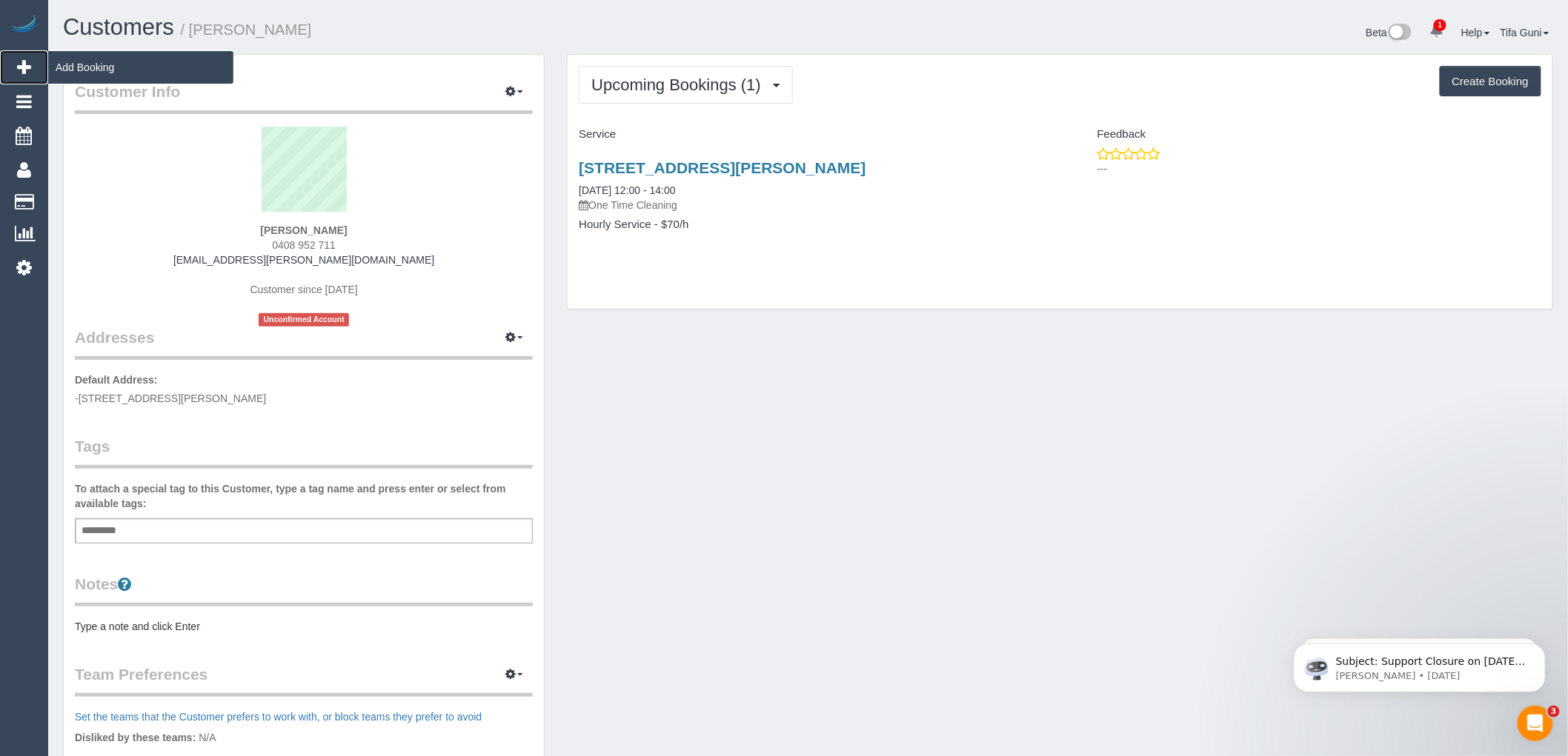
click at [81, 64] on span "Add Booking" at bounding box center [141, 67] width 185 height 34
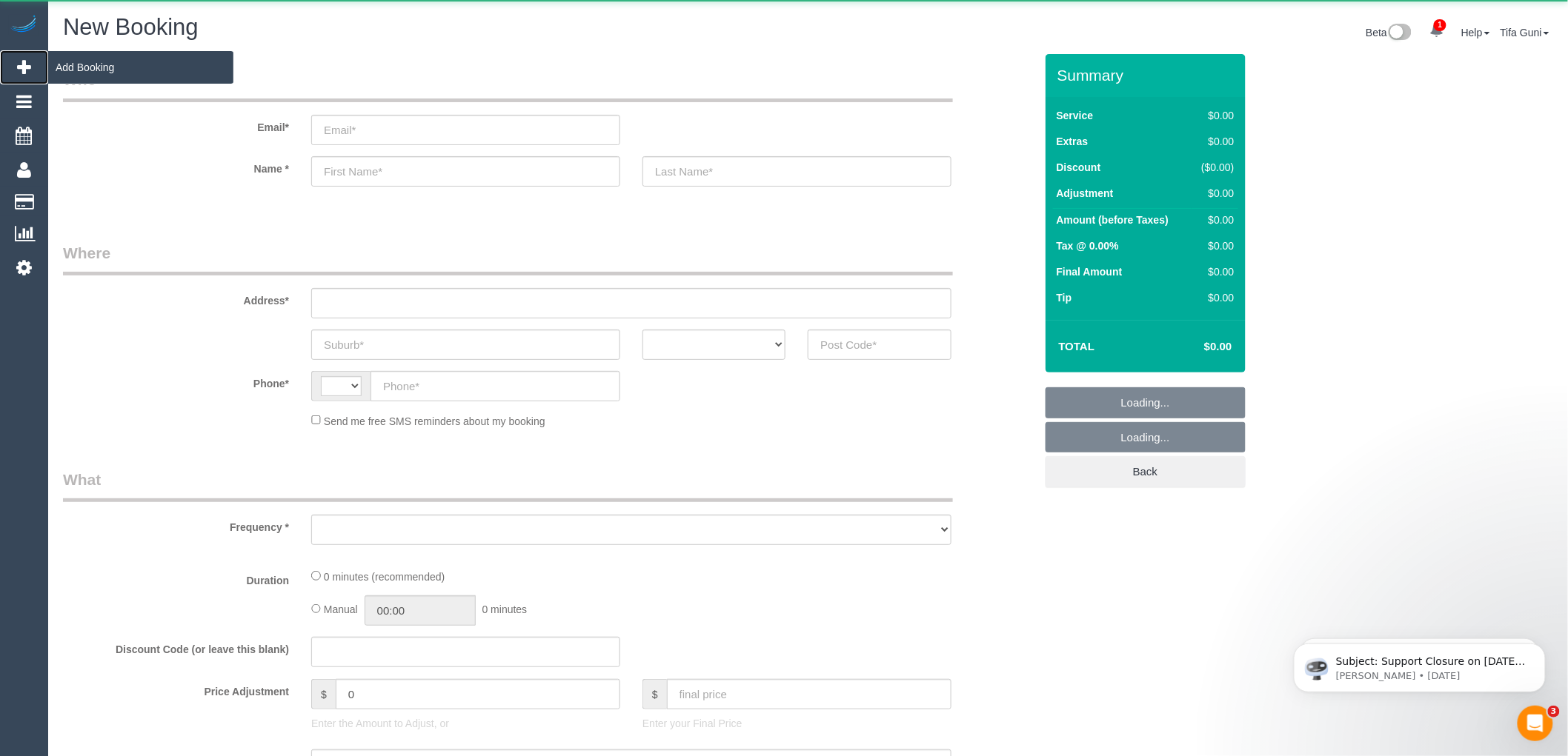
select select "string:AU"
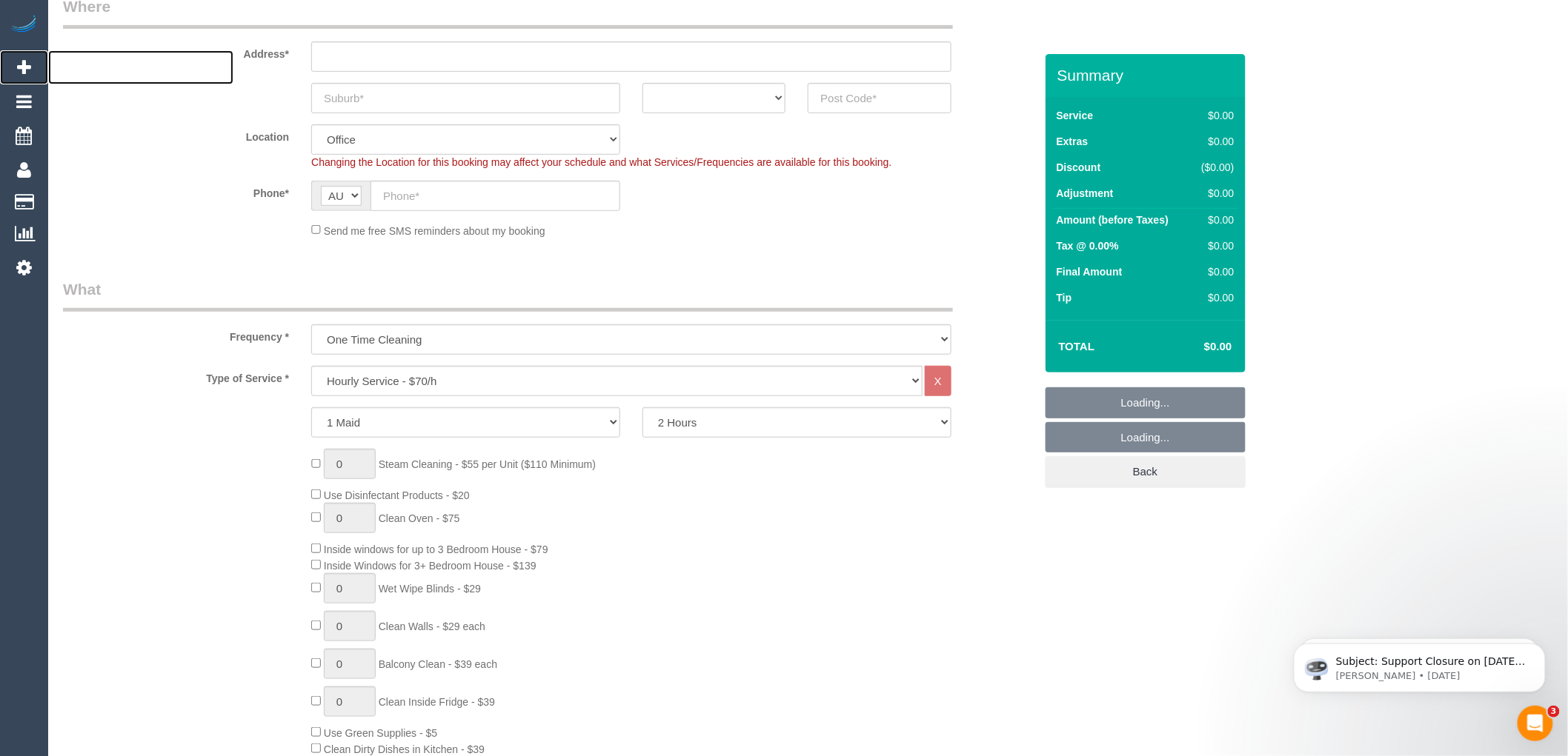
select select "object:2264"
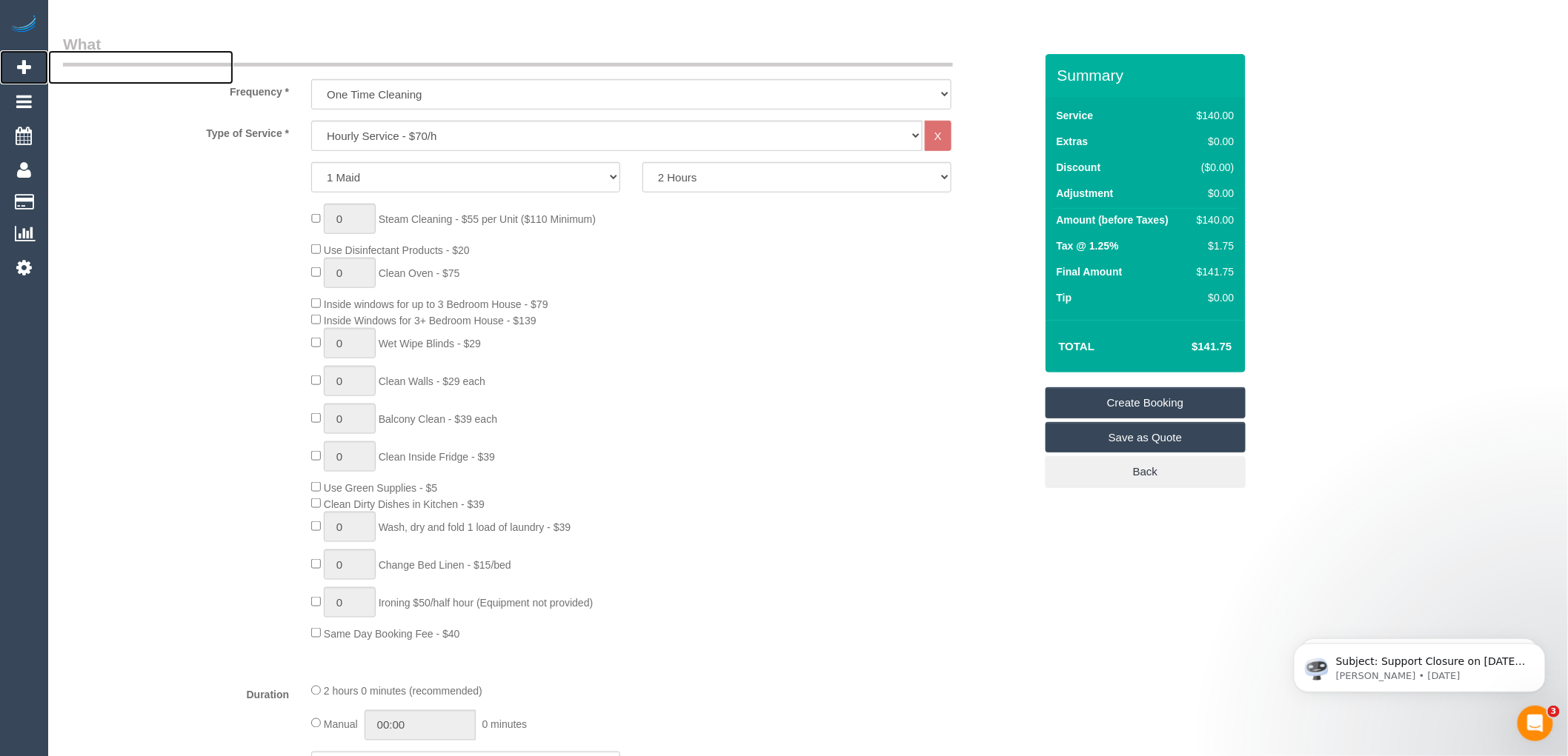
scroll to position [411, 0]
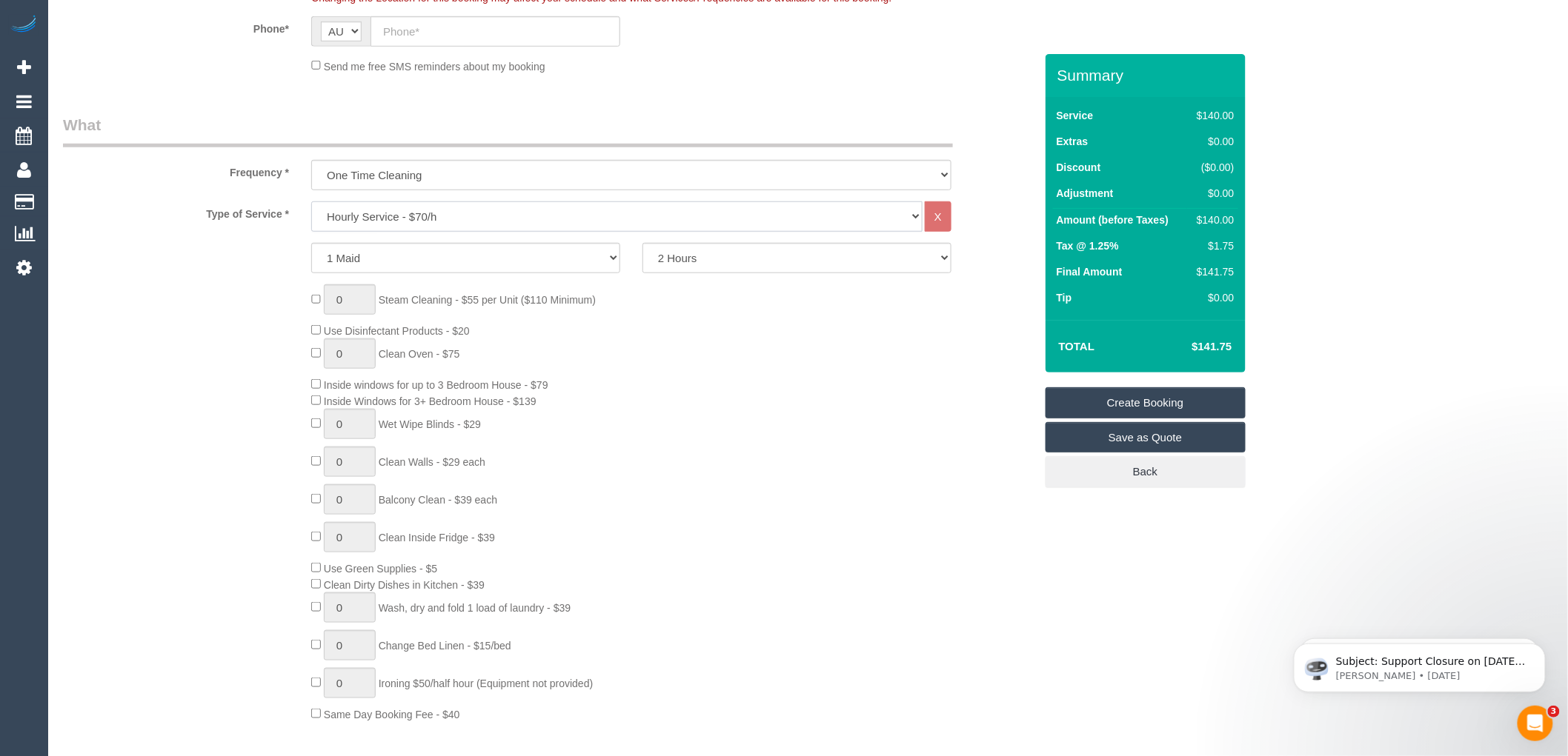
click at [403, 215] on select "Hourly Service - $70/h Hourly Service - $65/h Hourly Service - $60/h Hourly Ser…" at bounding box center [617, 216] width 611 height 31
click at [312, 202] on select "Hourly Service - $70/h Hourly Service - $65/h Hourly Service - $60/h Hourly Ser…" at bounding box center [617, 216] width 611 height 31
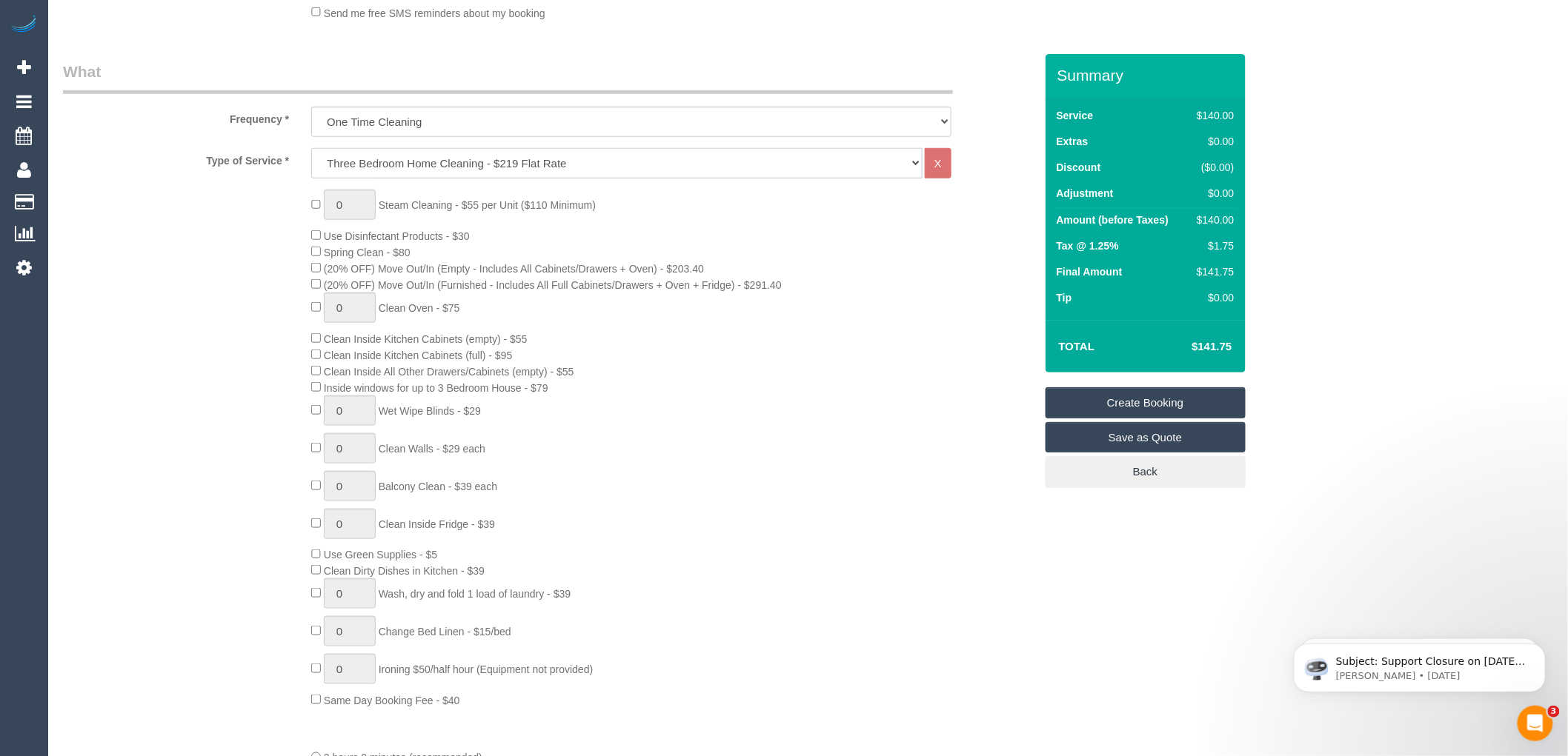
scroll to position [493, 0]
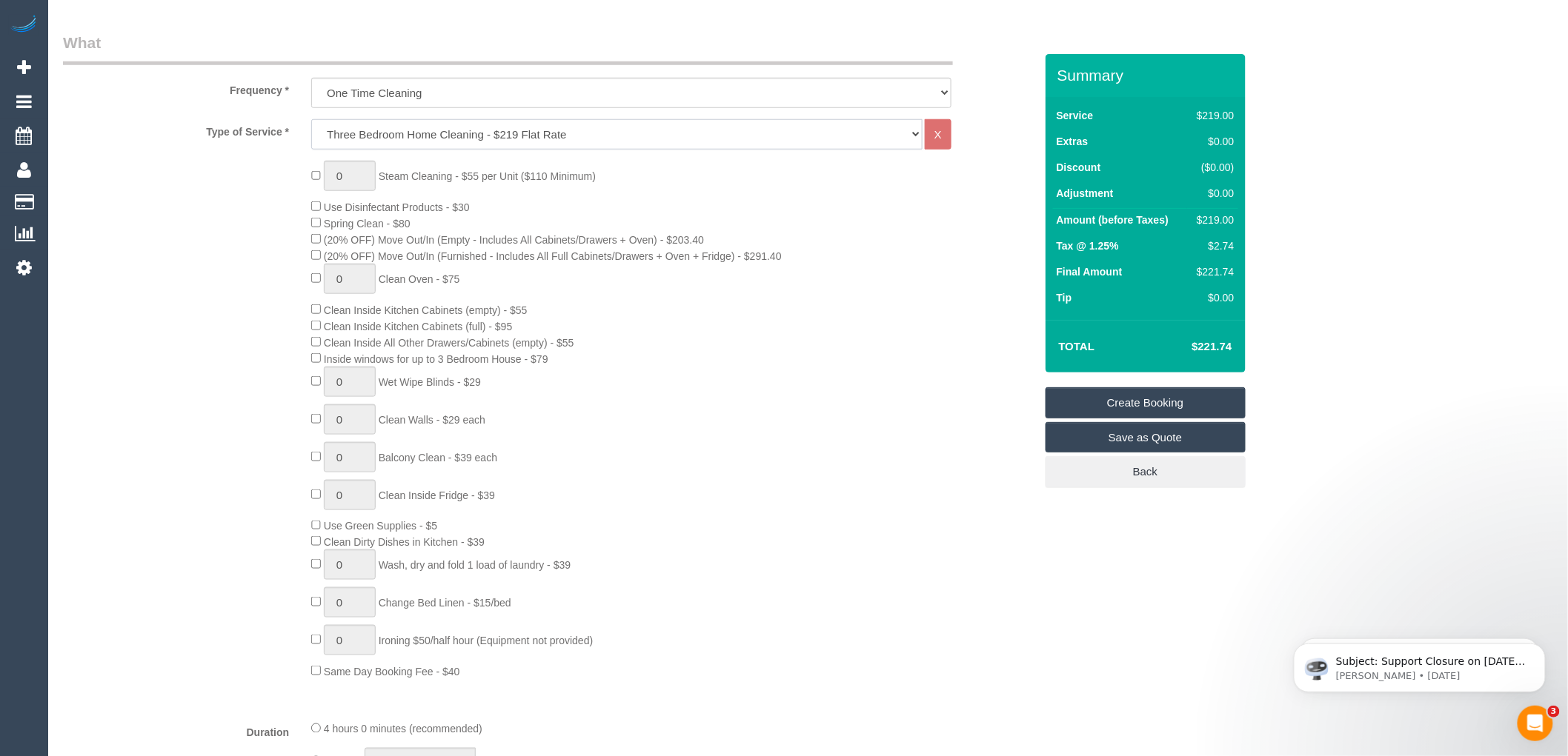
click at [452, 132] on select "Hourly Service - $70/h Hourly Service - $65/h Hourly Service - $60/h Hourly Ser…" at bounding box center [617, 135] width 611 height 31
select select "213"
click at [312, 120] on select "Hourly Service - $70/h Hourly Service - $65/h Hourly Service - $60/h Hourly Ser…" at bounding box center [617, 135] width 611 height 31
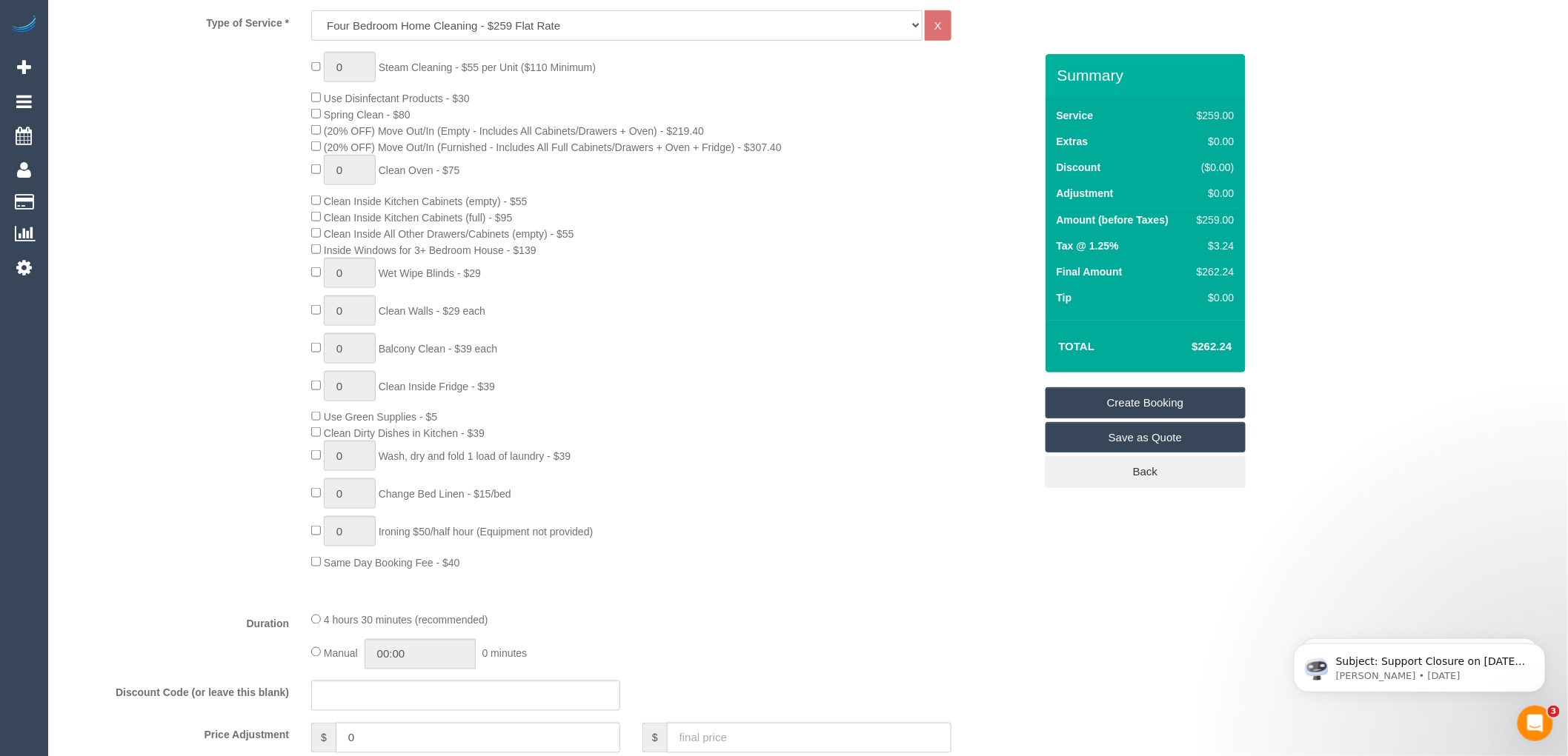
scroll to position [658, 0]
